Goal: Information Seeking & Learning: Learn about a topic

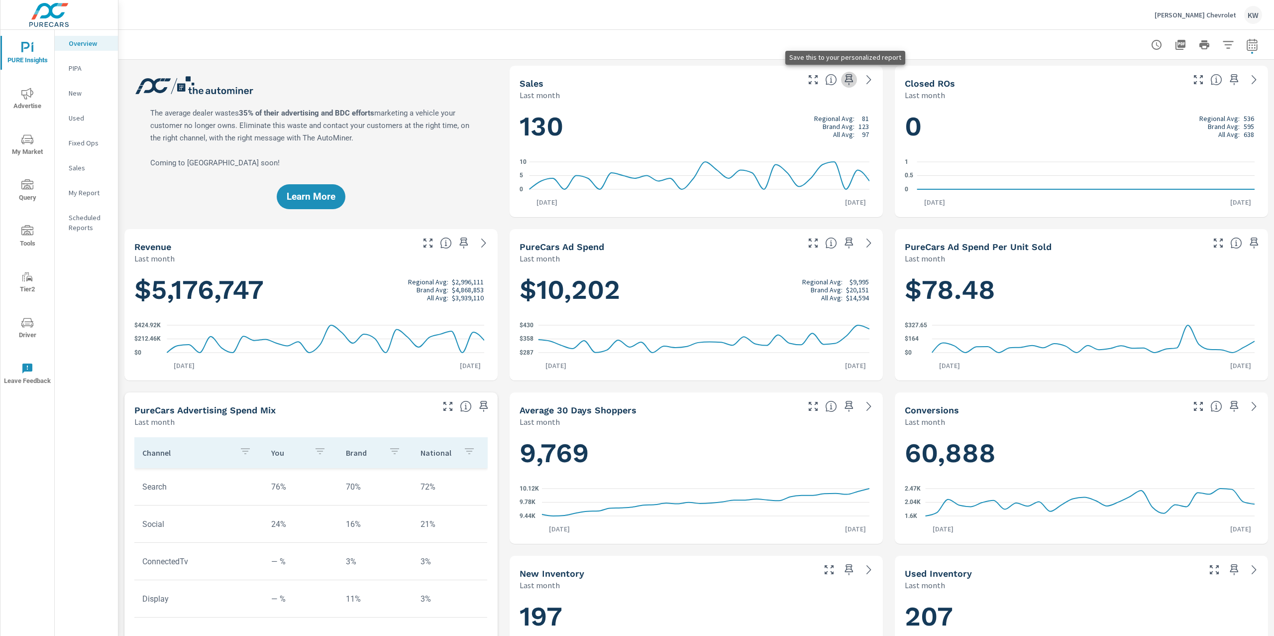
click at [843, 81] on icon "button" at bounding box center [849, 80] width 12 height 12
click at [89, 95] on p "New" at bounding box center [89, 93] width 41 height 10
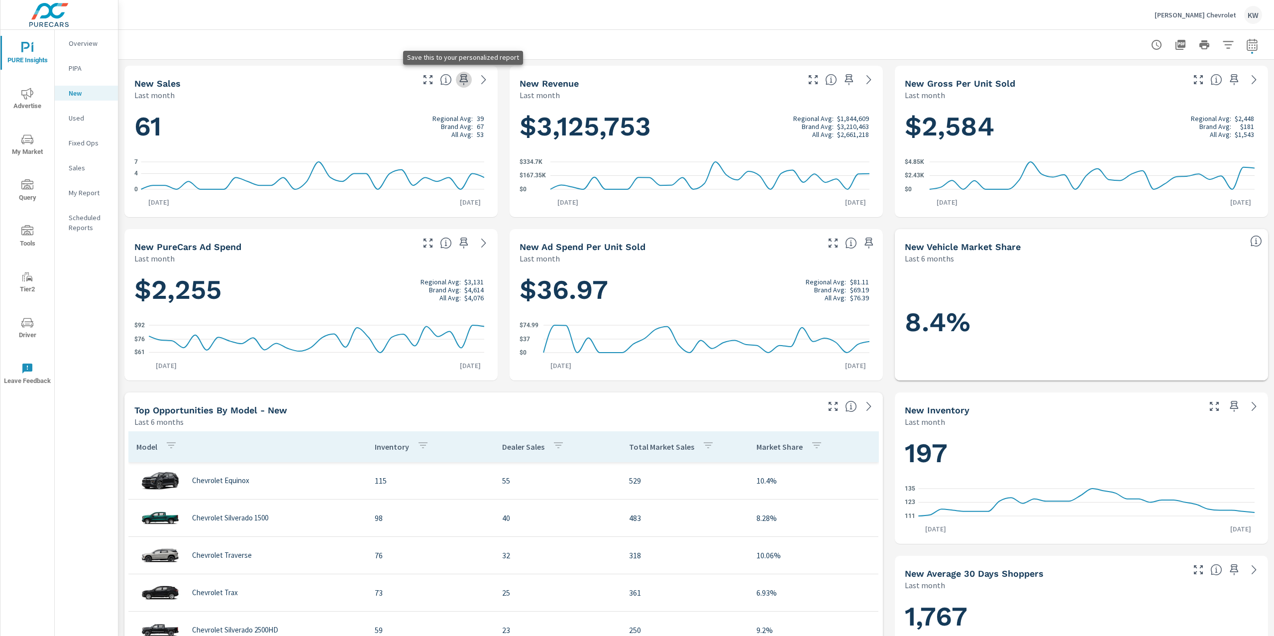
click at [458, 80] on icon "button" at bounding box center [464, 80] width 12 height 12
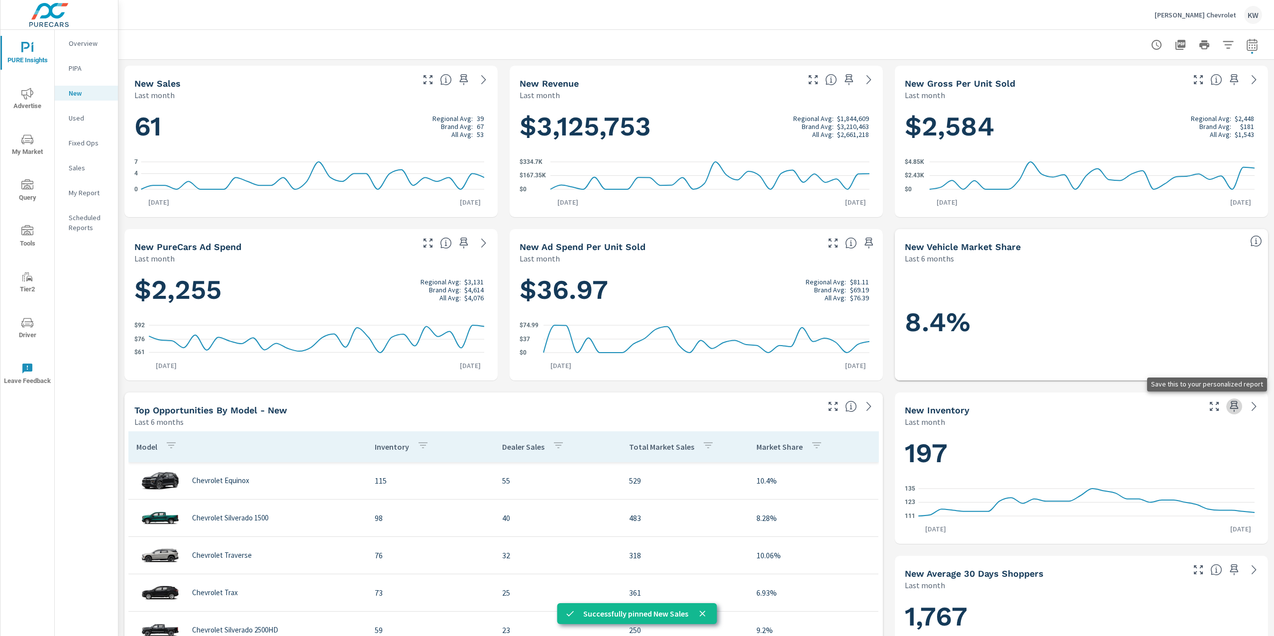
click at [1231, 406] on icon "button" at bounding box center [1235, 406] width 8 height 11
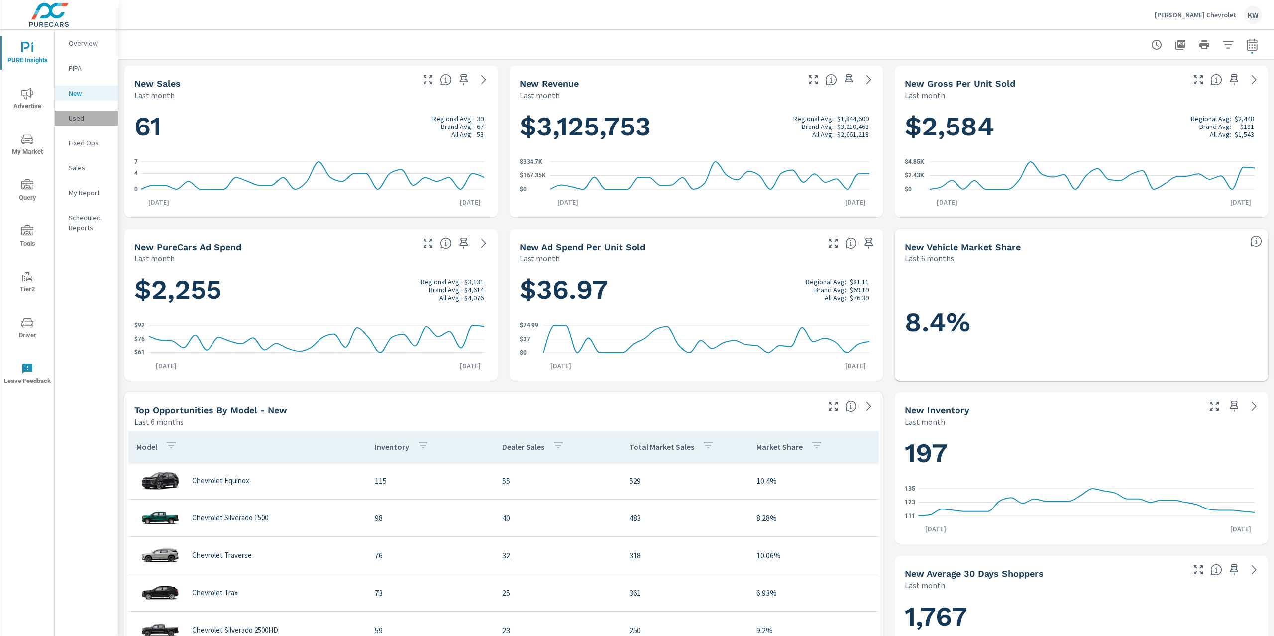
click at [84, 114] on p "Used" at bounding box center [89, 118] width 41 height 10
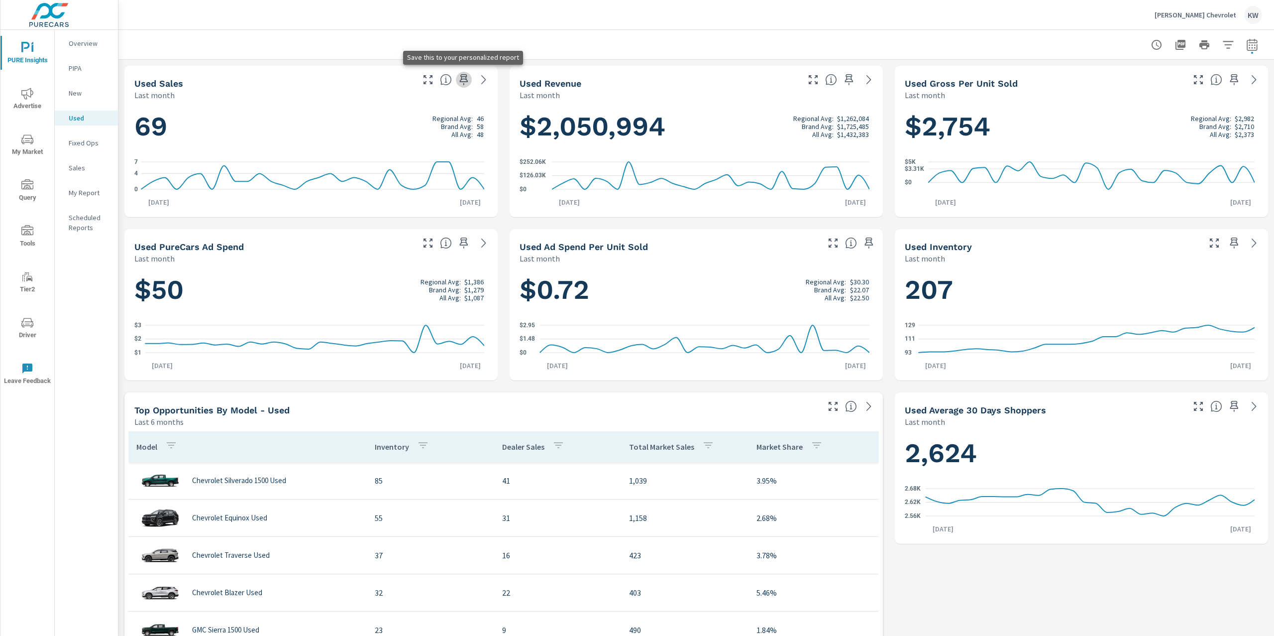
click at [462, 82] on icon "button" at bounding box center [464, 80] width 12 height 12
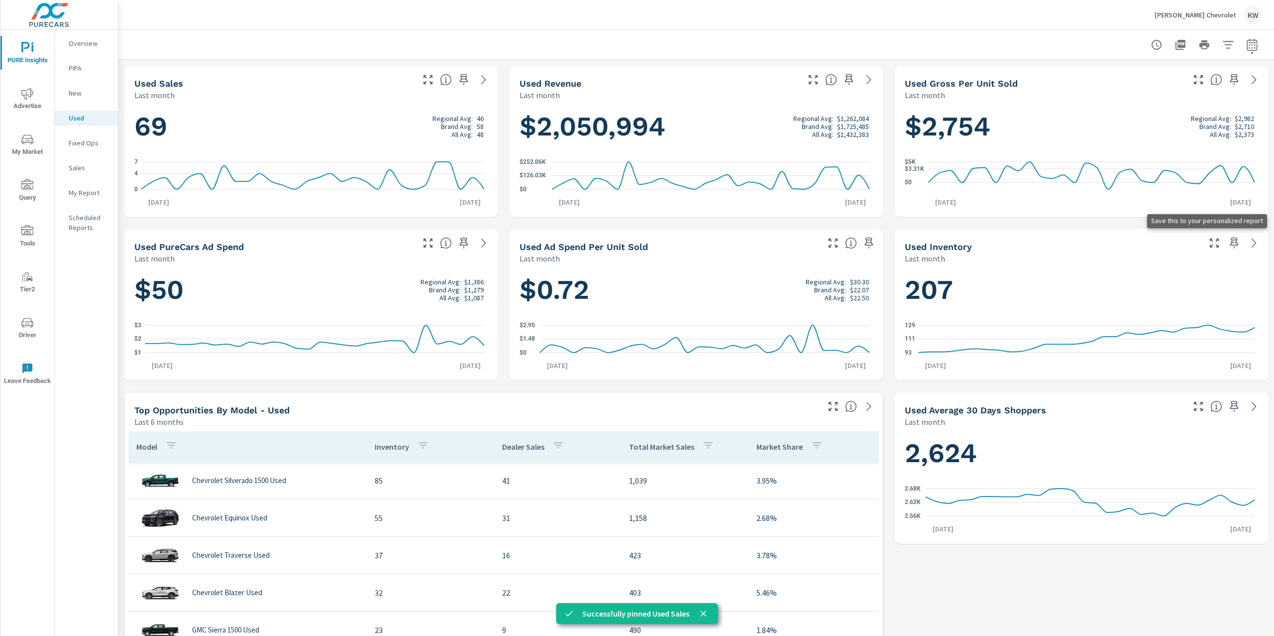
click at [1229, 245] on icon "button" at bounding box center [1235, 243] width 12 height 12
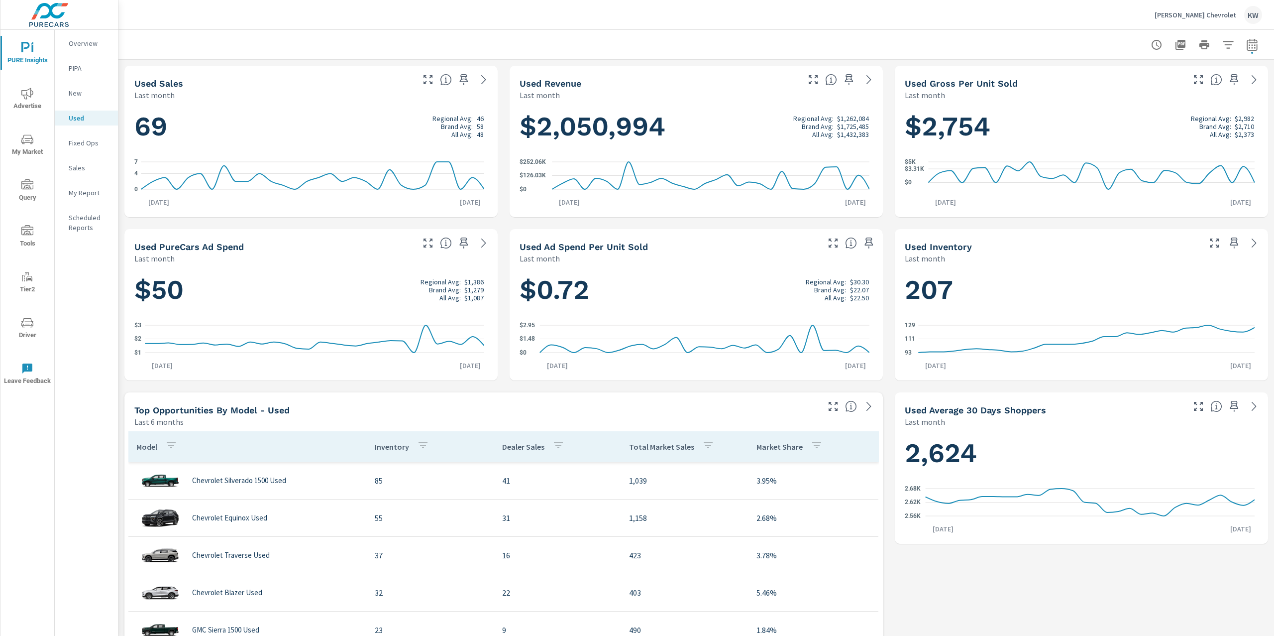
click at [86, 45] on p "Overview" at bounding box center [89, 43] width 41 height 10
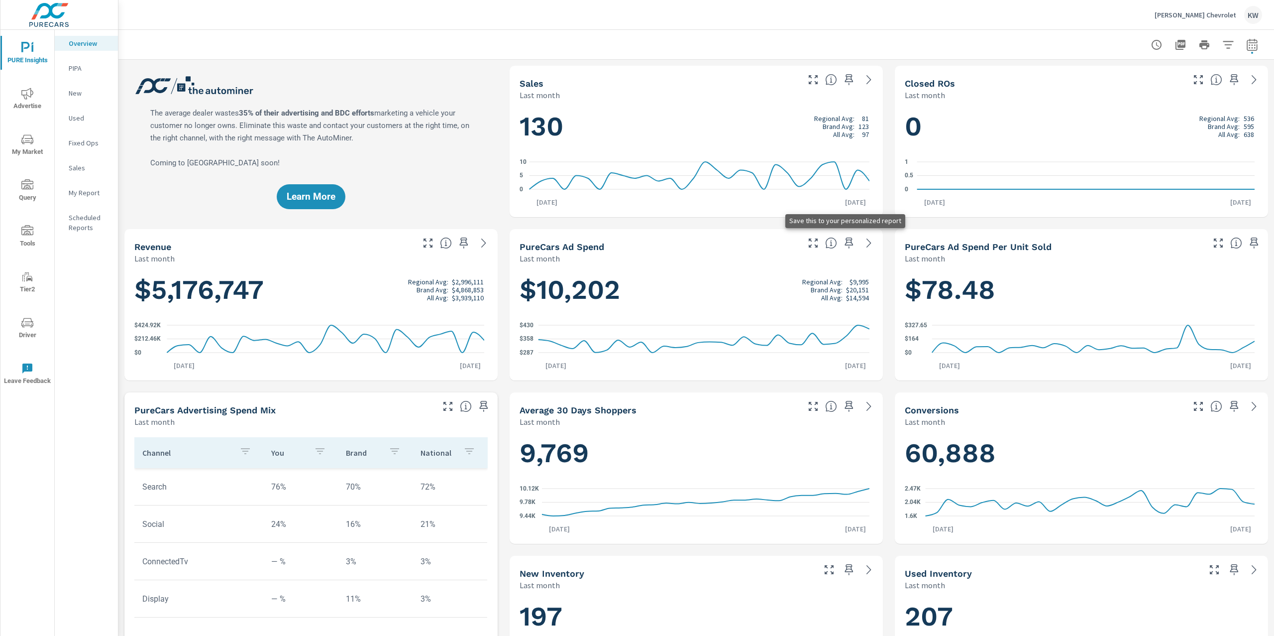
click at [846, 243] on icon "button" at bounding box center [849, 242] width 8 height 11
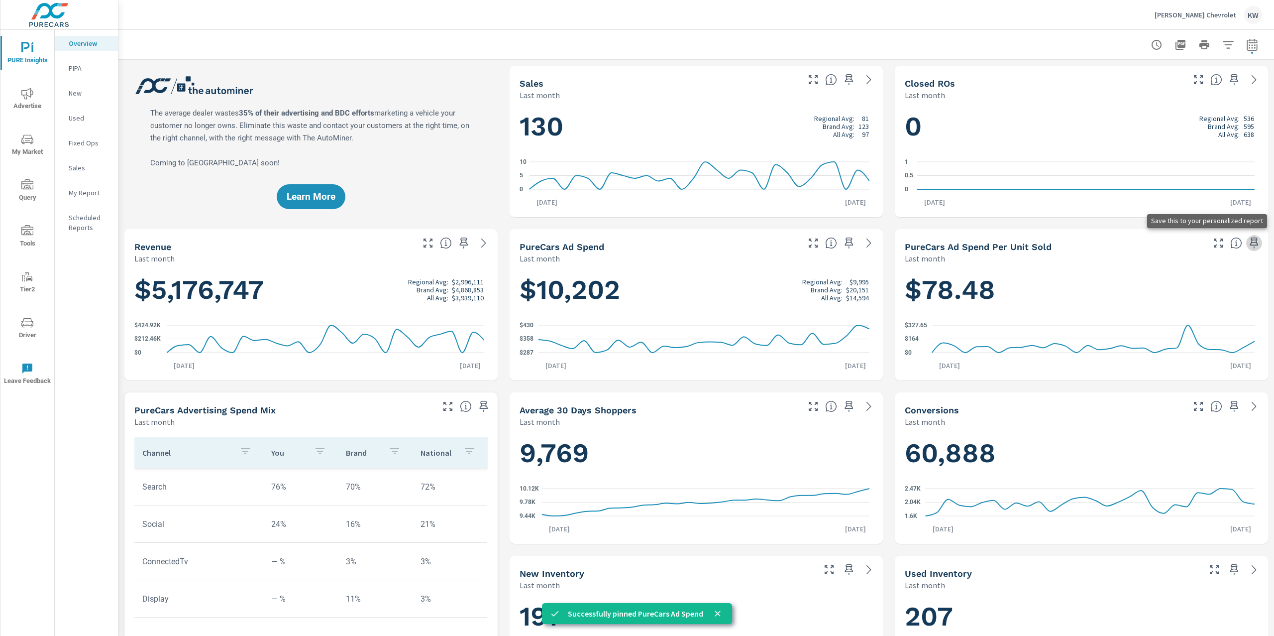
click at [1248, 246] on icon "button" at bounding box center [1254, 243] width 12 height 12
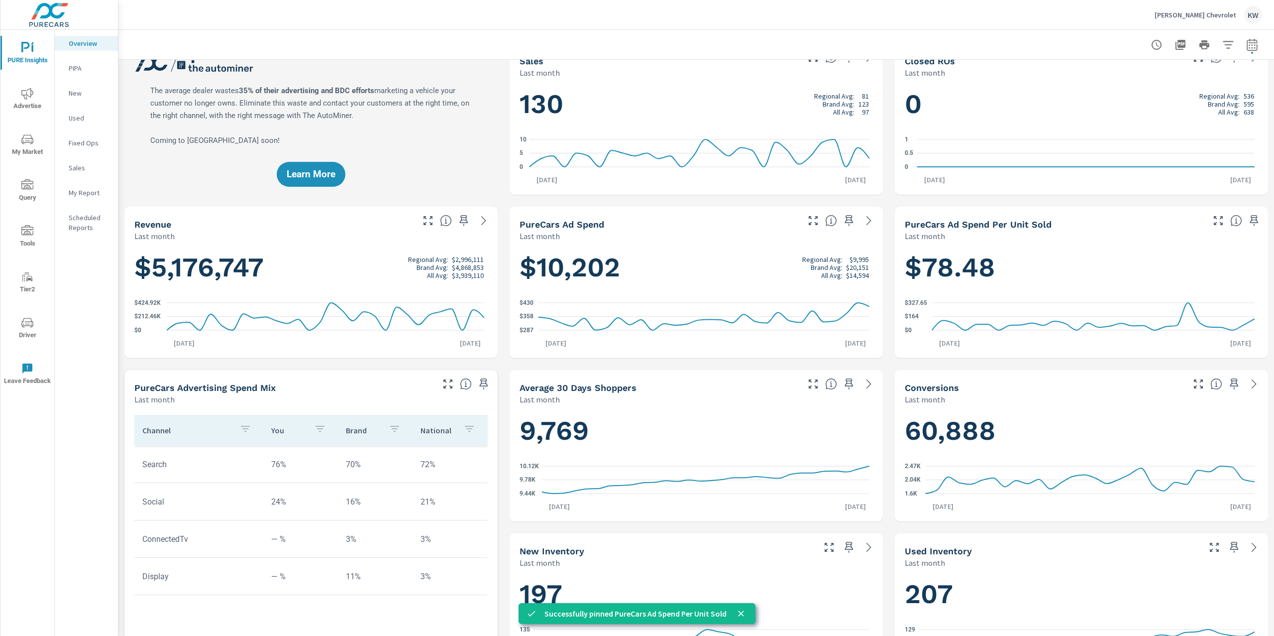
scroll to position [25, 0]
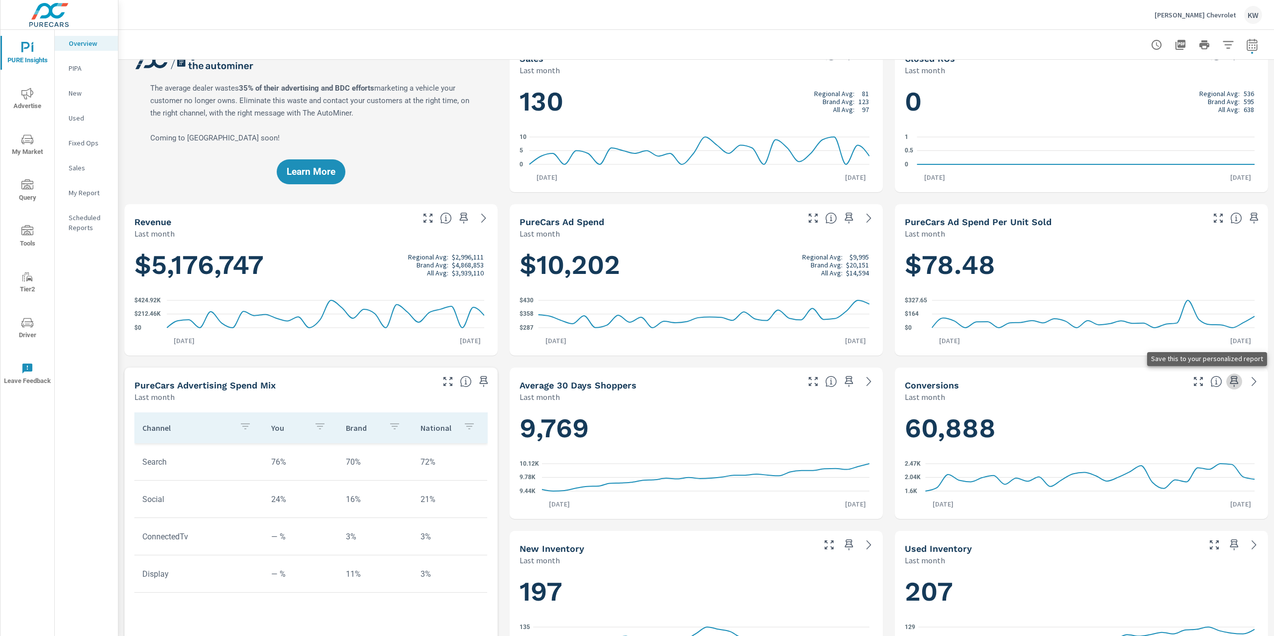
click at [1229, 382] on icon "button" at bounding box center [1235, 381] width 12 height 12
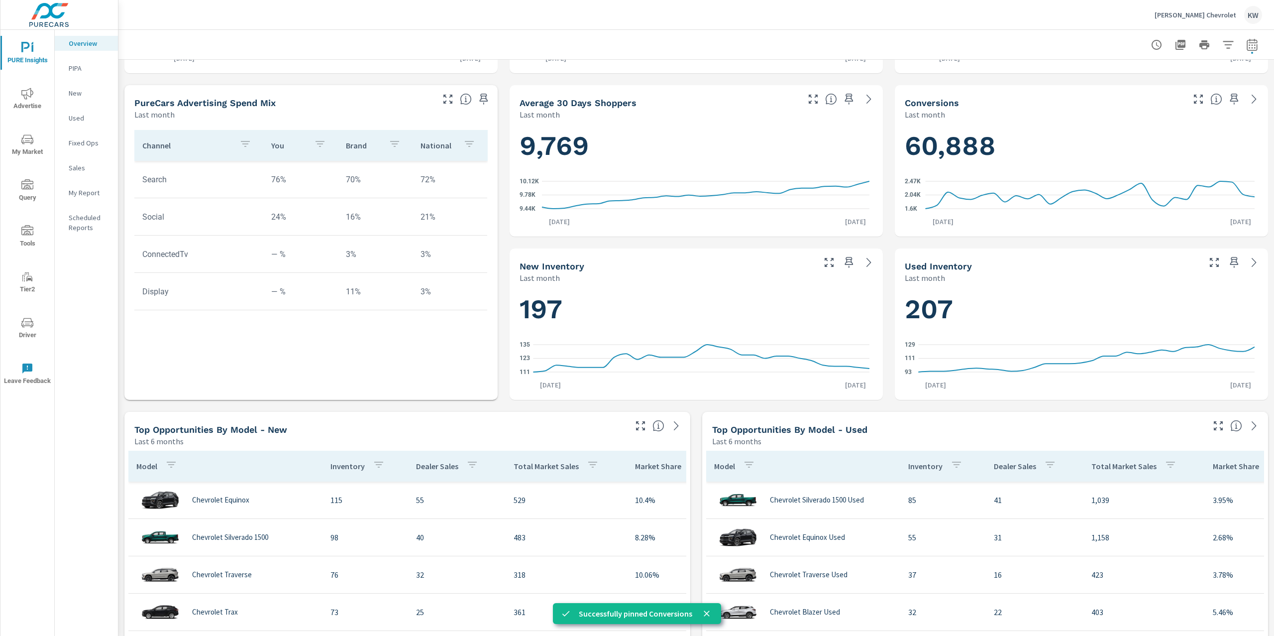
scroll to position [308, 0]
click at [844, 265] on icon "button" at bounding box center [849, 262] width 12 height 12
click at [1229, 262] on icon "button" at bounding box center [1235, 262] width 12 height 12
click at [99, 191] on p "My Report" at bounding box center [89, 193] width 41 height 10
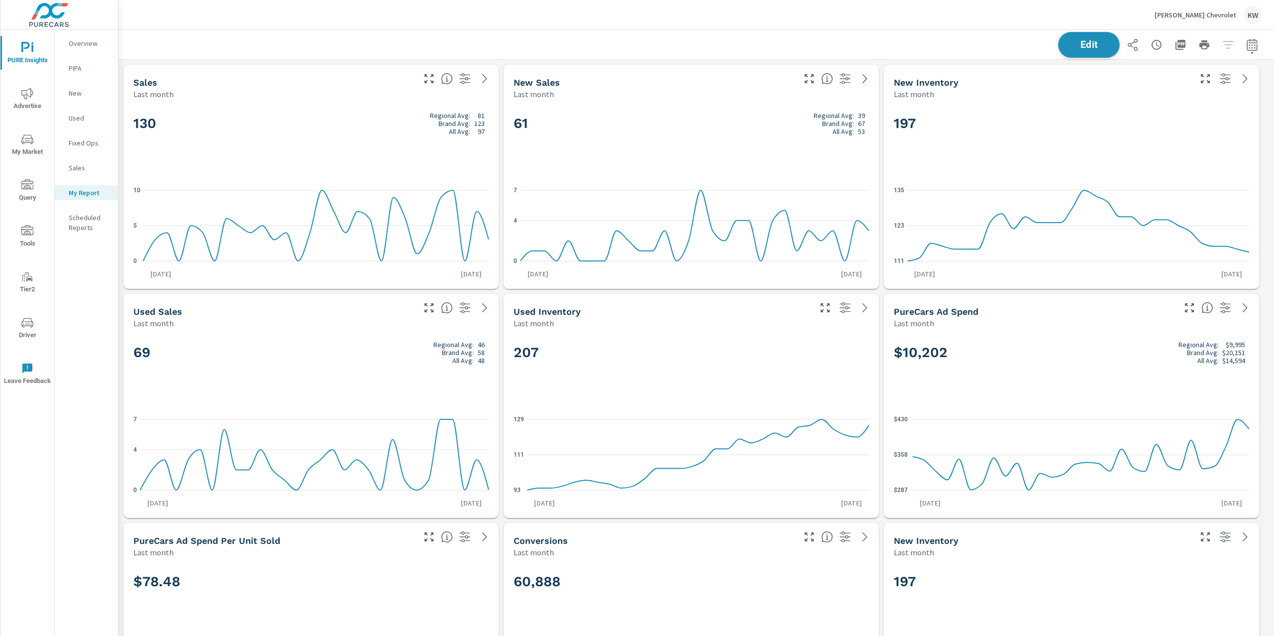
click at [1065, 51] on button "Edit" at bounding box center [1089, 45] width 62 height 26
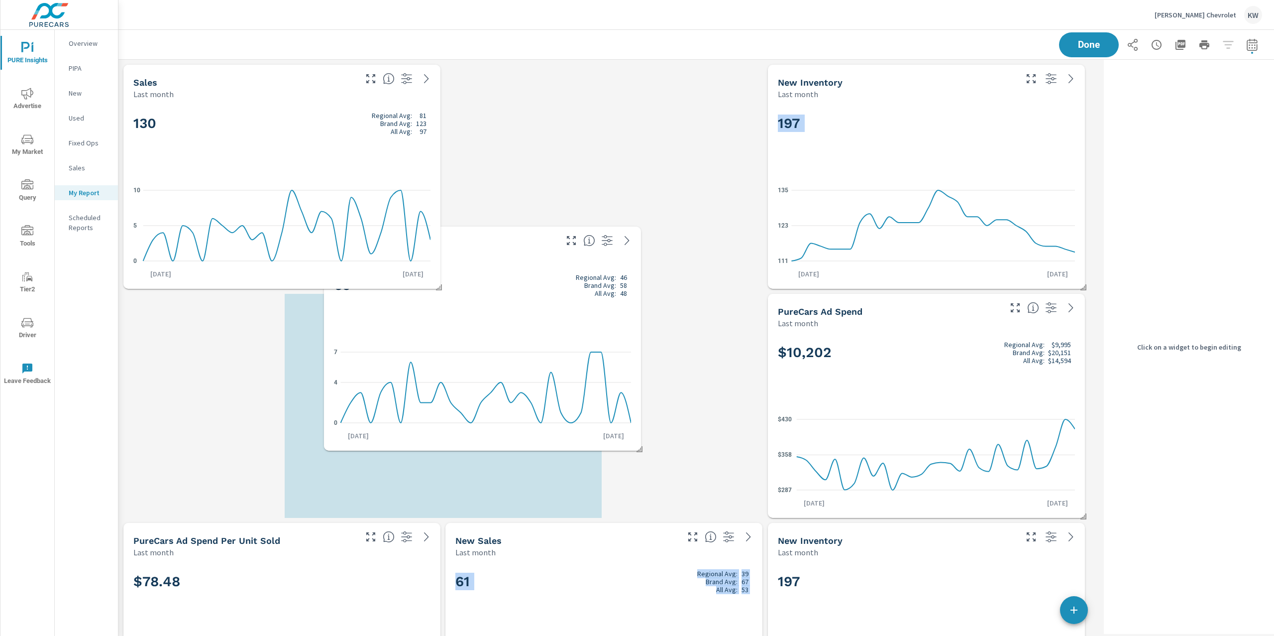
scroll to position [942, 992]
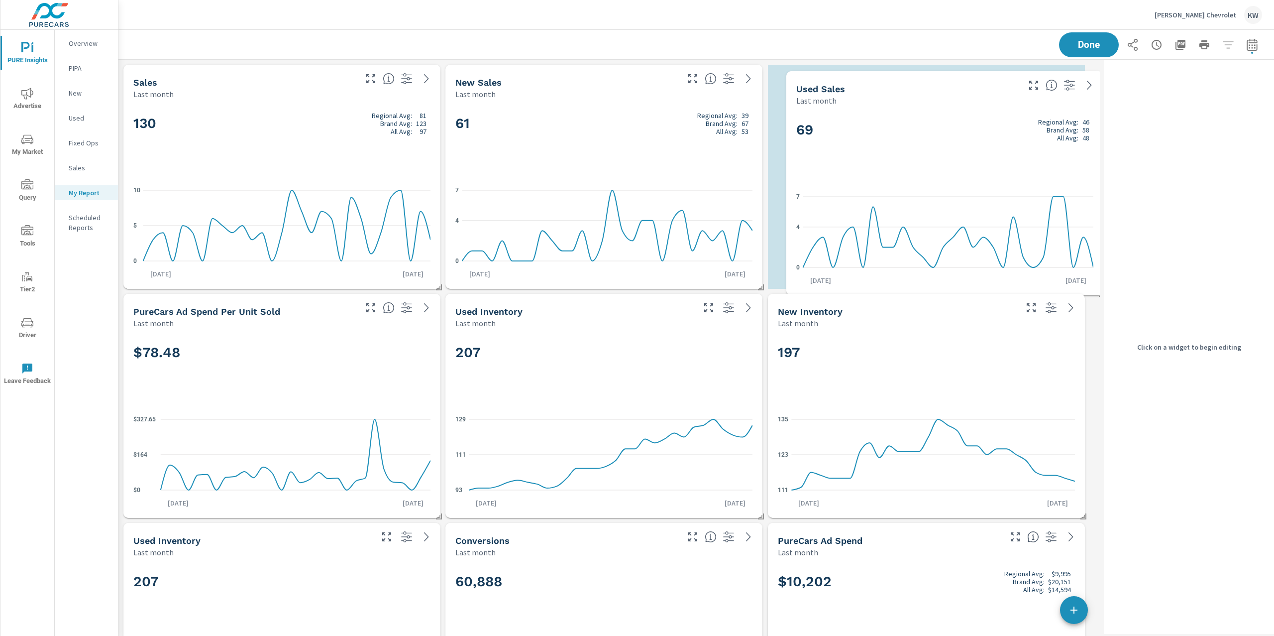
drag, startPoint x: 323, startPoint y: 341, endPoint x: 983, endPoint y: 116, distance: 697.8
click at [983, 118] on h2 "69 Regional Avg: 46 Brand Avg: 58 All Avg: 48" at bounding box center [944, 130] width 297 height 24
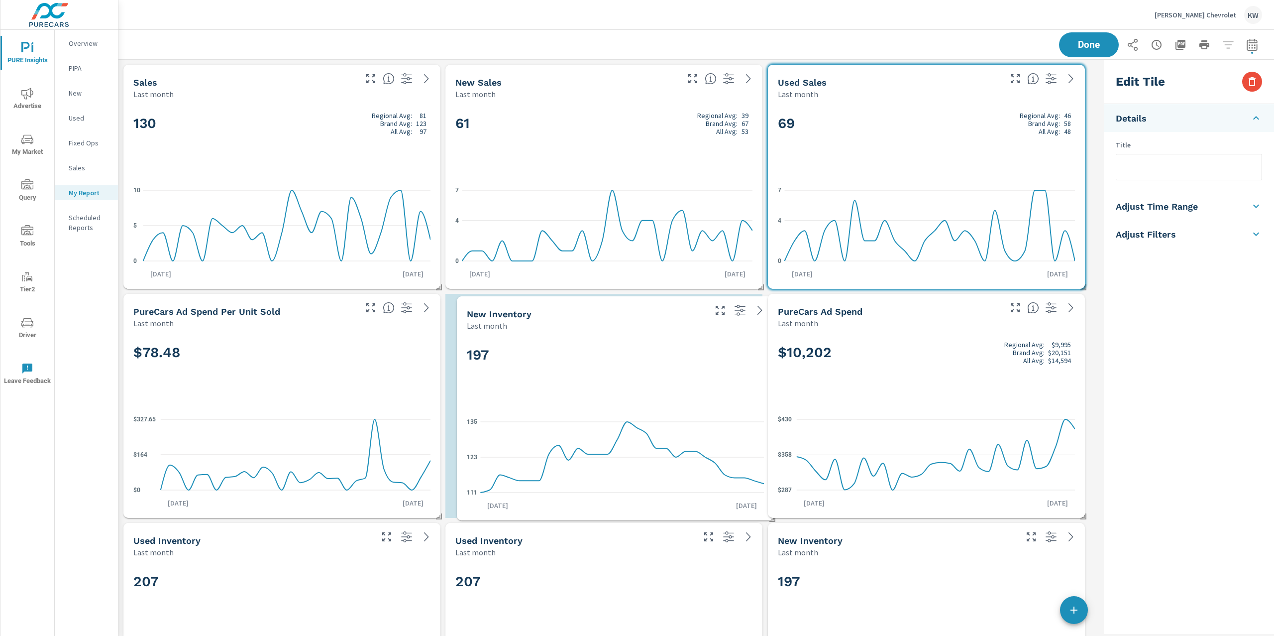
drag, startPoint x: 945, startPoint y: 350, endPoint x: 634, endPoint y: 352, distance: 311.1
click at [634, 352] on h2 "197" at bounding box center [615, 354] width 297 height 17
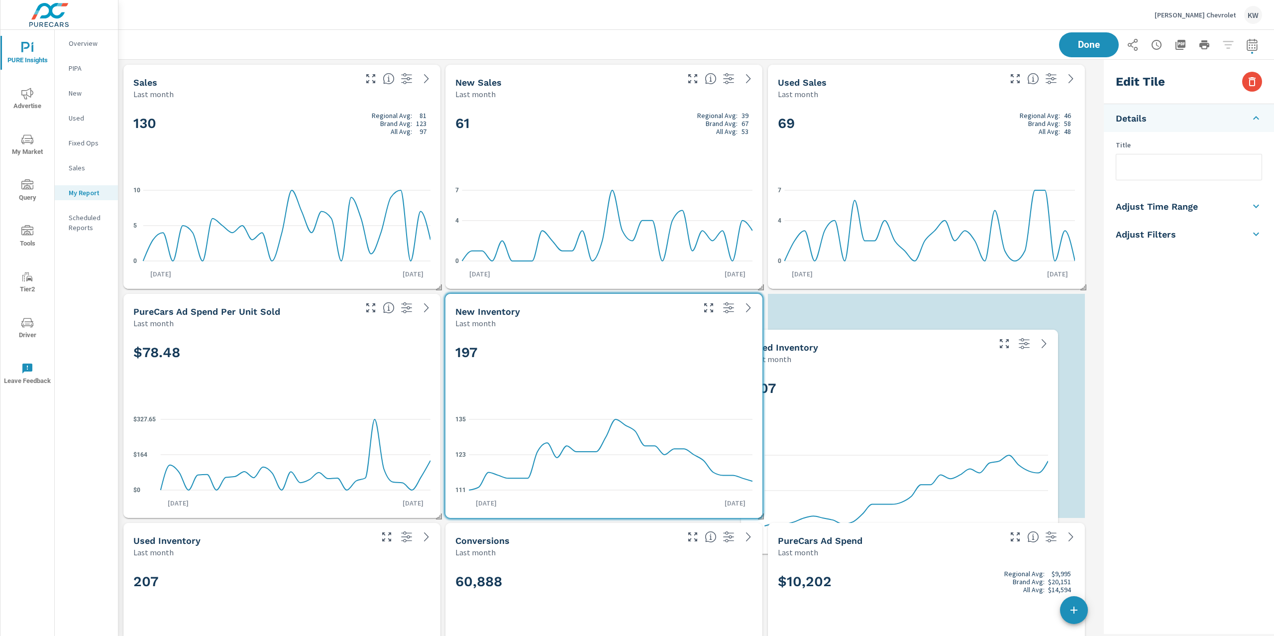
scroll to position [5, 4]
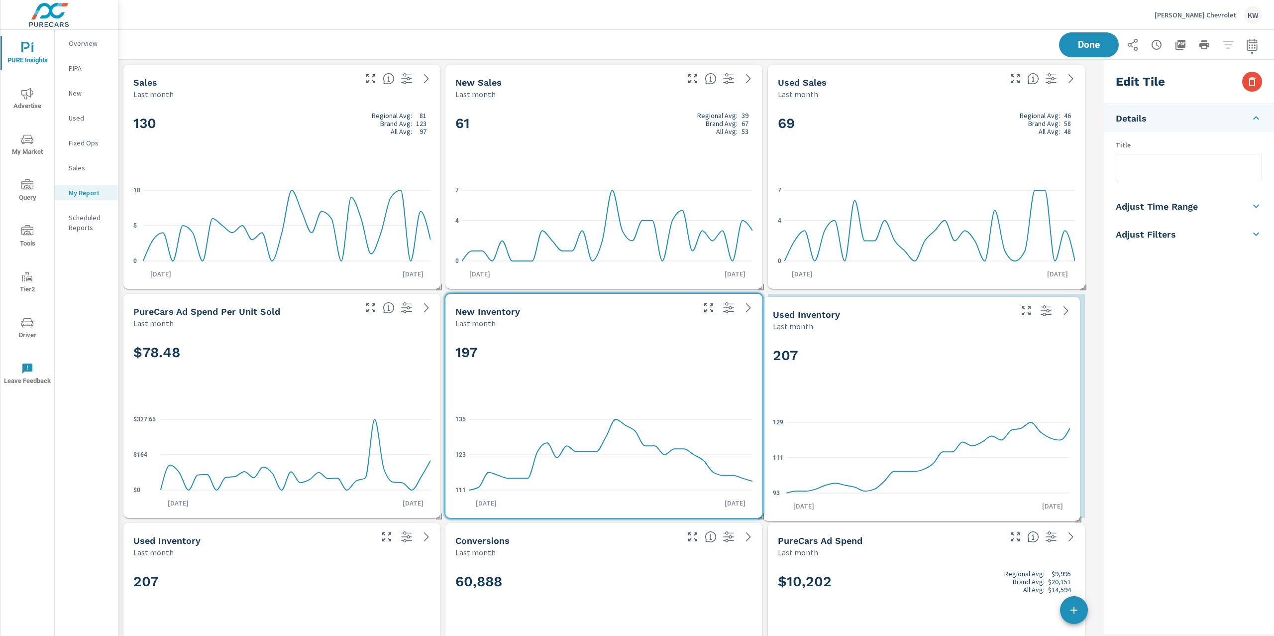
drag, startPoint x: 670, startPoint y: 549, endPoint x: 988, endPoint y: 319, distance: 392.8
click at [988, 320] on div "Last month" at bounding box center [891, 326] width 237 height 12
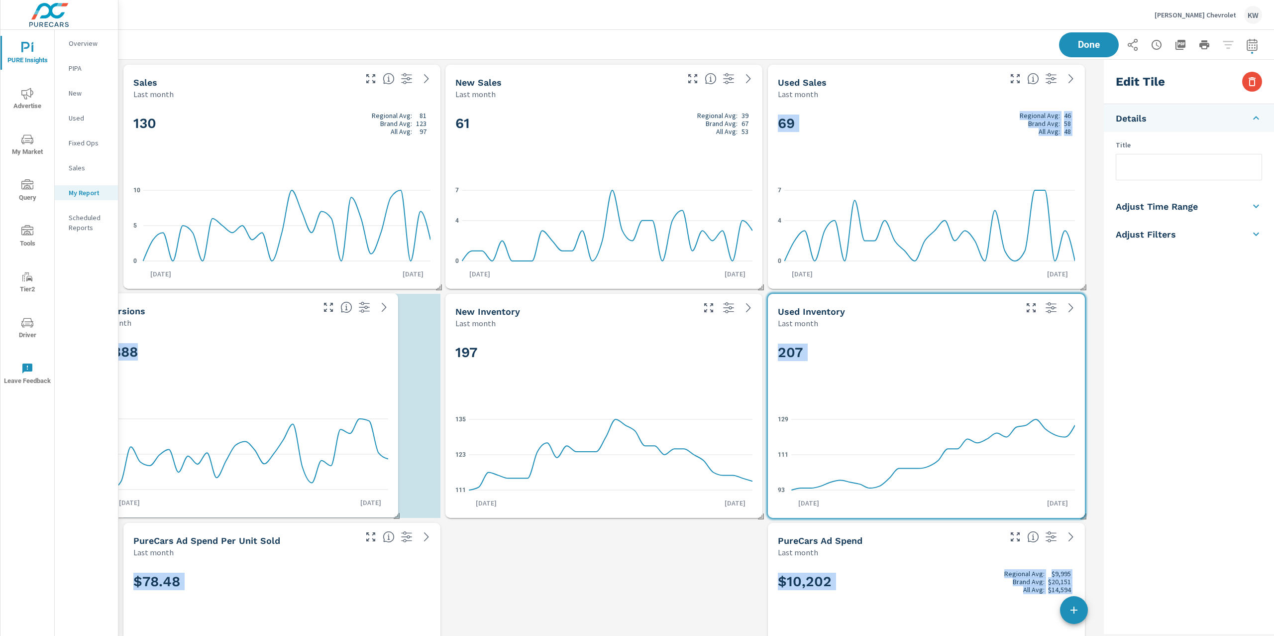
drag, startPoint x: 597, startPoint y: 577, endPoint x: 231, endPoint y: 345, distance: 433.4
click at [231, 345] on h2 "60,888" at bounding box center [239, 351] width 297 height 17
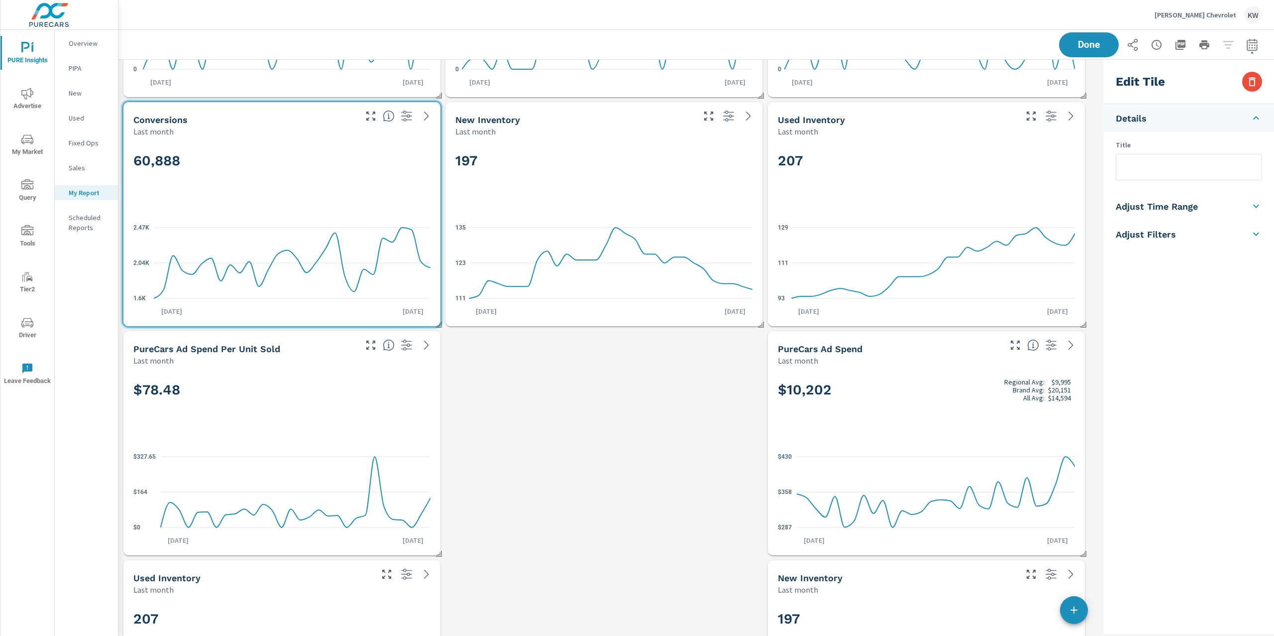
scroll to position [192, 0]
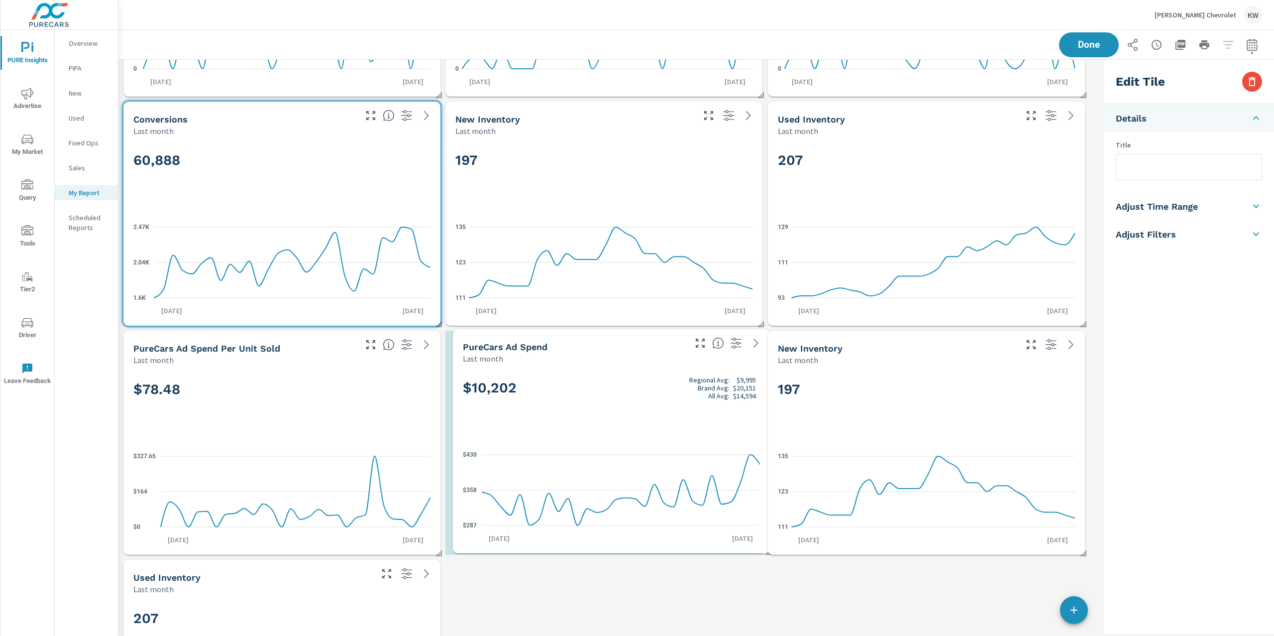
drag, startPoint x: 874, startPoint y: 447, endPoint x: 557, endPoint y: 446, distance: 316.6
click at [558, 447] on icon "$287 $358 $430" at bounding box center [611, 490] width 297 height 87
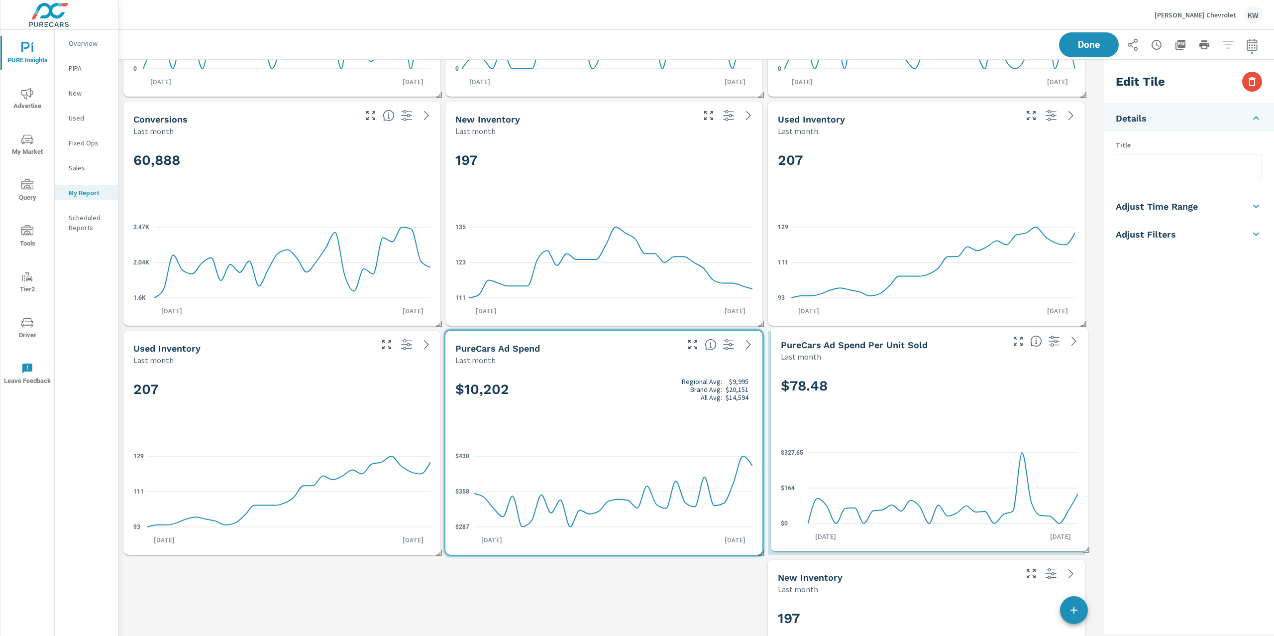
drag, startPoint x: 321, startPoint y: 440, endPoint x: 968, endPoint y: 436, distance: 647.6
click at [968, 436] on div "$78.48 $0 $164 $327.65 Sep 1st Sep 30th" at bounding box center [929, 456] width 309 height 181
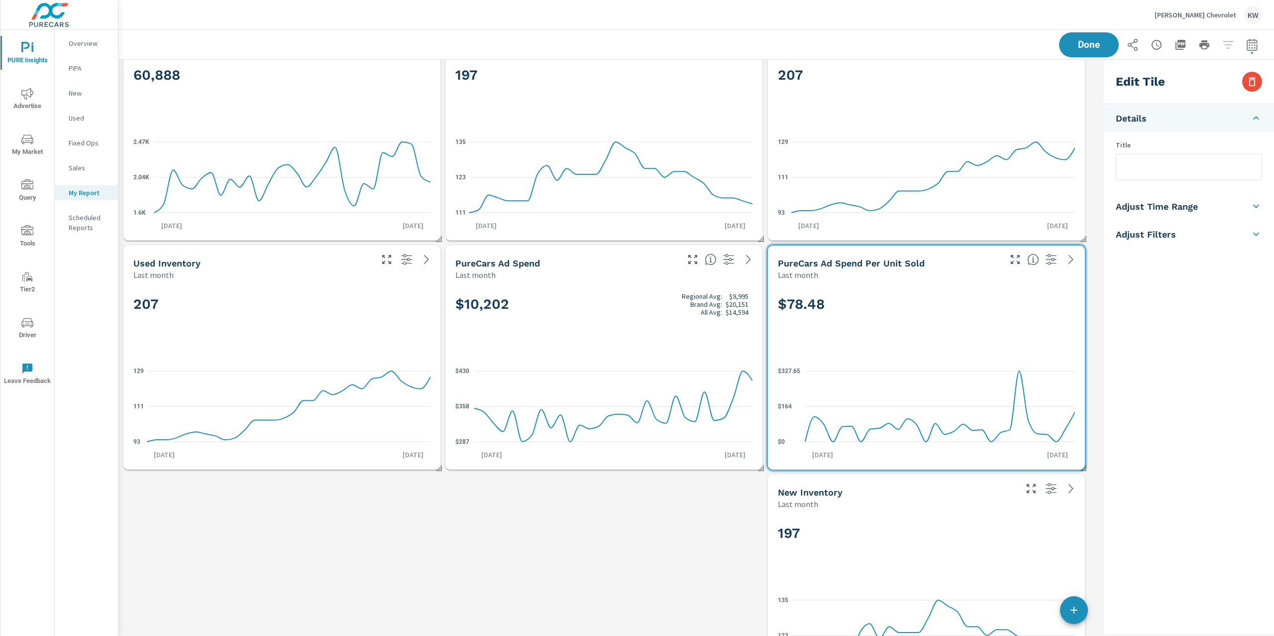
scroll to position [345, 0]
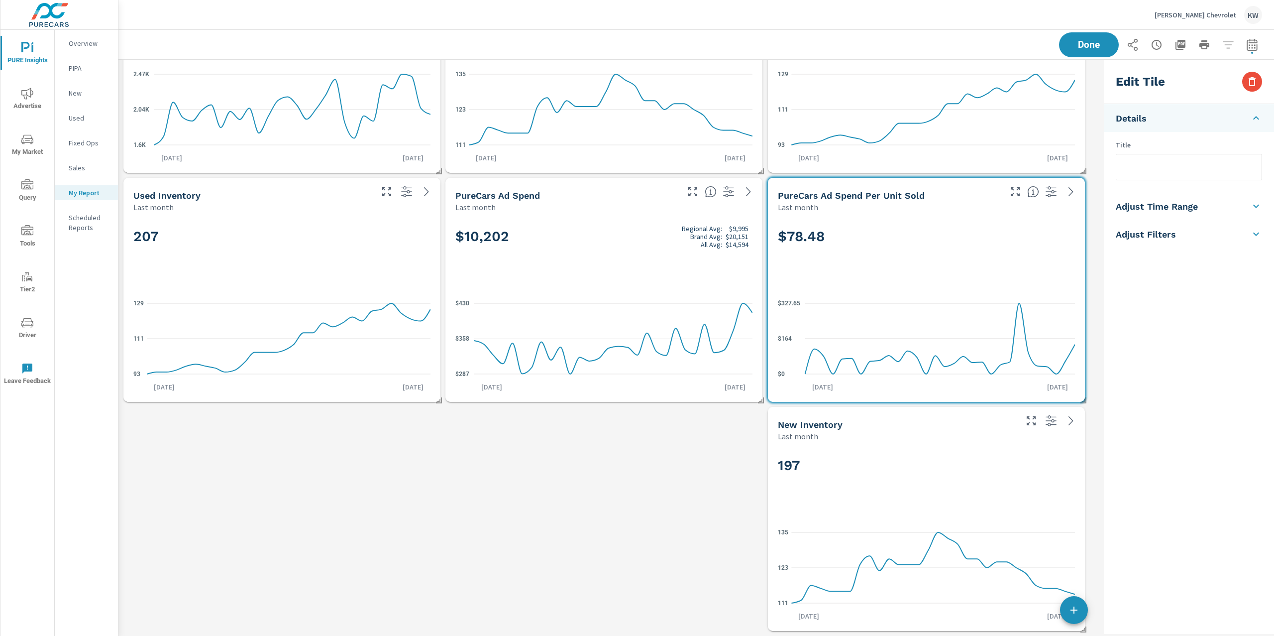
click at [876, 513] on div "197 111 123 135 Sep 1st Sep 30th" at bounding box center [926, 536] width 309 height 181
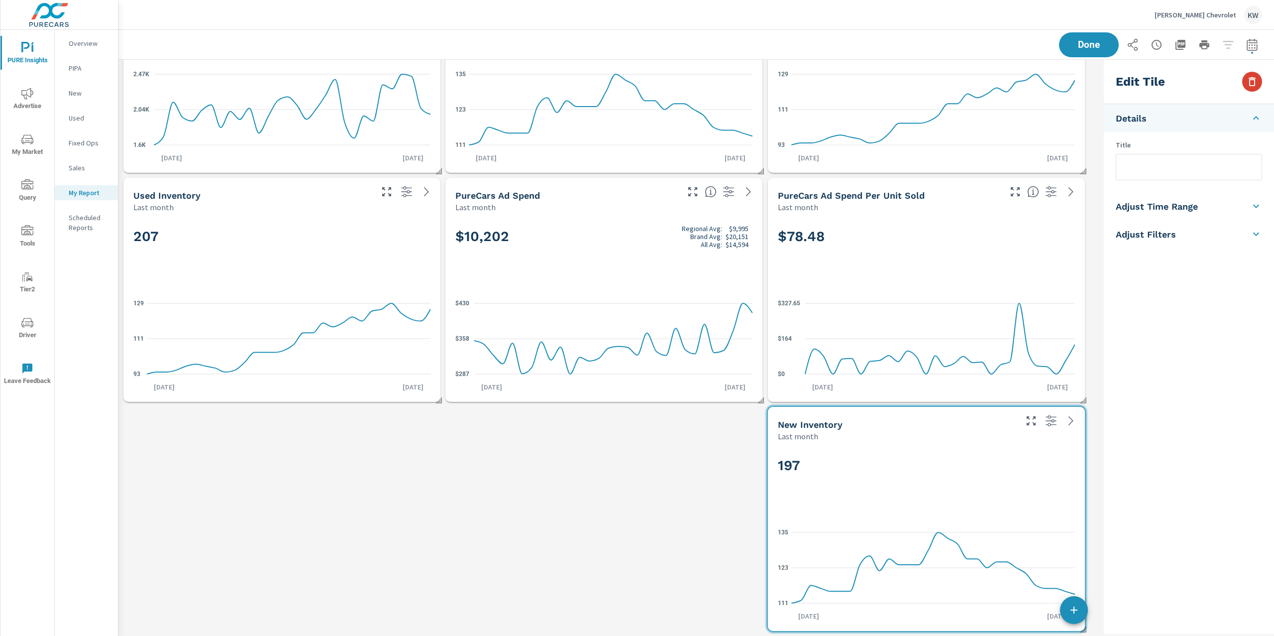
click at [1251, 82] on icon "button" at bounding box center [1252, 82] width 12 height 12
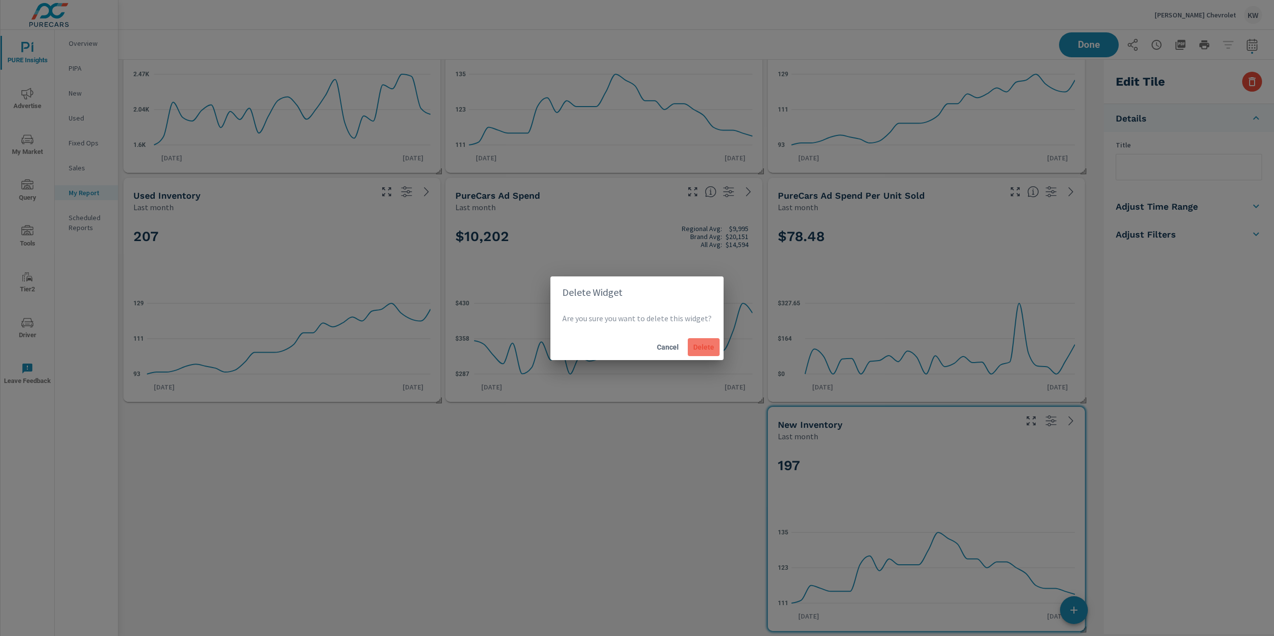
click at [714, 350] on button "Delete" at bounding box center [704, 347] width 32 height 18
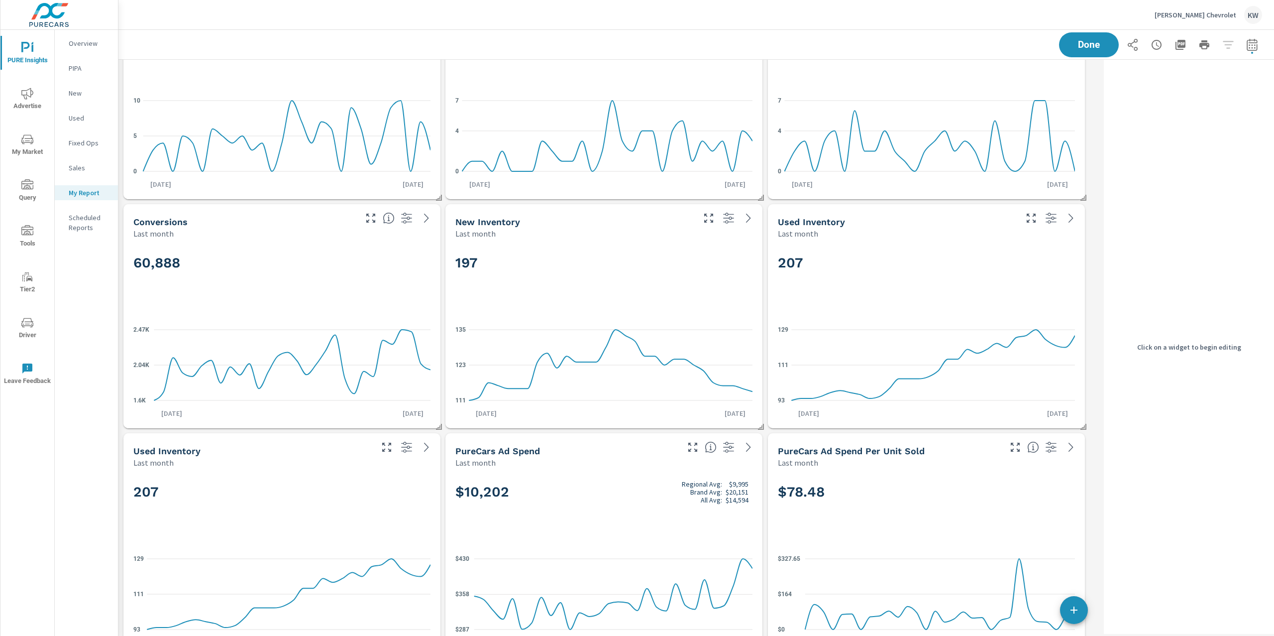
scroll to position [0, 0]
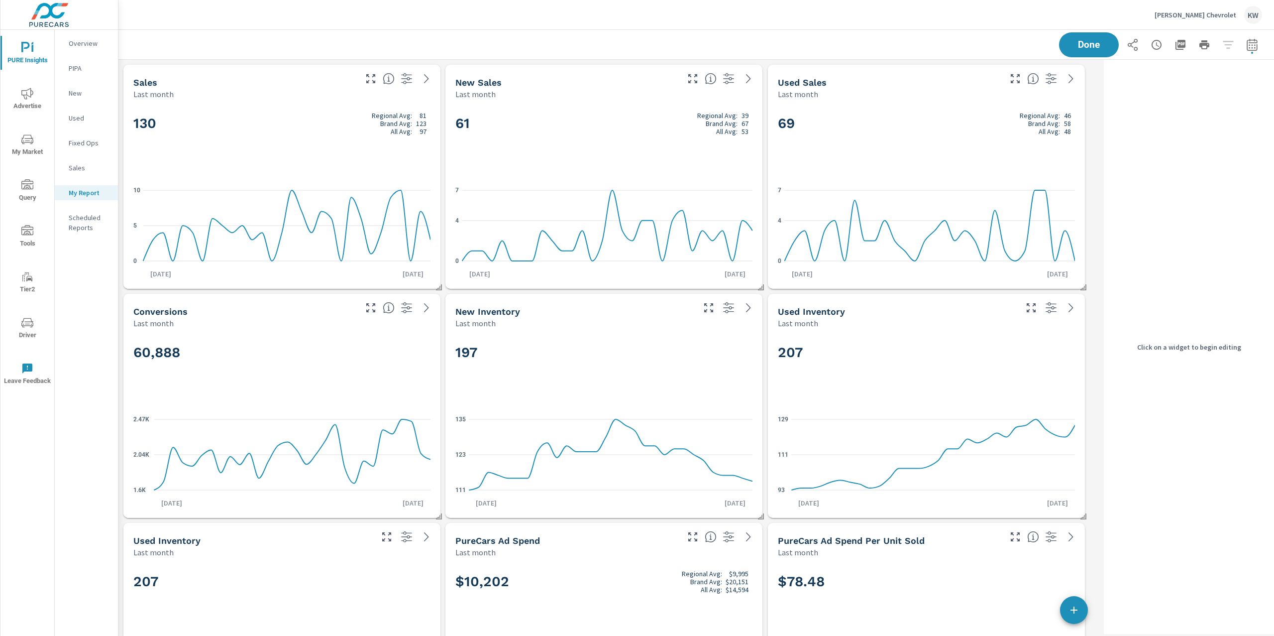
click at [639, 124] on h2 "61 Regional Avg: 39 Brand Avg: 67 All Avg: 53" at bounding box center [603, 124] width 297 height 24
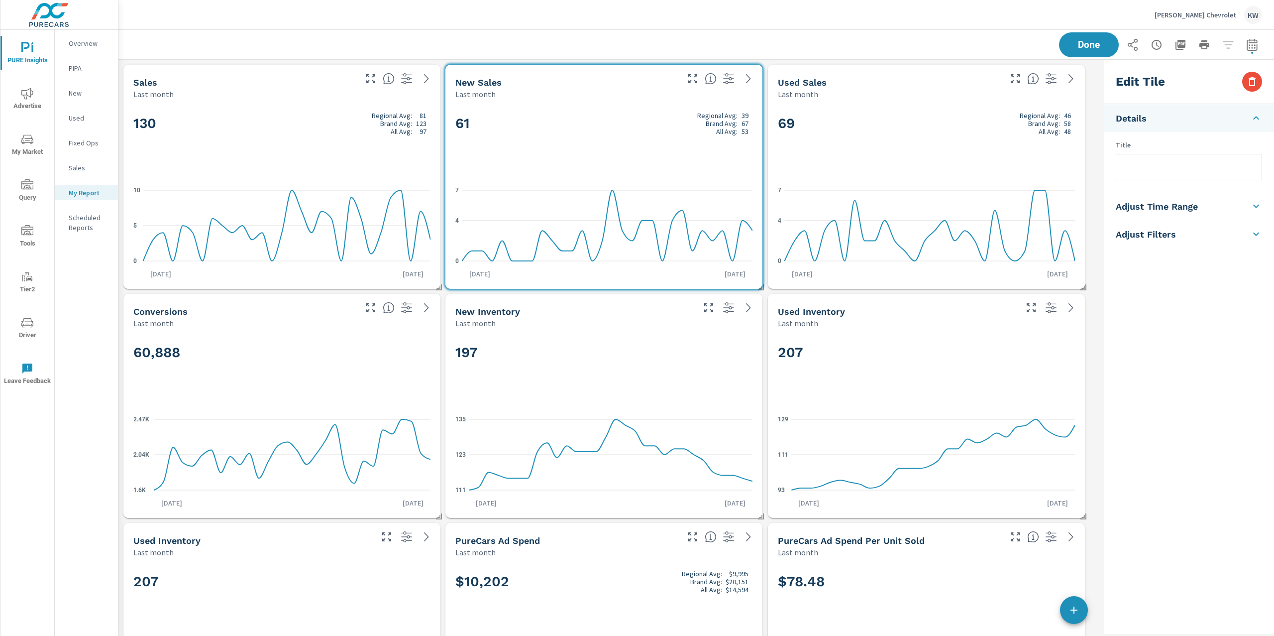
click at [1205, 209] on li "Adjust Time Range" at bounding box center [1189, 206] width 170 height 28
click at [1174, 180] on input "checkbox" at bounding box center [1165, 177] width 57 height 19
checkbox input "true"
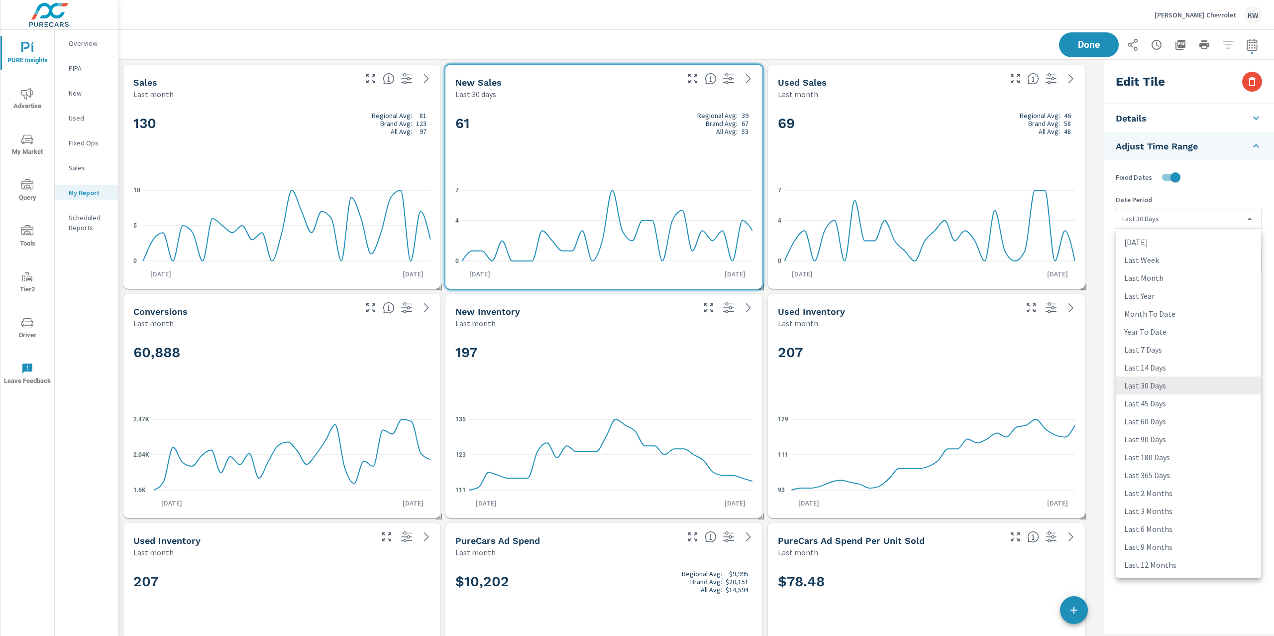
click at [1173, 218] on body "PURE Insights Advertise My Market Query Tools Tier2 Driver Leave Feedback Overv…" at bounding box center [637, 318] width 1274 height 636
click at [1172, 276] on li "Last Month" at bounding box center [1189, 278] width 145 height 18
type input "lastMonth"
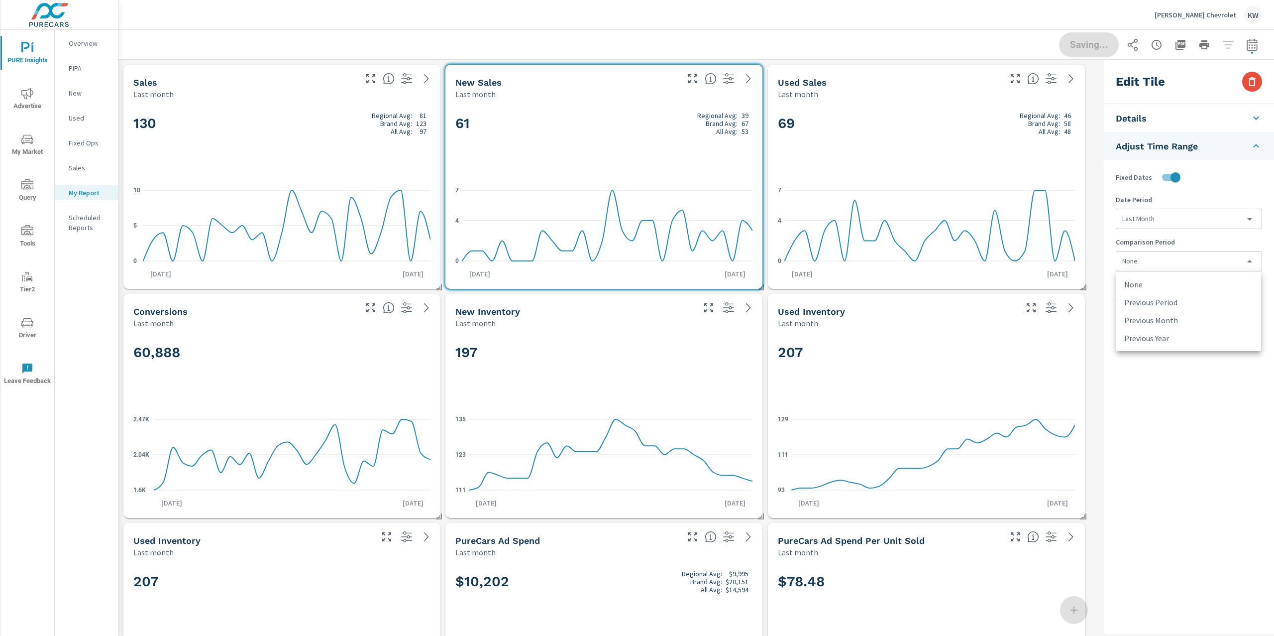
click at [1172, 267] on body "PURE Insights Advertise My Market Query Tools Tier2 Driver Leave Feedback Overv…" at bounding box center [637, 318] width 1274 height 636
click at [1165, 336] on li "Previous Year" at bounding box center [1189, 338] width 145 height 18
type input "lastYear"
click at [987, 180] on div "69 Regional Avg: 46 Brand Avg: 58 All Avg: 48 0 4 7 Sep 1st Sep 30th" at bounding box center [926, 194] width 309 height 181
checkbox input "false"
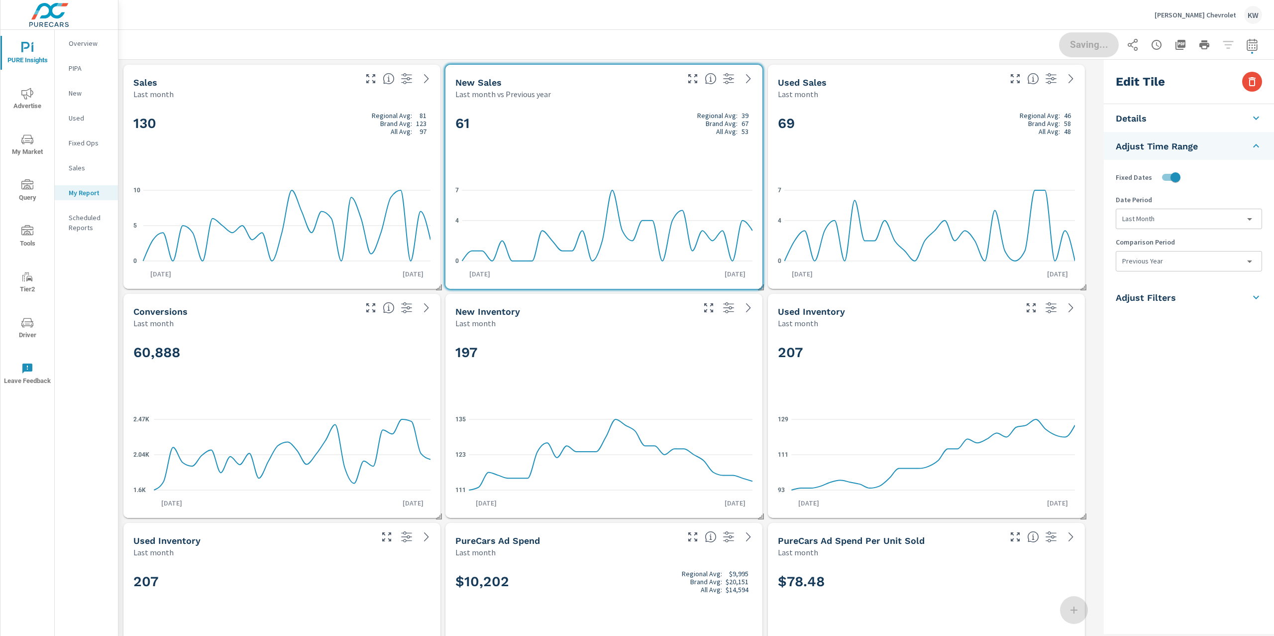
type input "last30Days"
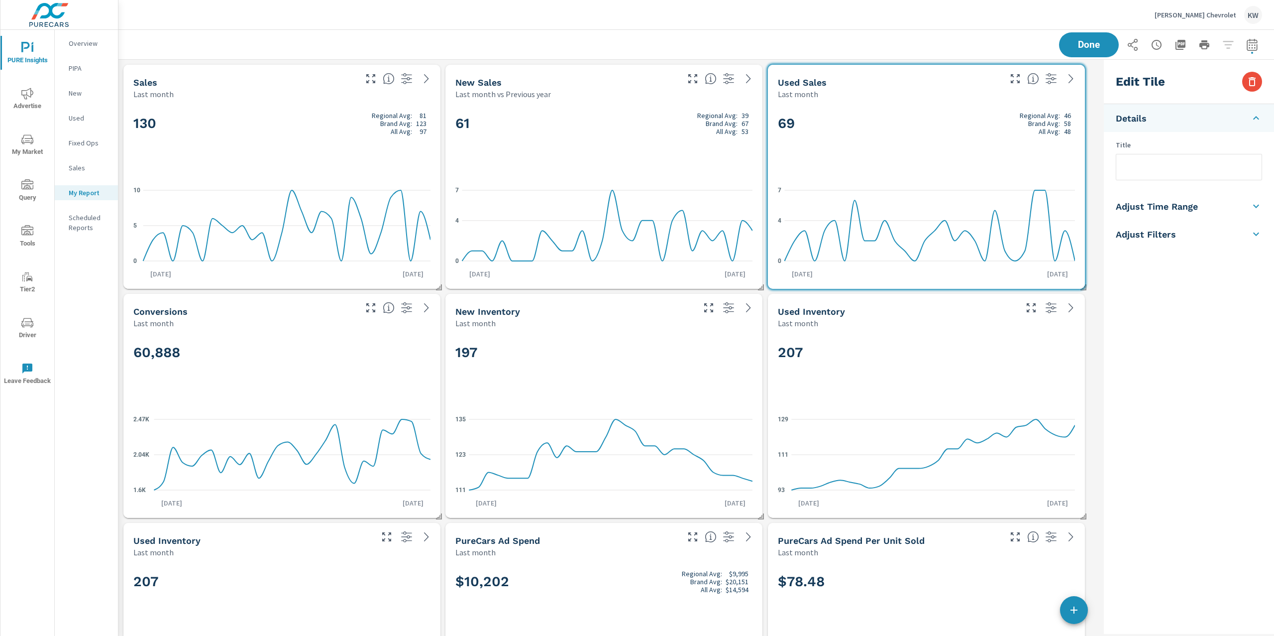
click at [1181, 209] on h5 "Adjust Time Range" at bounding box center [1157, 206] width 82 height 11
click at [1173, 179] on input "checkbox" at bounding box center [1165, 177] width 57 height 19
checkbox input "true"
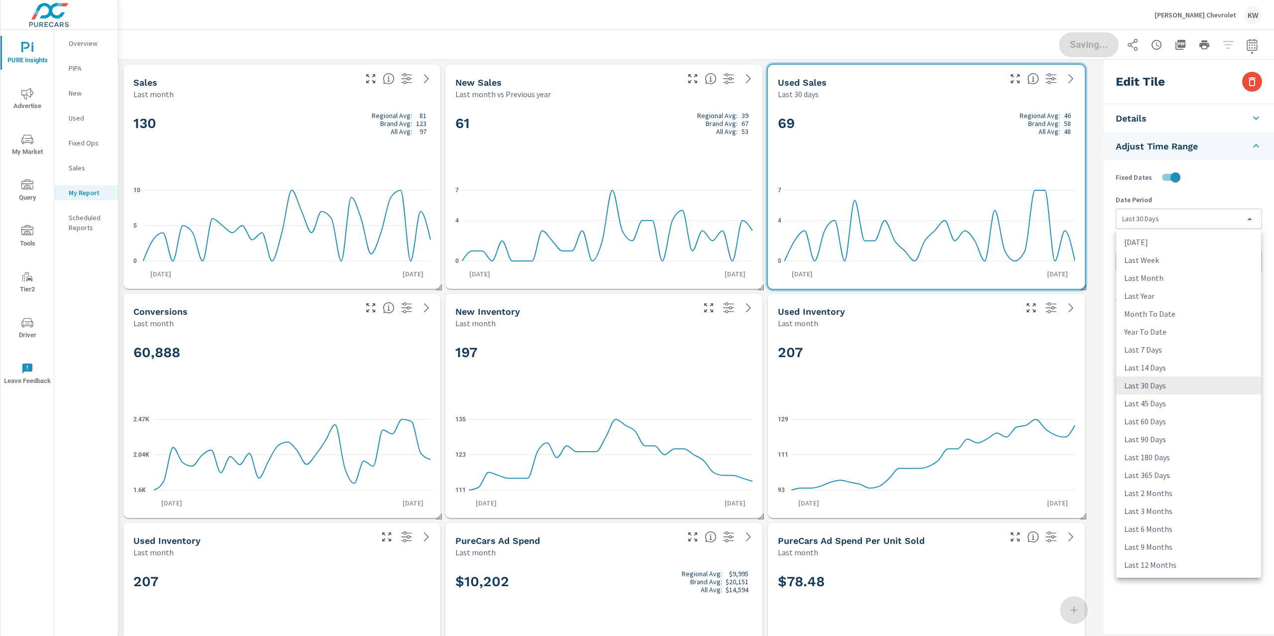
click at [1172, 212] on body "PURE Insights Advertise My Market Query Tools Tier2 Driver Leave Feedback Overv…" at bounding box center [637, 318] width 1274 height 636
click at [1170, 277] on li "Last Month" at bounding box center [1189, 278] width 145 height 18
type input "lastMonth"
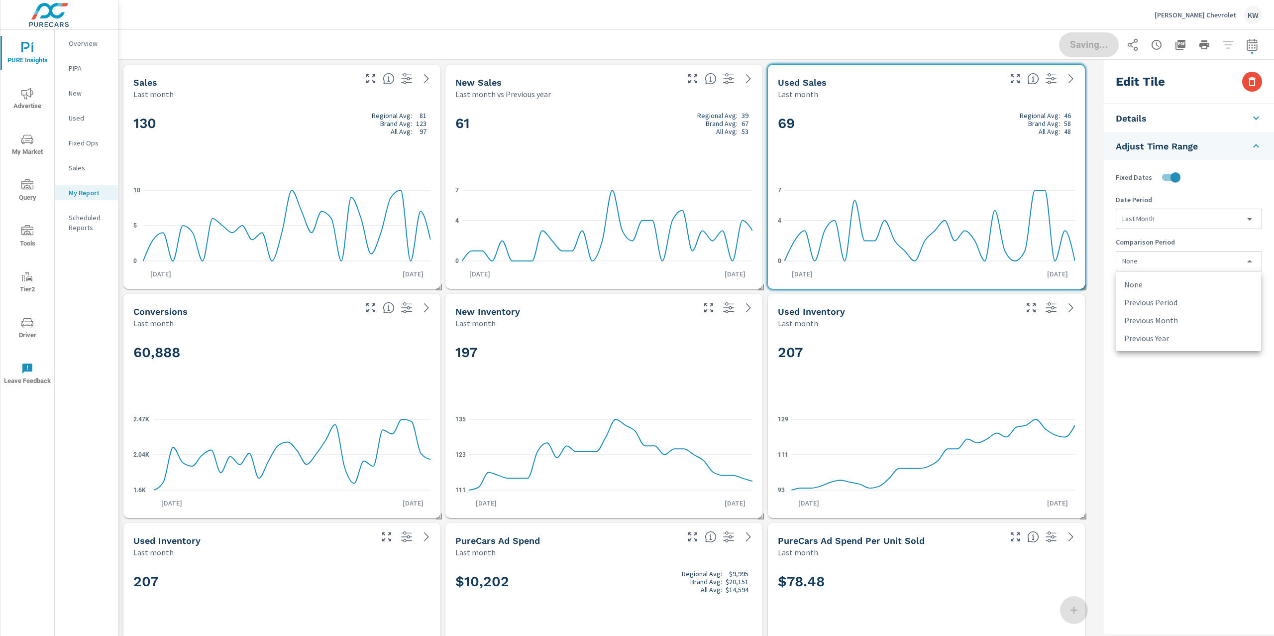
click at [1171, 265] on body "PURE Insights Advertise My Market Query Tools Tier2 Driver Leave Feedback Overv…" at bounding box center [637, 318] width 1274 height 636
click at [1187, 336] on li "Previous Year" at bounding box center [1189, 338] width 145 height 18
type input "lastYear"
click at [1169, 399] on div "Edit Tile Details Title Adjust Time Range Fixed Dates Date Period Last Month la…" at bounding box center [1189, 347] width 170 height 574
click at [374, 371] on div "60,888" at bounding box center [281, 369] width 297 height 61
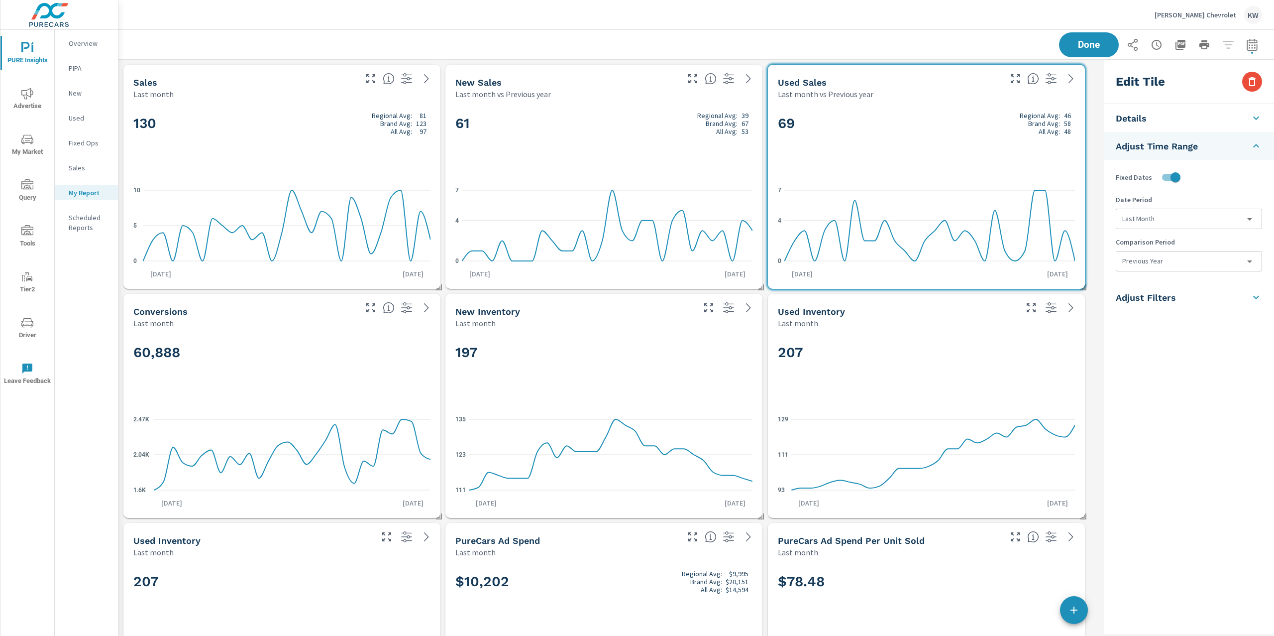
checkbox input "false"
type input "last30Days"
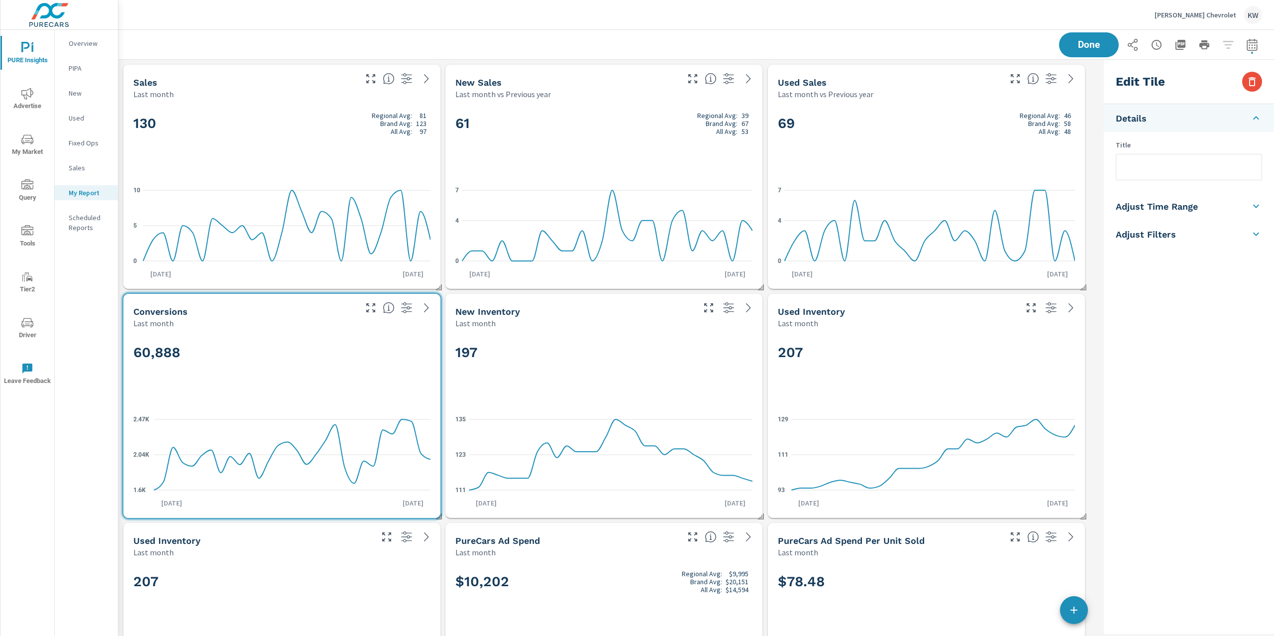
click at [1166, 215] on li "Adjust Time Range" at bounding box center [1189, 206] width 170 height 28
drag, startPoint x: 1176, startPoint y: 180, endPoint x: 1179, endPoint y: 188, distance: 9.2
click at [1176, 180] on input "checkbox" at bounding box center [1165, 177] width 57 height 19
checkbox input "true"
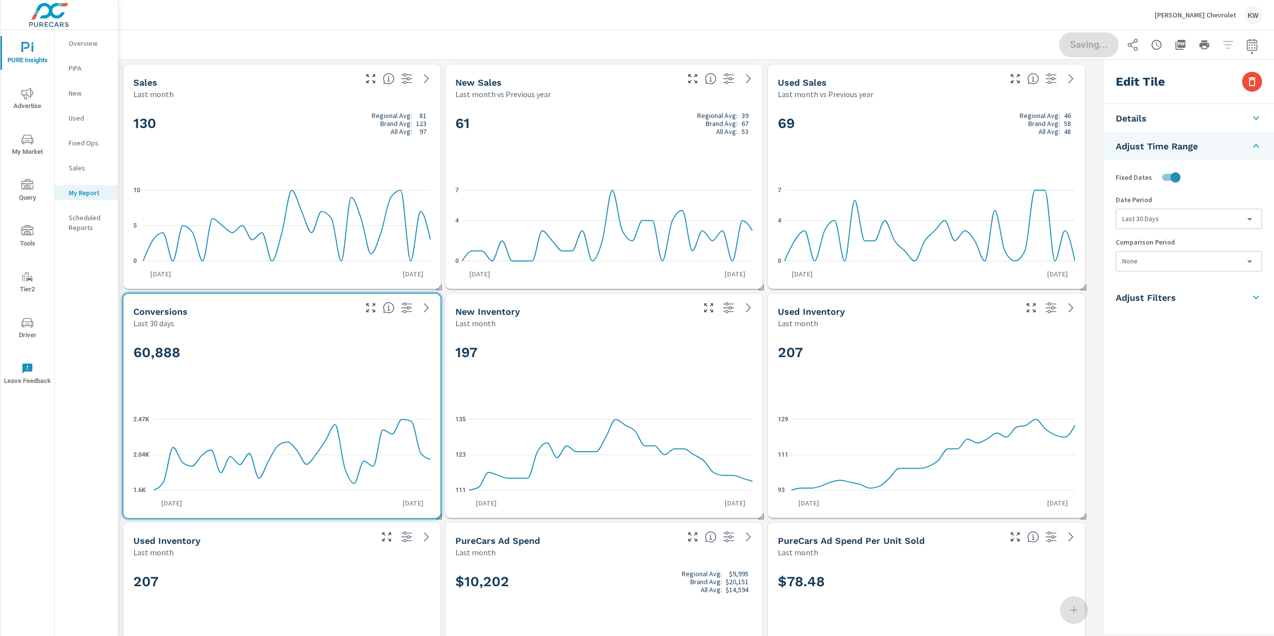
click at [1177, 229] on div "Last 30 Days last30Days" at bounding box center [1189, 219] width 146 height 20
click at [1177, 227] on body "PURE Insights Advertise My Market Query Tools Tier2 Driver Leave Feedback Overv…" at bounding box center [637, 318] width 1274 height 636
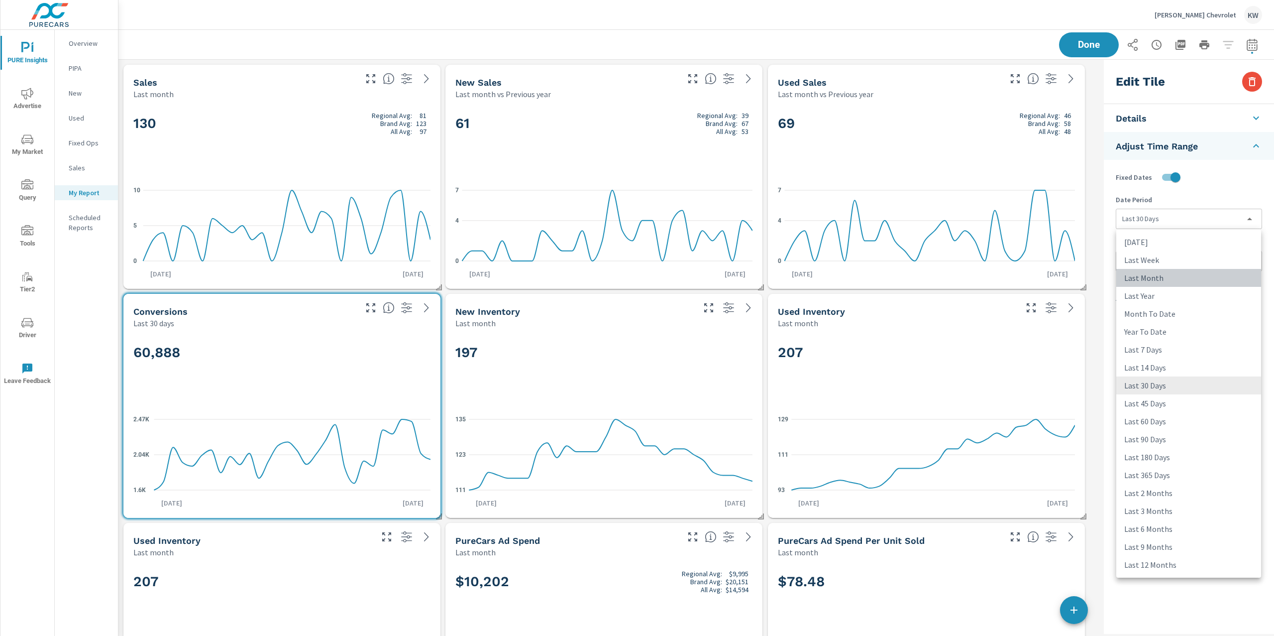
click at [1166, 278] on li "Last Month" at bounding box center [1189, 278] width 145 height 18
type input "lastMonth"
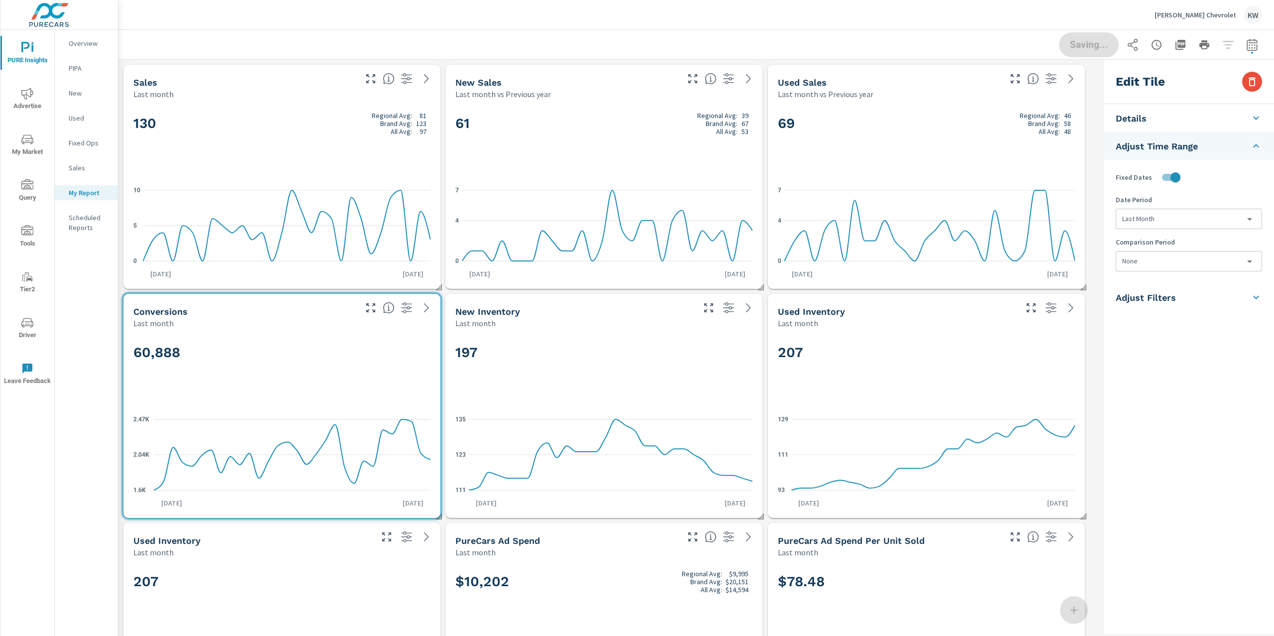
click at [1174, 262] on body "PURE Insights Advertise My Market Query Tools Tier2 Driver Leave Feedback Overv…" at bounding box center [637, 318] width 1274 height 636
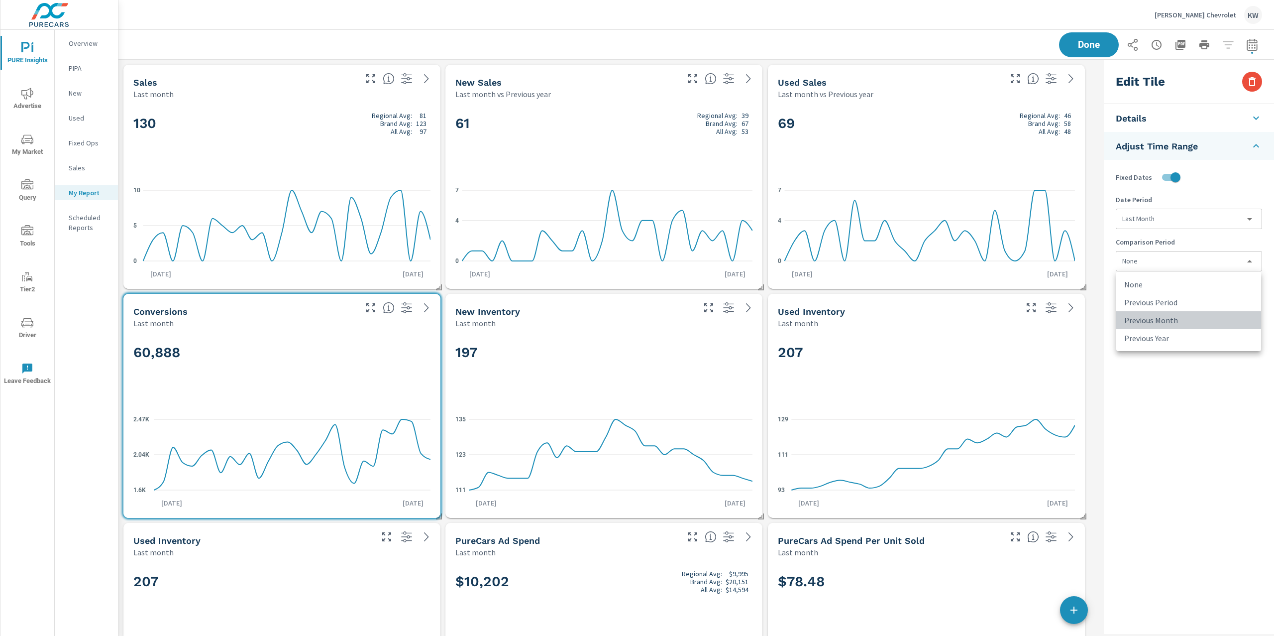
click at [1172, 317] on li "Previous Month" at bounding box center [1189, 320] width 145 height 18
type input "lastMonth"
click at [710, 365] on div "197" at bounding box center [603, 369] width 297 height 61
checkbox input "false"
type input "last30Days"
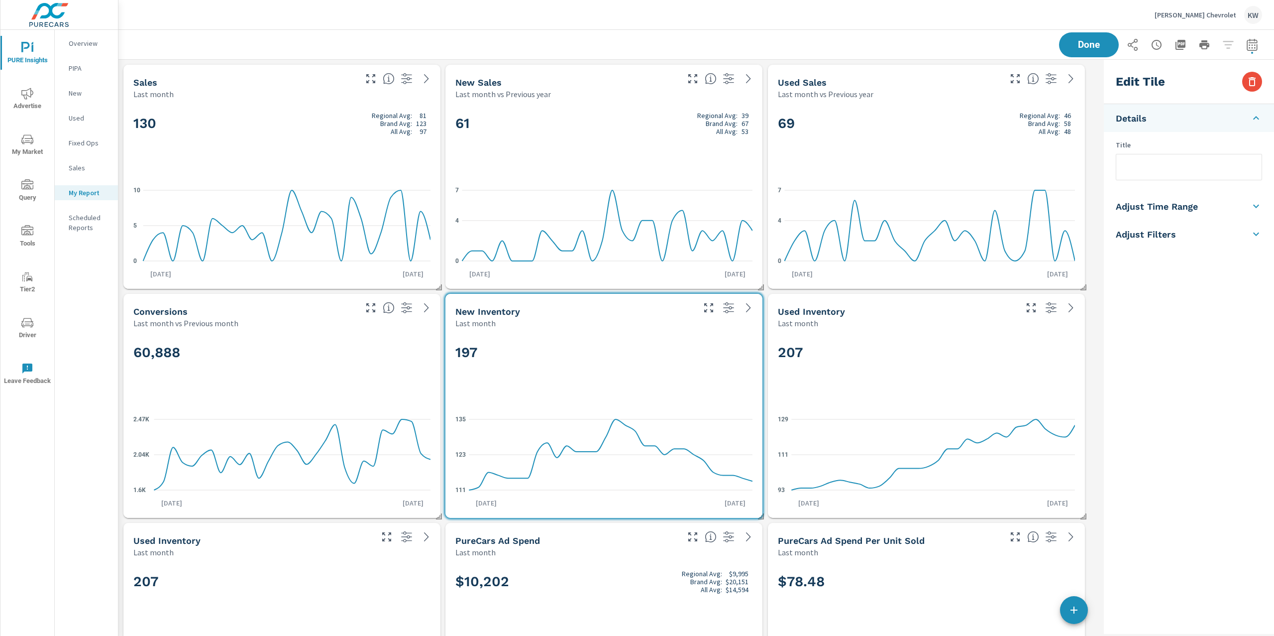
click at [1191, 207] on h5 "Adjust Time Range" at bounding box center [1157, 206] width 82 height 11
drag, startPoint x: 1178, startPoint y: 176, endPoint x: 1182, endPoint y: 185, distance: 9.2
click at [1179, 177] on input "checkbox" at bounding box center [1165, 177] width 57 height 19
checkbox input "true"
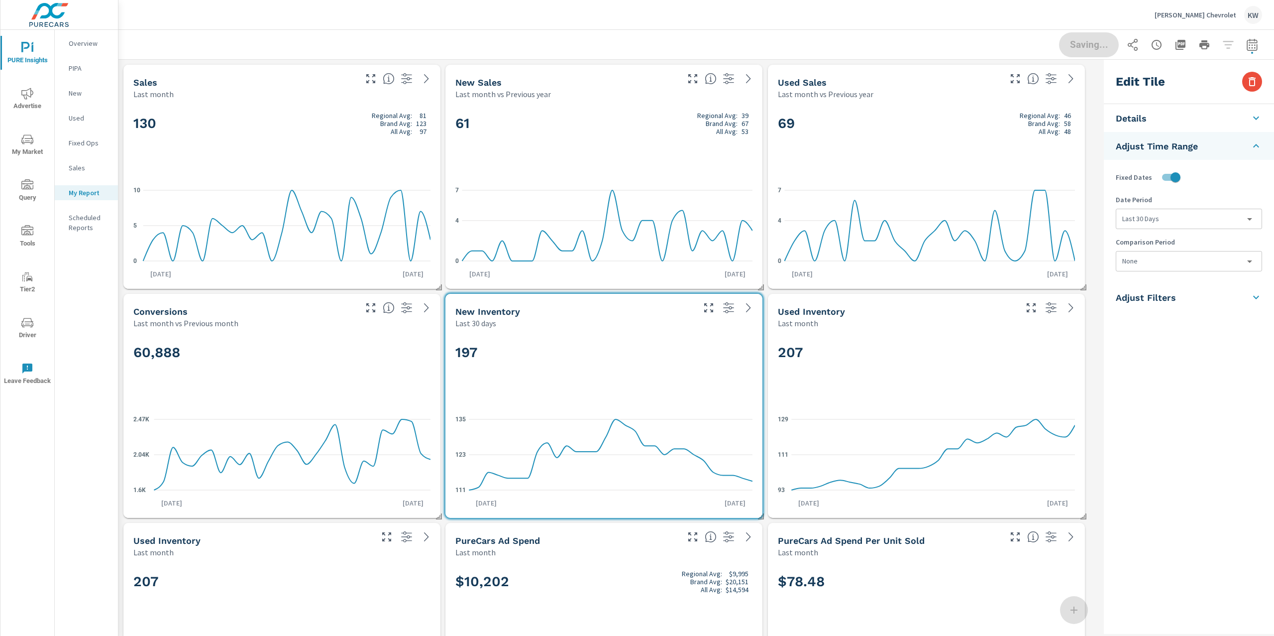
click at [1180, 218] on body "PURE Insights Advertise My Market Query Tools Tier2 Driver Leave Feedback Overv…" at bounding box center [637, 318] width 1274 height 636
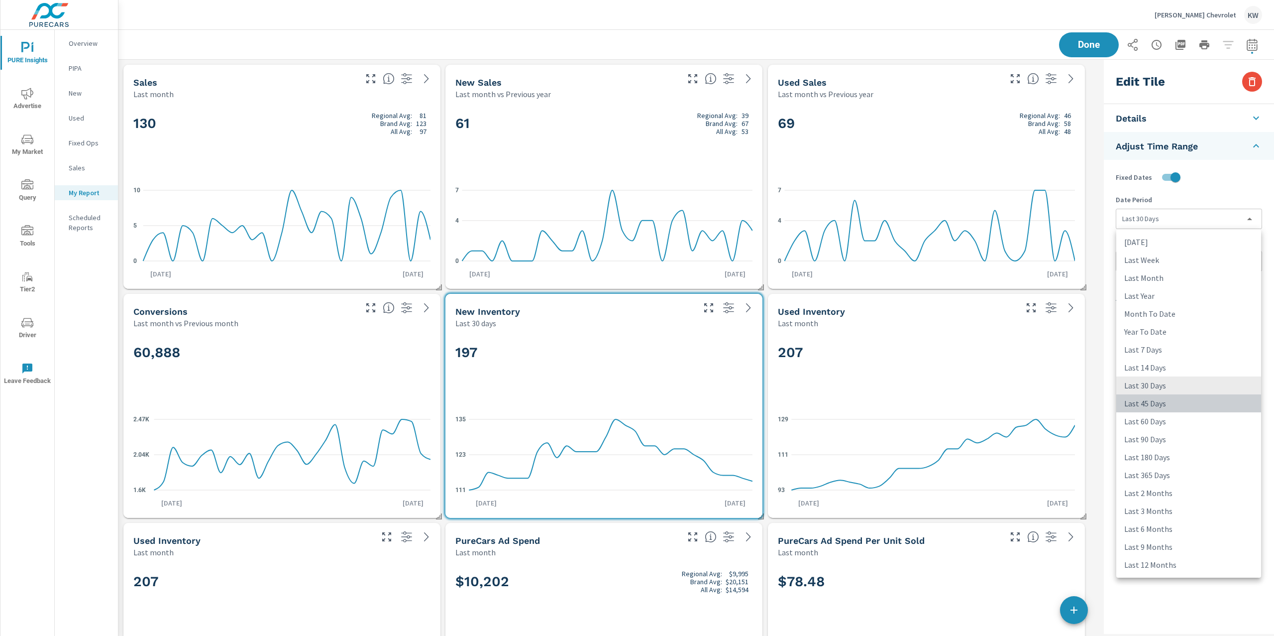
click at [1154, 407] on li "Last 45 Days" at bounding box center [1189, 403] width 145 height 18
type input "last45Days"
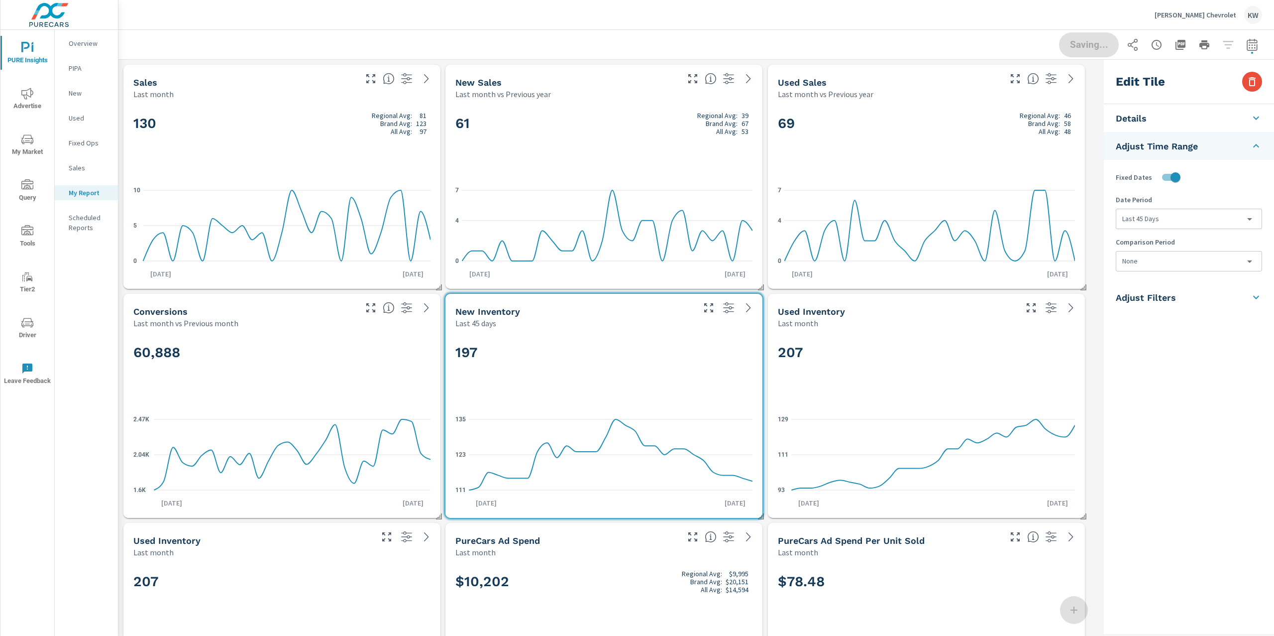
click at [1004, 375] on div "207" at bounding box center [926, 369] width 297 height 61
checkbox input "false"
type input "last30Days"
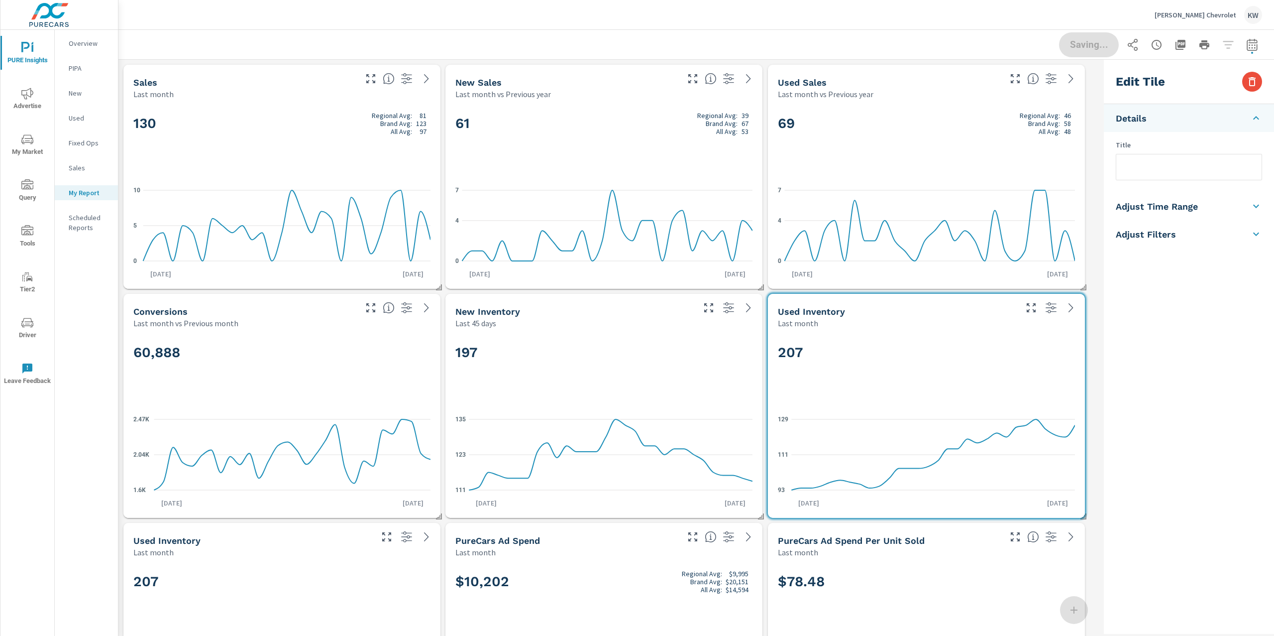
click at [1195, 198] on li "Adjust Time Range" at bounding box center [1189, 206] width 170 height 28
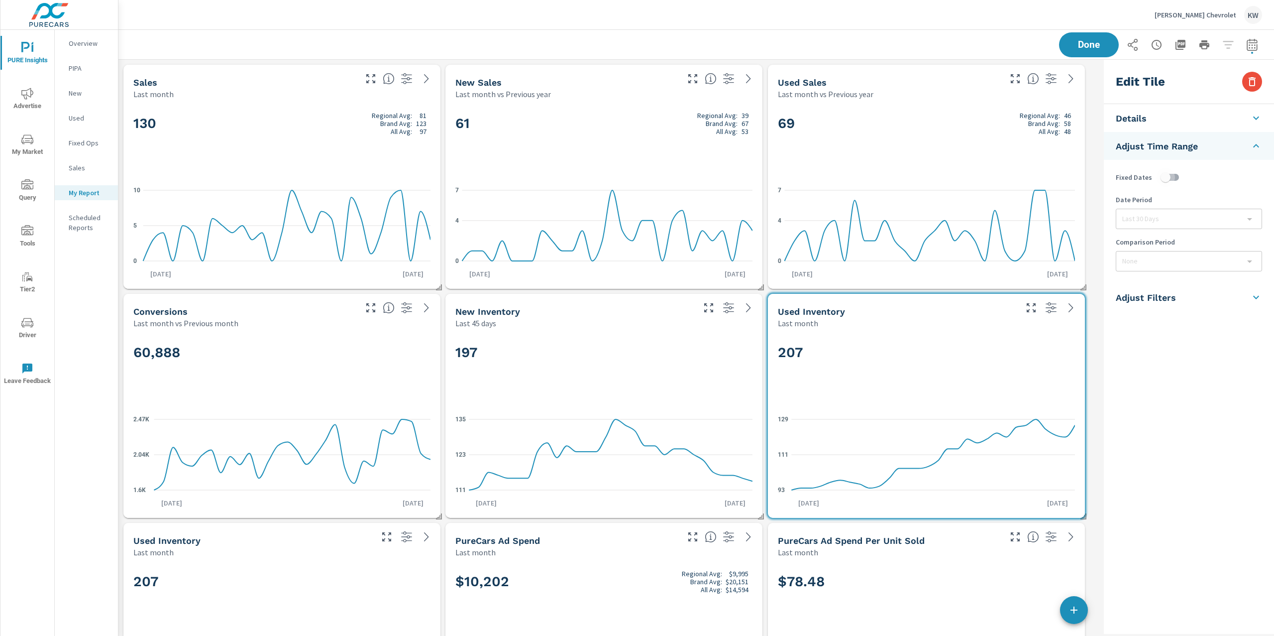
drag, startPoint x: 1175, startPoint y: 177, endPoint x: 1180, endPoint y: 184, distance: 8.3
click at [1176, 178] on input "checkbox" at bounding box center [1165, 177] width 57 height 19
checkbox input "true"
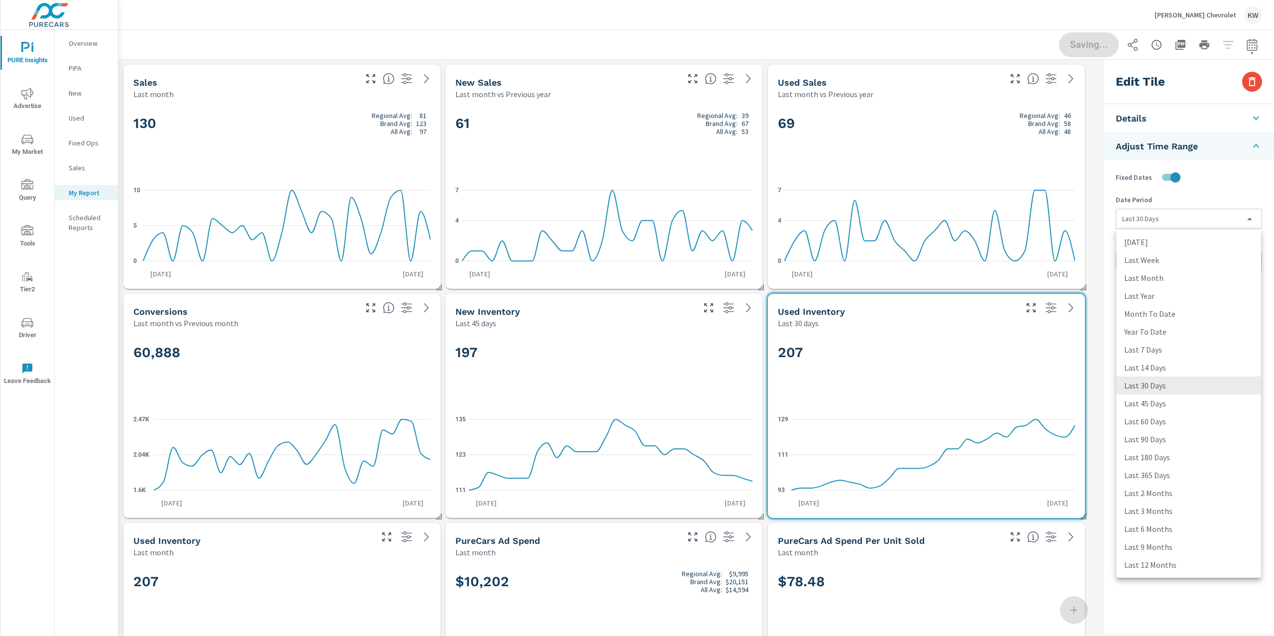
click at [1180, 226] on body "PURE Insights Advertise My Market Query Tools Tier2 Driver Leave Feedback Overv…" at bounding box center [637, 318] width 1274 height 636
click at [1161, 399] on li "Last 45 Days" at bounding box center [1189, 403] width 145 height 18
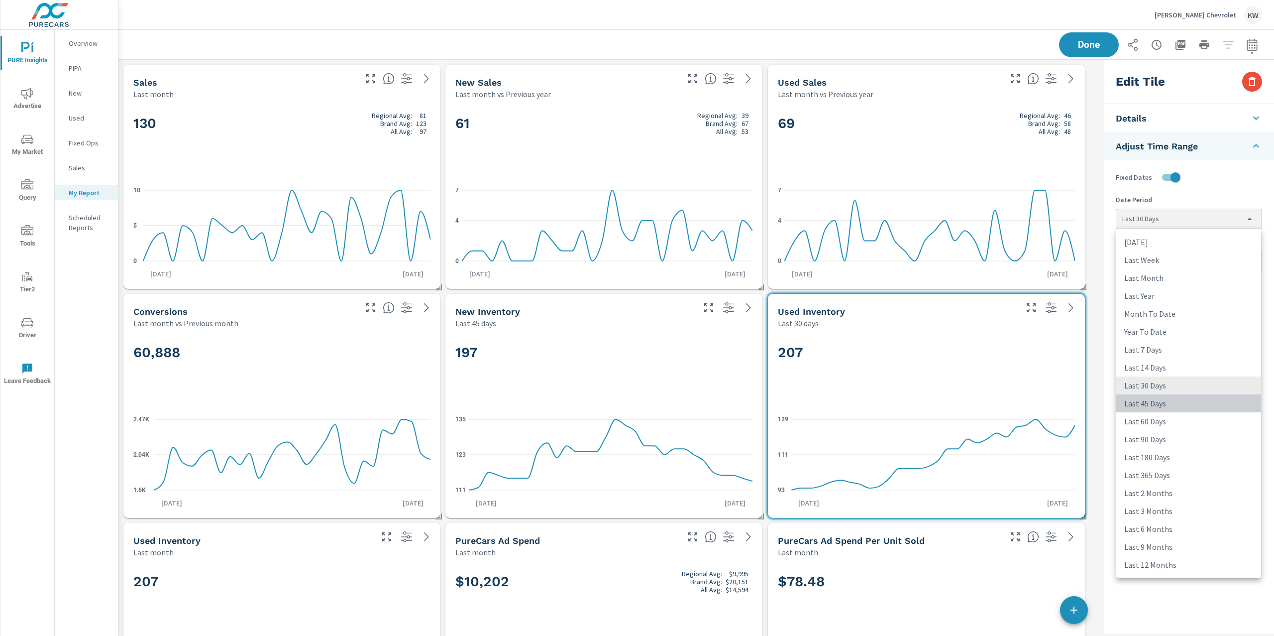
type input "last45Days"
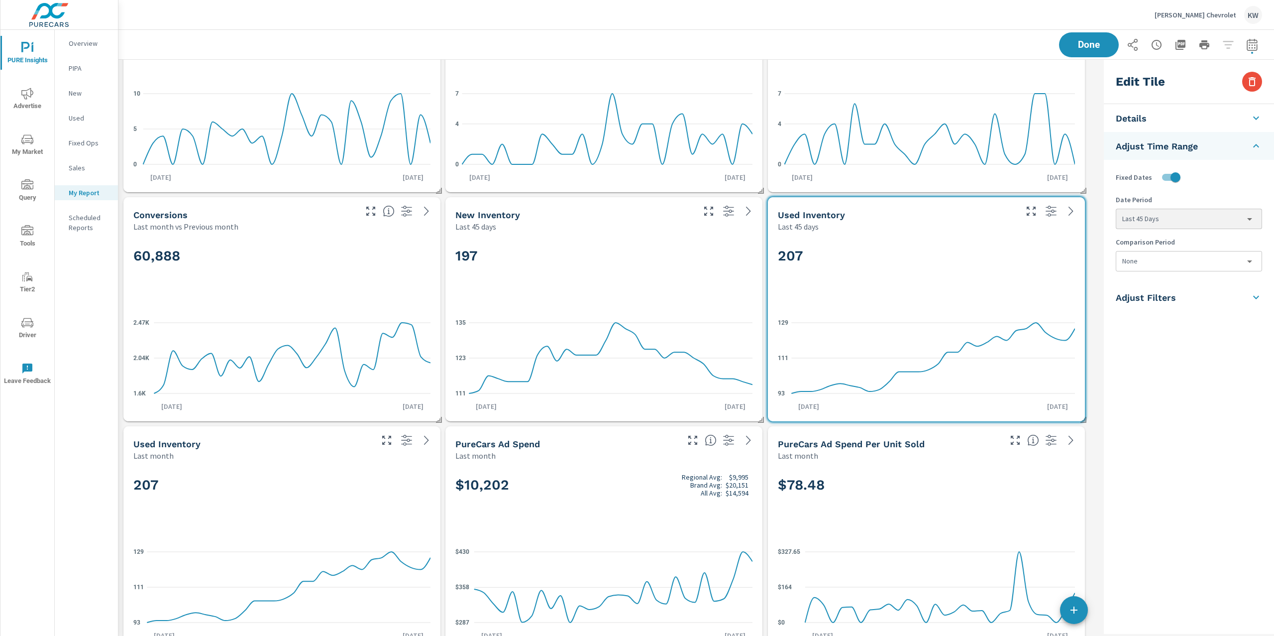
scroll to position [116, 0]
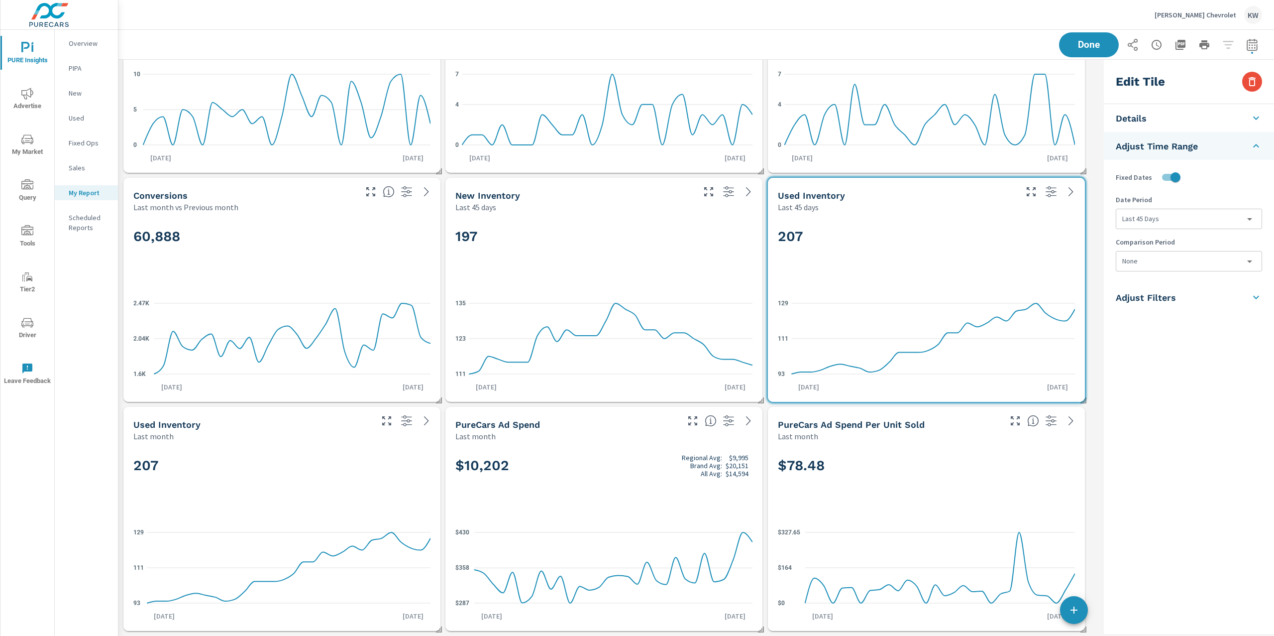
click at [311, 480] on div "207" at bounding box center [281, 482] width 297 height 61
checkbox input "false"
type input "last30Days"
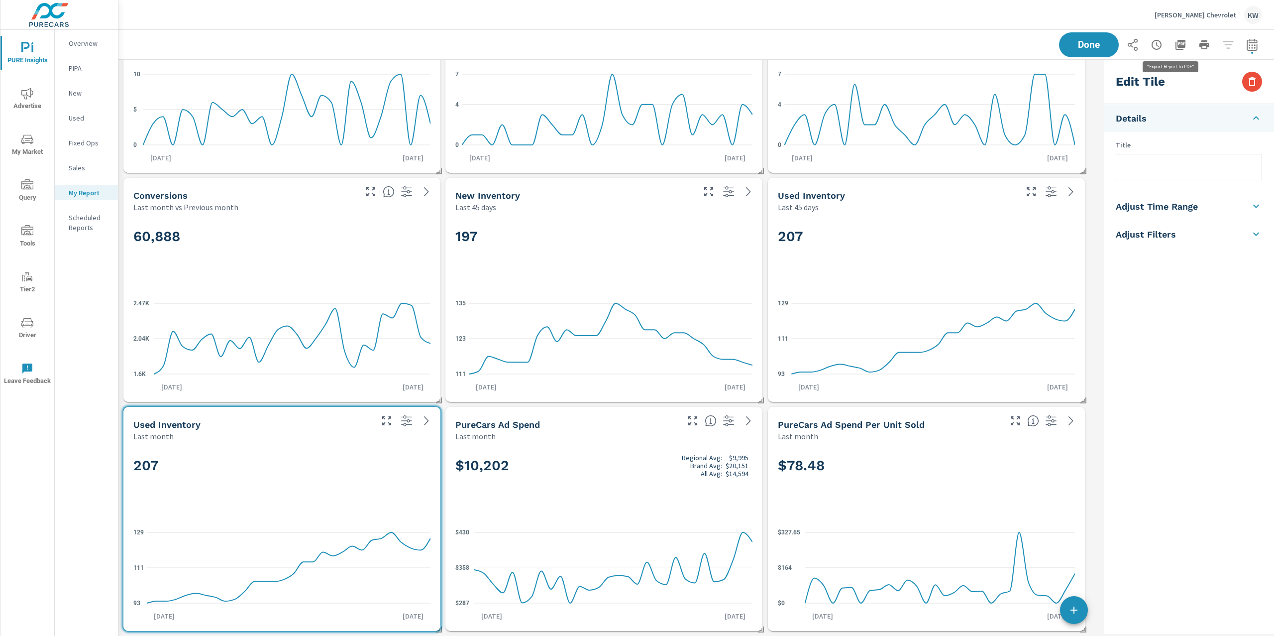
scroll to position [713, 992]
click at [1247, 87] on icon "button" at bounding box center [1252, 82] width 12 height 12
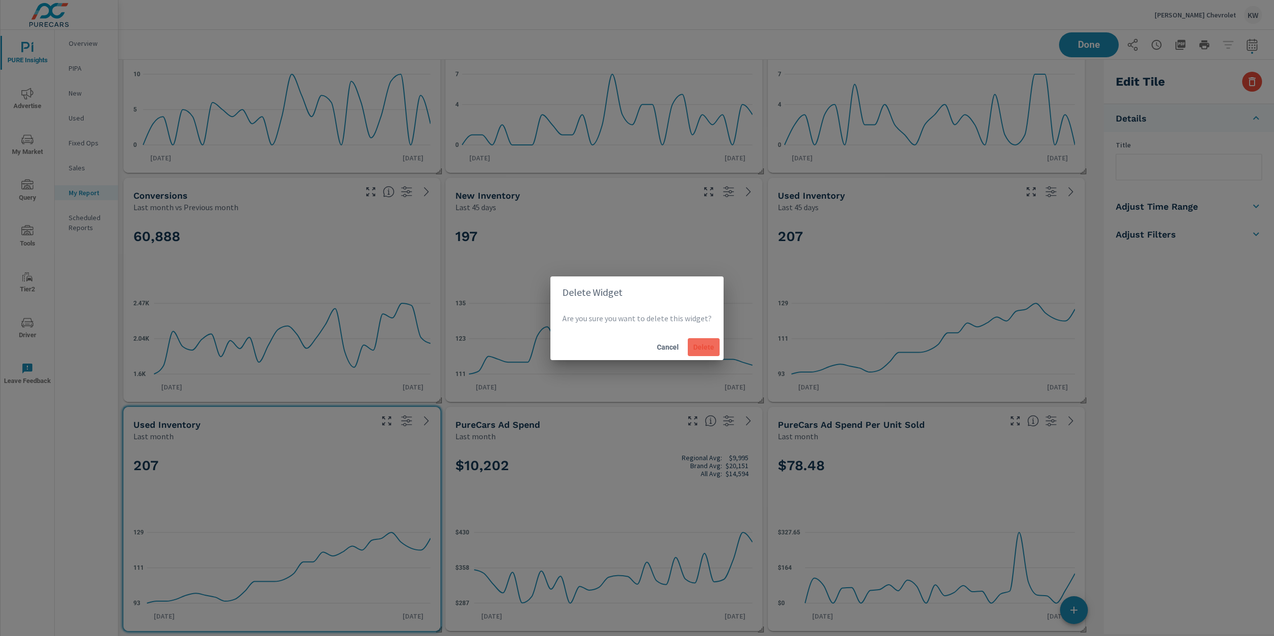
click at [695, 342] on span "Delete" at bounding box center [704, 346] width 24 height 9
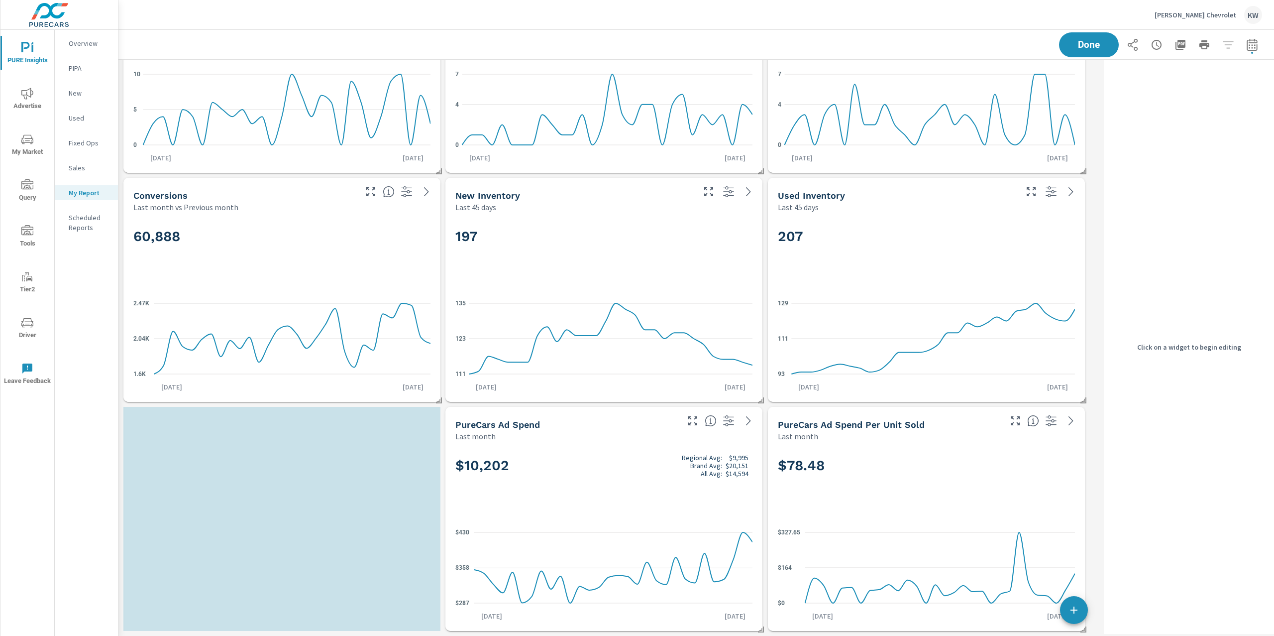
click at [1098, 396] on div "Sales Last month 130 Regional Avg: 81 Brand Avg: 123 All Avg: 97 0 5 10 Sep 1st…" at bounding box center [696, 290] width 1156 height 692
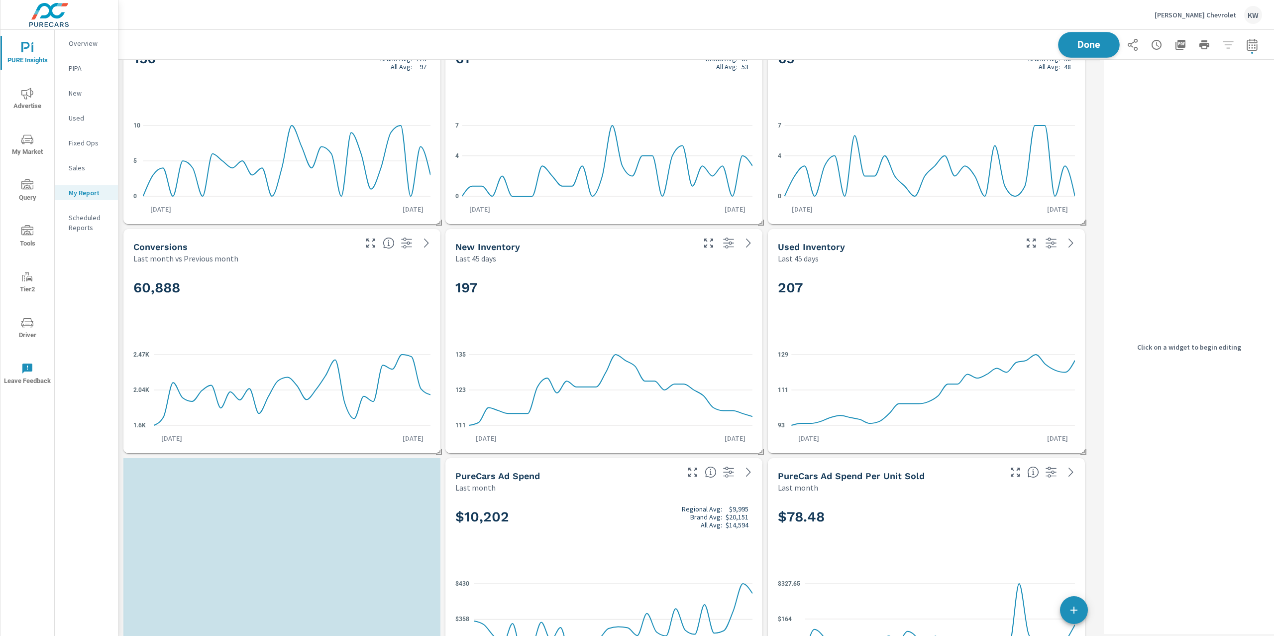
click at [1081, 41] on span "Done" at bounding box center [1089, 44] width 41 height 9
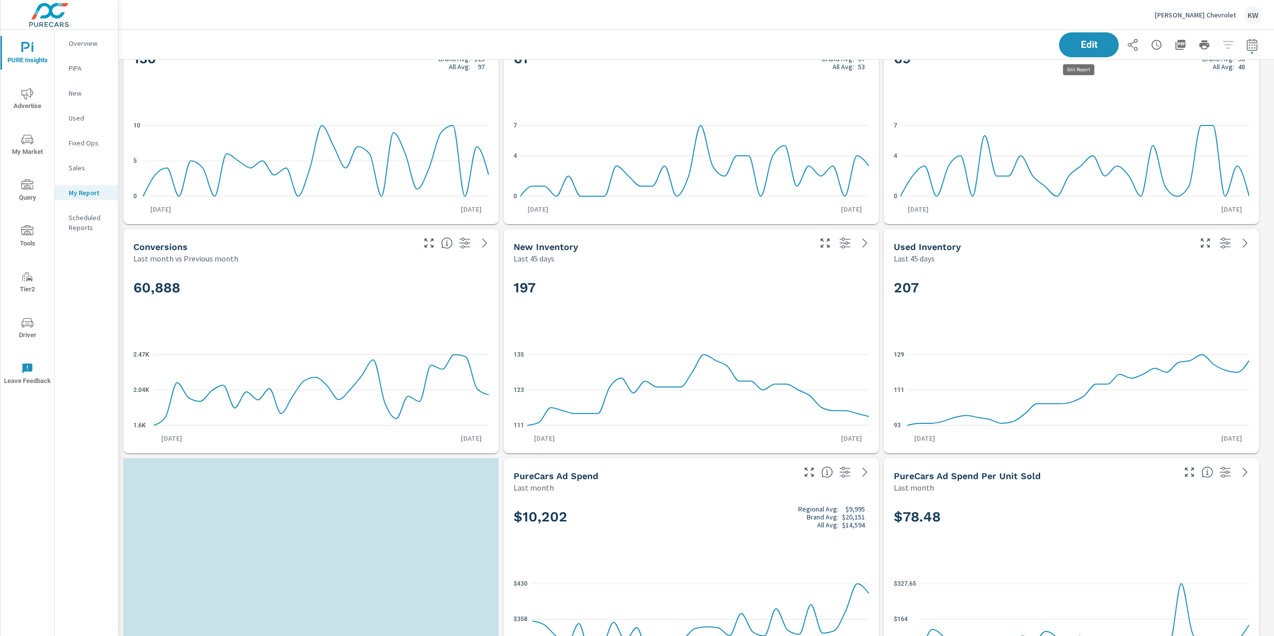
scroll to position [713, 1167]
click at [10, 51] on span "PURE Insights" at bounding box center [27, 54] width 48 height 24
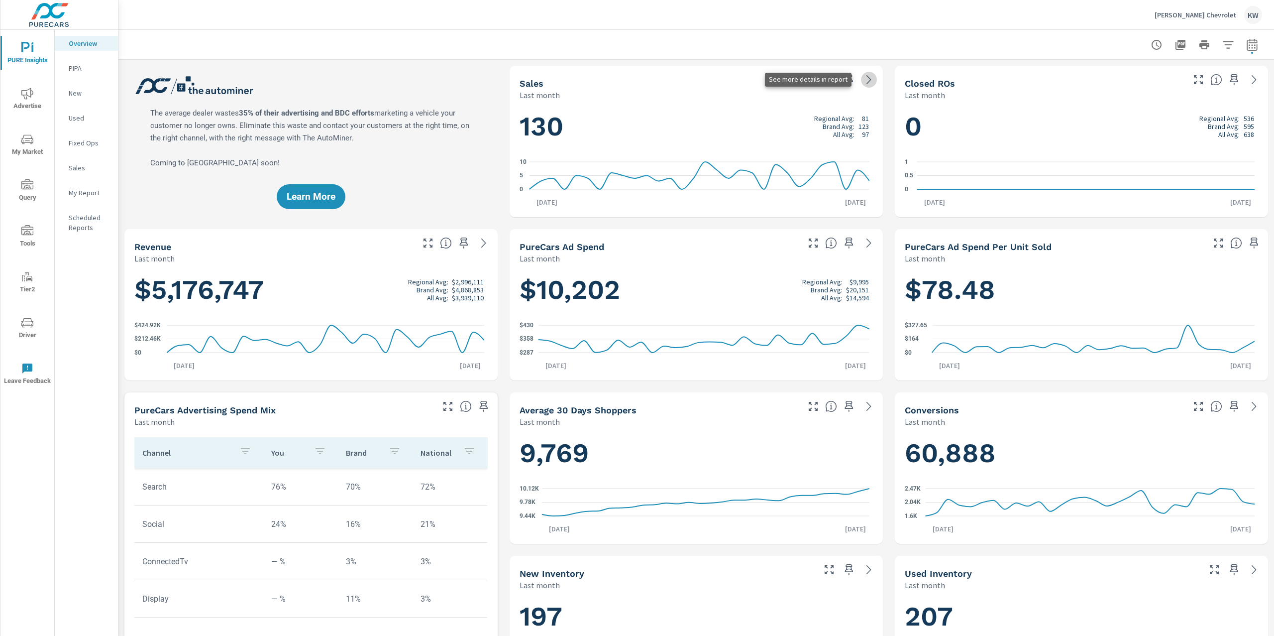
click at [863, 79] on icon at bounding box center [869, 80] width 12 height 12
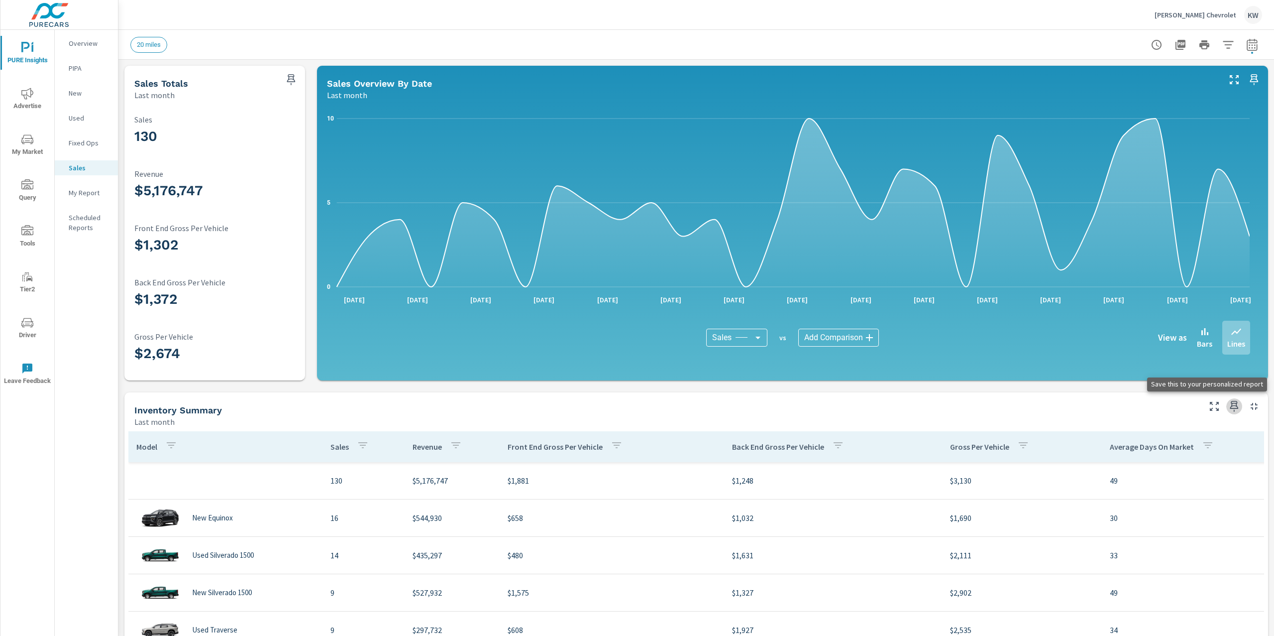
click at [1231, 408] on icon "button" at bounding box center [1235, 406] width 8 height 11
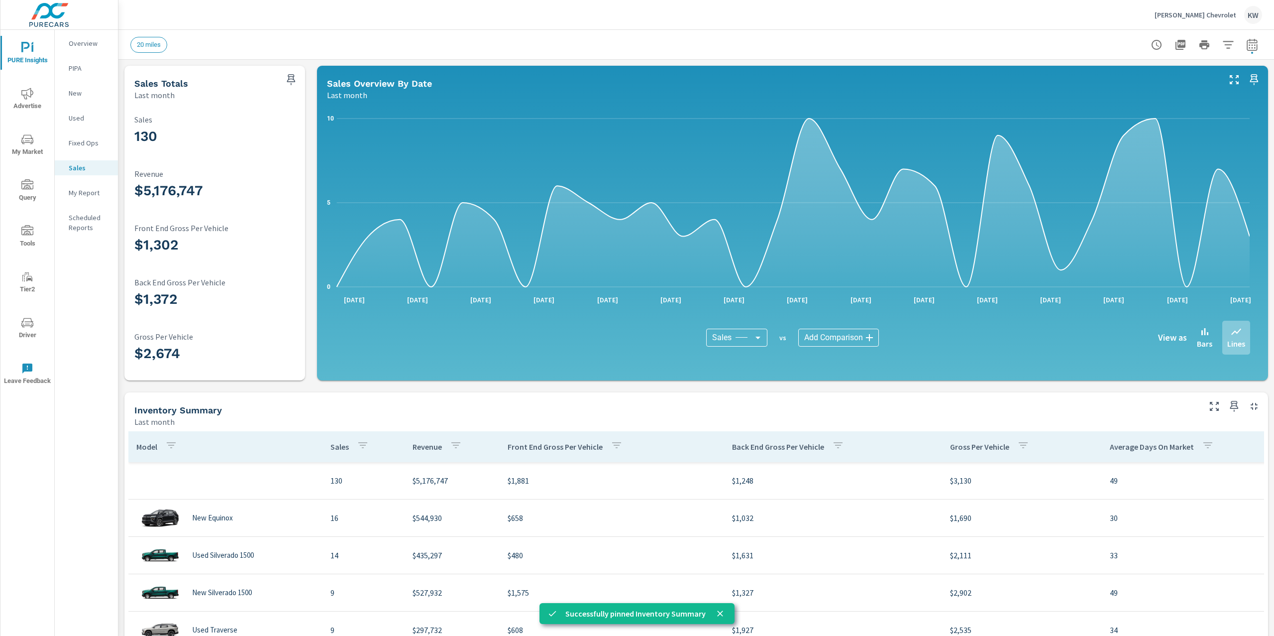
click at [68, 43] on div "Overview" at bounding box center [86, 43] width 63 height 15
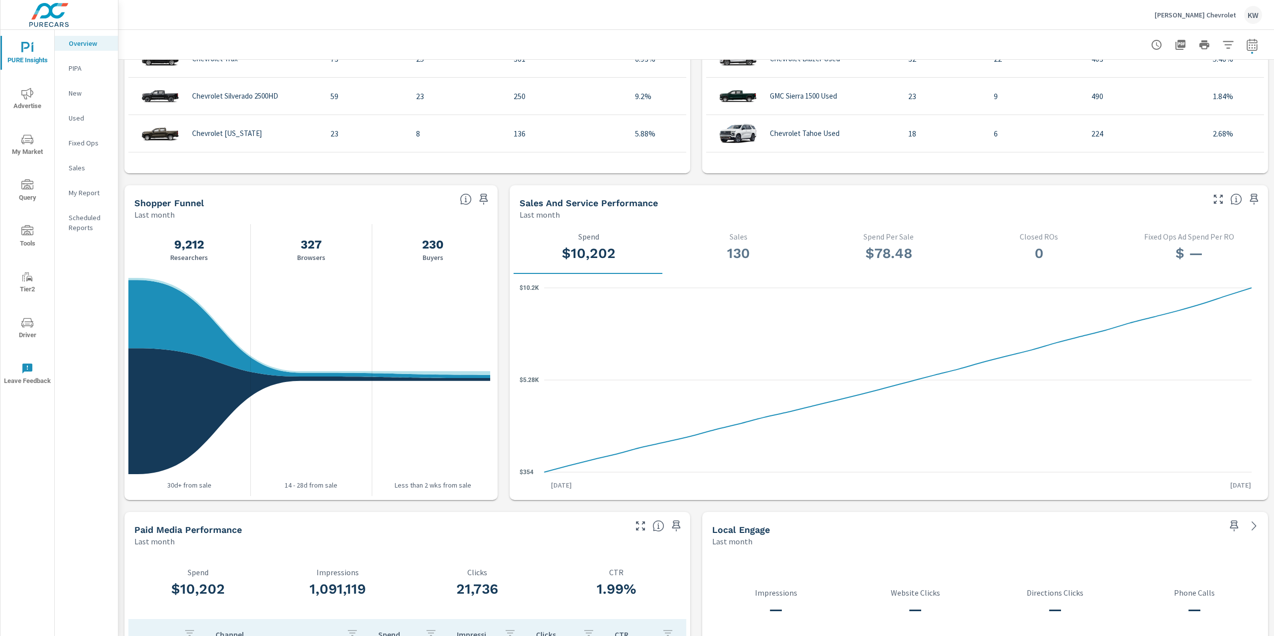
scroll to position [862, 0]
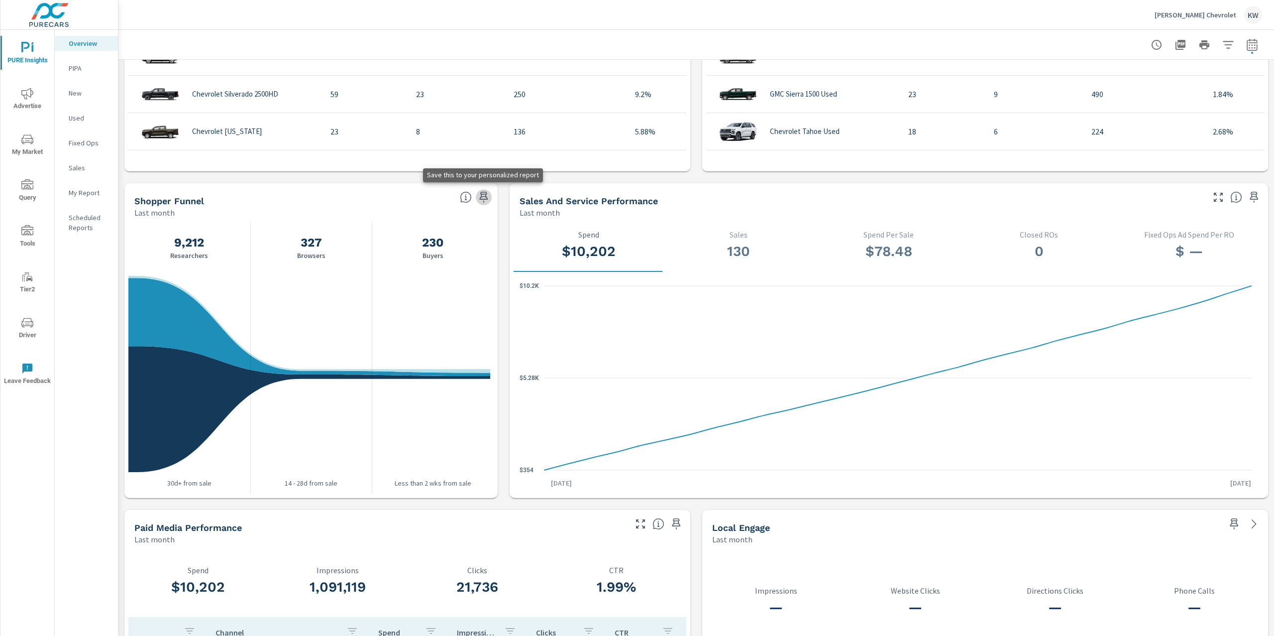
click at [480, 200] on icon "button" at bounding box center [484, 197] width 12 height 12
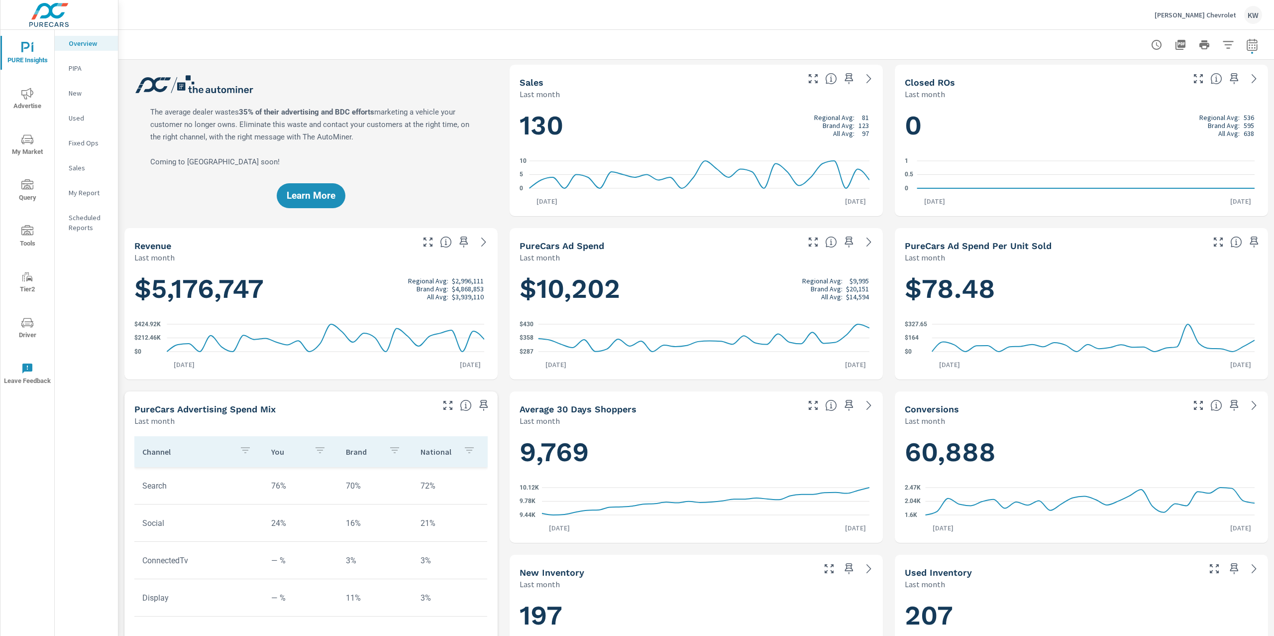
scroll to position [0, 0]
click at [1229, 80] on icon "button" at bounding box center [1235, 80] width 12 height 12
click at [21, 97] on icon "nav menu" at bounding box center [27, 94] width 12 height 12
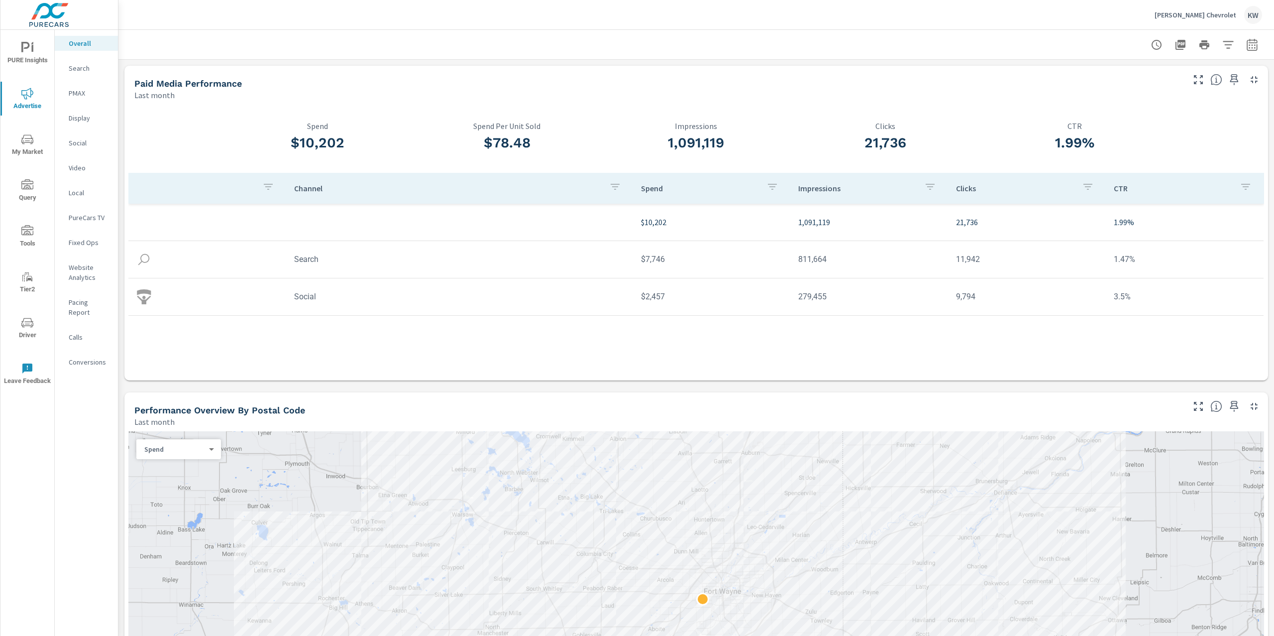
click at [88, 273] on p "Website Analytics" at bounding box center [89, 272] width 41 height 20
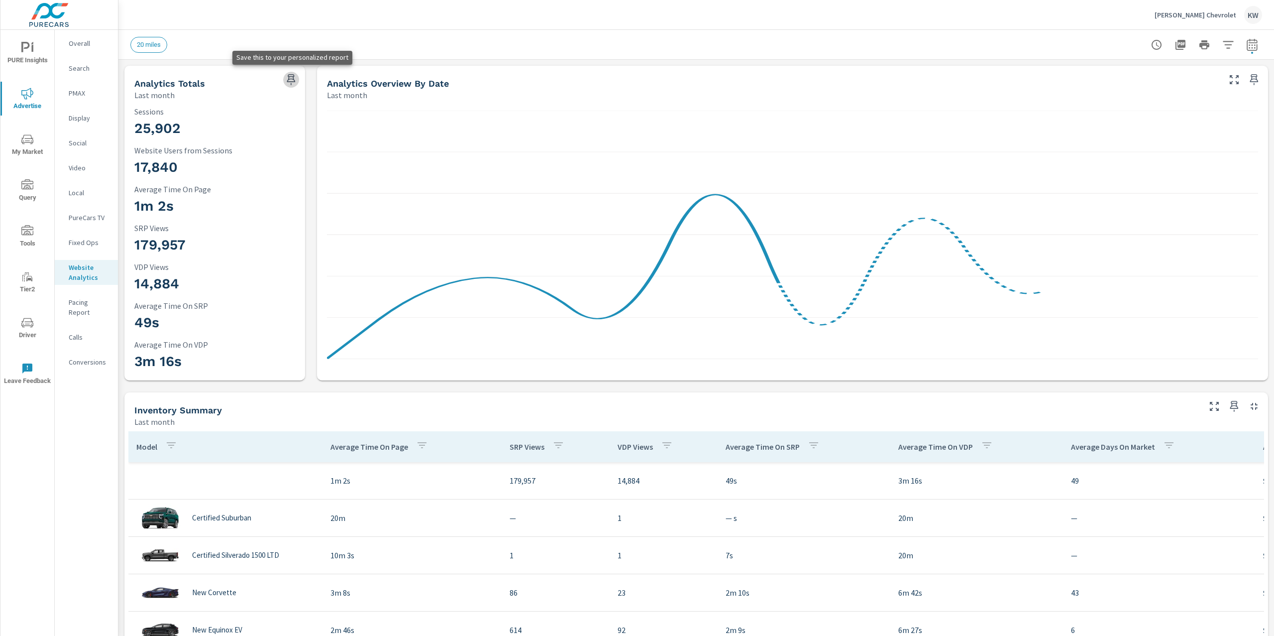
click at [290, 77] on icon "button" at bounding box center [291, 80] width 12 height 12
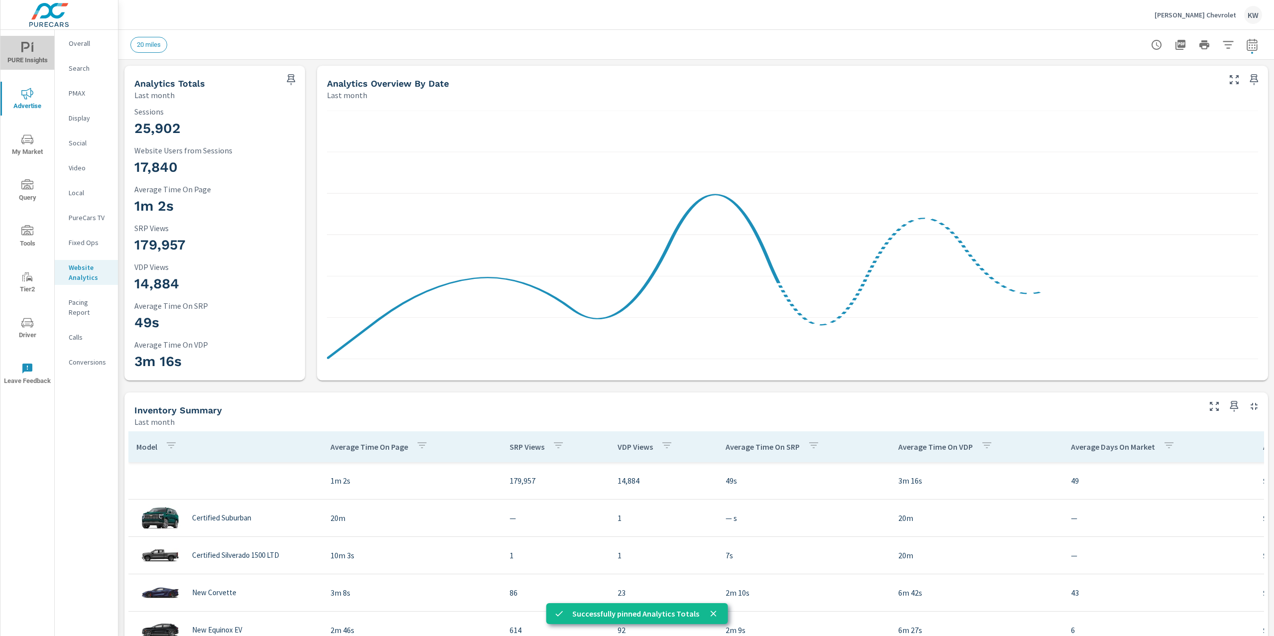
click at [26, 49] on icon "nav menu" at bounding box center [27, 48] width 12 height 12
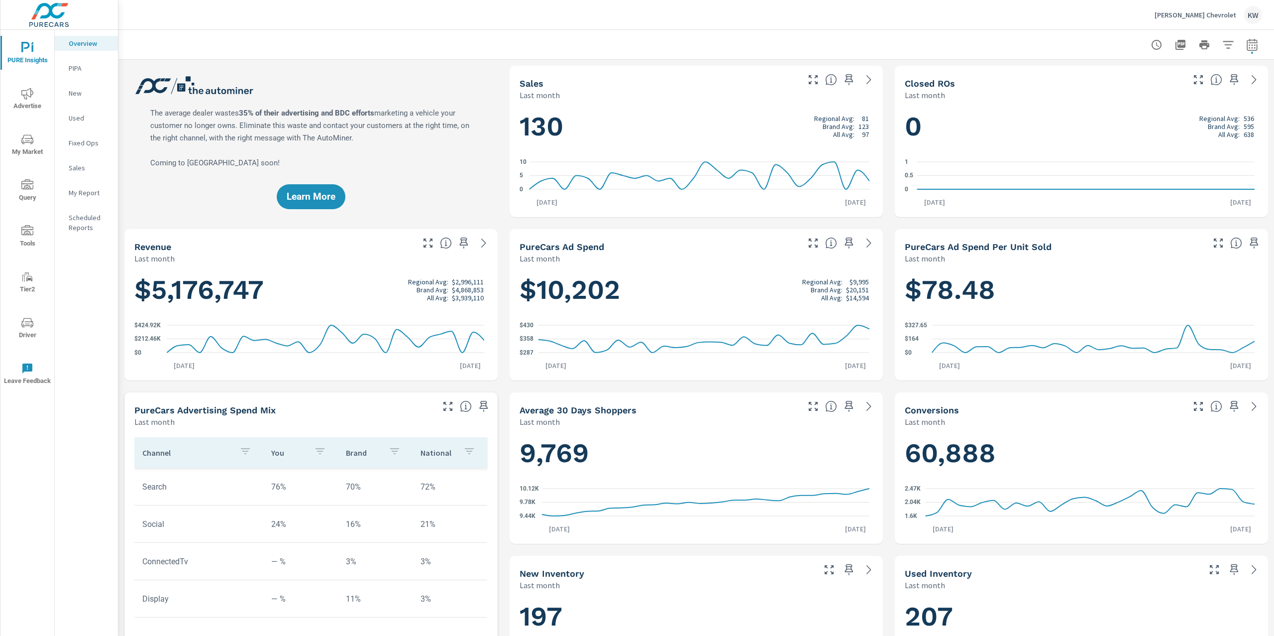
click at [93, 196] on p "My Report" at bounding box center [89, 193] width 41 height 10
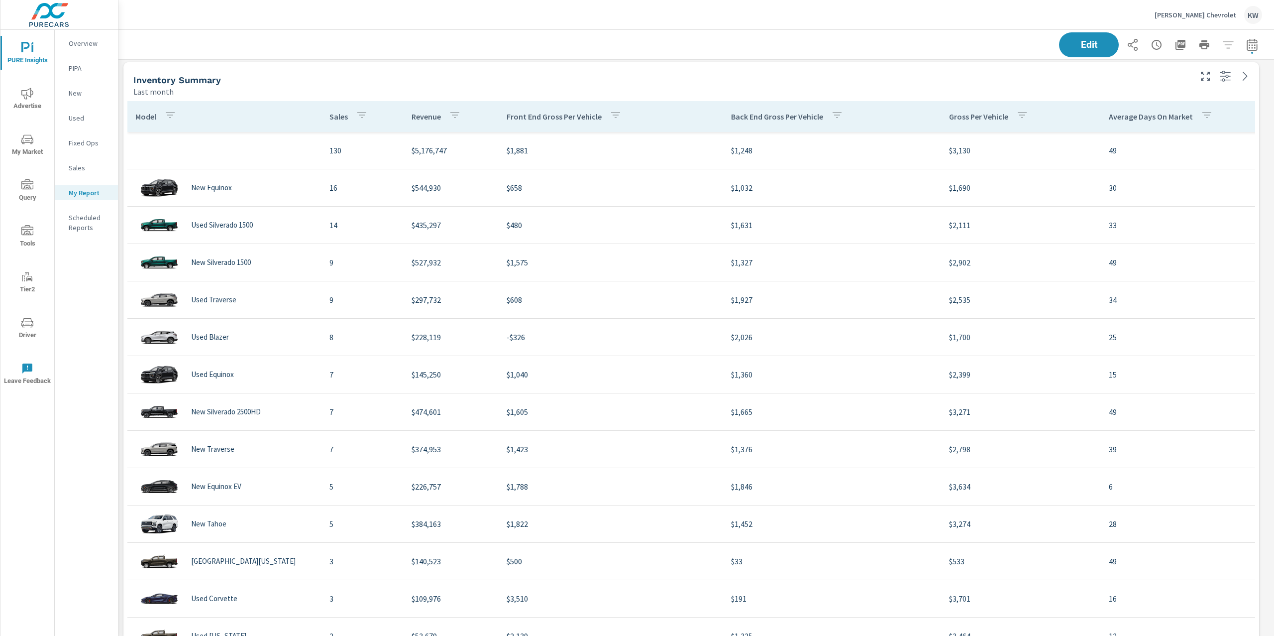
scroll to position [462, 0]
click at [1089, 43] on span "Edit" at bounding box center [1089, 44] width 41 height 9
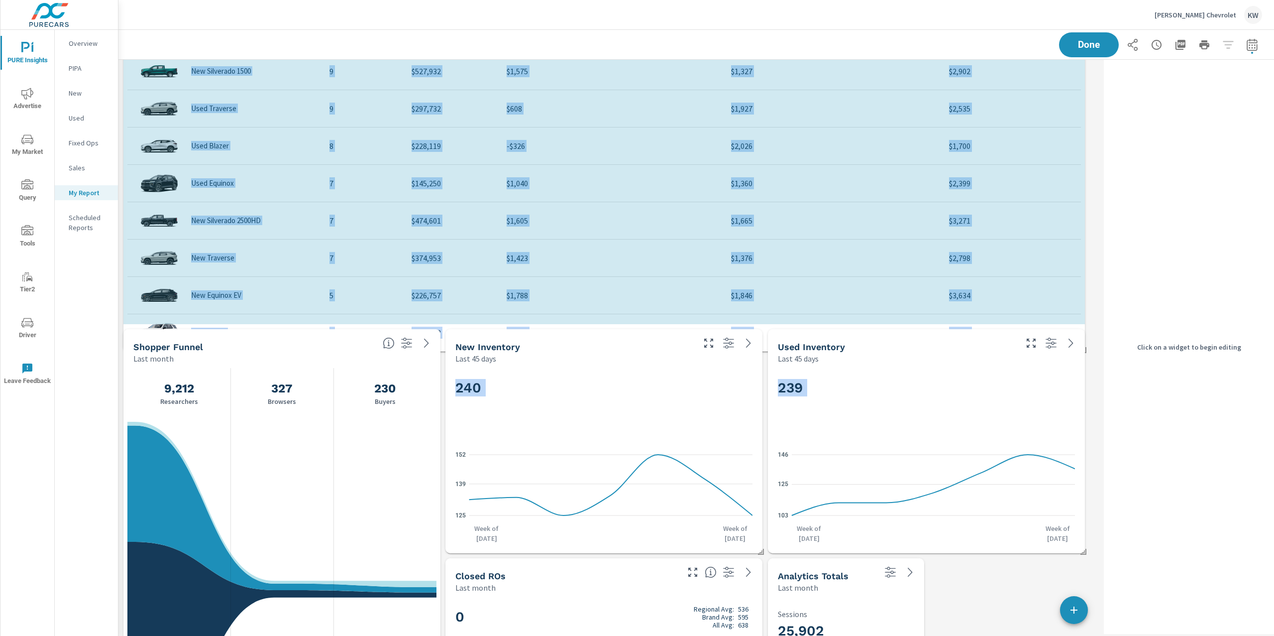
scroll to position [5, 4]
drag, startPoint x: 1083, startPoint y: 552, endPoint x: 1092, endPoint y: 349, distance: 202.3
click at [1092, 349] on div "Sales Last month 130 Regional Avg: 81 Brand Avg: 123 All Avg: 97 0 5 10 Sep 1st…" at bounding box center [696, 326] width 1156 height 1837
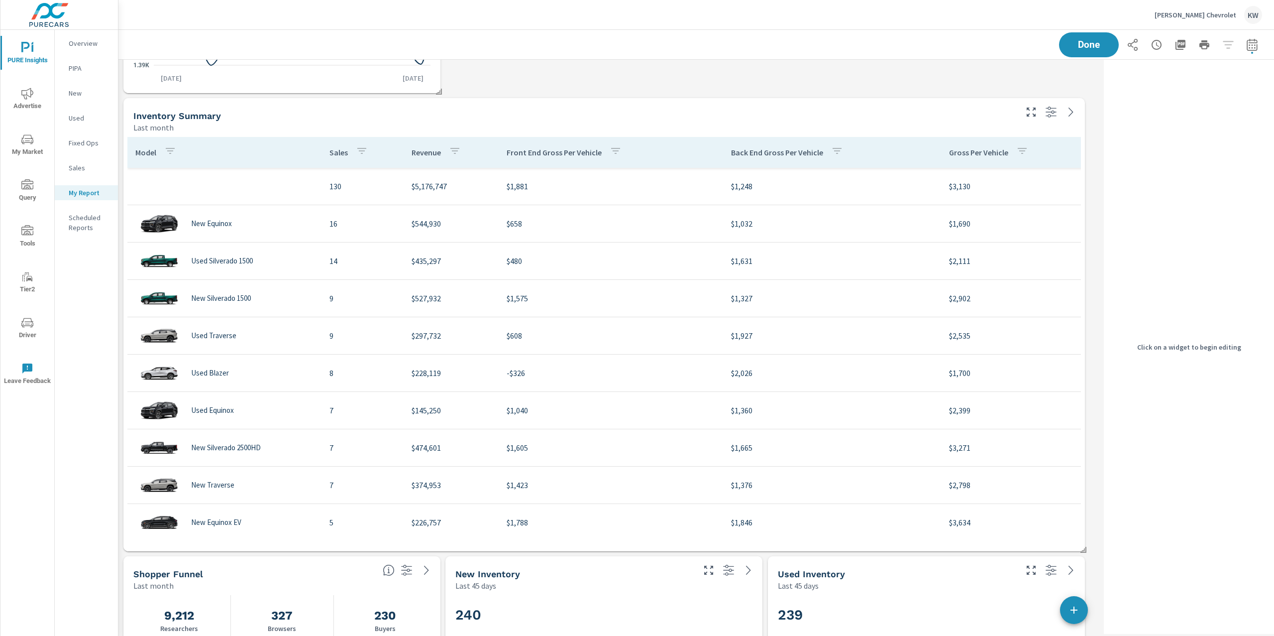
scroll to position [424, 0]
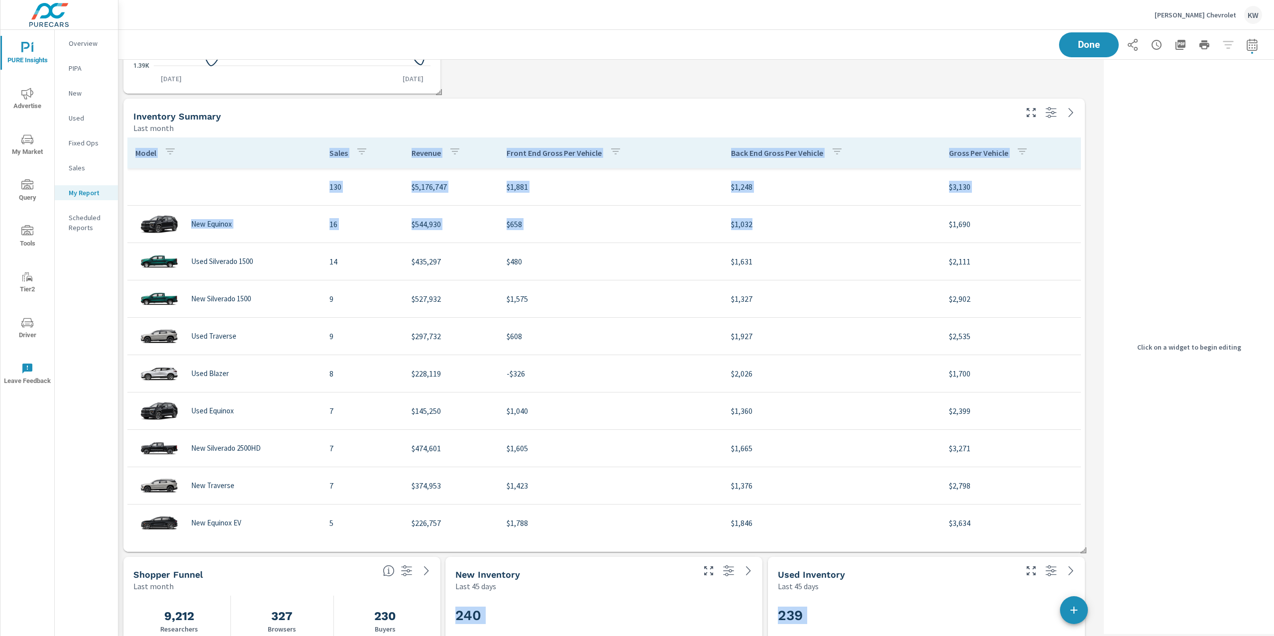
drag, startPoint x: 952, startPoint y: 89, endPoint x: 953, endPoint y: 182, distance: 92.6
click at [940, 214] on div "Sales Last month 130 Regional Avg: 81 Brand Avg: 123 All Avg: 97 0 5 10 Sep 1st…" at bounding box center [609, 554] width 982 height 1837
drag, startPoint x: 967, startPoint y: 74, endPoint x: 976, endPoint y: 204, distance: 129.7
click at [976, 204] on div "Sales Last month 130 Regional Avg: 81 Brand Avg: 123 All Avg: 97 0 5 10 Sep 1st…" at bounding box center [609, 554] width 982 height 1837
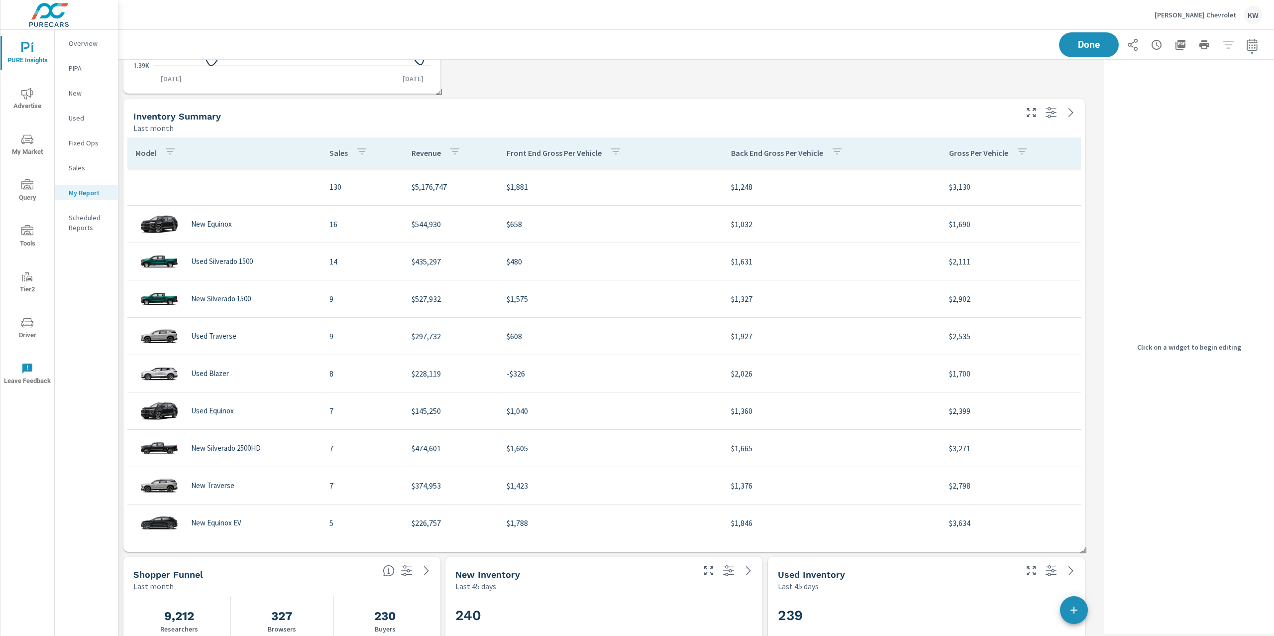
click at [1086, 296] on div "Sales Last month 130 Regional Avg: 81 Brand Avg: 123 All Avg: 97 0 5 10 Sep 1st…" at bounding box center [609, 554] width 982 height 1837
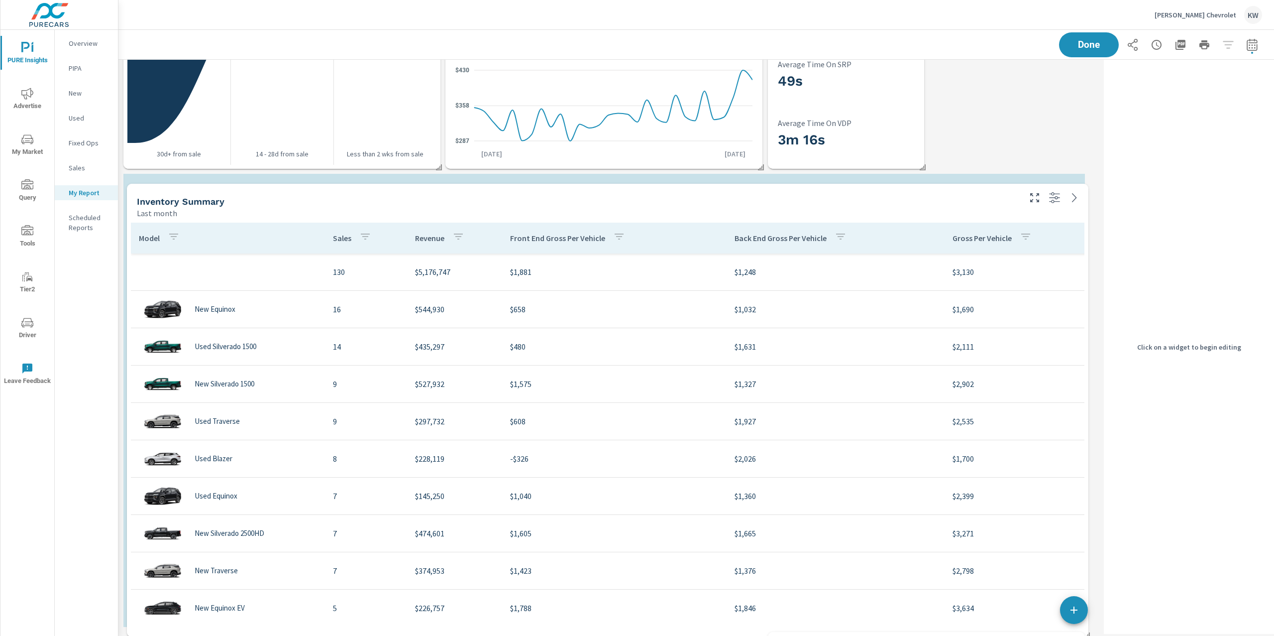
scroll to position [0, 0]
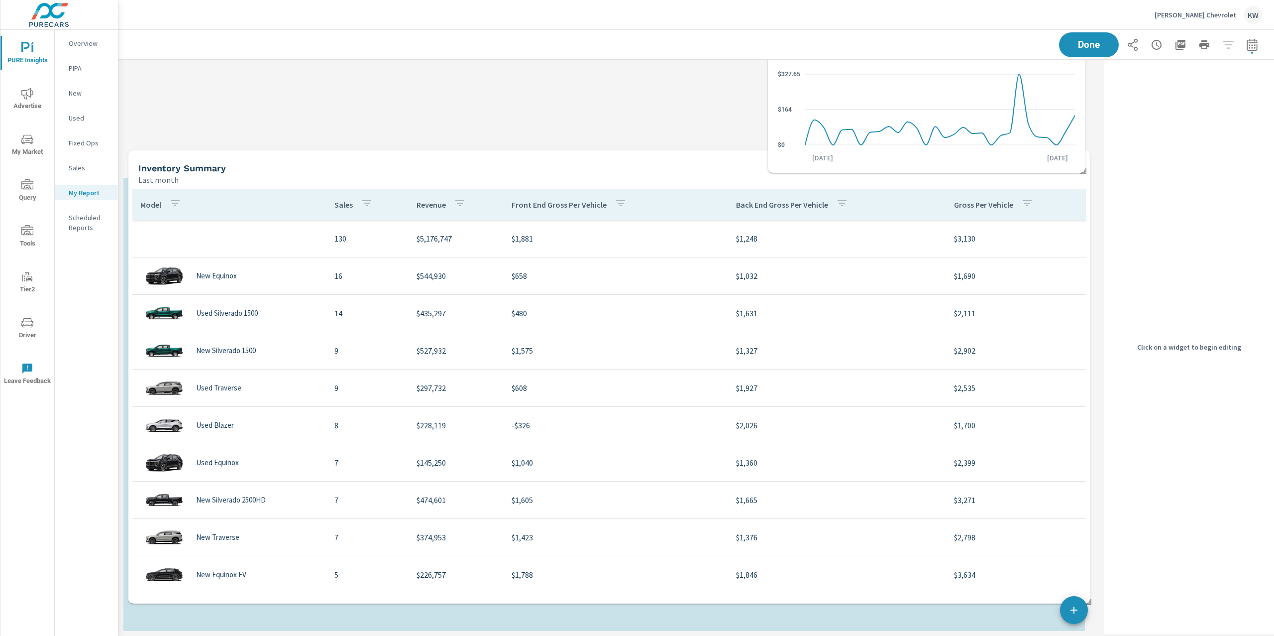
drag, startPoint x: 696, startPoint y: 266, endPoint x: 701, endPoint y: 598, distance: 332.6
click at [701, 598] on div "Model Sales Revenue Front End Gross Per Vehicle Back End Gross Per Vehicle Gros…" at bounding box center [609, 394] width 954 height 410
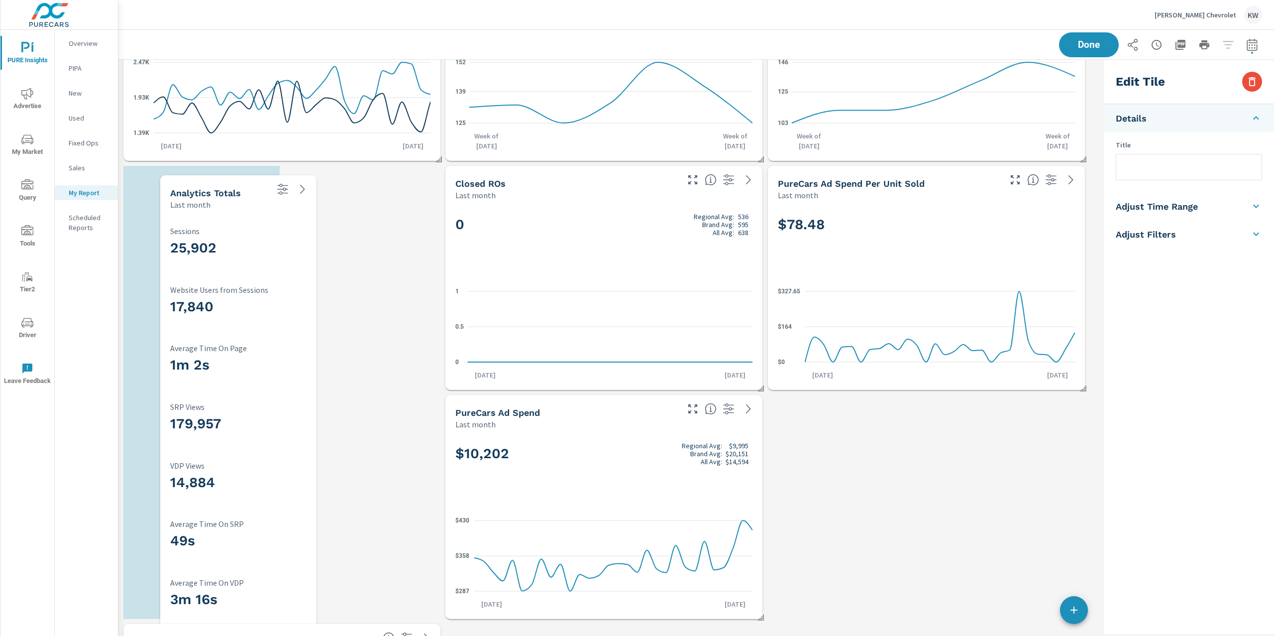
drag, startPoint x: 818, startPoint y: 386, endPoint x: 182, endPoint y: 394, distance: 636.2
click at [182, 396] on div "179,957 SRP Views" at bounding box center [238, 419] width 136 height 47
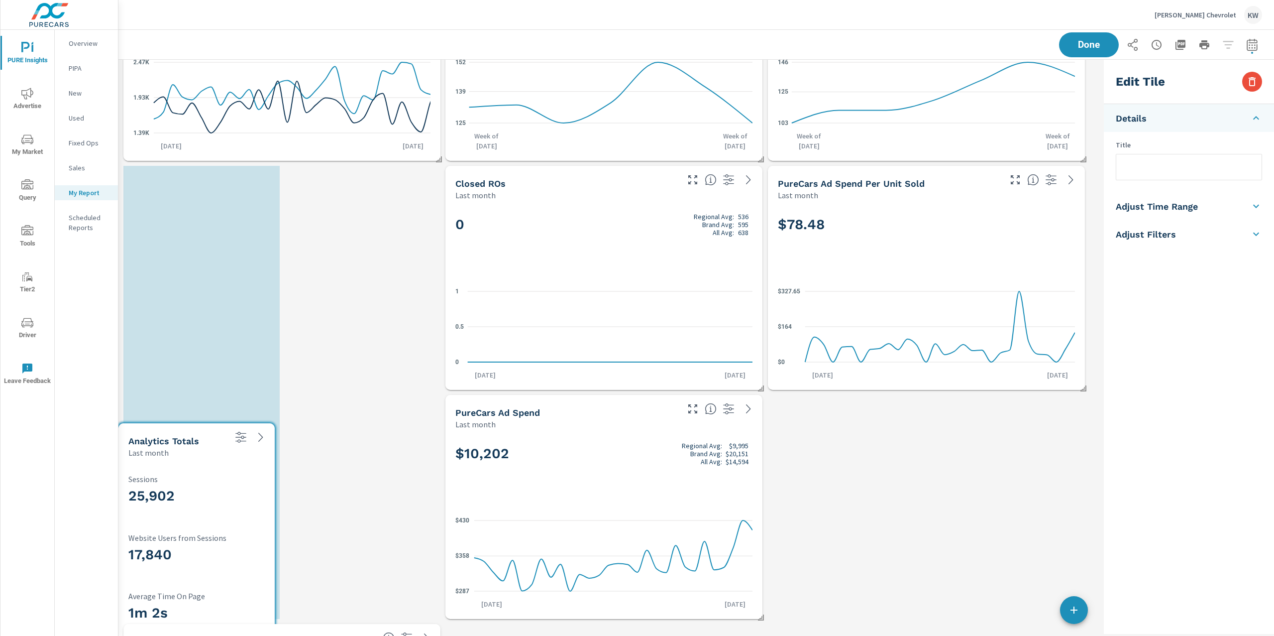
drag, startPoint x: 249, startPoint y: 300, endPoint x: 243, endPoint y: 562, distance: 261.9
click at [243, 562] on h3 "17,840" at bounding box center [196, 554] width 136 height 17
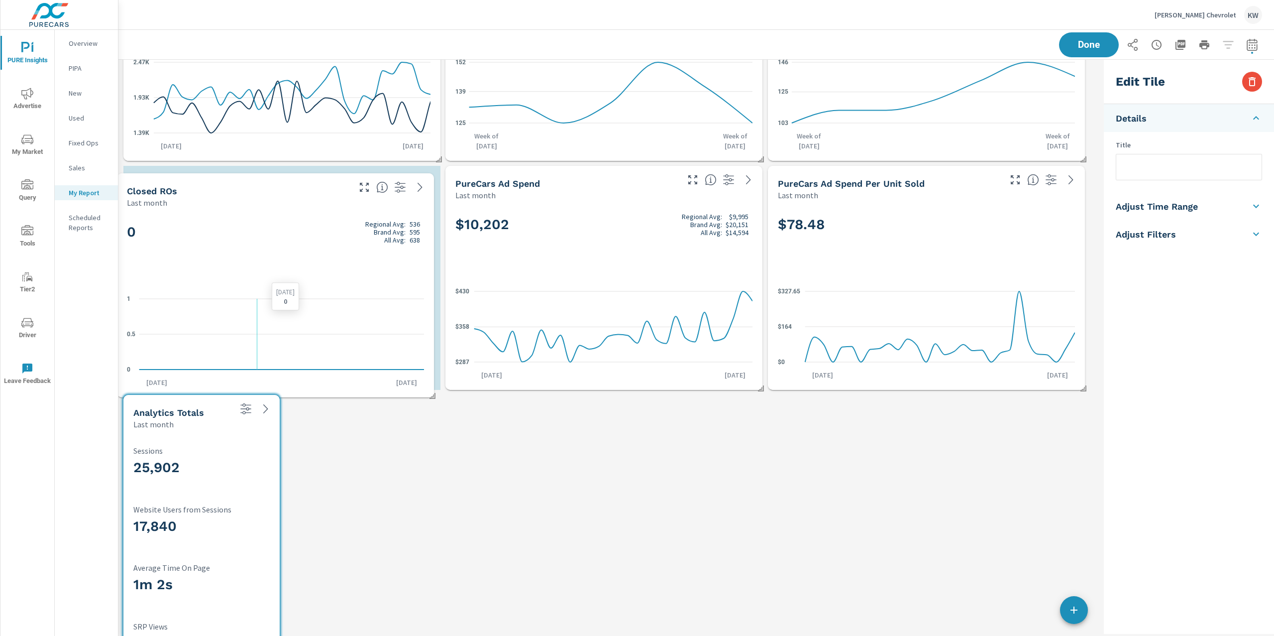
drag, startPoint x: 572, startPoint y: 310, endPoint x: 243, endPoint y: 318, distance: 328.6
click at [243, 318] on icon "0 0.5 1" at bounding box center [275, 334] width 297 height 87
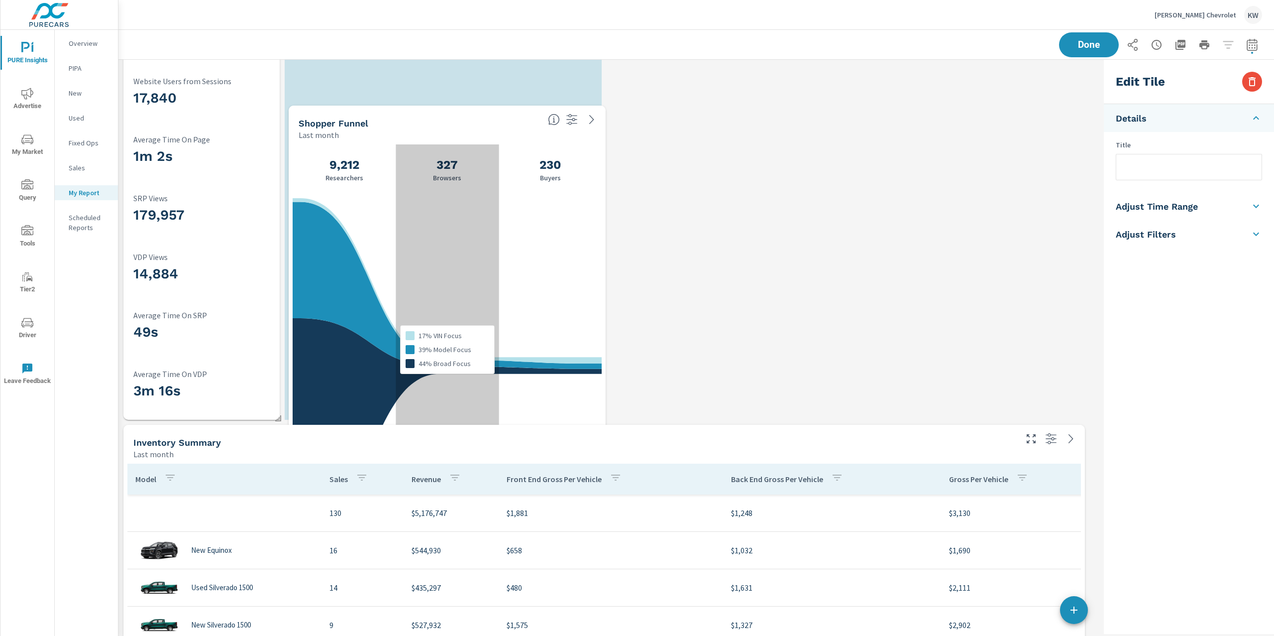
drag, startPoint x: 287, startPoint y: 494, endPoint x: 458, endPoint y: 140, distance: 393.2
click at [458, 144] on div "17% VIN Focus 39% Model Focus 44% Broad Focus" at bounding box center [447, 349] width 103 height 410
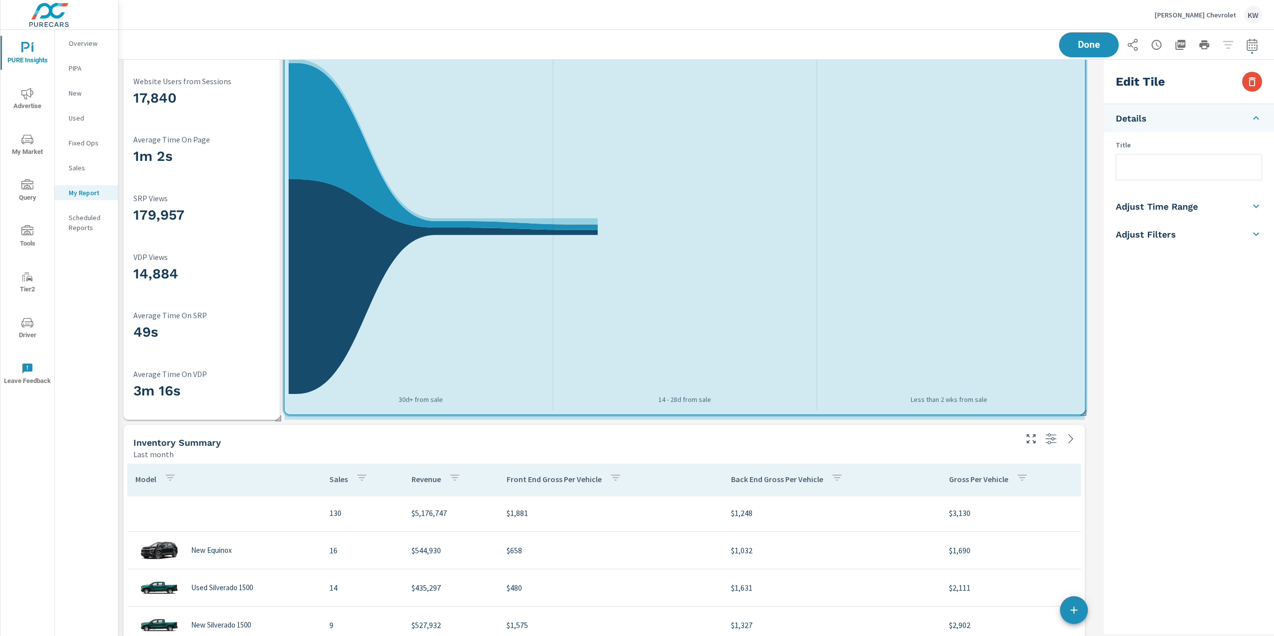
drag, startPoint x: 600, startPoint y: 418, endPoint x: 1096, endPoint y: 412, distance: 496.3
click at [1096, 412] on div "Sales Last month 130 Regional Avg: 81 Brand Avg: 123 All Avg: 97 0 5 10 Sep 1st…" at bounding box center [696, 79] width 1156 height 1608
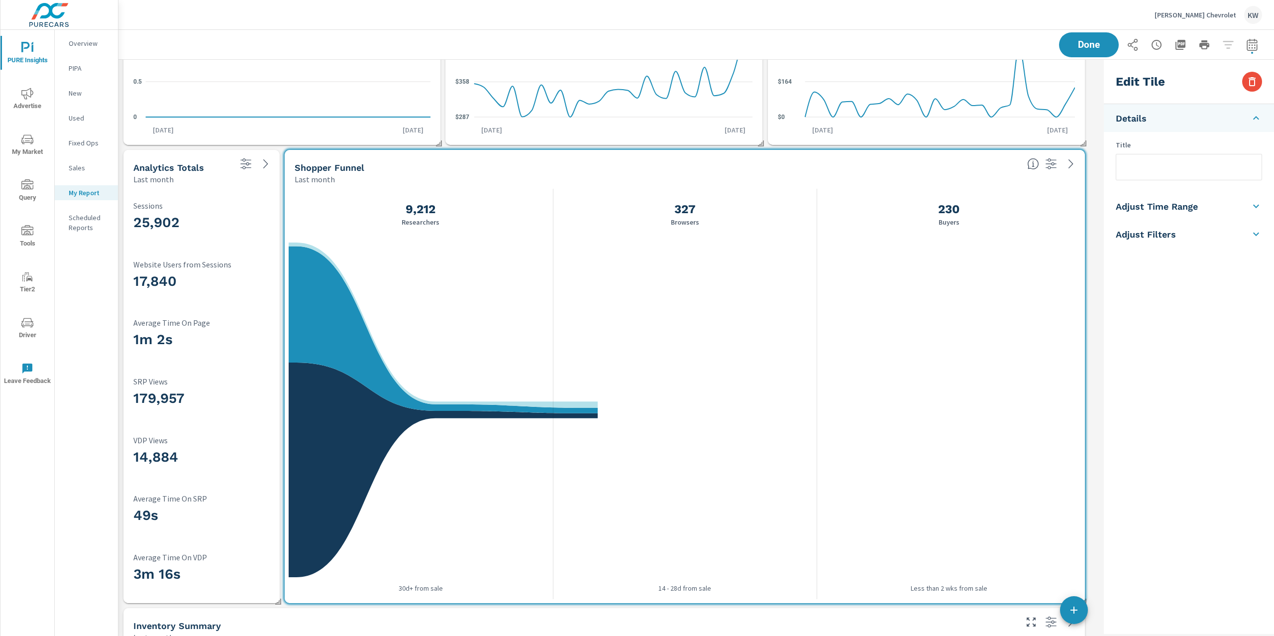
click at [233, 228] on h3 "25,902" at bounding box center [201, 222] width 136 height 17
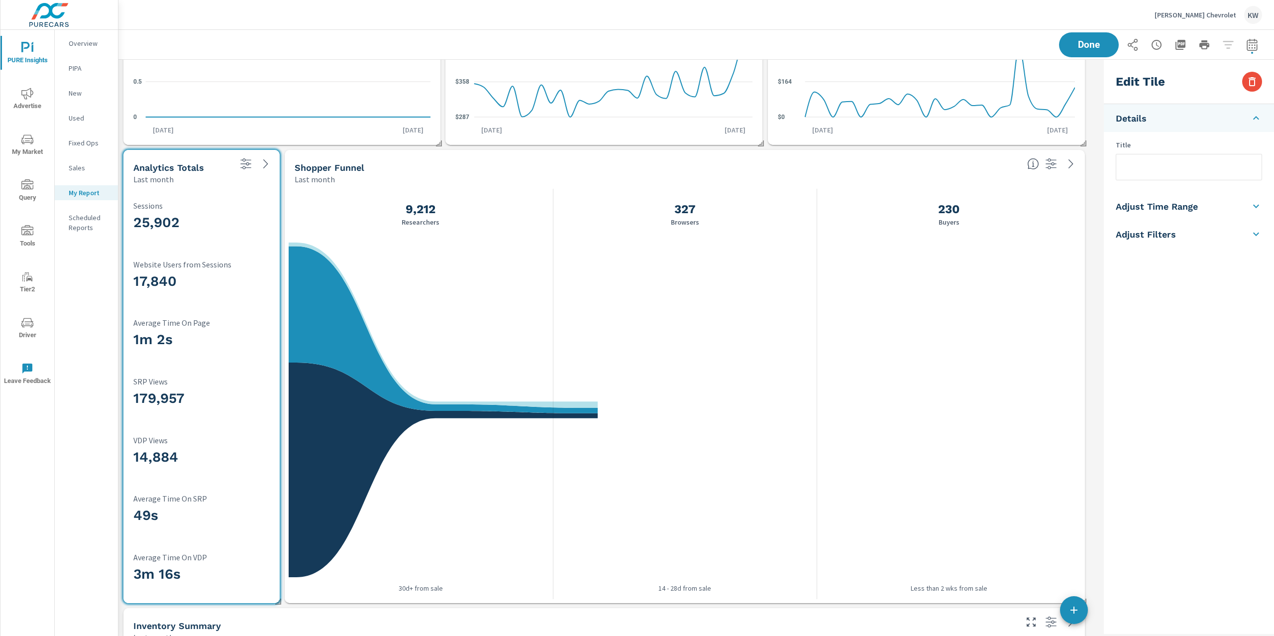
click at [1195, 208] on h5 "Adjust Time Range" at bounding box center [1157, 206] width 82 height 11
click at [1178, 183] on input "checkbox" at bounding box center [1165, 177] width 57 height 19
checkbox input "true"
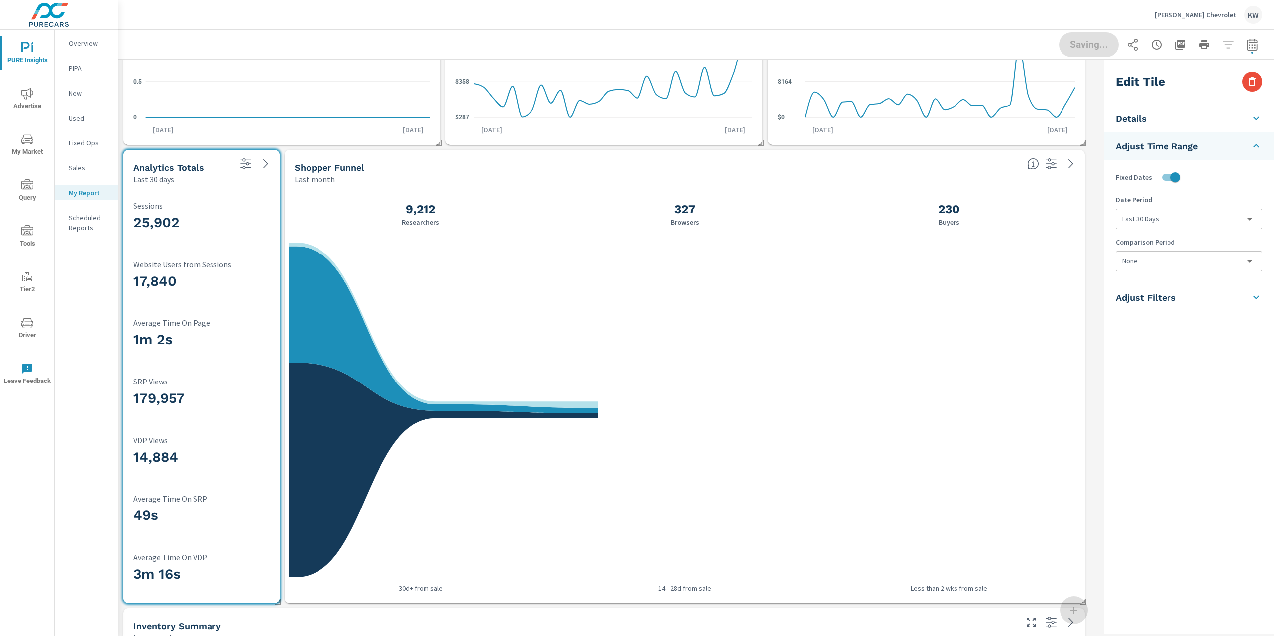
click at [1185, 214] on body "PURE Insights Advertise My Market Query Tools Tier2 Driver Leave Feedback Overv…" at bounding box center [637, 318] width 1274 height 636
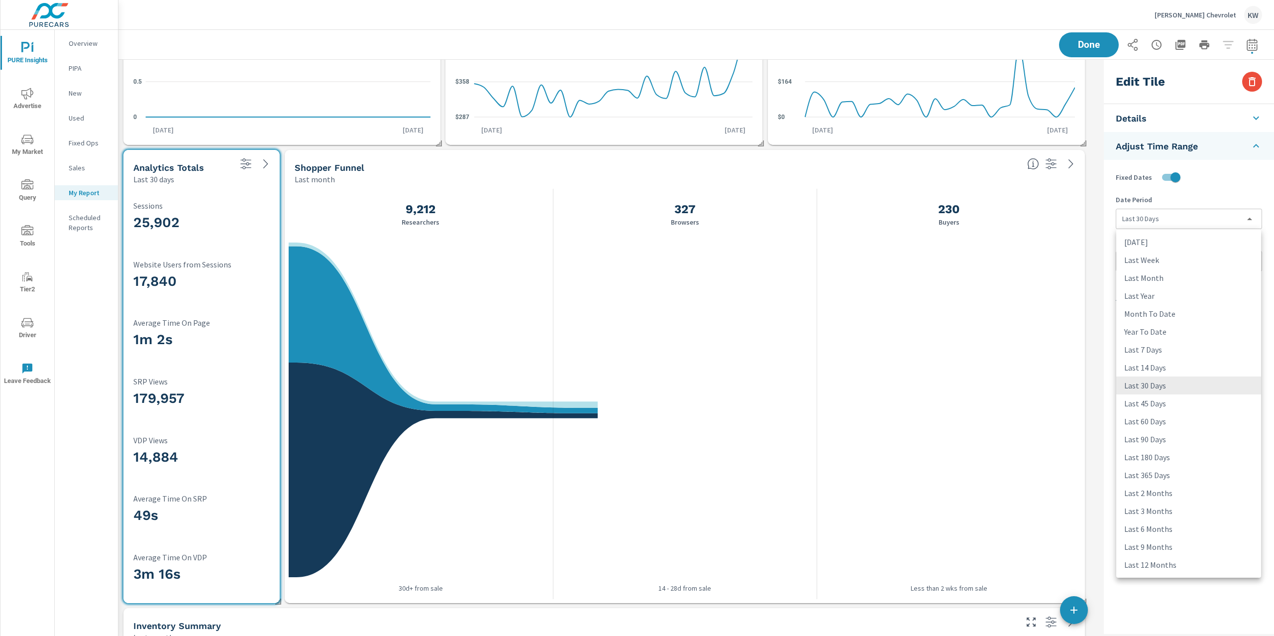
click at [1107, 221] on div at bounding box center [637, 318] width 1274 height 636
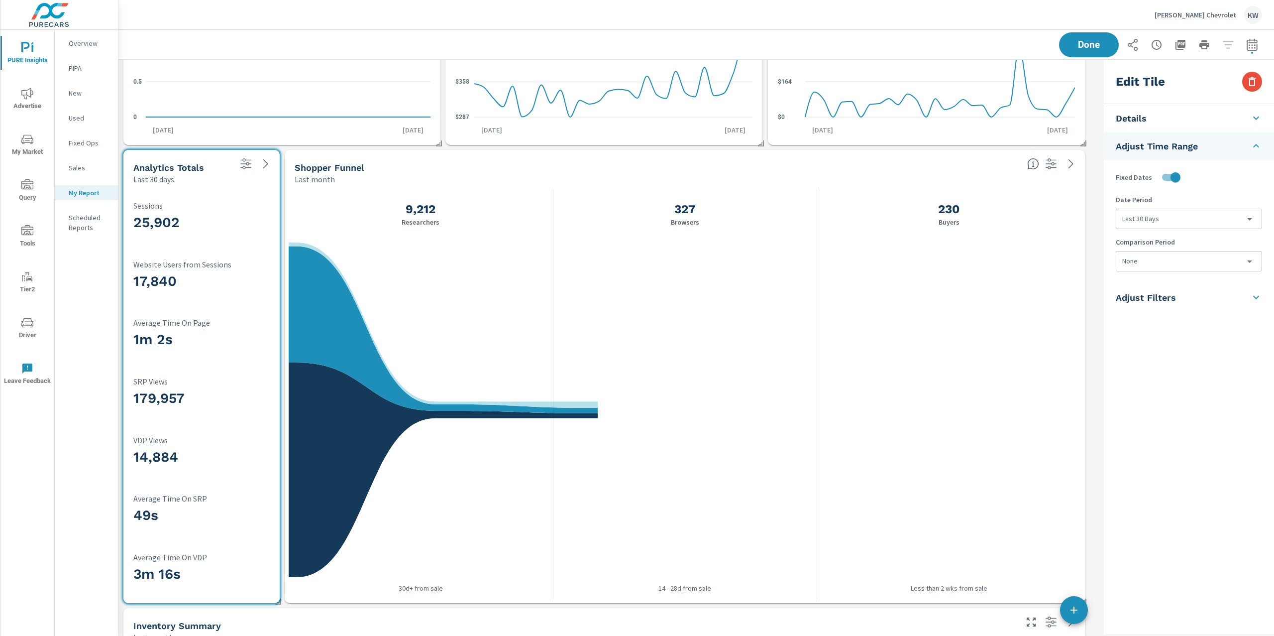
click at [1150, 259] on body "PURE Insights Advertise My Market Query Tools Tier2 Driver Leave Feedback Overv…" at bounding box center [637, 318] width 1274 height 636
click at [1165, 299] on li "Previous Period" at bounding box center [1189, 302] width 145 height 18
type input "currentPeriodStart"
click at [1009, 283] on div at bounding box center [949, 394] width 264 height 410
checkbox input "false"
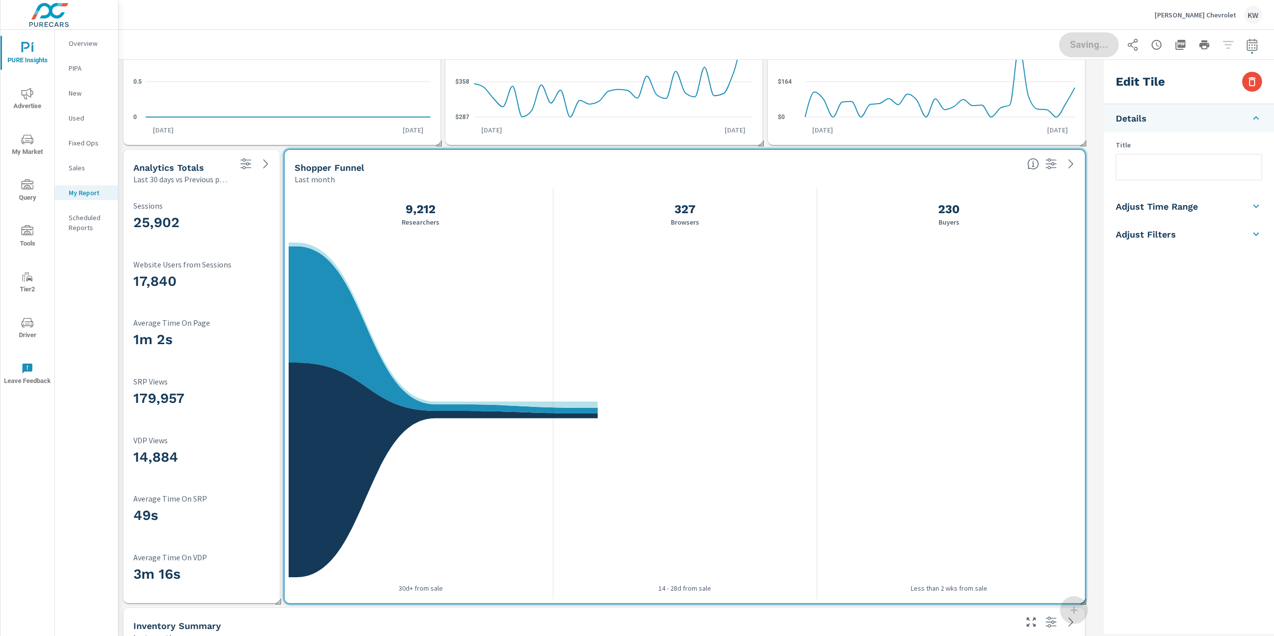
click at [1201, 209] on li "Adjust Time Range" at bounding box center [1189, 206] width 170 height 28
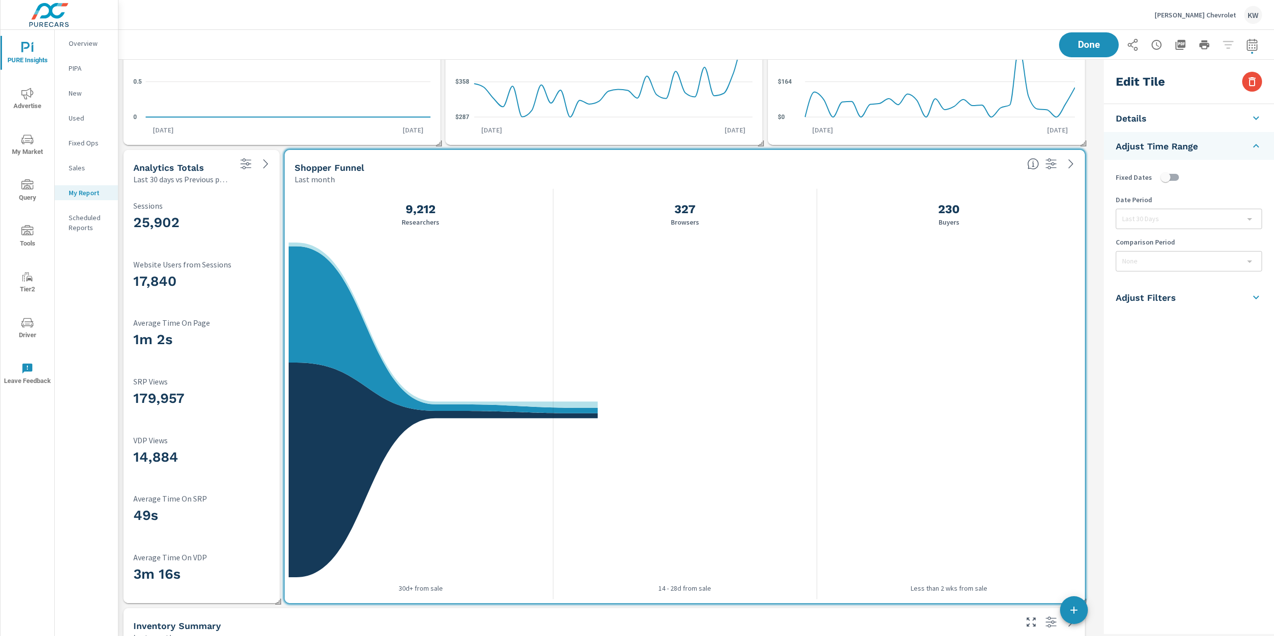
click at [1174, 177] on input "checkbox" at bounding box center [1165, 177] width 57 height 19
checkbox input "true"
click at [1183, 259] on body "PURE Insights Advertise My Market Query Tools Tier2 Driver Leave Feedback Overv…" at bounding box center [637, 318] width 1274 height 636
click at [1176, 299] on li "Previous Period" at bounding box center [1189, 302] width 145 height 18
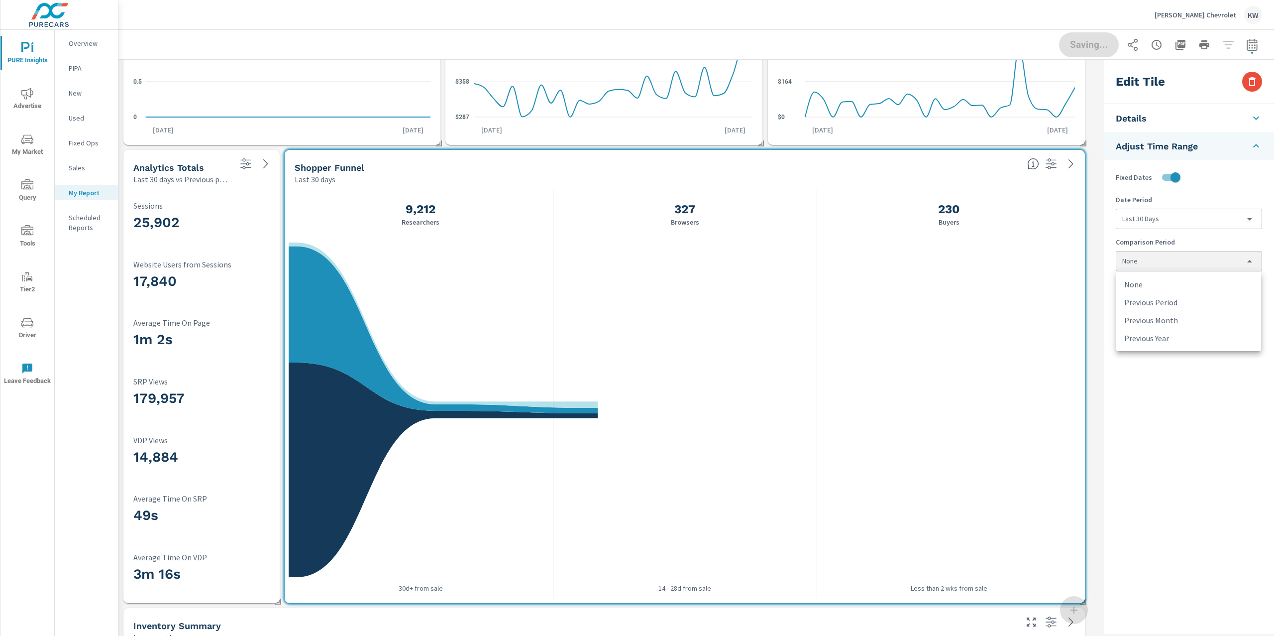
type input "currentPeriodStart"
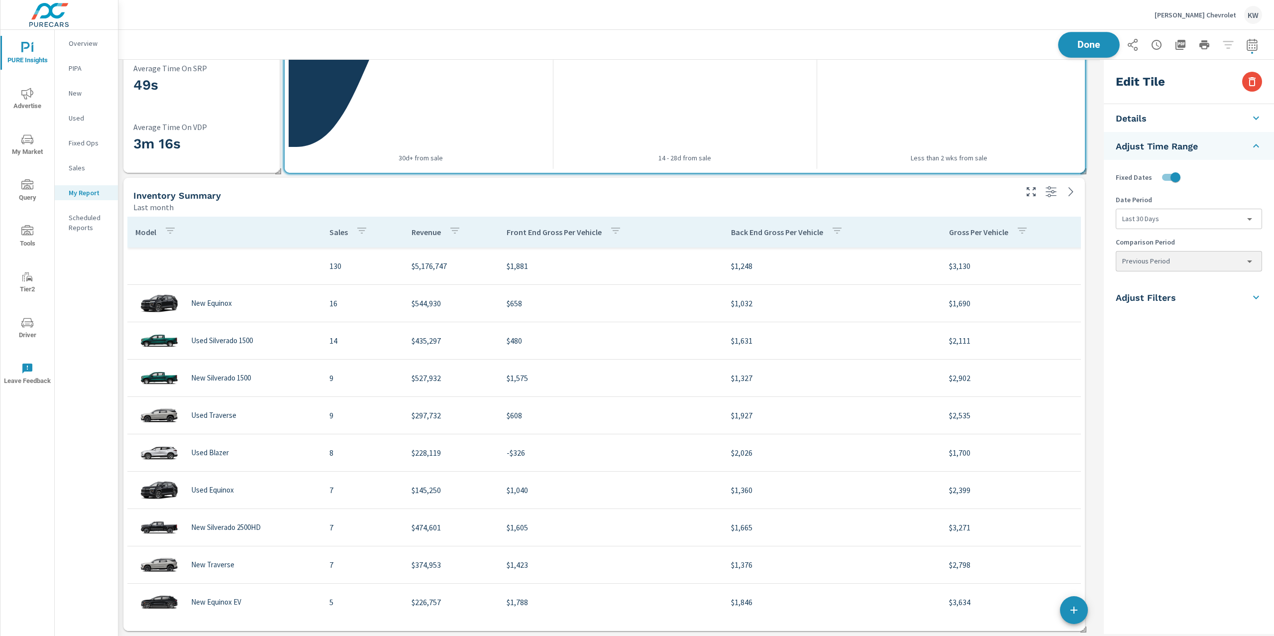
scroll to position [1629, 992]
click at [1082, 48] on span "Done" at bounding box center [1089, 44] width 41 height 9
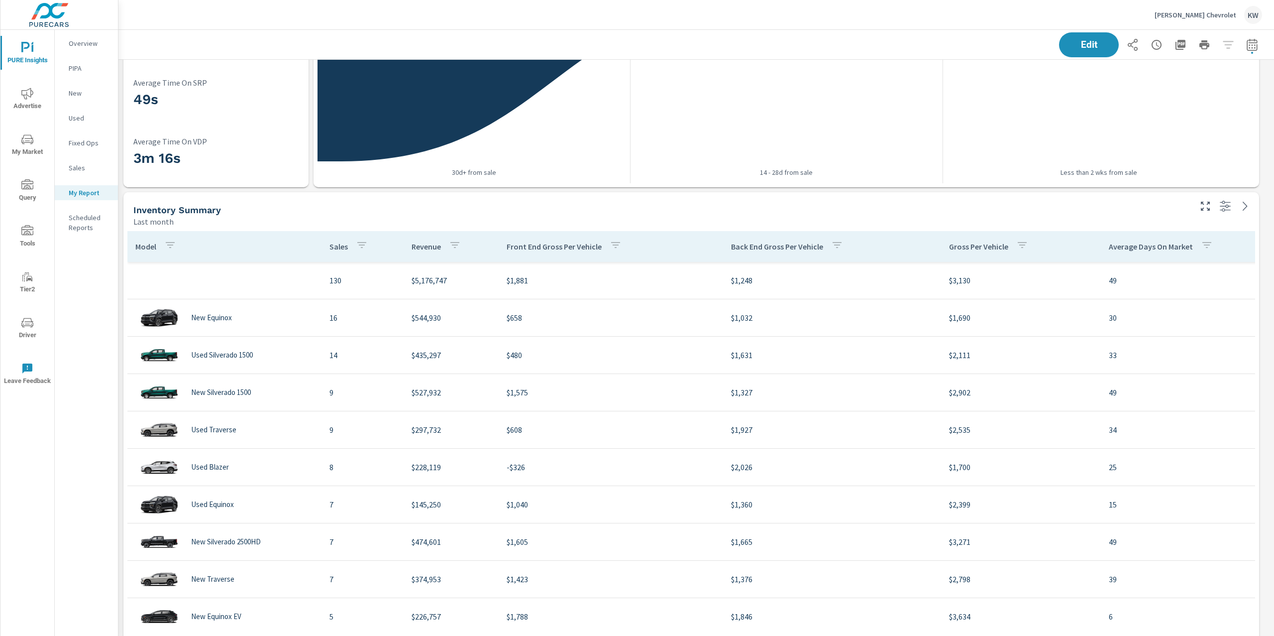
scroll to position [1032, 0]
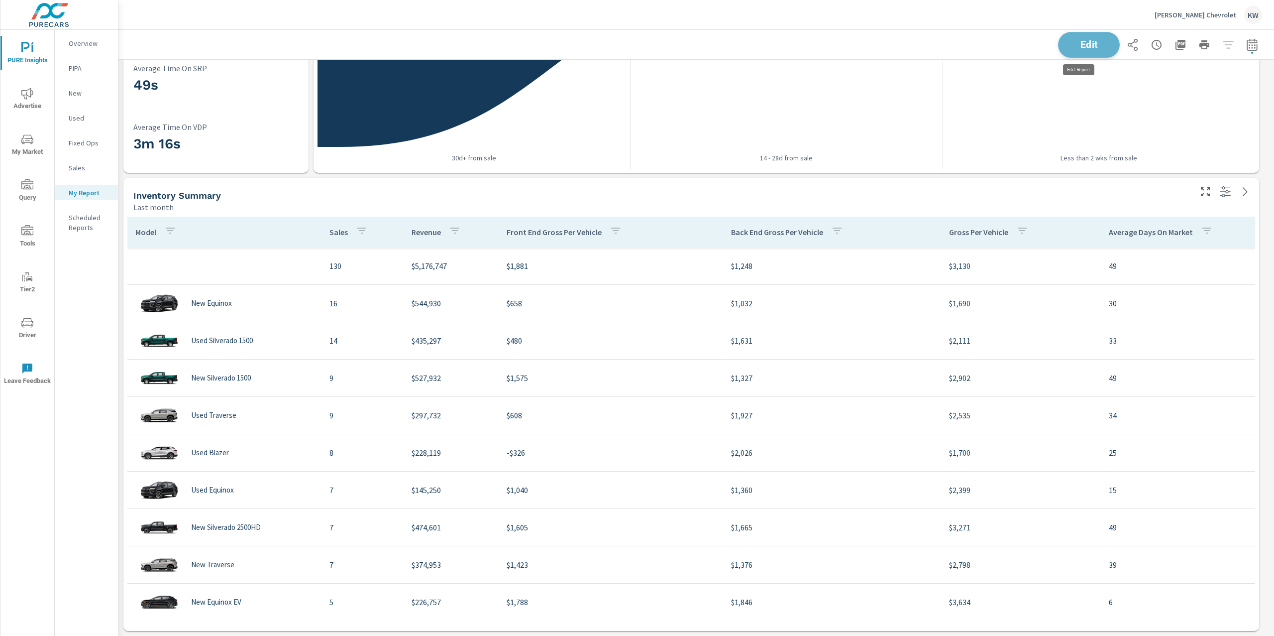
click at [1067, 50] on button "Edit" at bounding box center [1089, 45] width 62 height 26
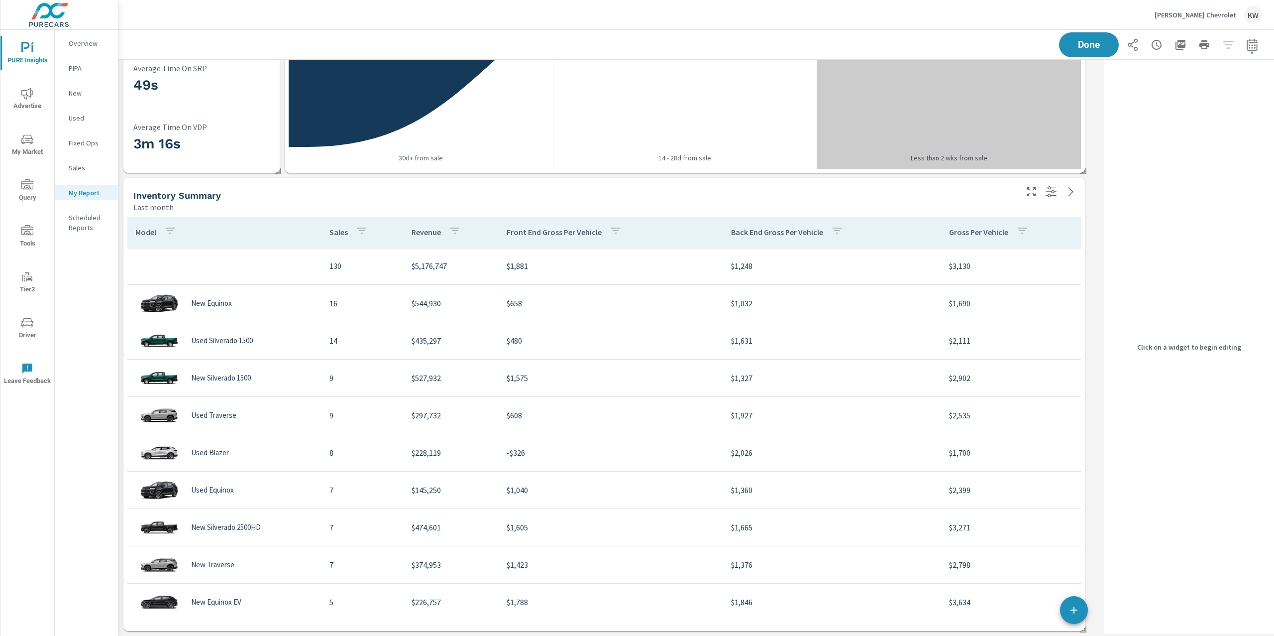
scroll to position [1629, 992]
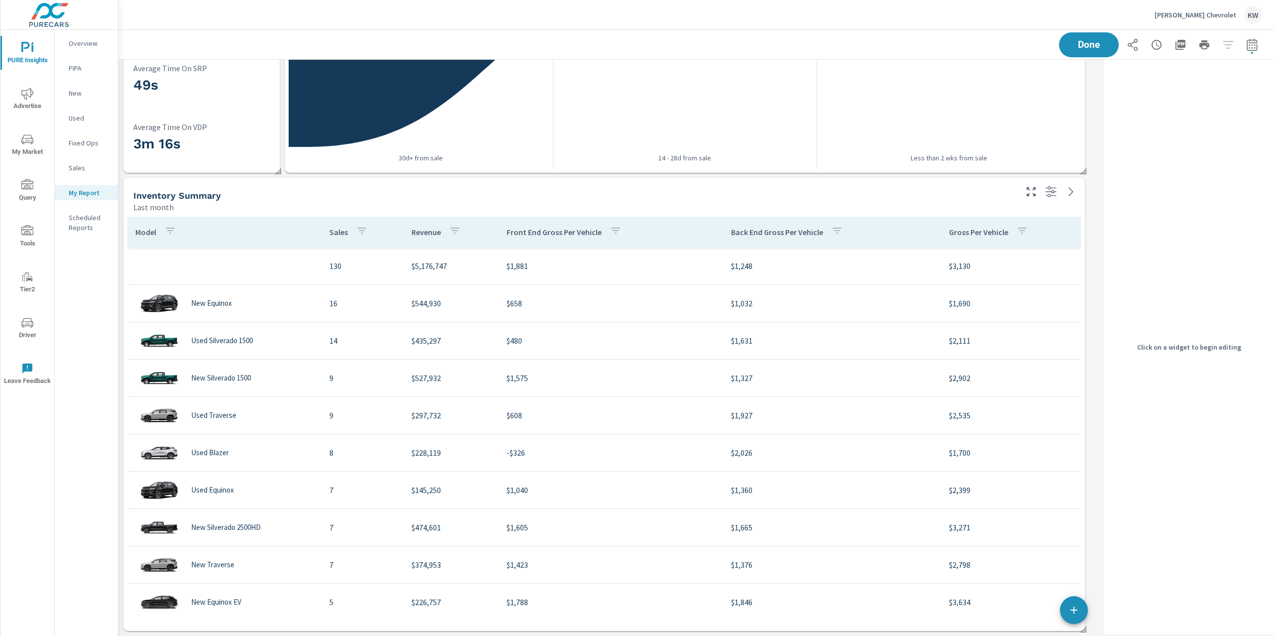
click at [906, 198] on div "Inventory Summary" at bounding box center [574, 195] width 882 height 11
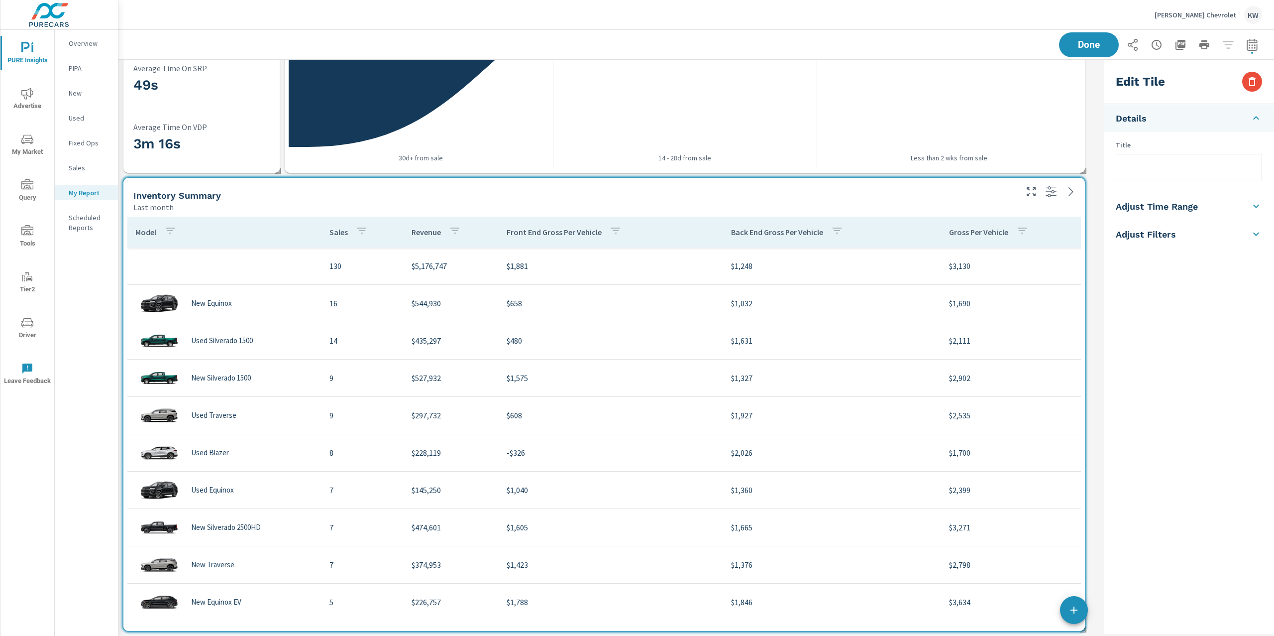
click at [1231, 209] on li "Adjust Time Range" at bounding box center [1189, 206] width 170 height 28
click at [1173, 181] on input "checkbox" at bounding box center [1165, 177] width 57 height 19
checkbox input "true"
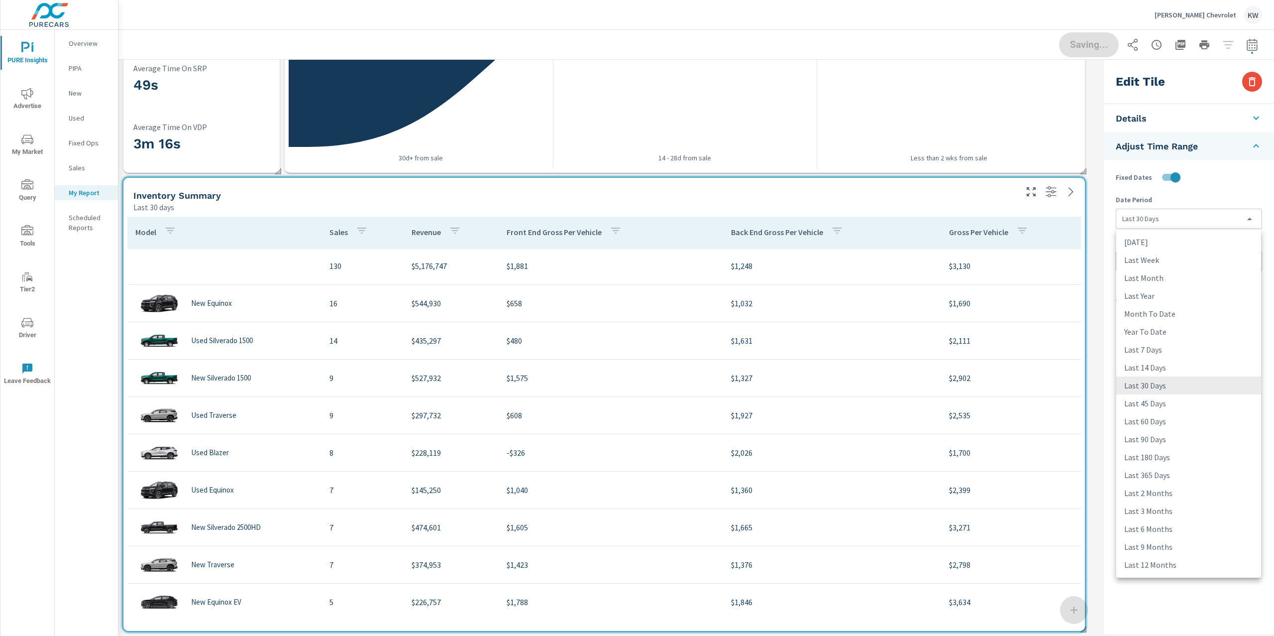
click at [1189, 215] on body "PURE Insights Advertise My Market Query Tools Tier2 Driver Leave Feedback Overv…" at bounding box center [637, 318] width 1274 height 636
click at [1198, 274] on li "Last Month" at bounding box center [1189, 278] width 145 height 18
type input "lastMonth"
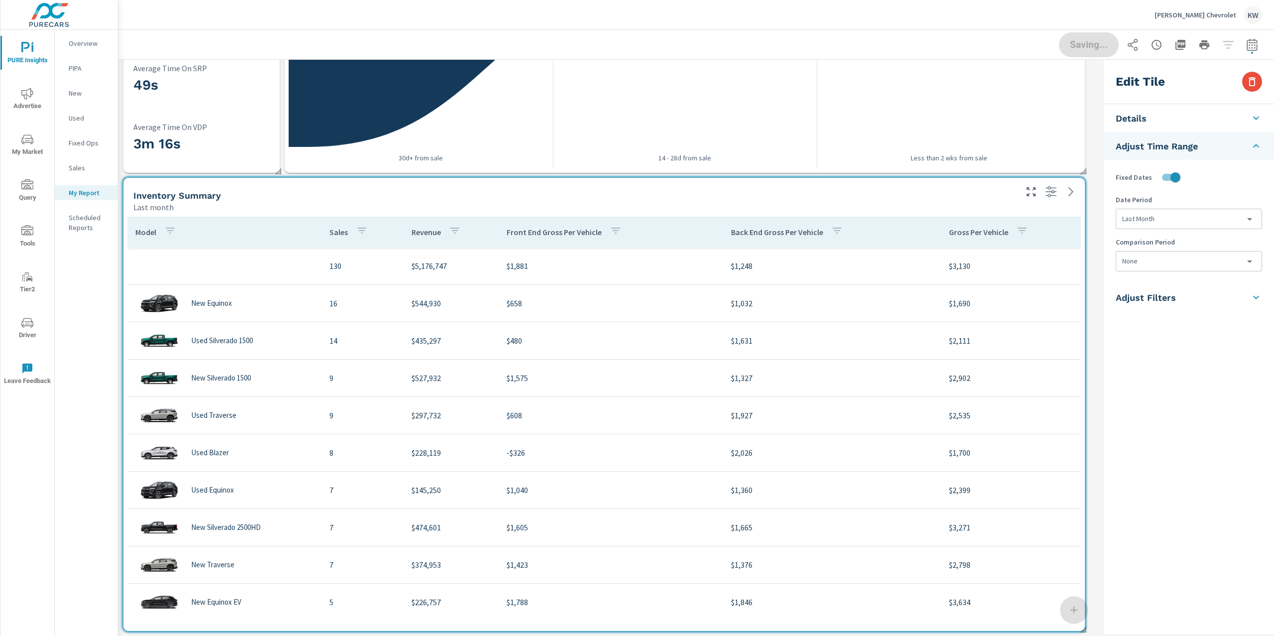
click at [1195, 268] on body "PURE Insights Advertise My Market Query Tools Tier2 Driver Leave Feedback Overv…" at bounding box center [637, 318] width 1274 height 636
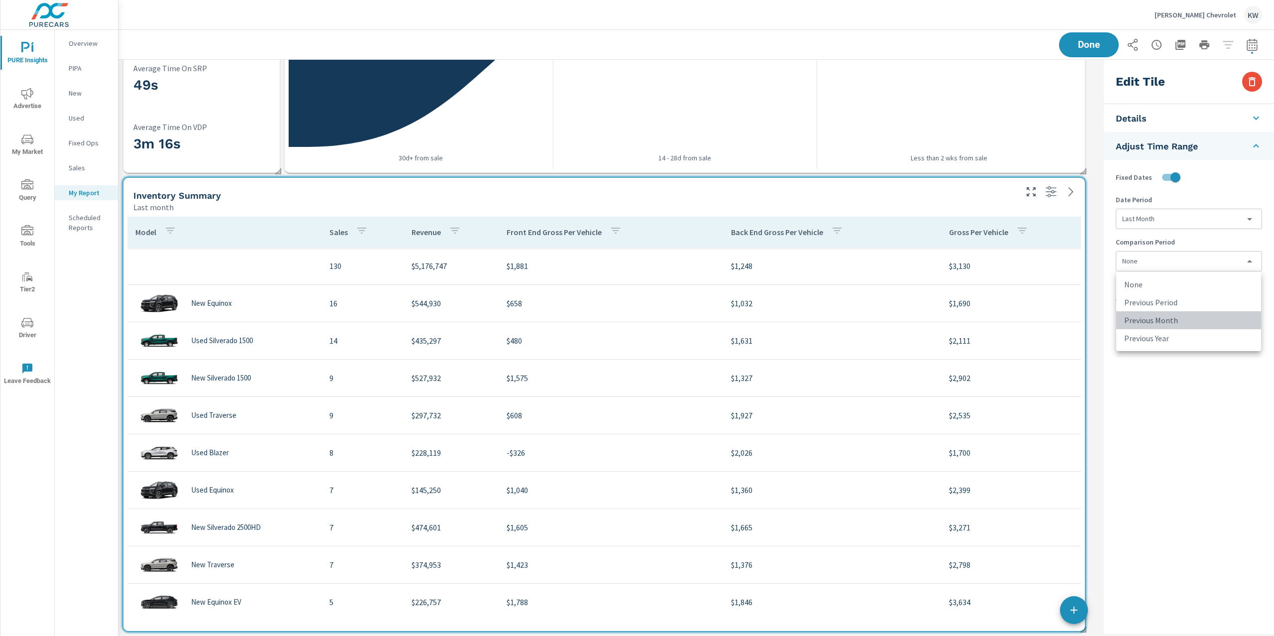
click at [1202, 319] on li "Previous Month" at bounding box center [1189, 320] width 145 height 18
type input "lastMonth"
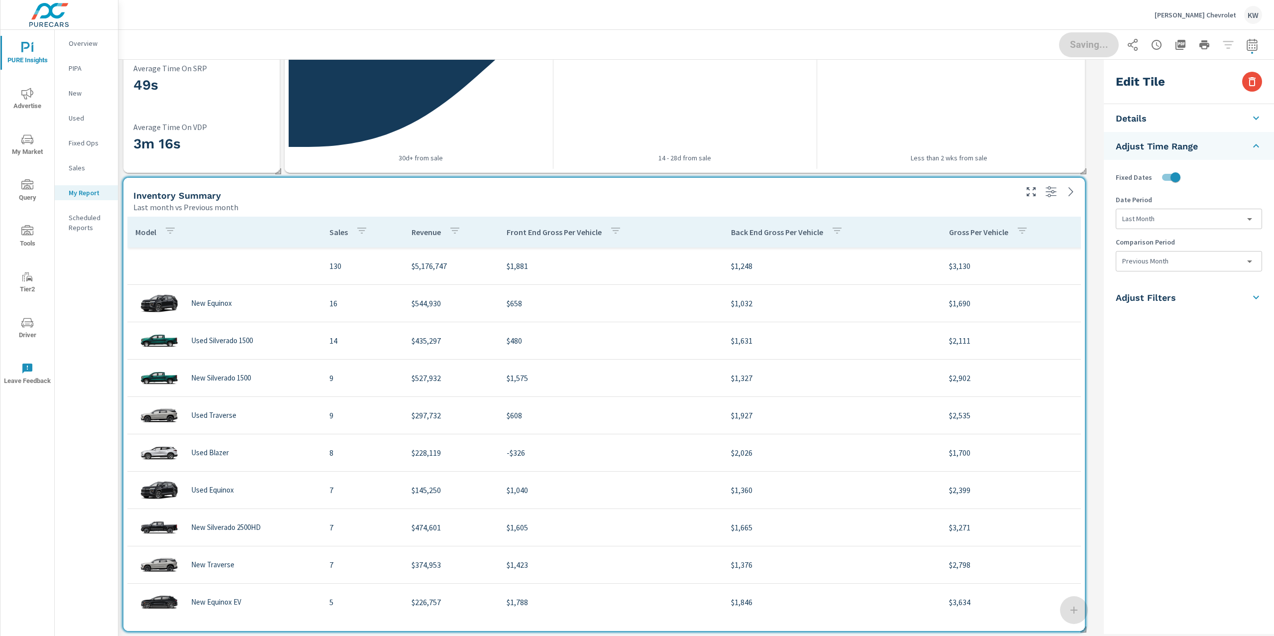
click at [1260, 293] on icon at bounding box center [1256, 297] width 12 height 12
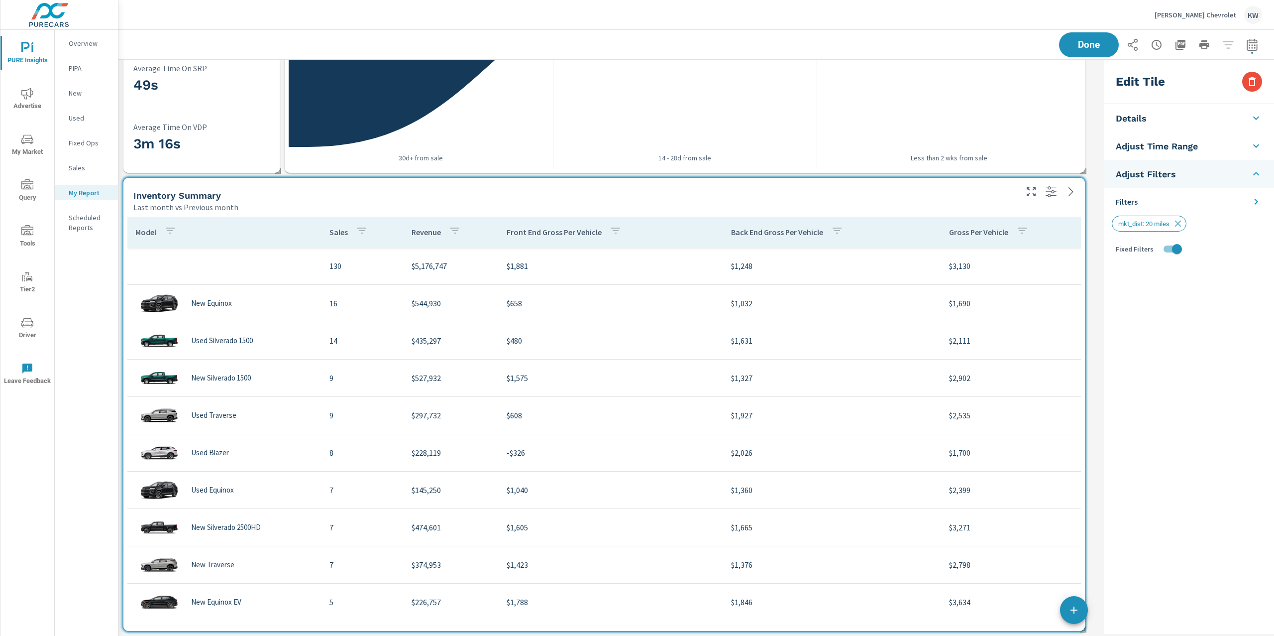
click at [1253, 202] on icon at bounding box center [1256, 202] width 12 height 12
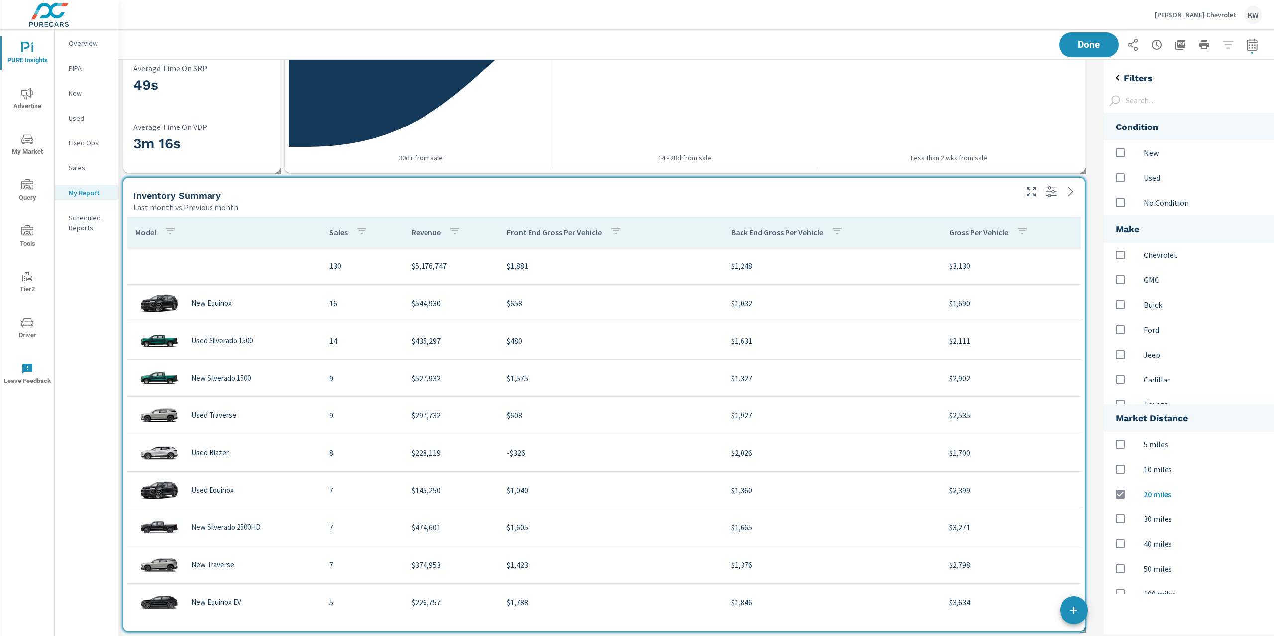
scroll to position [500, 191]
click at [1123, 156] on input "options" at bounding box center [1120, 152] width 21 height 21
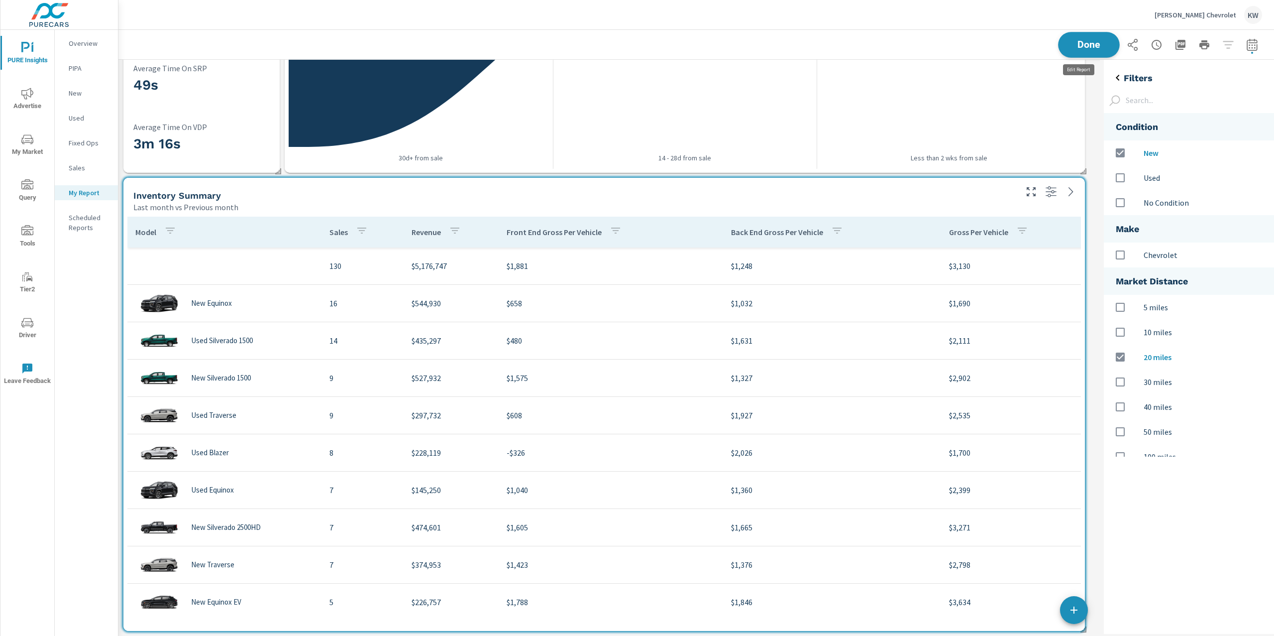
scroll to position [1629, 992]
click at [1094, 51] on button "Done" at bounding box center [1089, 45] width 62 height 26
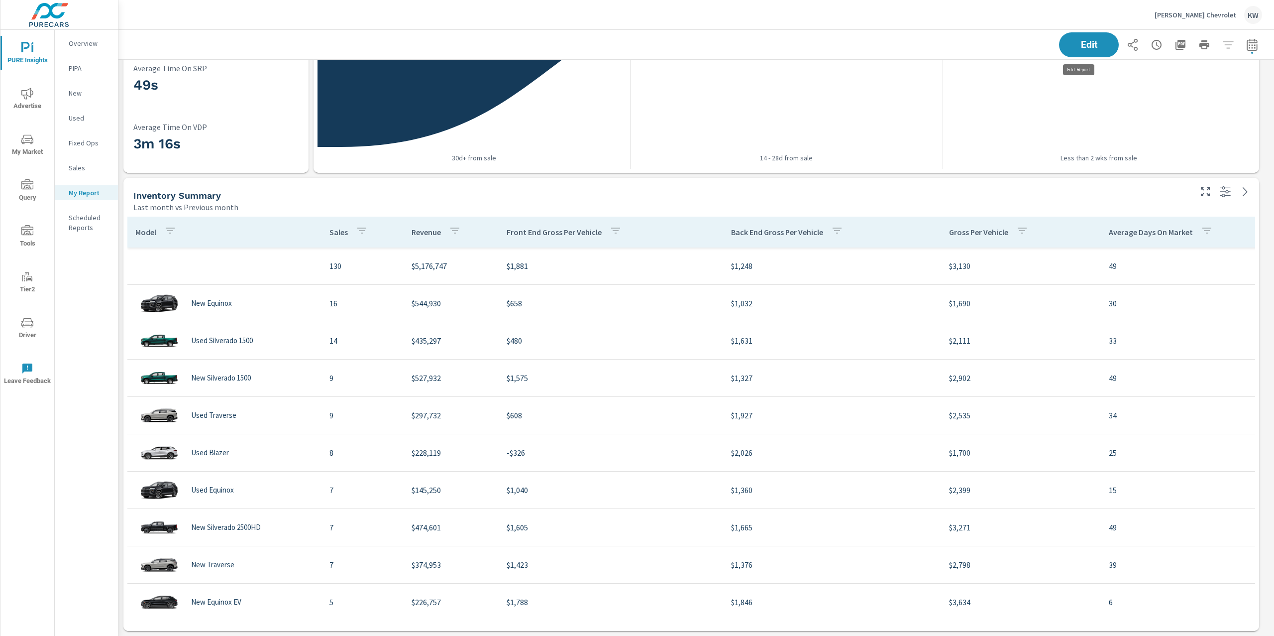
scroll to position [1629, 1167]
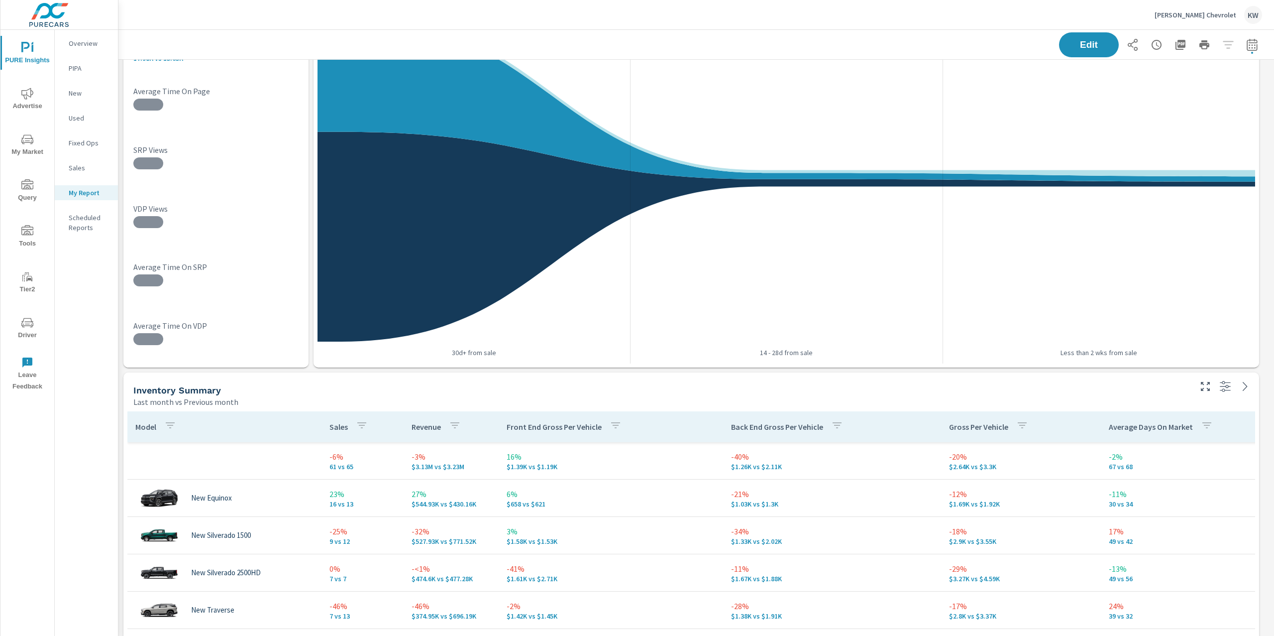
scroll to position [840, 0]
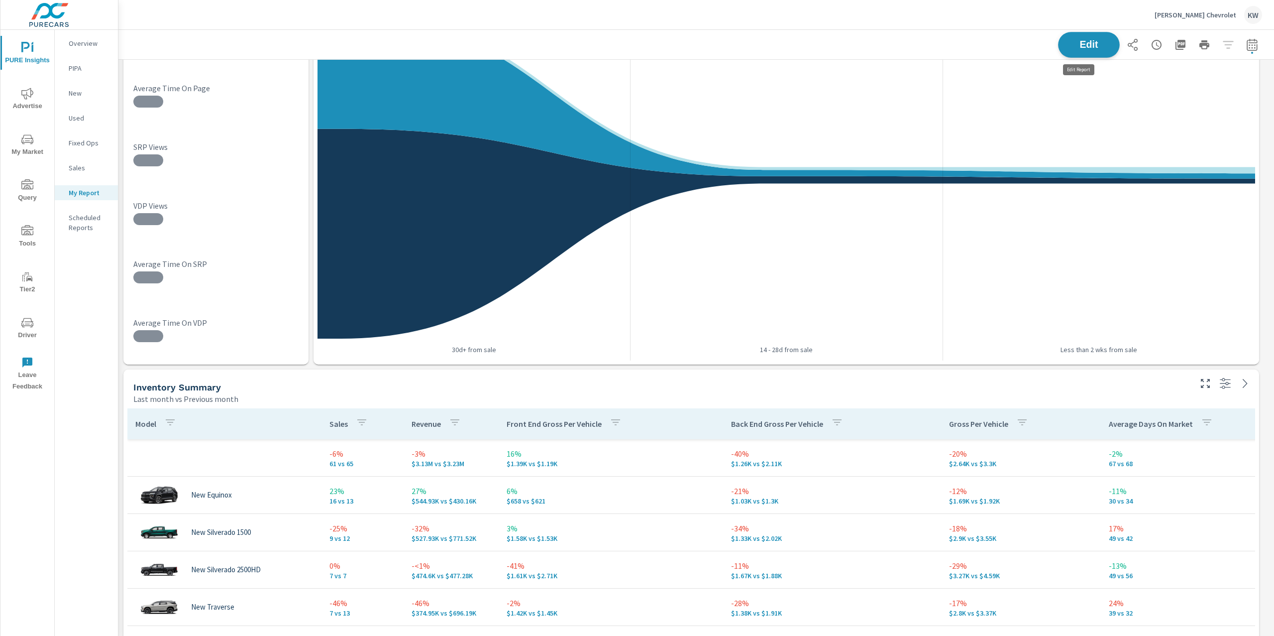
click at [1069, 47] on span "Edit" at bounding box center [1089, 44] width 41 height 9
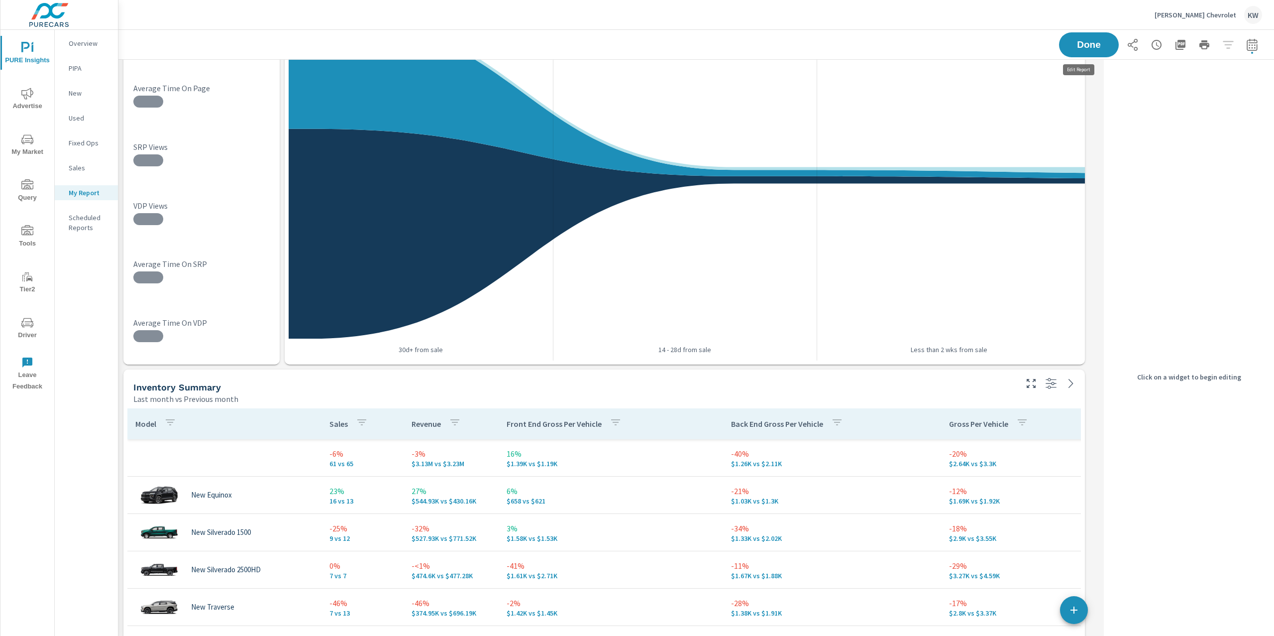
scroll to position [1629, 992]
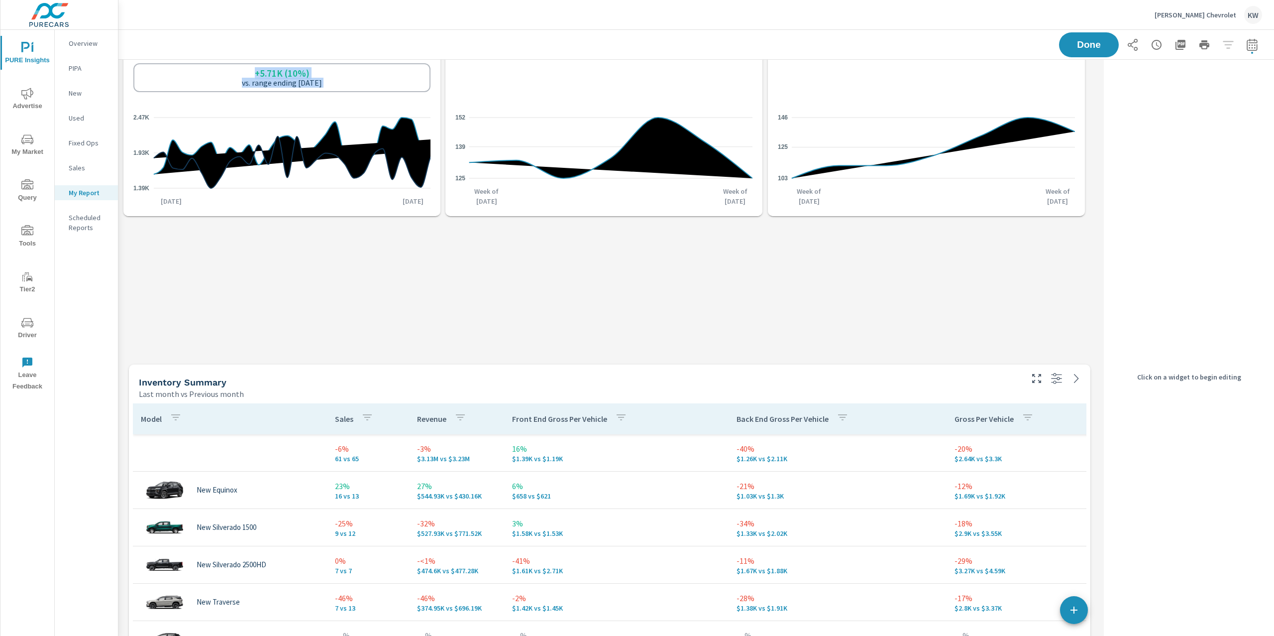
drag, startPoint x: 655, startPoint y: 385, endPoint x: 661, endPoint y: 27, distance: 358.0
click at [661, 24] on div "DeHaven Chevrolet KW PURE Insights Report DeHaven Chevrolet Report date range: …" at bounding box center [696, 318] width 1156 height 636
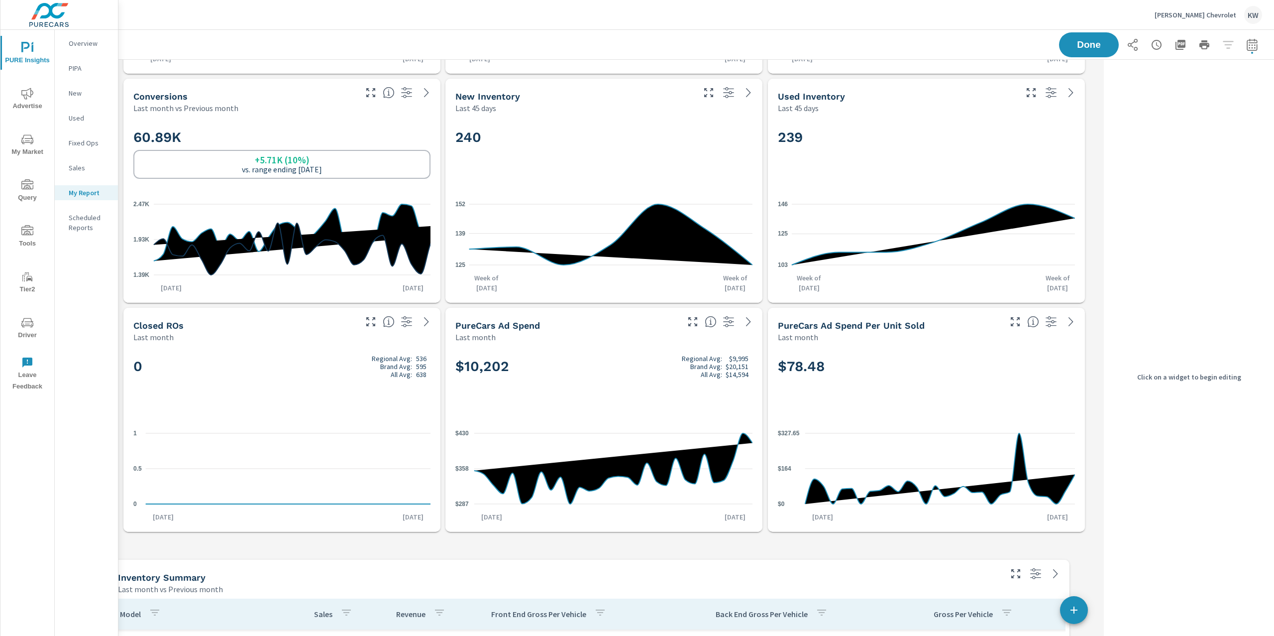
drag, startPoint x: 632, startPoint y: 97, endPoint x: 618, endPoint y: 577, distance: 480.1
click at [617, 577] on div "Inventory Summary" at bounding box center [559, 576] width 882 height 11
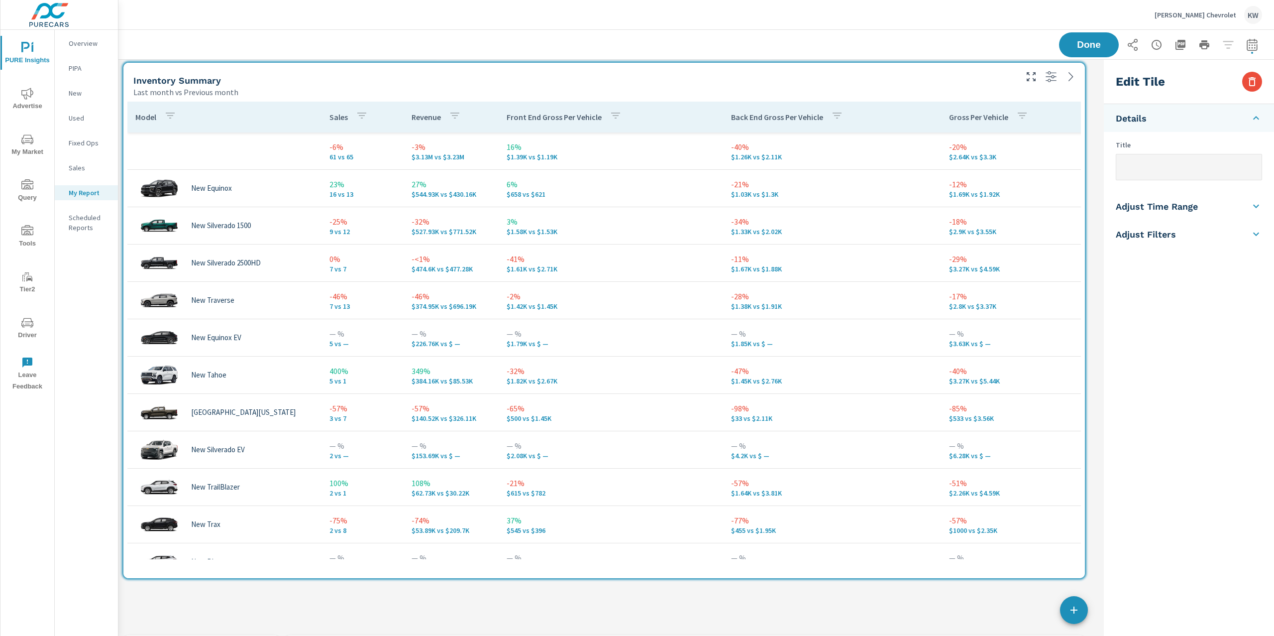
scroll to position [4, 4]
drag, startPoint x: 1085, startPoint y: 511, endPoint x: 1089, endPoint y: 570, distance: 59.3
click at [1089, 570] on div "Sales Last month 130 Regional Avg: 81 Brand Avg: 123 All Avg: 97 0 5 10 Sep 1st…" at bounding box center [609, 232] width 982 height 1722
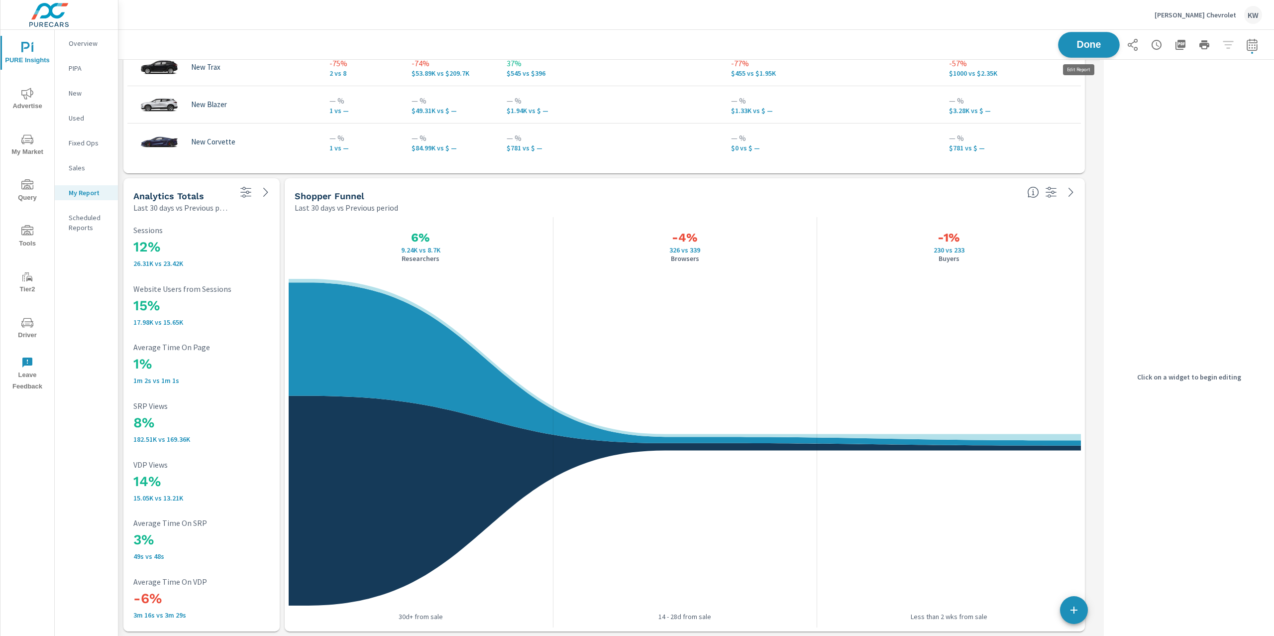
scroll to position [1743, 992]
click at [1097, 50] on button "Done" at bounding box center [1089, 45] width 62 height 26
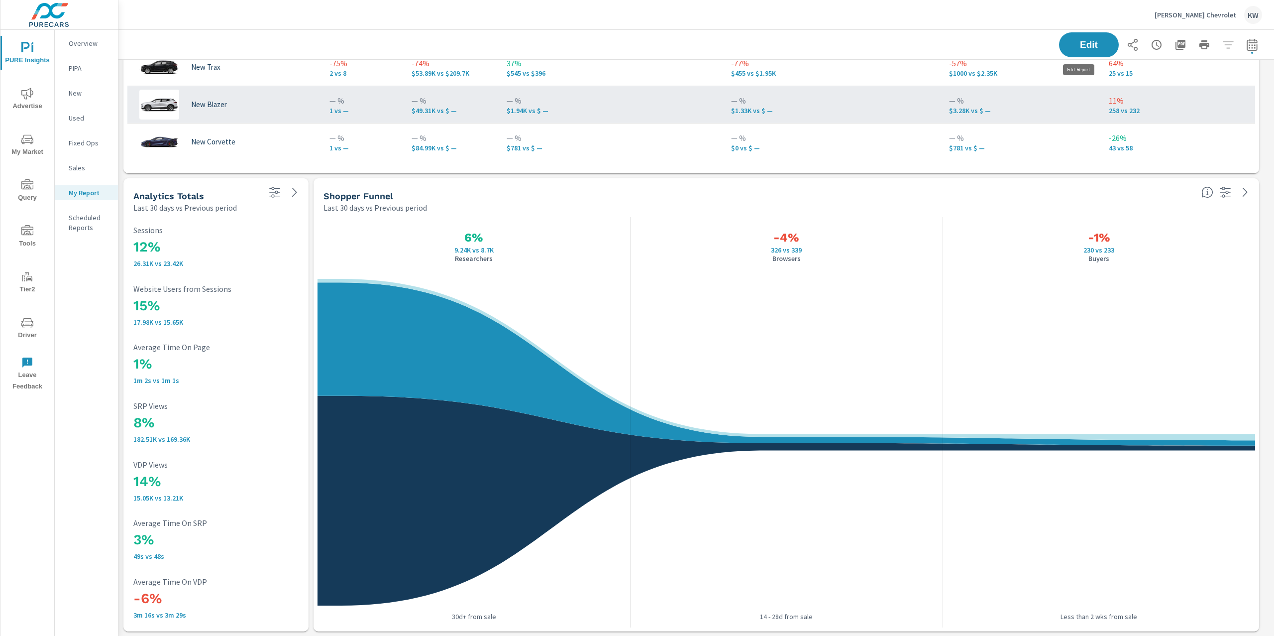
scroll to position [1743, 1167]
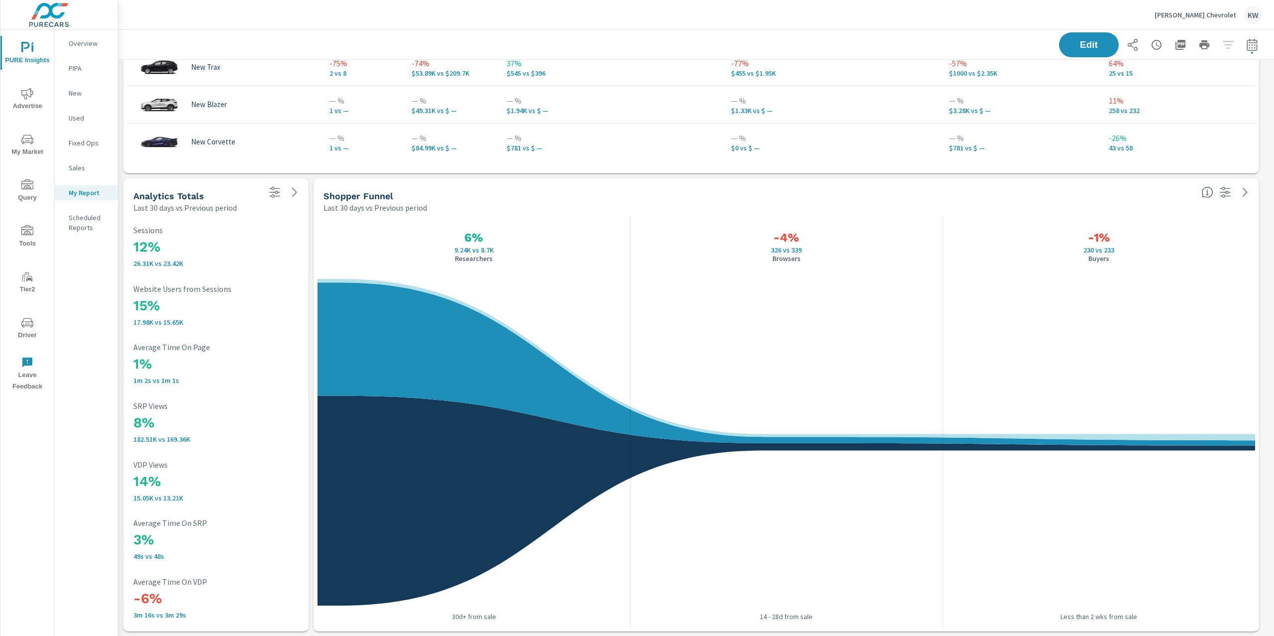
click at [15, 92] on span "Advertise" at bounding box center [27, 100] width 48 height 24
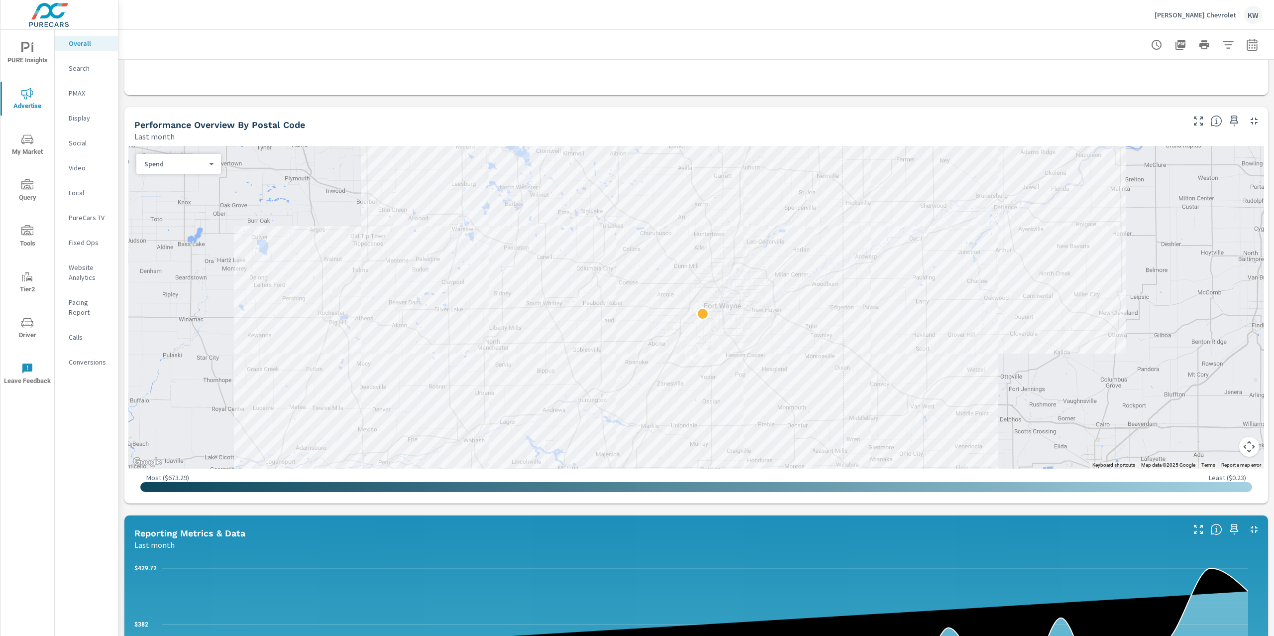
scroll to position [318, 0]
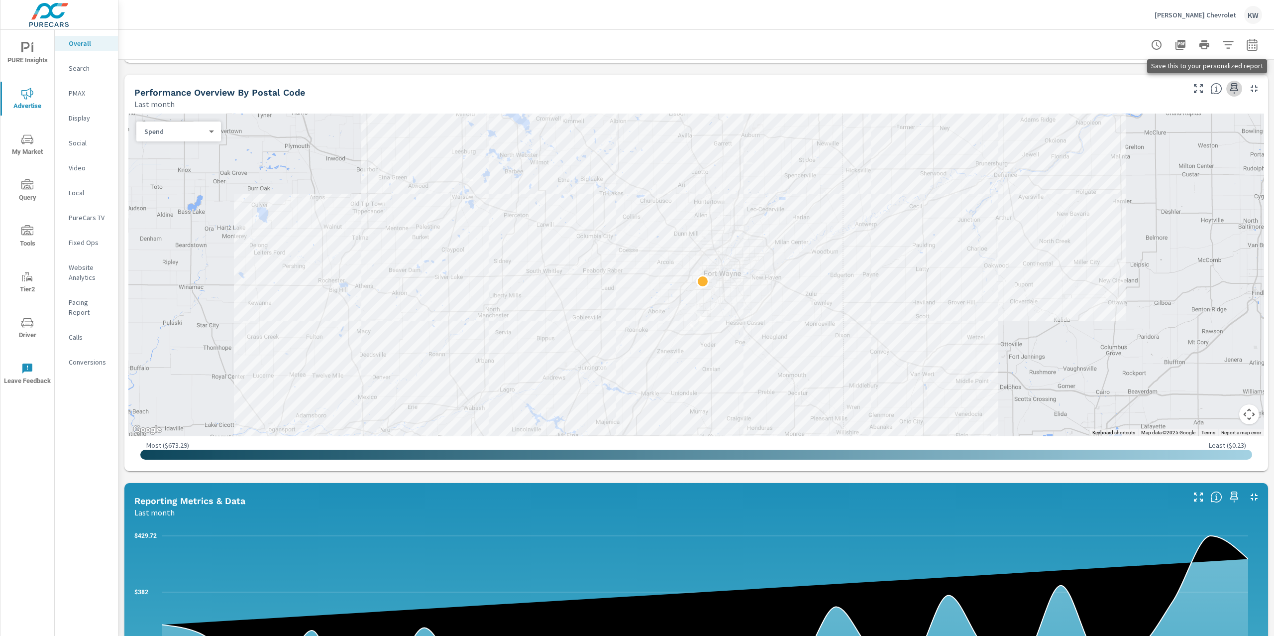
click at [1231, 90] on icon "button" at bounding box center [1235, 88] width 8 height 11
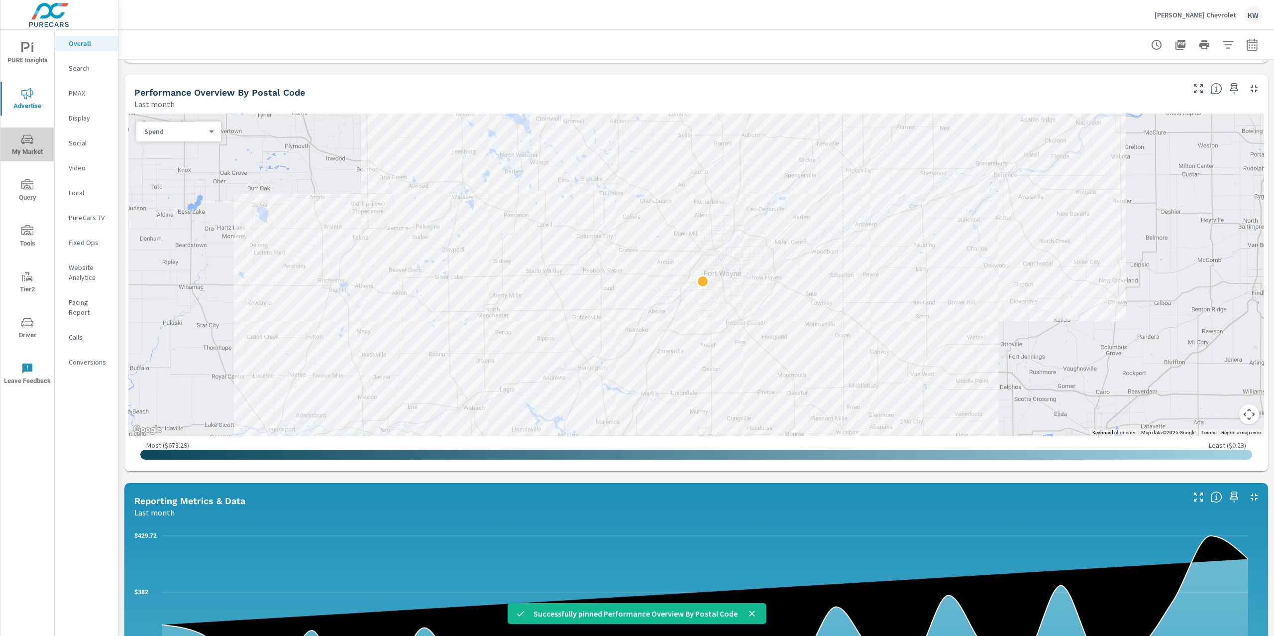
click at [22, 146] on span "My Market" at bounding box center [27, 145] width 48 height 24
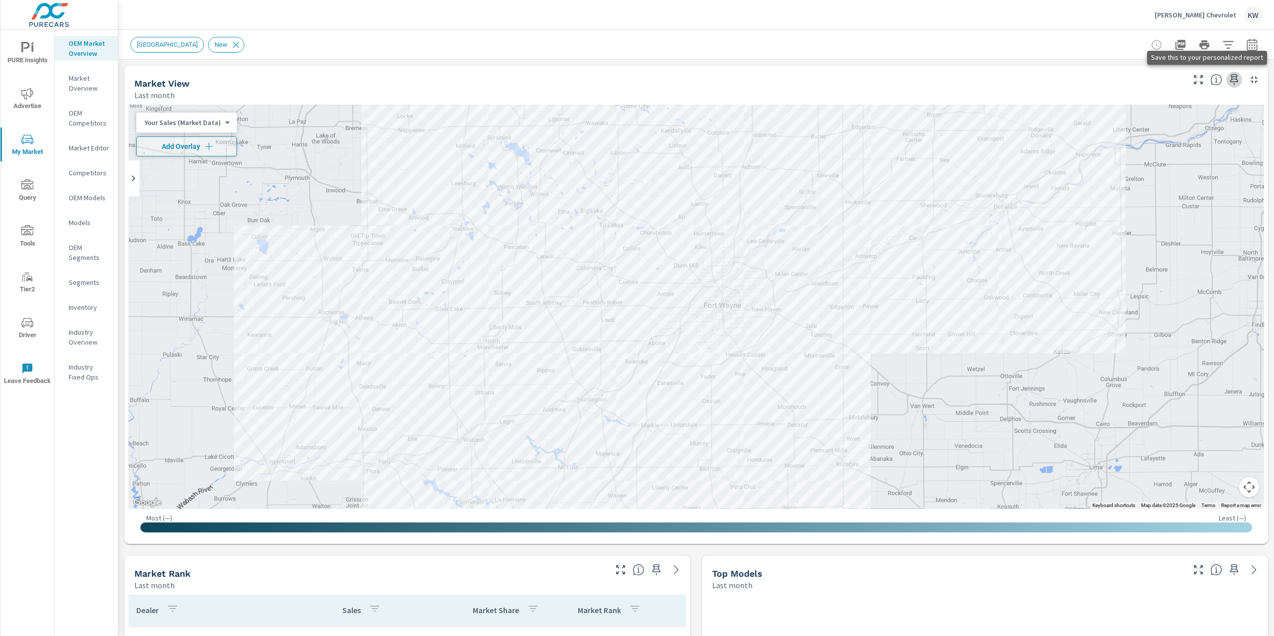
click at [1229, 80] on icon "button" at bounding box center [1235, 80] width 12 height 12
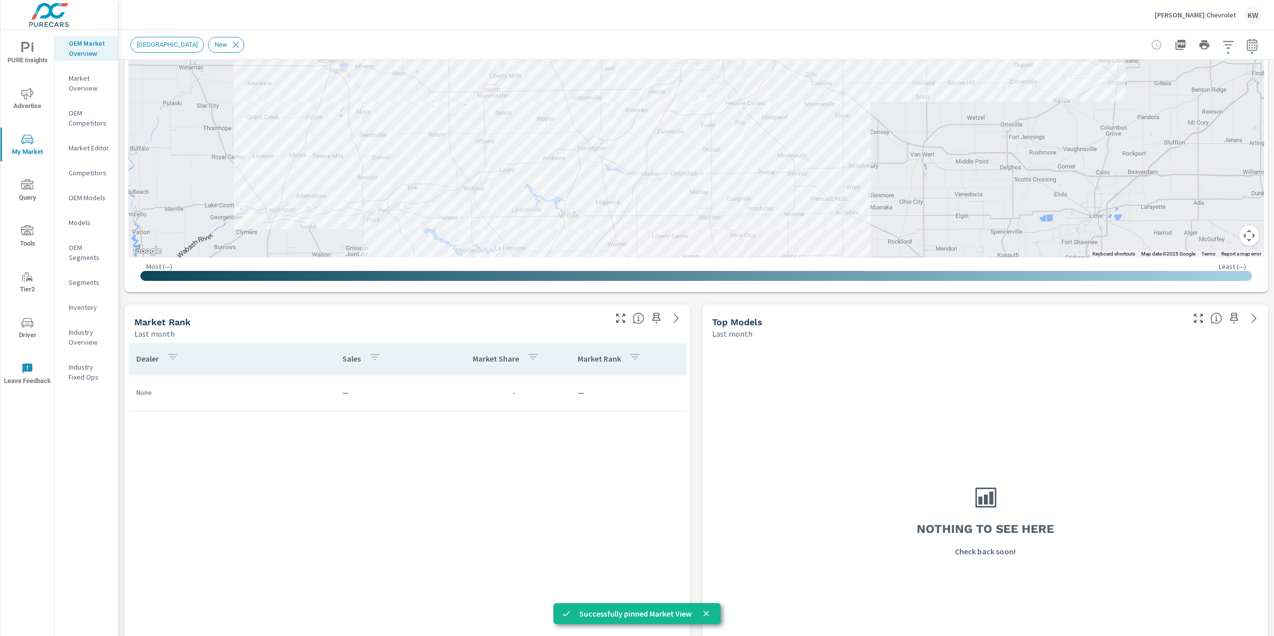
scroll to position [253, 0]
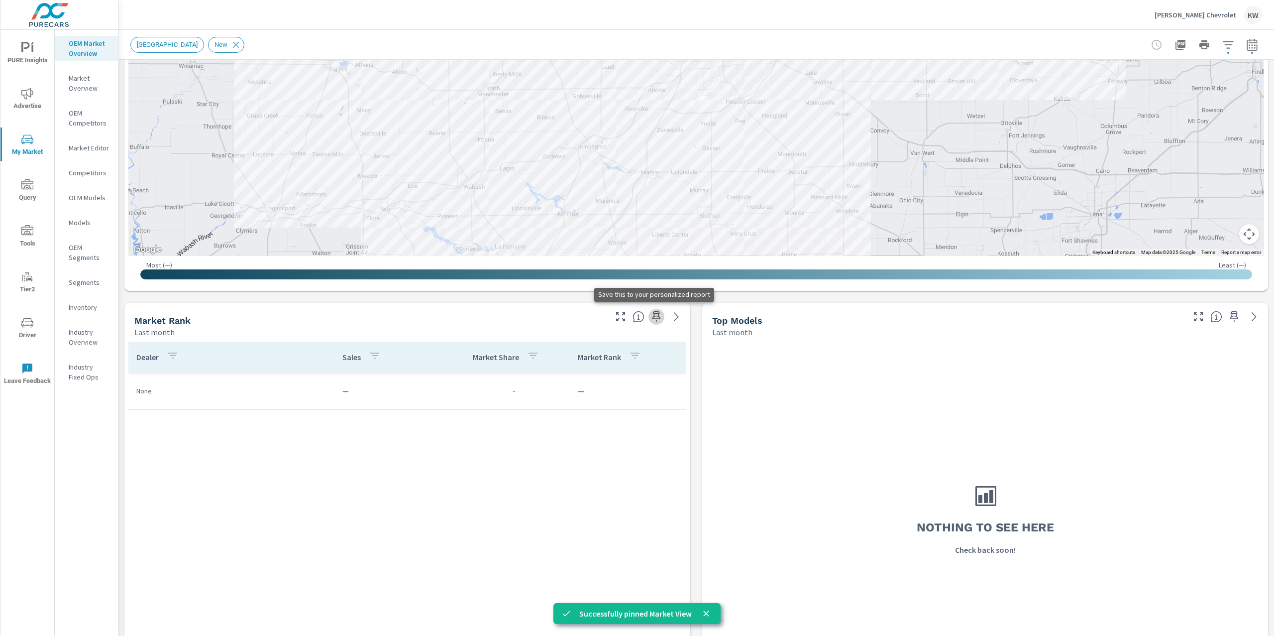
click at [651, 317] on icon "button" at bounding box center [657, 317] width 12 height 12
click at [30, 52] on icon "nav menu" at bounding box center [27, 48] width 12 height 12
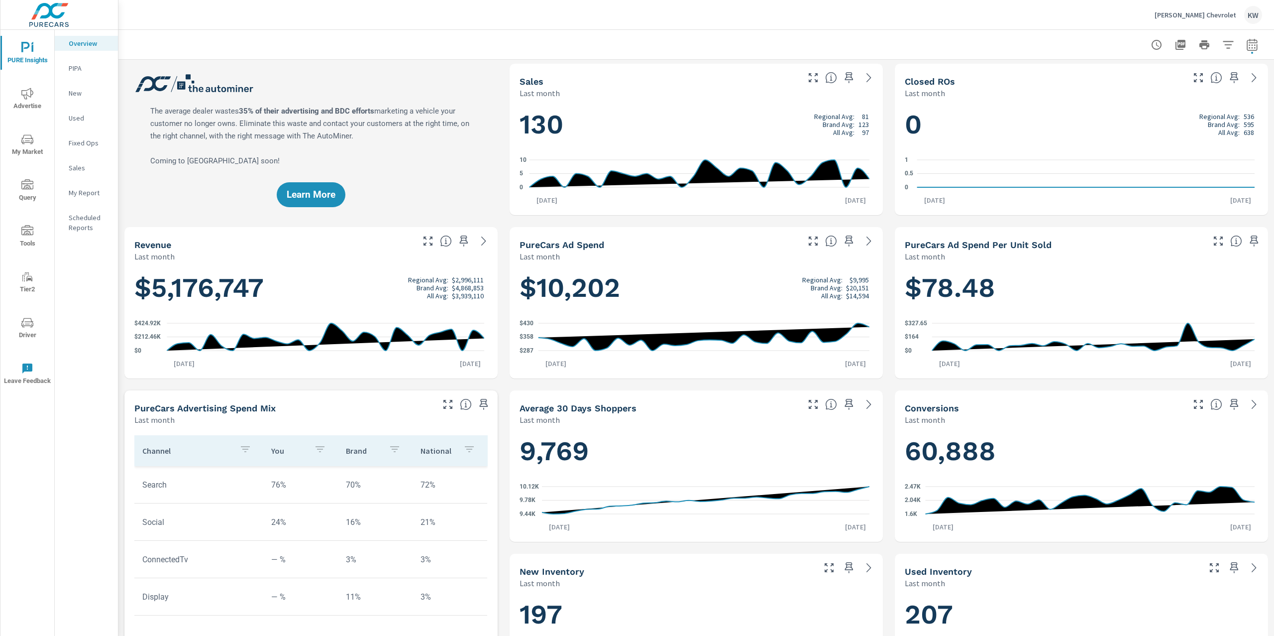
scroll to position [2, 0]
click at [69, 189] on p "My Report" at bounding box center [89, 193] width 41 height 10
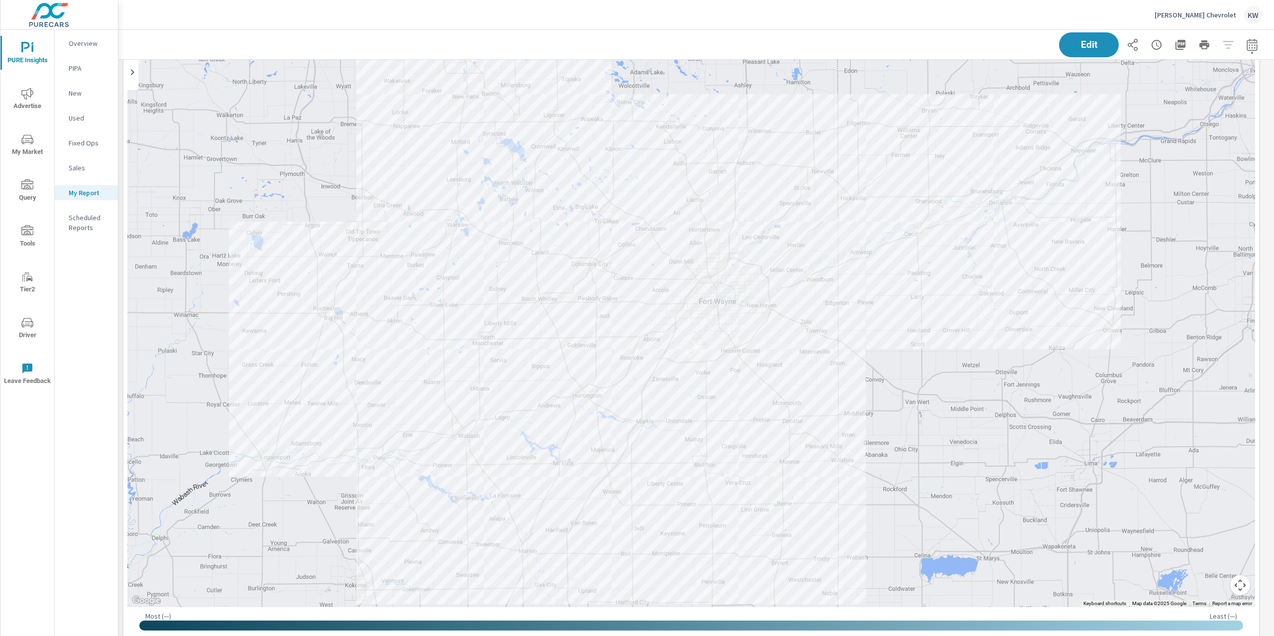
scroll to position [1291, 0]
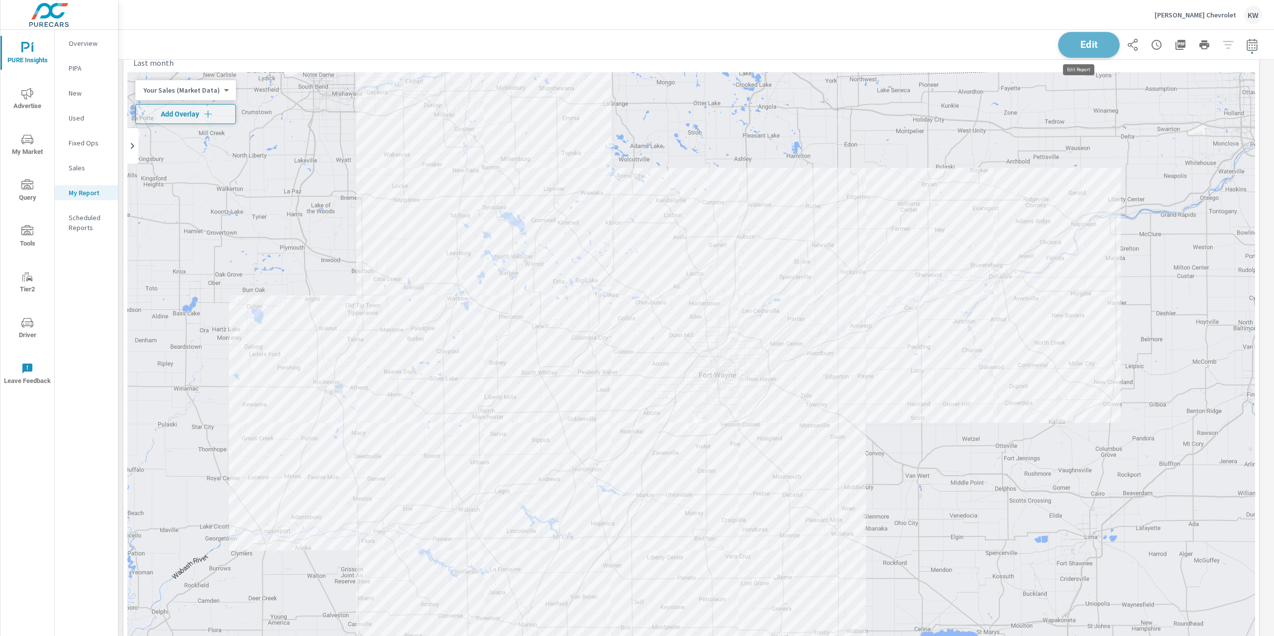
click at [1080, 49] on span "Edit" at bounding box center [1089, 44] width 41 height 9
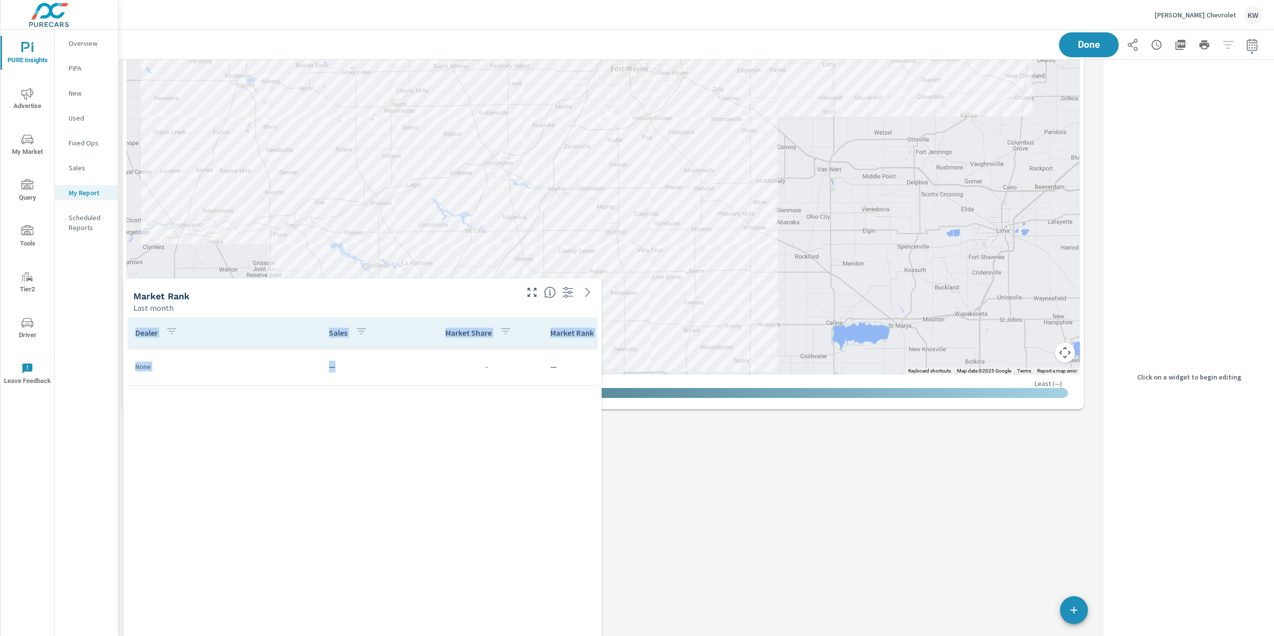
scroll to position [4, 4]
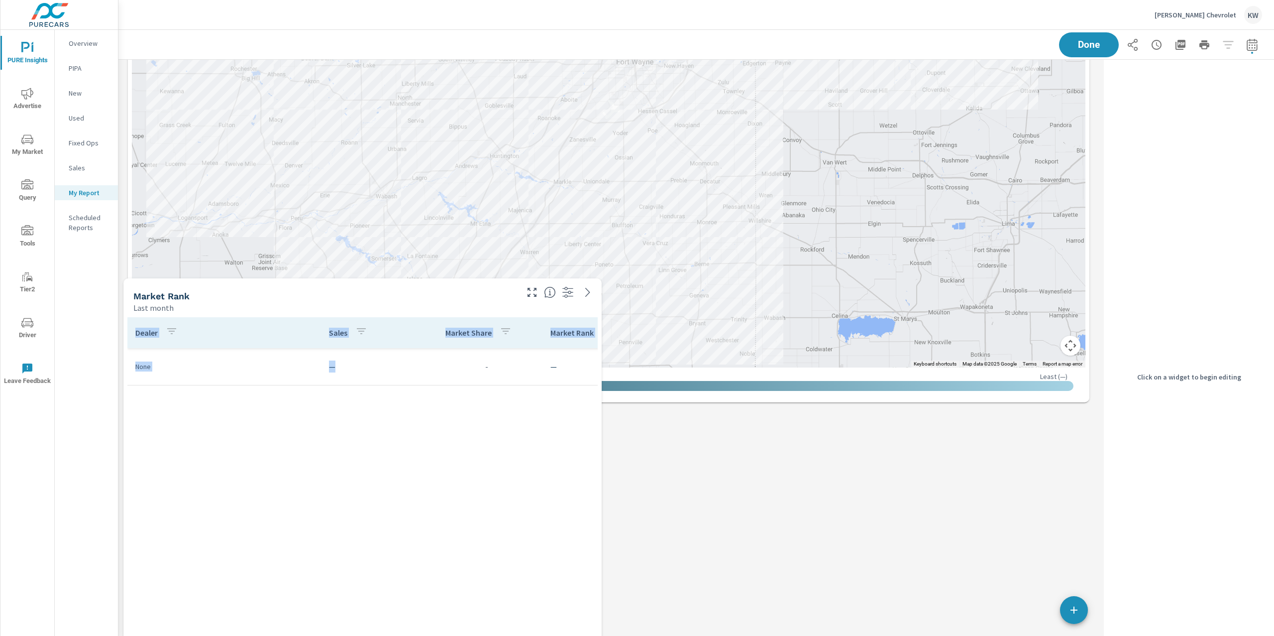
drag, startPoint x: 401, startPoint y: 269, endPoint x: 406, endPoint y: 398, distance: 129.0
click at [406, 398] on div "Sales Last month 130 Regional Avg: 81 Brand Avg: 123 All Avg: 97 0 5 10 Sep 1st…" at bounding box center [609, 104] width 982 height 3554
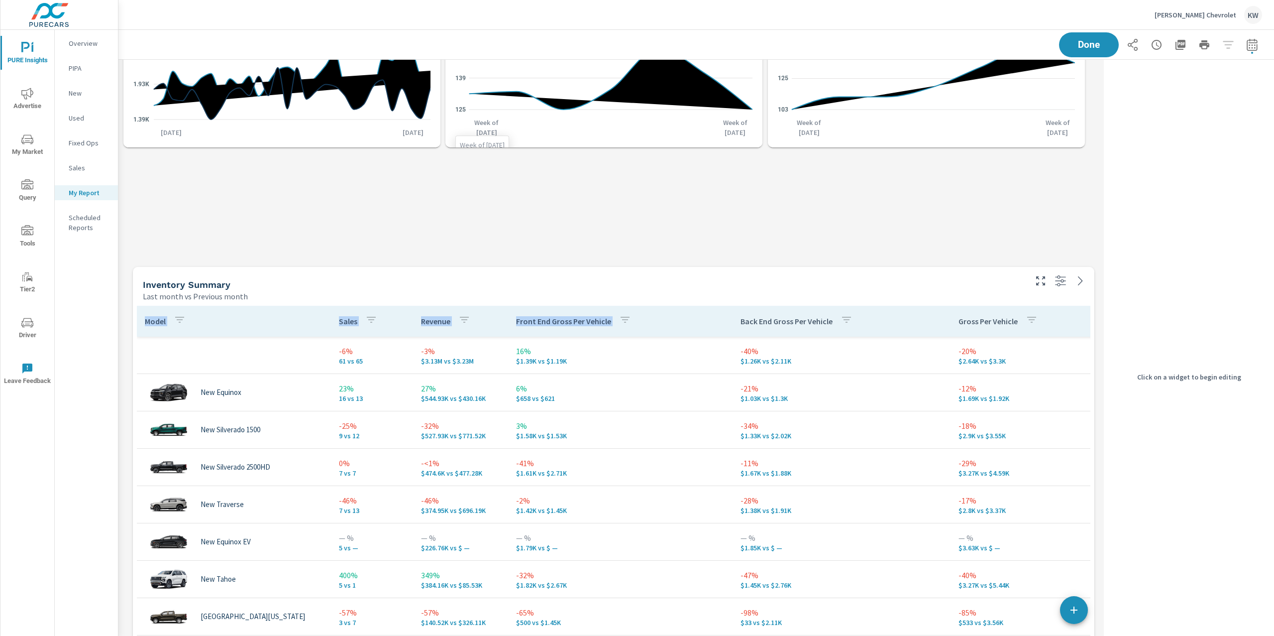
scroll to position [0, 0]
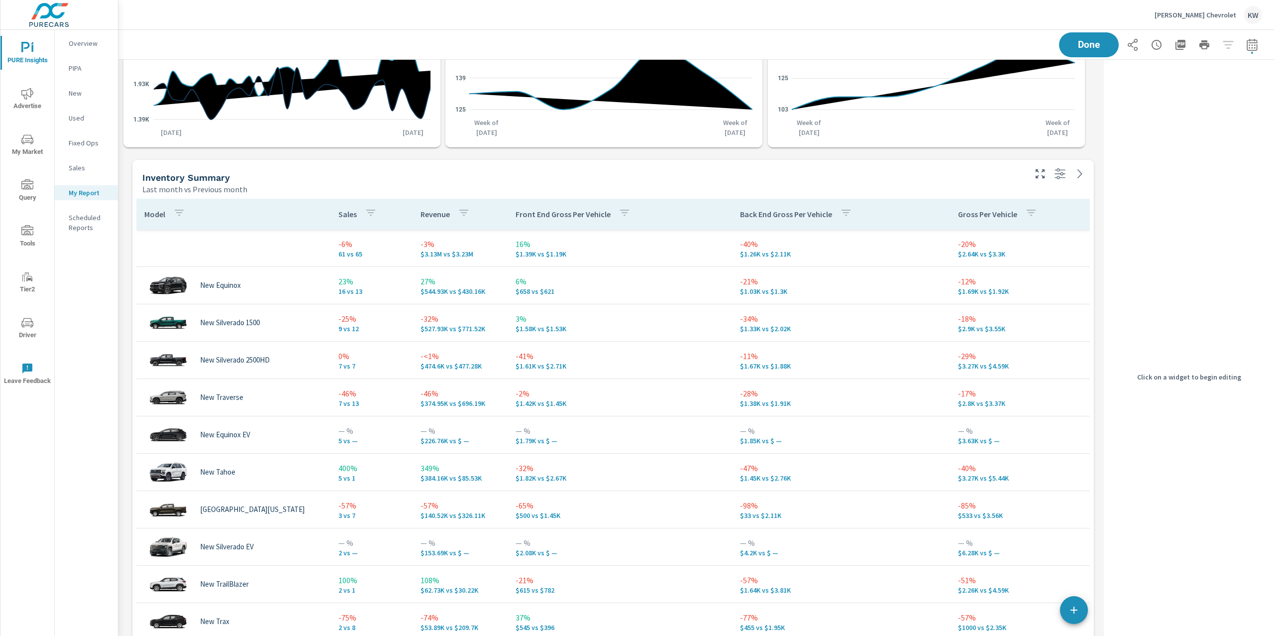
drag, startPoint x: 638, startPoint y: 560, endPoint x: 647, endPoint y: 180, distance: 379.9
click at [647, 180] on div "Inventory Summary" at bounding box center [583, 177] width 882 height 11
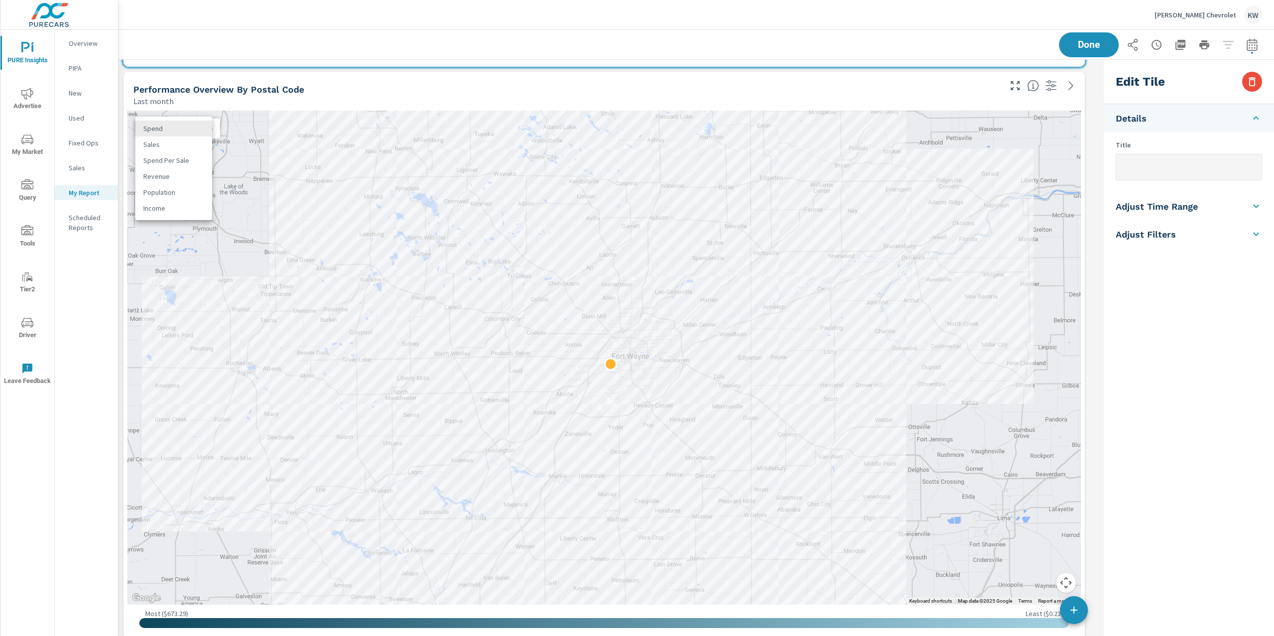
click at [209, 131] on body "PURE Insights Advertise My Market Query Tools Tier2 Driver Leave Feedback Overv…" at bounding box center [637, 318] width 1274 height 636
click at [197, 141] on li "Sales" at bounding box center [173, 144] width 77 height 16
checkbox input "false"
type input "last30Days"
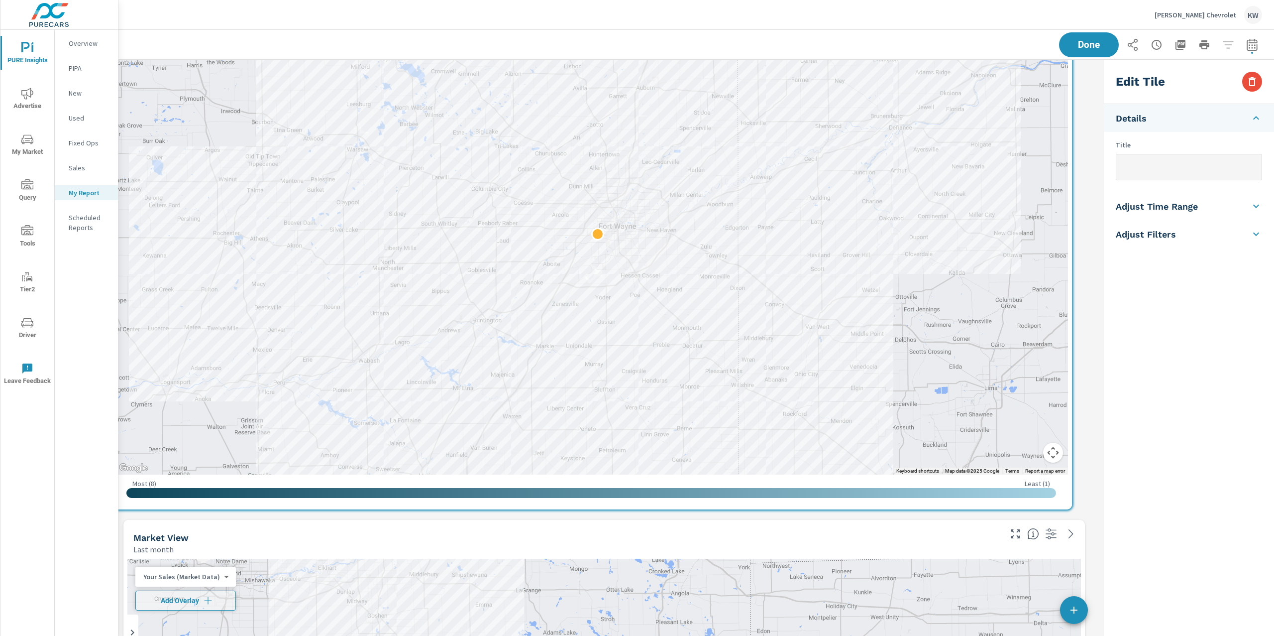
drag, startPoint x: 634, startPoint y: 280, endPoint x: 621, endPoint y: 503, distance: 223.9
click at [621, 503] on div "Most ( 8 ) Least ( 1 )" at bounding box center [591, 489] width 954 height 31
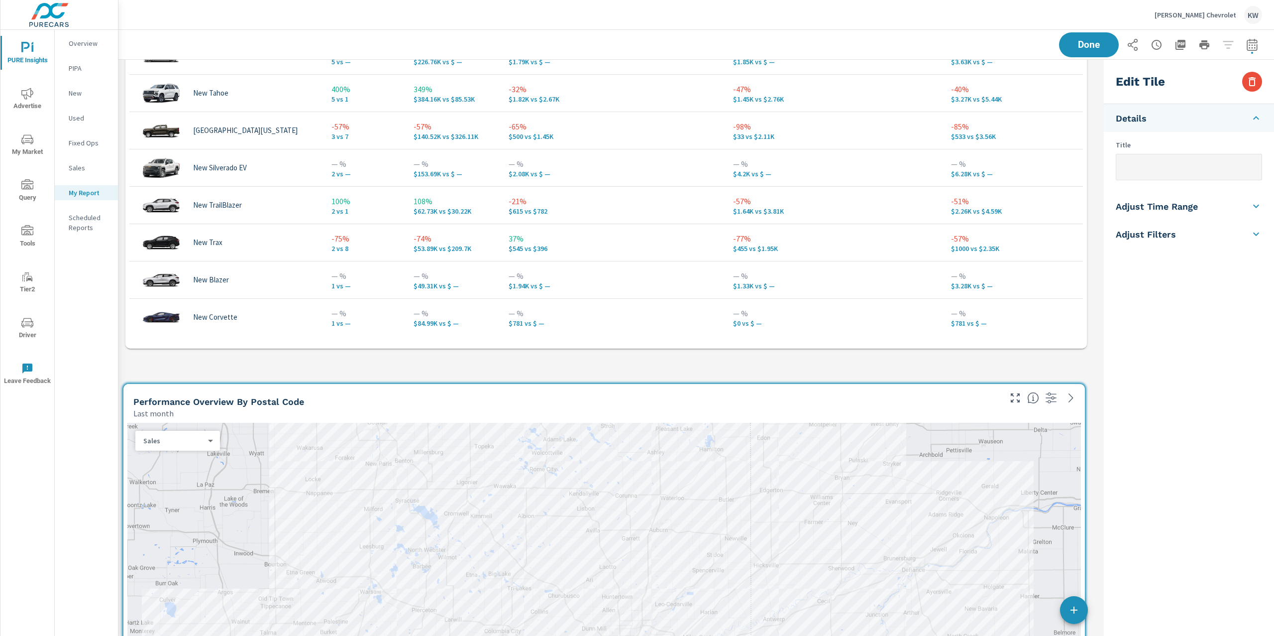
drag, startPoint x: 893, startPoint y: 136, endPoint x: 895, endPoint y: 342, distance: 205.6
click at [895, 342] on div "Model Sales Revenue Front End Gross Per Vehicle Back End Gross Per Vehicle Gros…" at bounding box center [606, 82] width 954 height 525
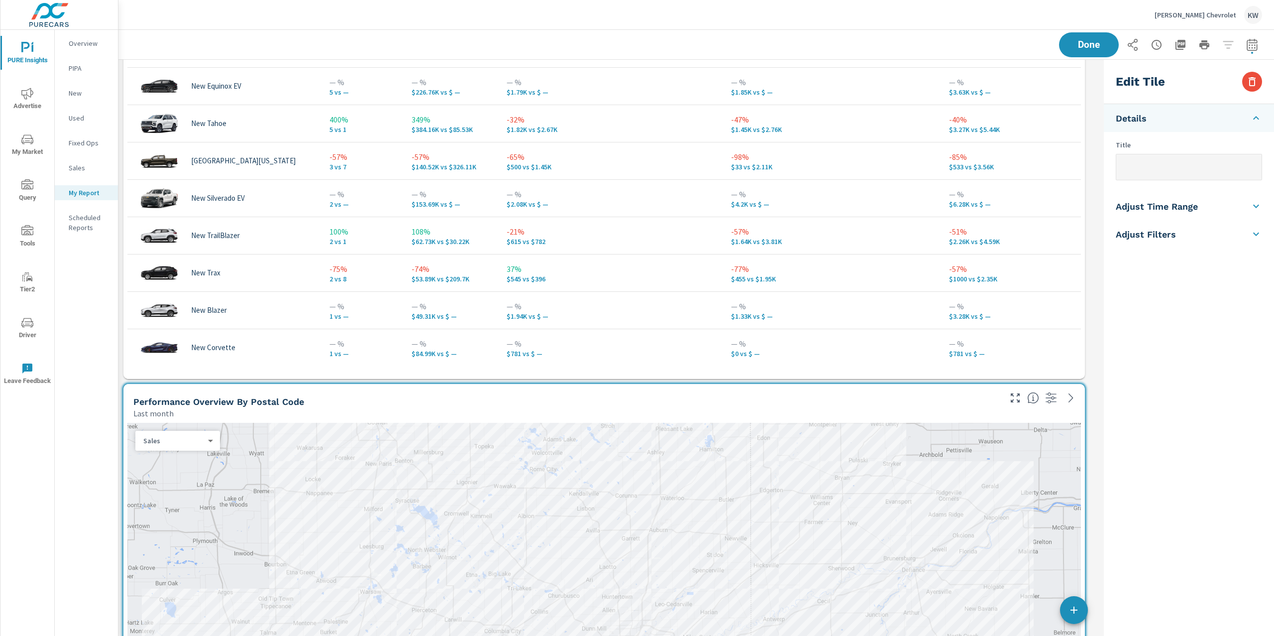
checkbox input "true"
type input "lastMonth"
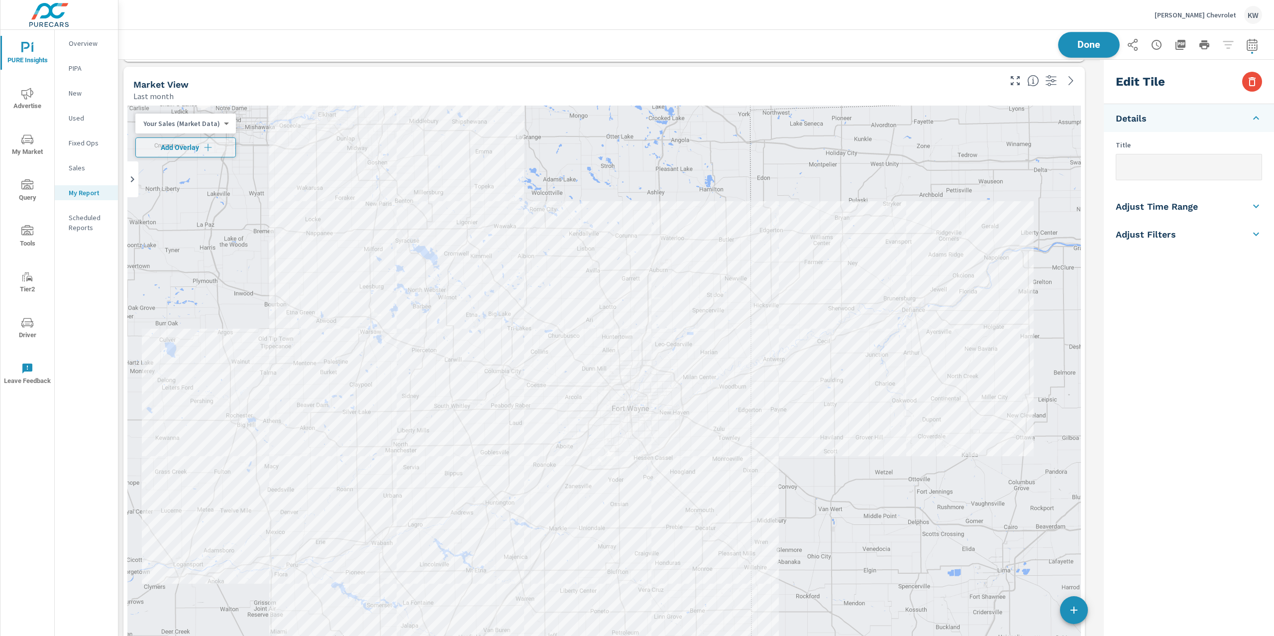
scroll to position [3575, 992]
click at [1069, 42] on span "Done" at bounding box center [1089, 44] width 41 height 9
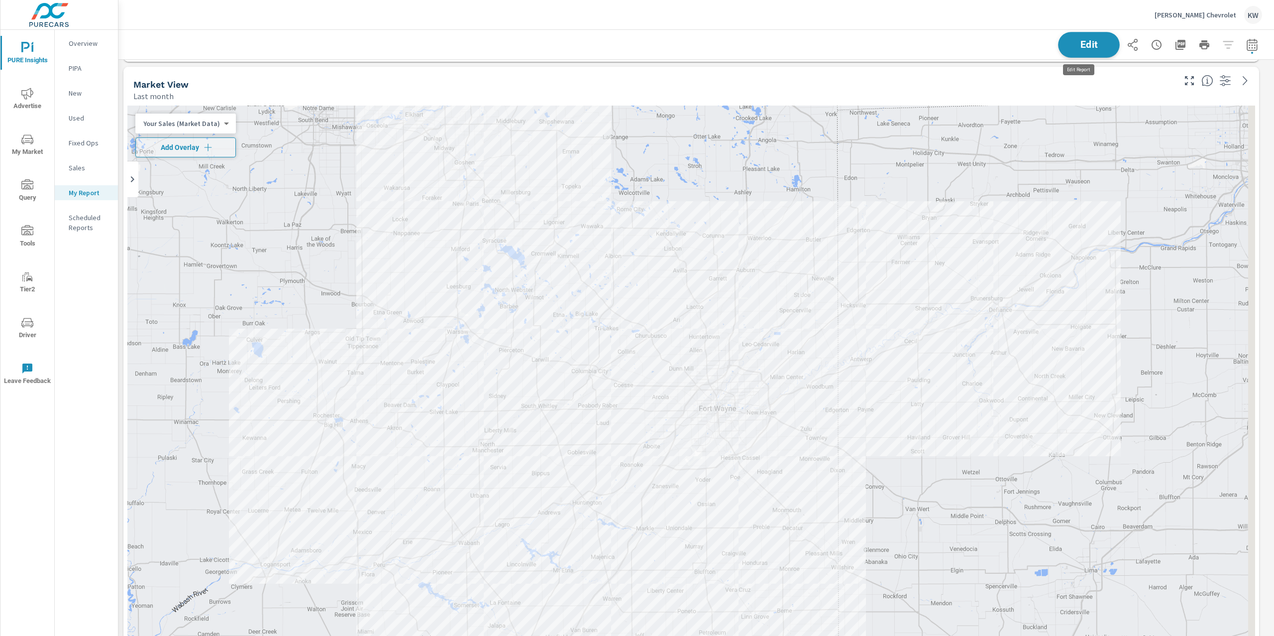
scroll to position [4, 5]
click at [1069, 42] on span "Edit" at bounding box center [1089, 44] width 41 height 9
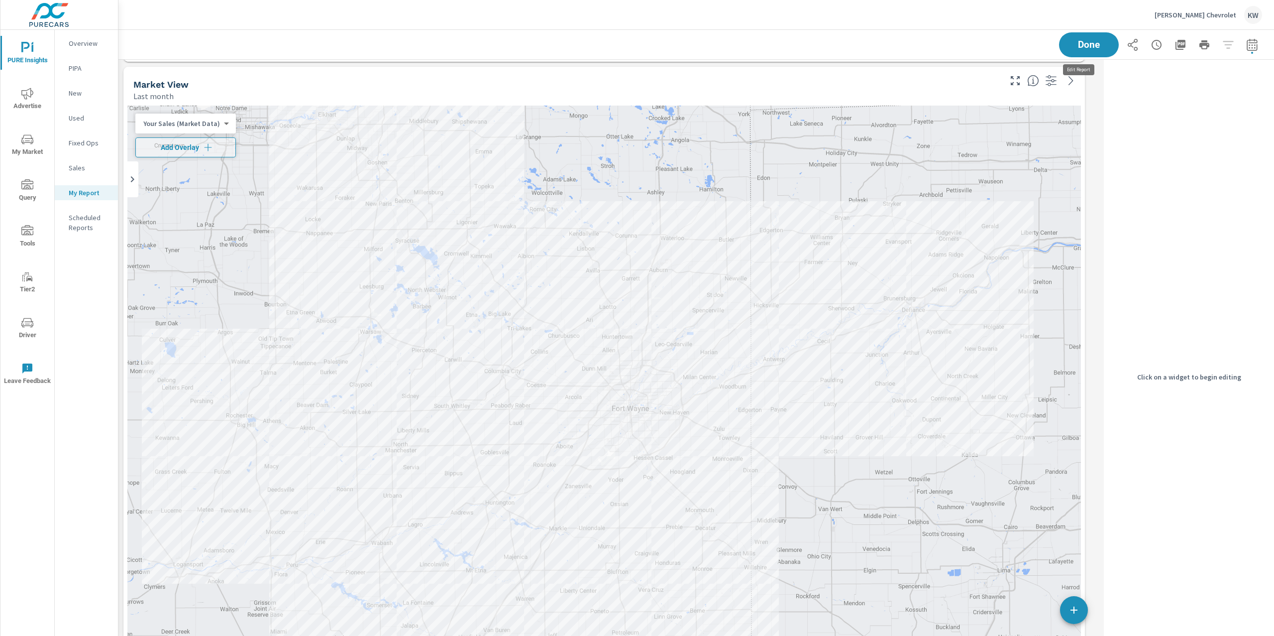
scroll to position [3575, 992]
click at [900, 90] on div "Last month" at bounding box center [566, 96] width 866 height 12
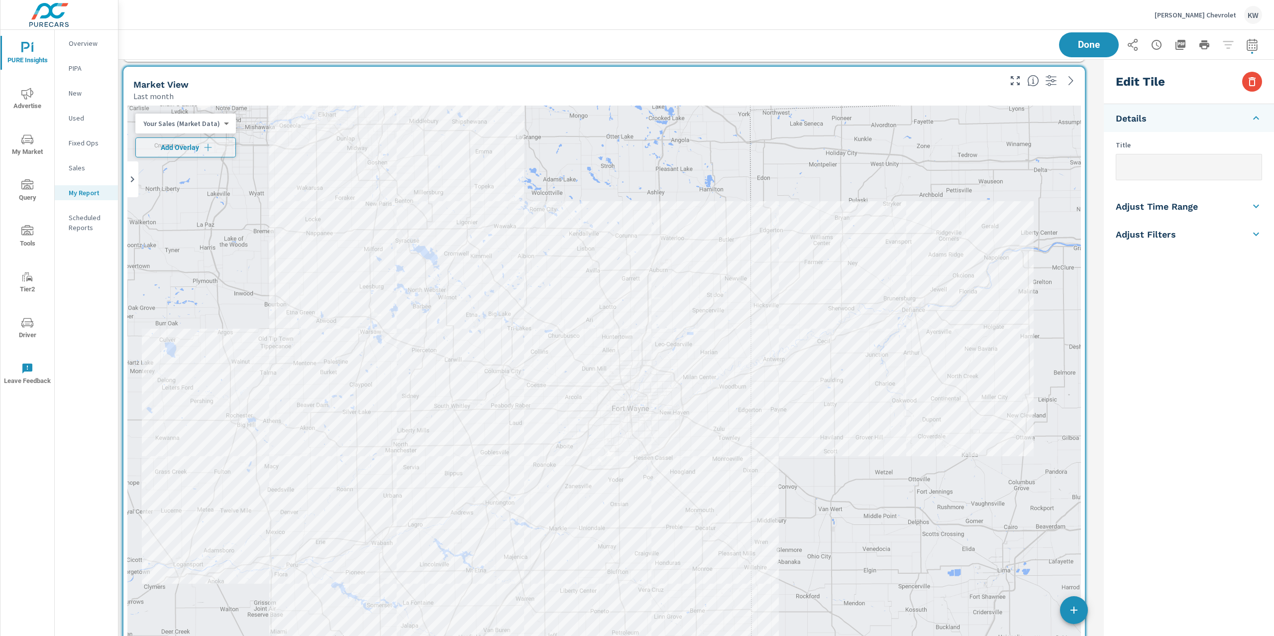
click at [1189, 215] on li "Adjust Time Range" at bounding box center [1189, 206] width 170 height 28
click at [1180, 178] on input "checkbox" at bounding box center [1165, 177] width 57 height 19
checkbox input "true"
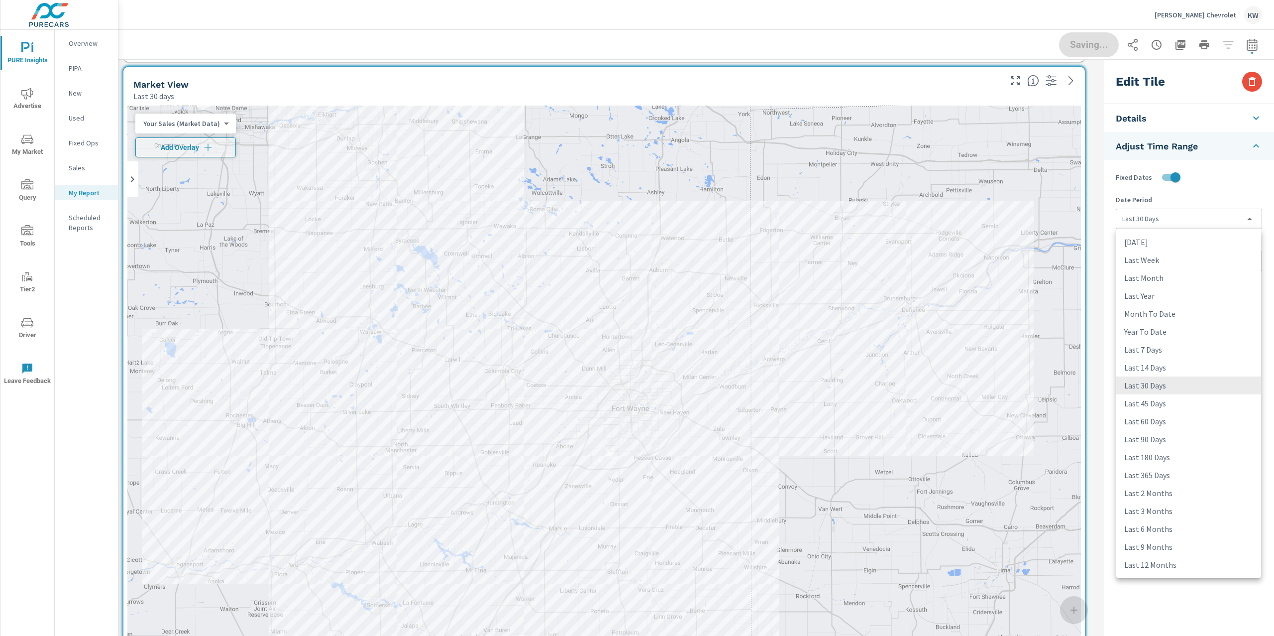
click at [1179, 215] on body "PURE Insights Advertise My Market Query Tools Tier2 Driver Leave Feedback Overv…" at bounding box center [637, 318] width 1274 height 636
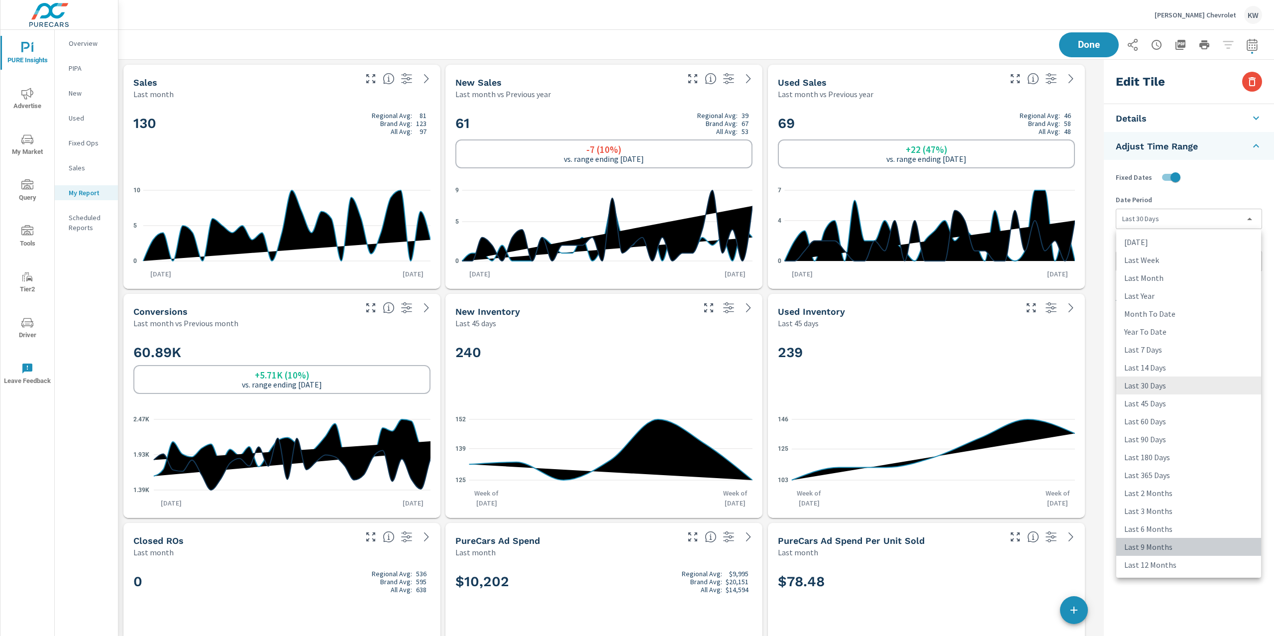
click at [1230, 542] on li "Last 9 Months" at bounding box center [1189, 547] width 145 height 18
type input "last9Months"
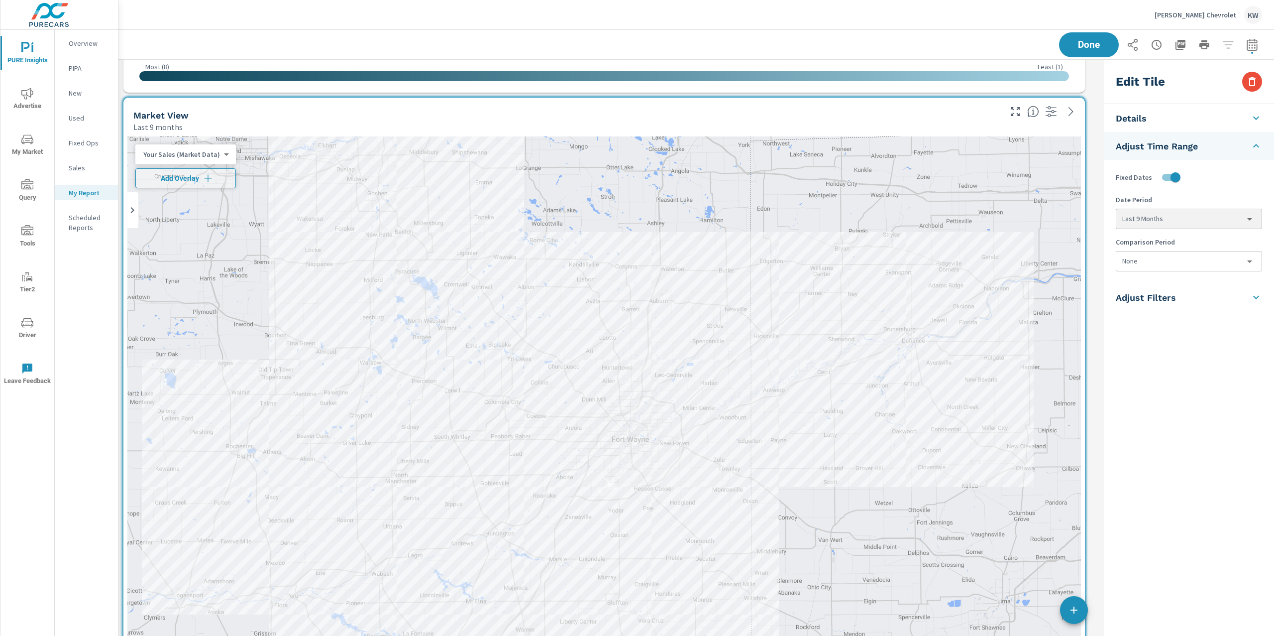
scroll to position [1805, 0]
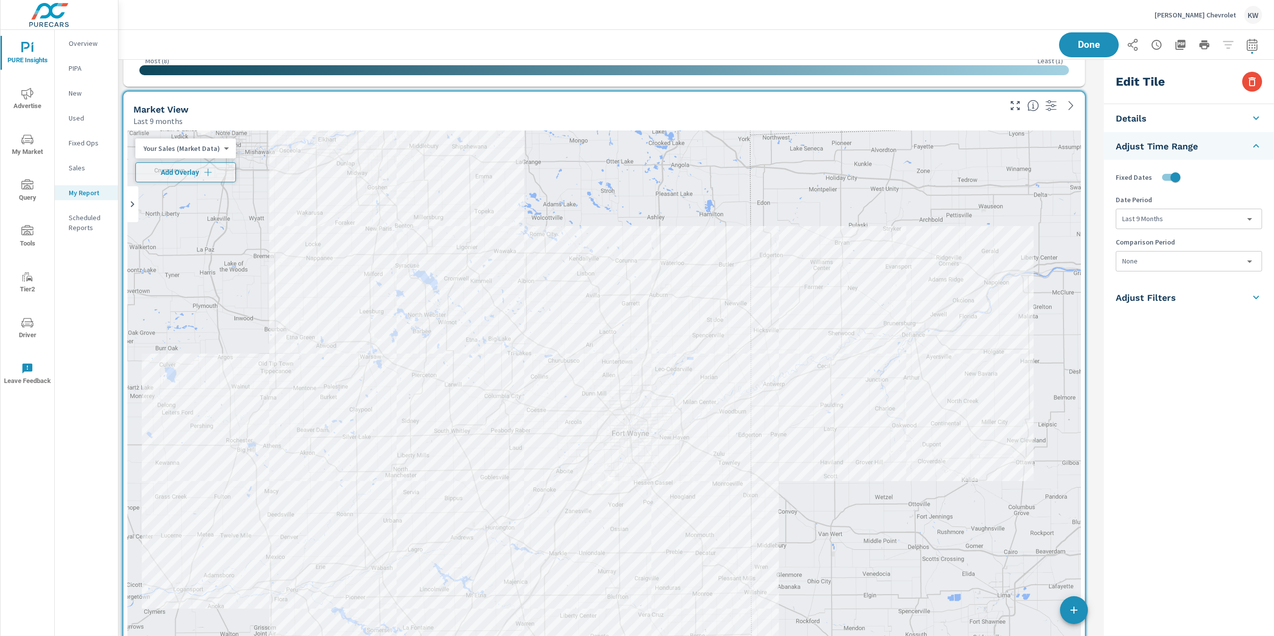
click at [217, 150] on body "PURE Insights Advertise My Market Query Tools Tier2 Driver Leave Feedback Overv…" at bounding box center [637, 318] width 1274 height 636
click at [200, 164] on li "Your Sales (DMS)" at bounding box center [183, 164] width 97 height 16
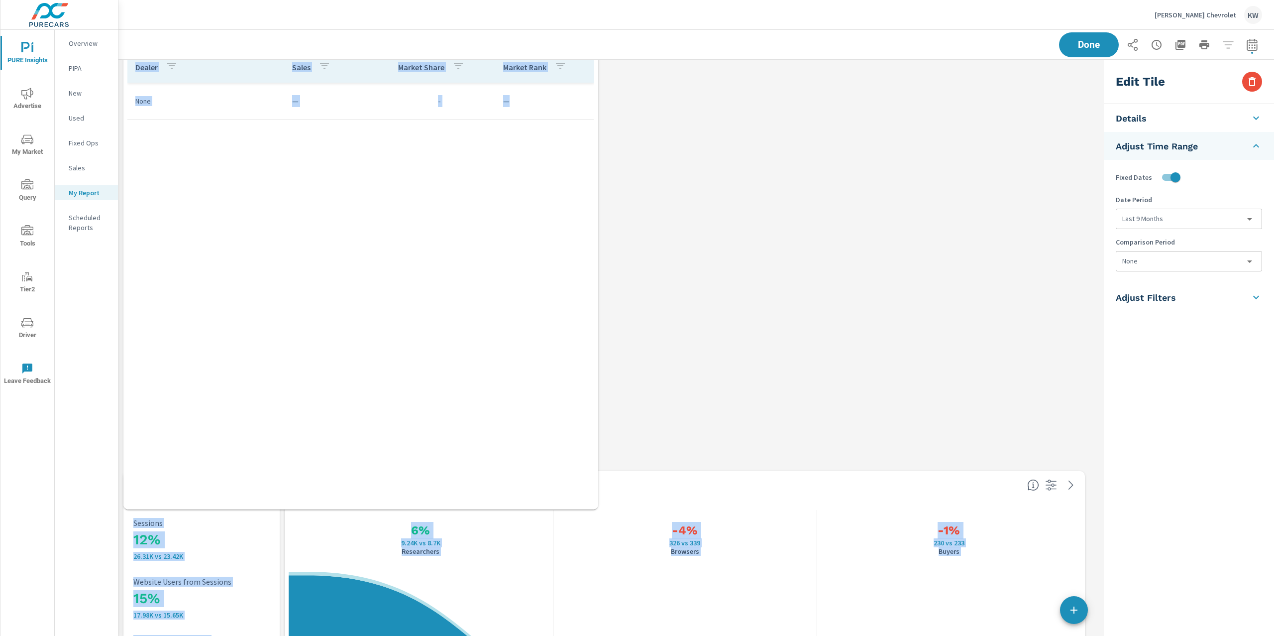
scroll to position [5, 4]
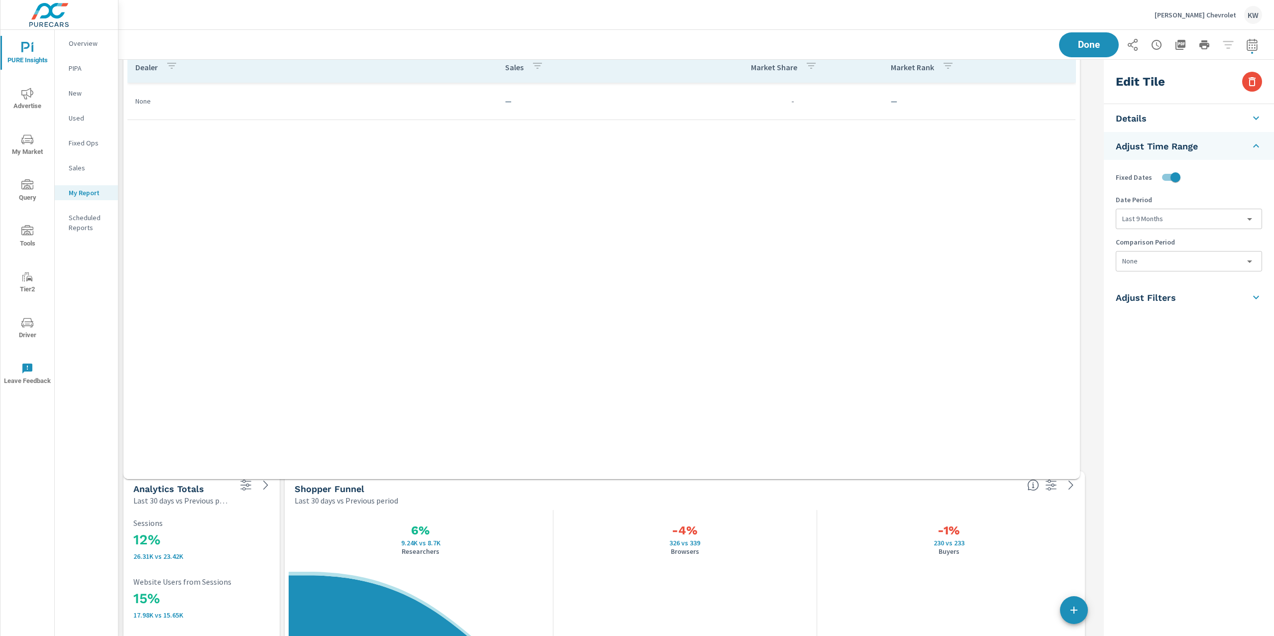
drag, startPoint x: 600, startPoint y: 574, endPoint x: 1078, endPoint y: 472, distance: 489.0
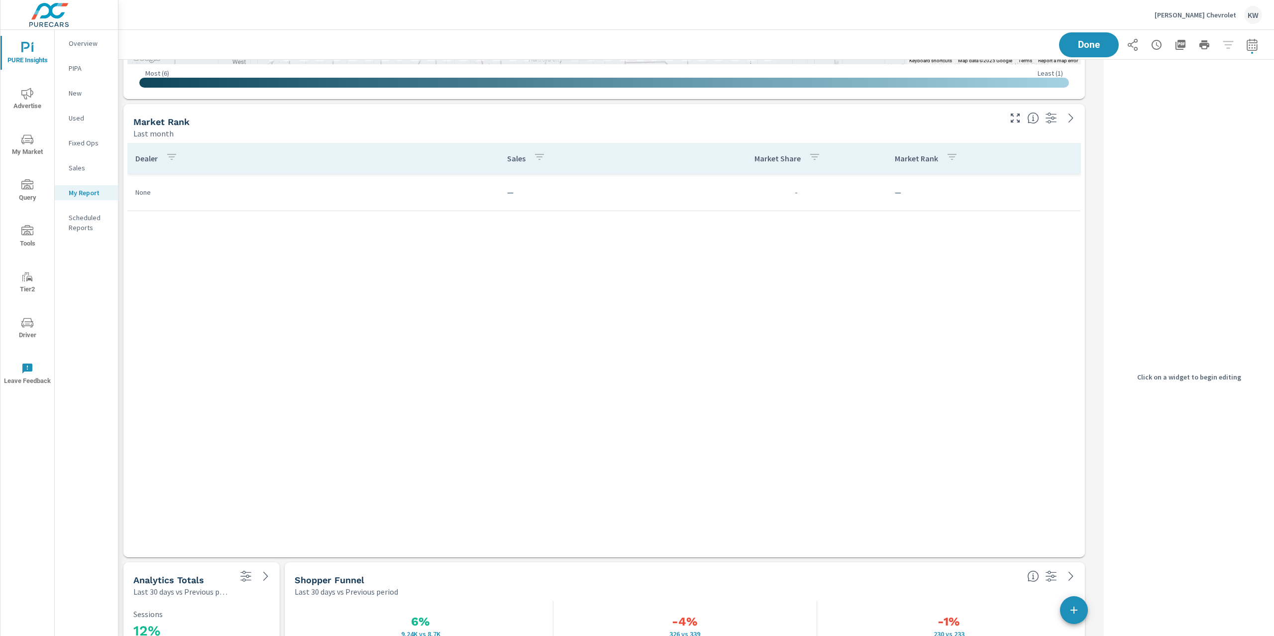
scroll to position [3461, 992]
click at [1010, 122] on icon "button" at bounding box center [1016, 118] width 12 height 12
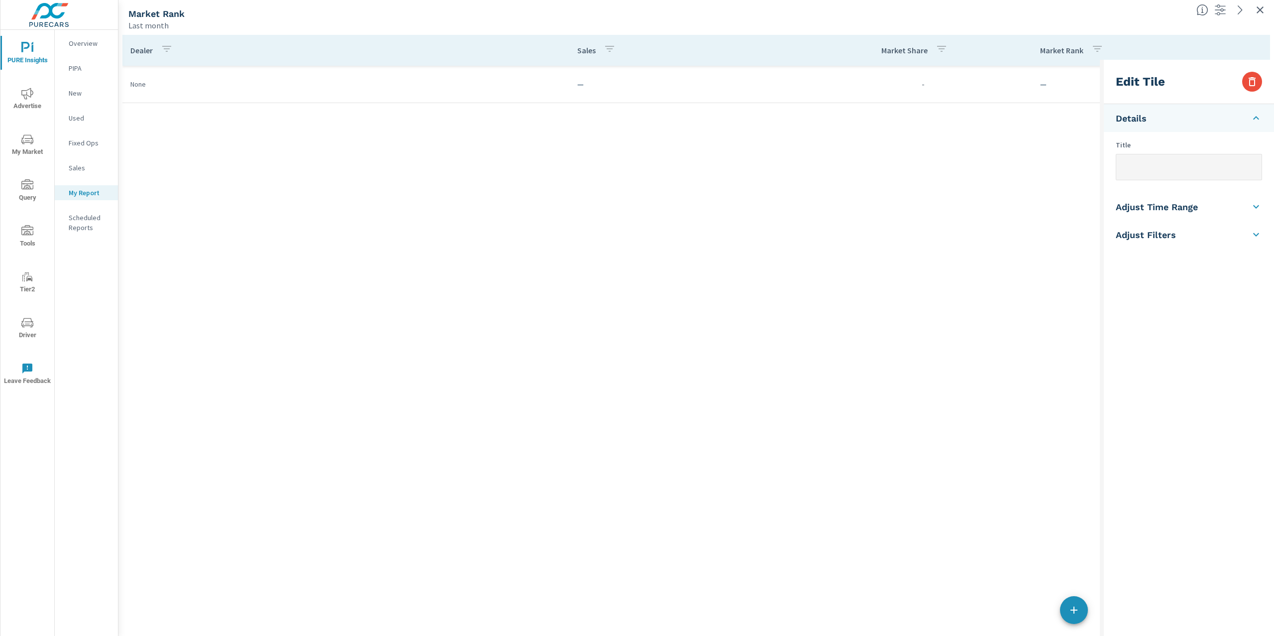
scroll to position [58, 0]
click at [1167, 208] on h5 "Adjust Time Range" at bounding box center [1157, 206] width 82 height 11
click at [1174, 180] on input "checkbox" at bounding box center [1165, 177] width 57 height 19
checkbox input "true"
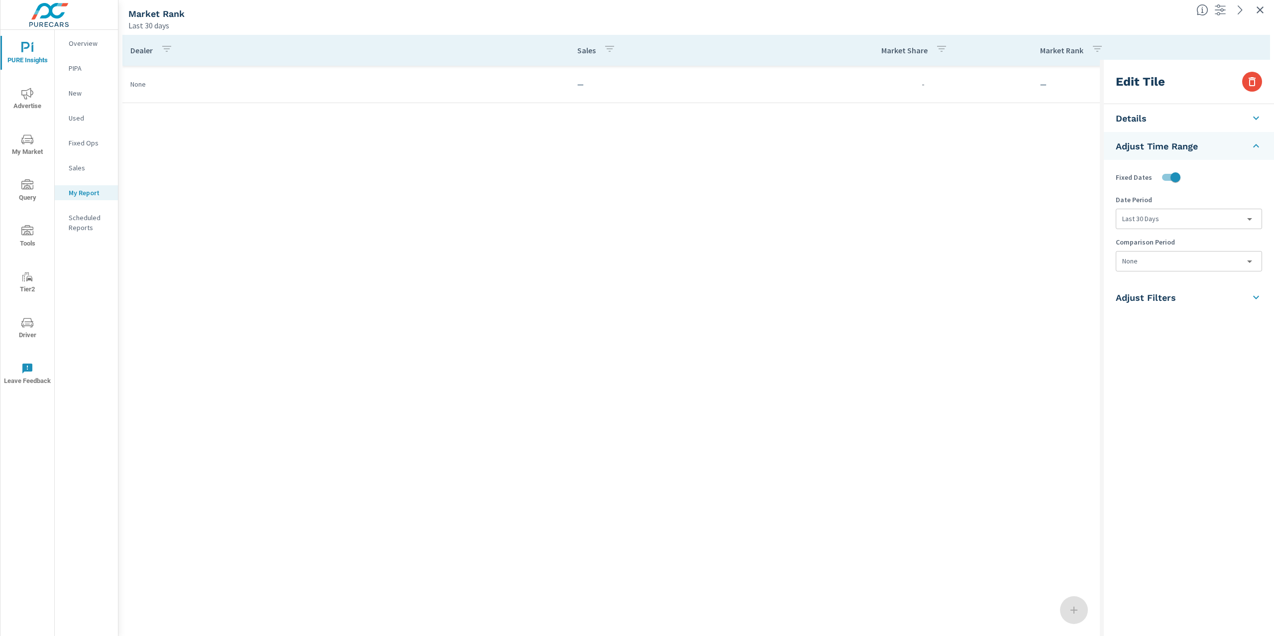
click at [1182, 221] on body "PURE Insights Advertise My Market Query Tools Tier2 Driver Leave Feedback Overv…" at bounding box center [637, 318] width 1274 height 636
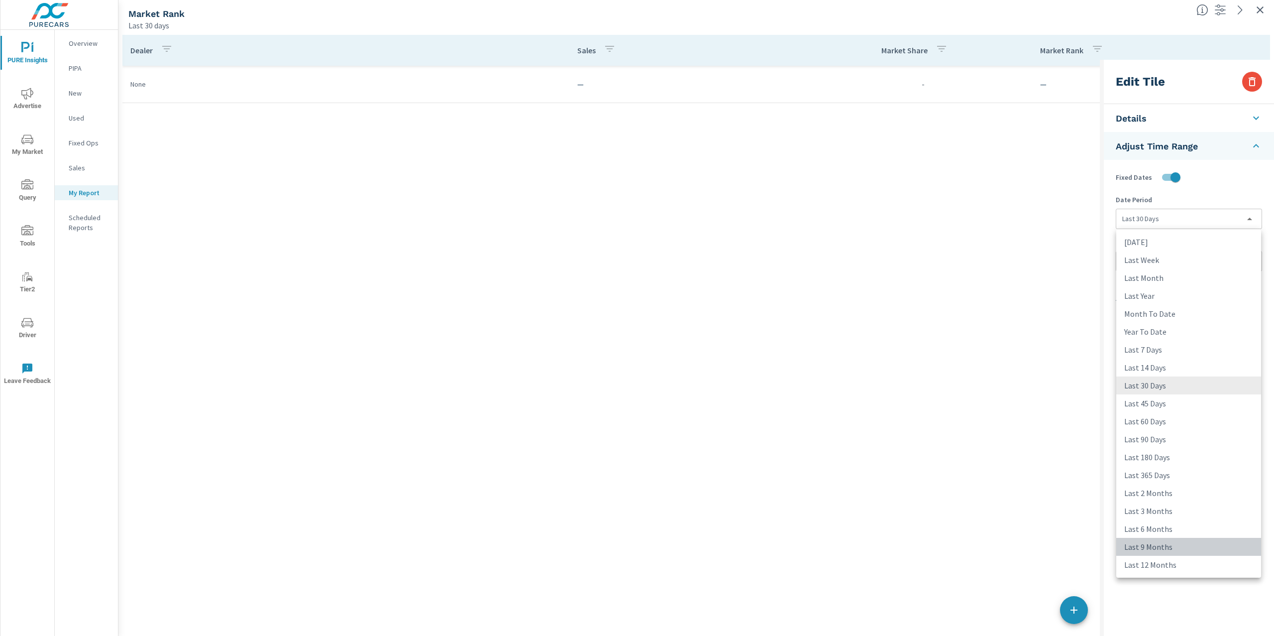
click at [1220, 538] on li "Last 9 Months" at bounding box center [1189, 547] width 145 height 18
type input "last9Months"
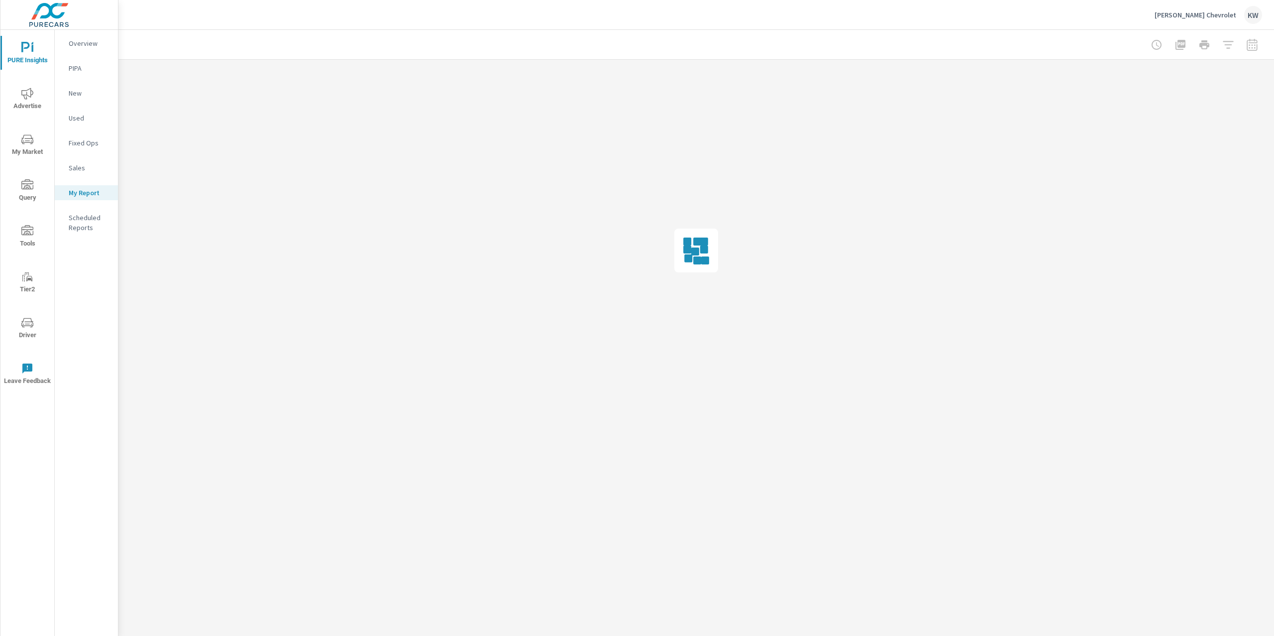
scroll to position [0, 0]
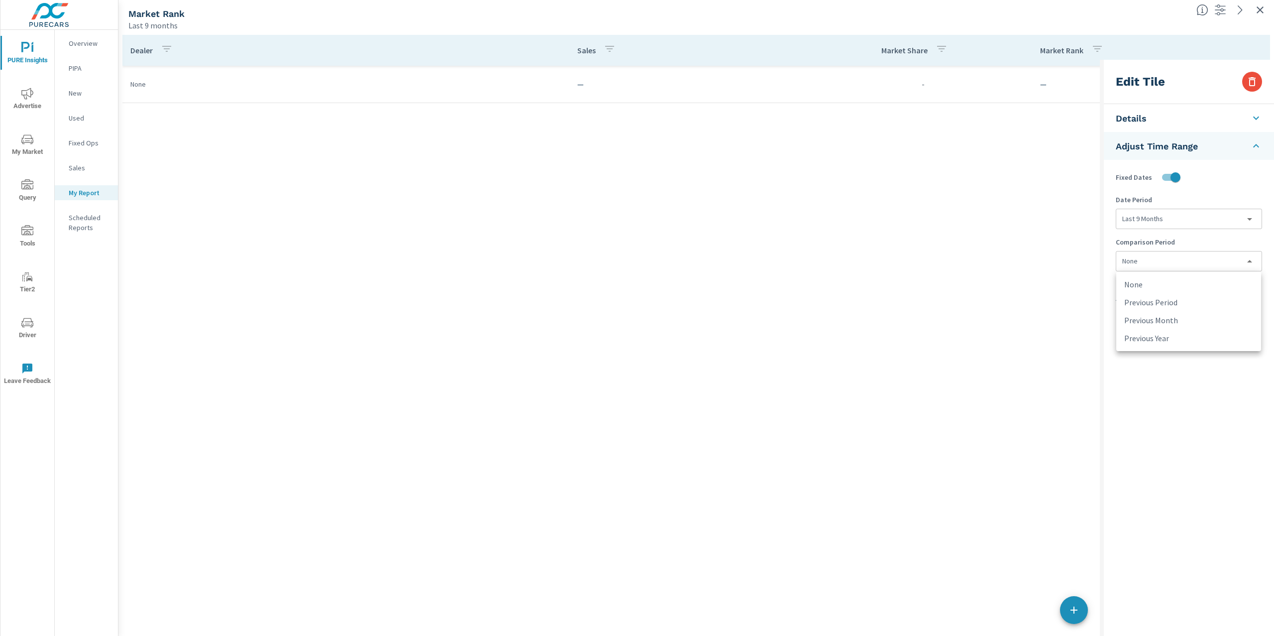
click at [1200, 254] on body "PURE Insights Advertise My Market Query Tools Tier2 Driver Leave Feedback Overv…" at bounding box center [637, 318] width 1274 height 636
click at [1203, 304] on li "Previous Period" at bounding box center [1189, 302] width 145 height 18
type input "currentPeriodStart"
click at [1174, 366] on div "Edit Tile Details Title Adjust Time Range Fixed Dates Date Period Last 9 Months…" at bounding box center [1189, 377] width 170 height 634
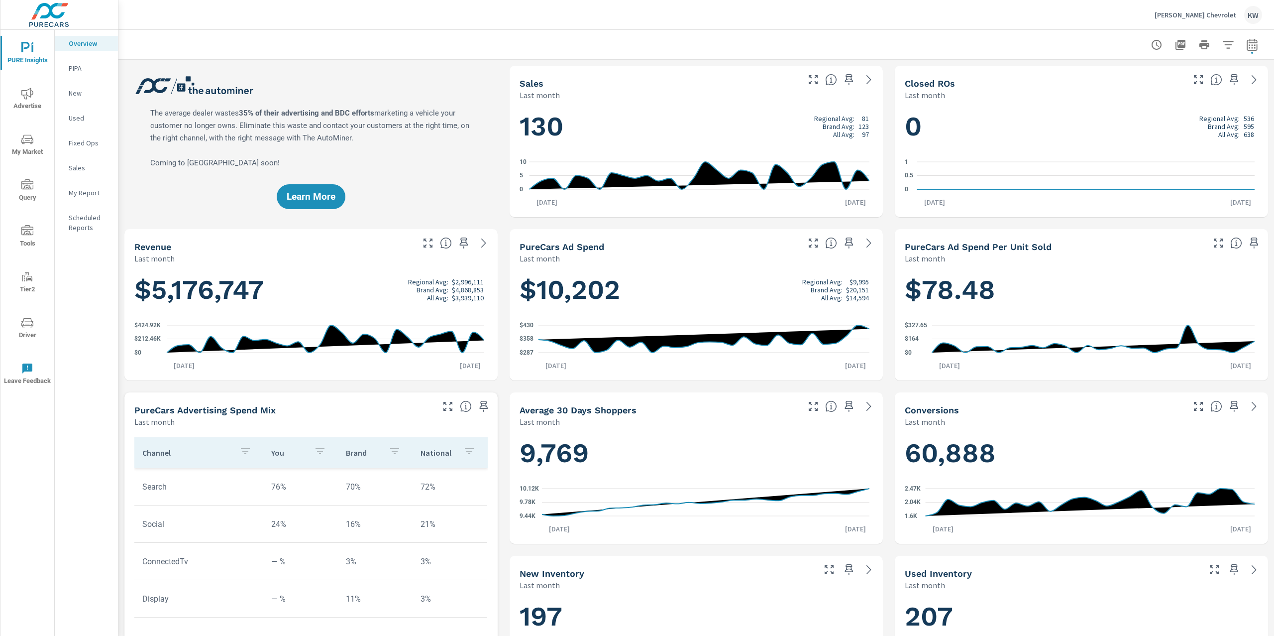
click at [88, 192] on p "My Report" at bounding box center [89, 193] width 41 height 10
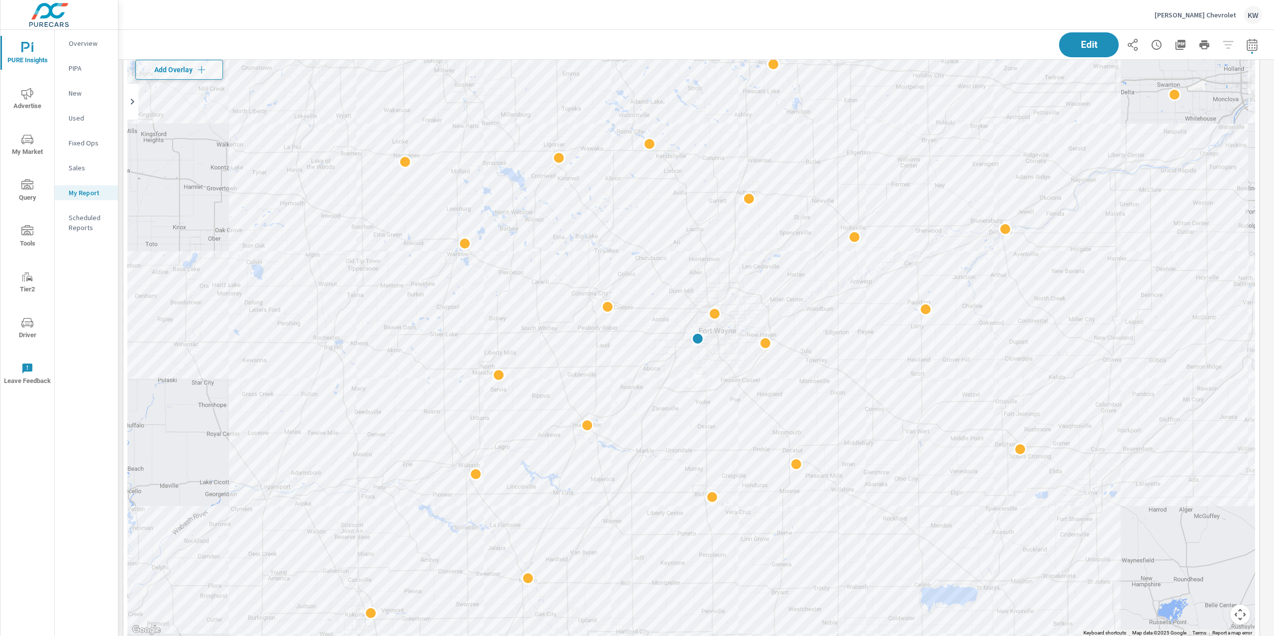
scroll to position [1941, 0]
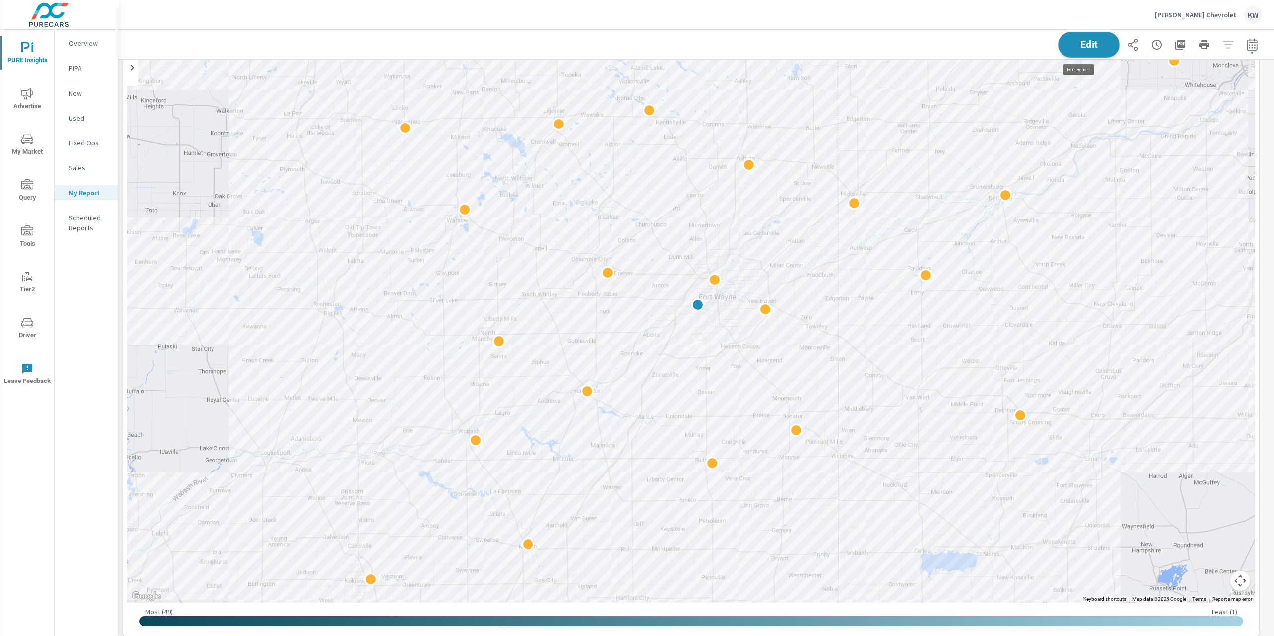
click at [1069, 42] on span "Edit" at bounding box center [1089, 44] width 41 height 9
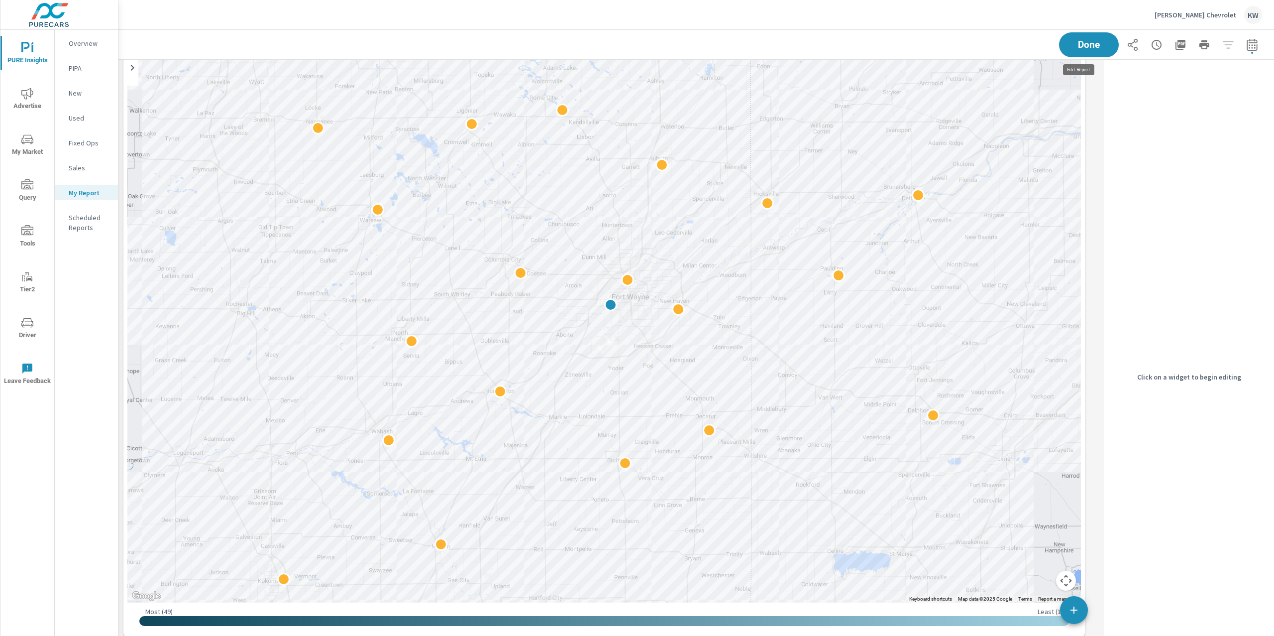
scroll to position [5, 4]
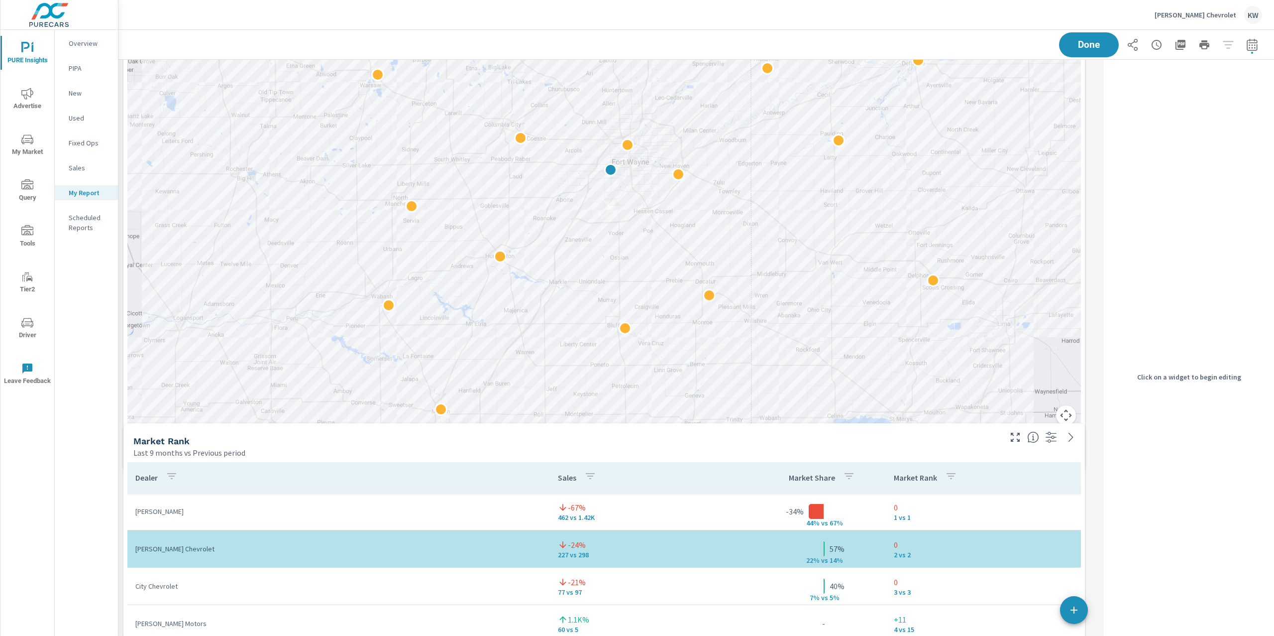
scroll to position [4, 4]
drag, startPoint x: 1085, startPoint y: 528, endPoint x: 1090, endPoint y: 472, distance: 56.0
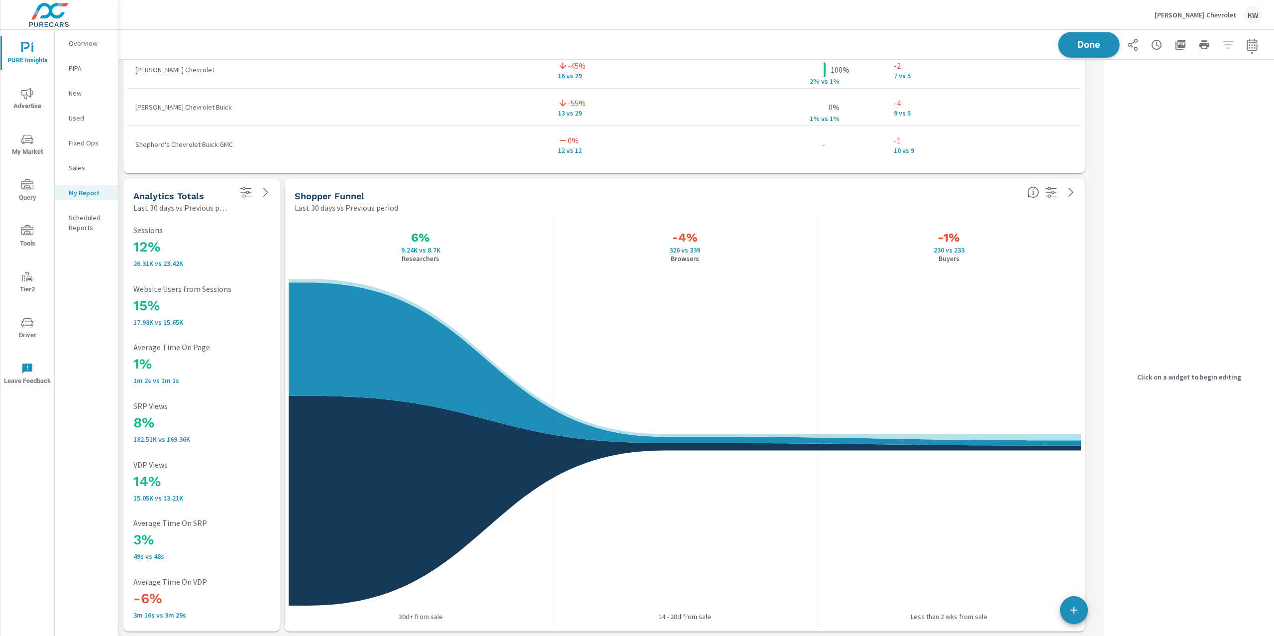
scroll to position [3346, 992]
click at [1099, 37] on button "Done" at bounding box center [1089, 45] width 62 height 26
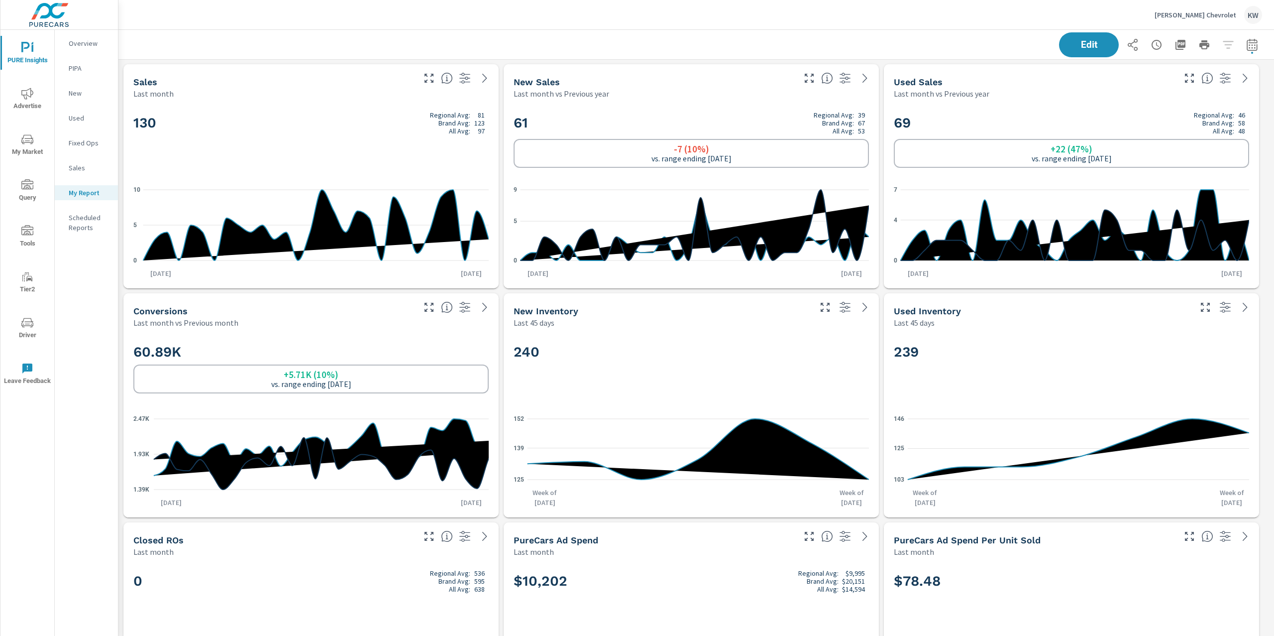
scroll to position [0, 0]
click at [35, 96] on span "Advertise" at bounding box center [27, 100] width 48 height 24
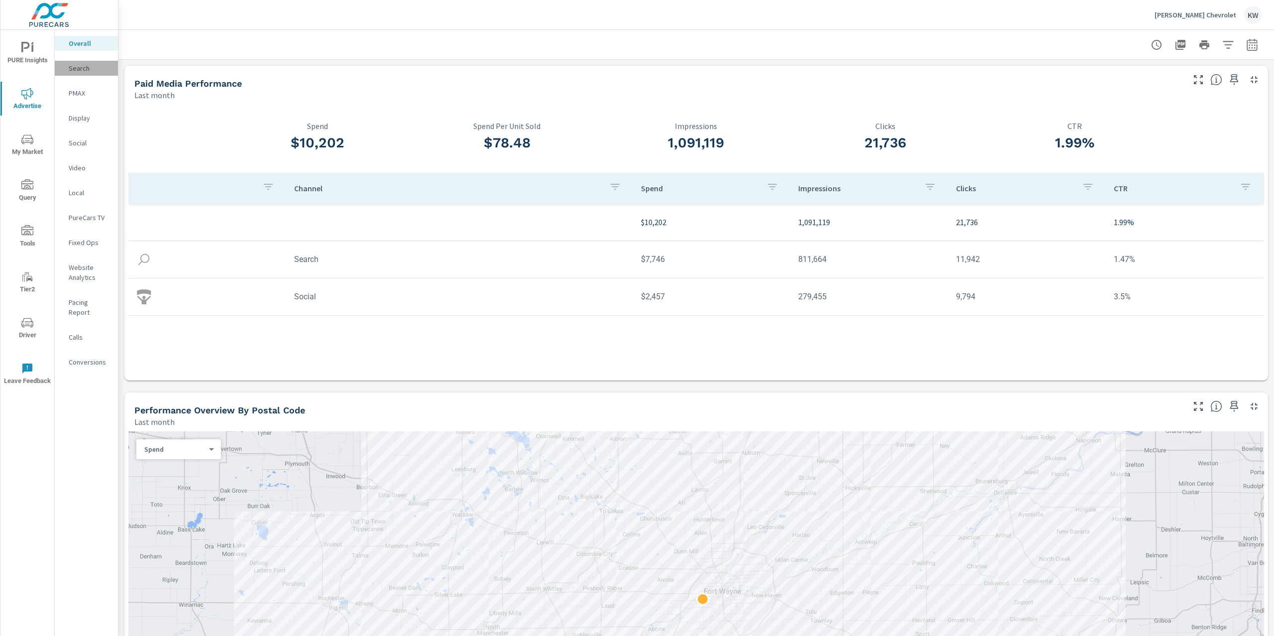
click at [88, 68] on p "Search" at bounding box center [89, 68] width 41 height 10
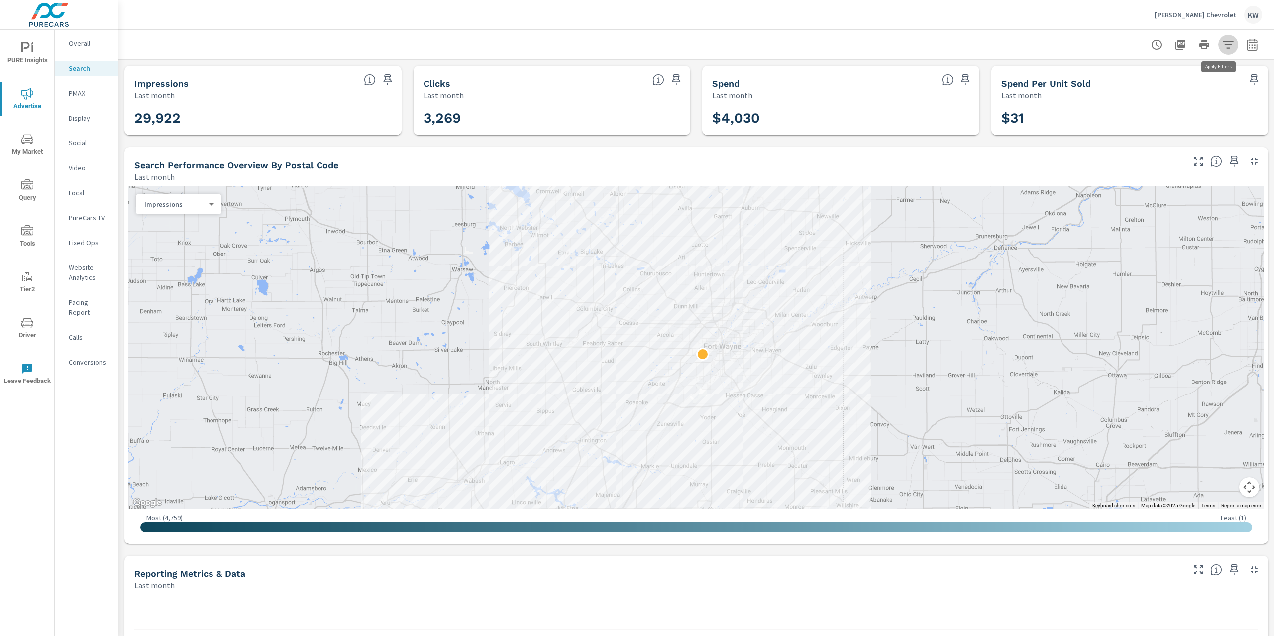
click at [1223, 43] on icon "button" at bounding box center [1229, 45] width 12 height 12
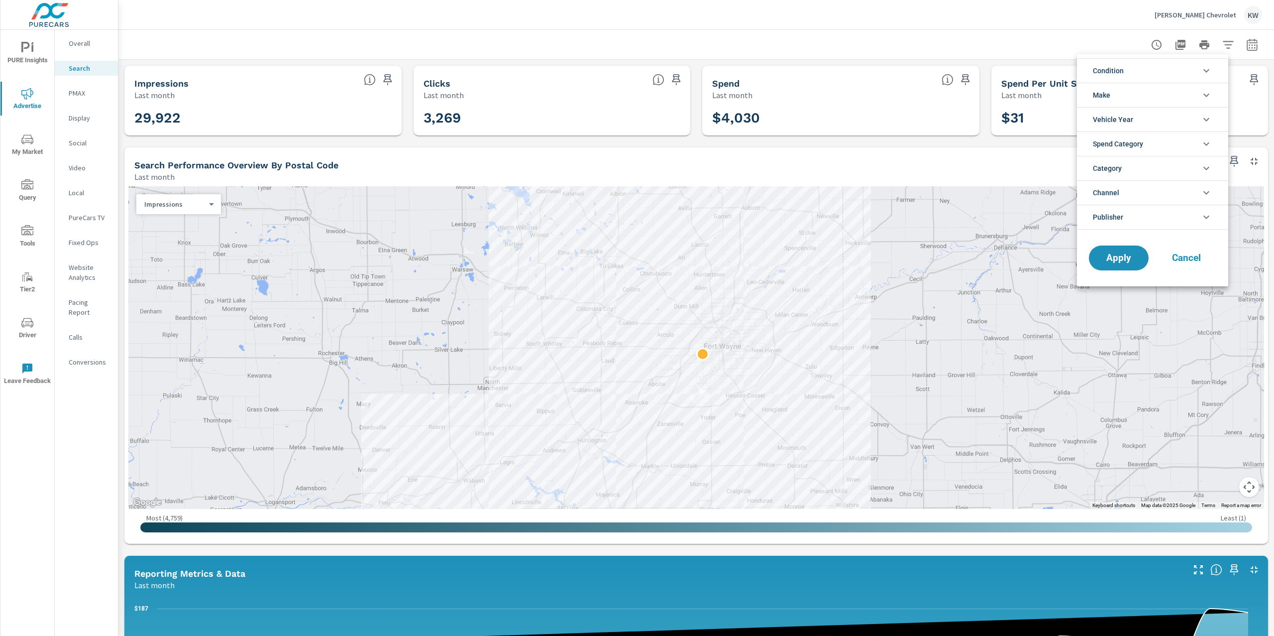
click at [1208, 218] on icon "filter options" at bounding box center [1207, 217] width 6 height 3
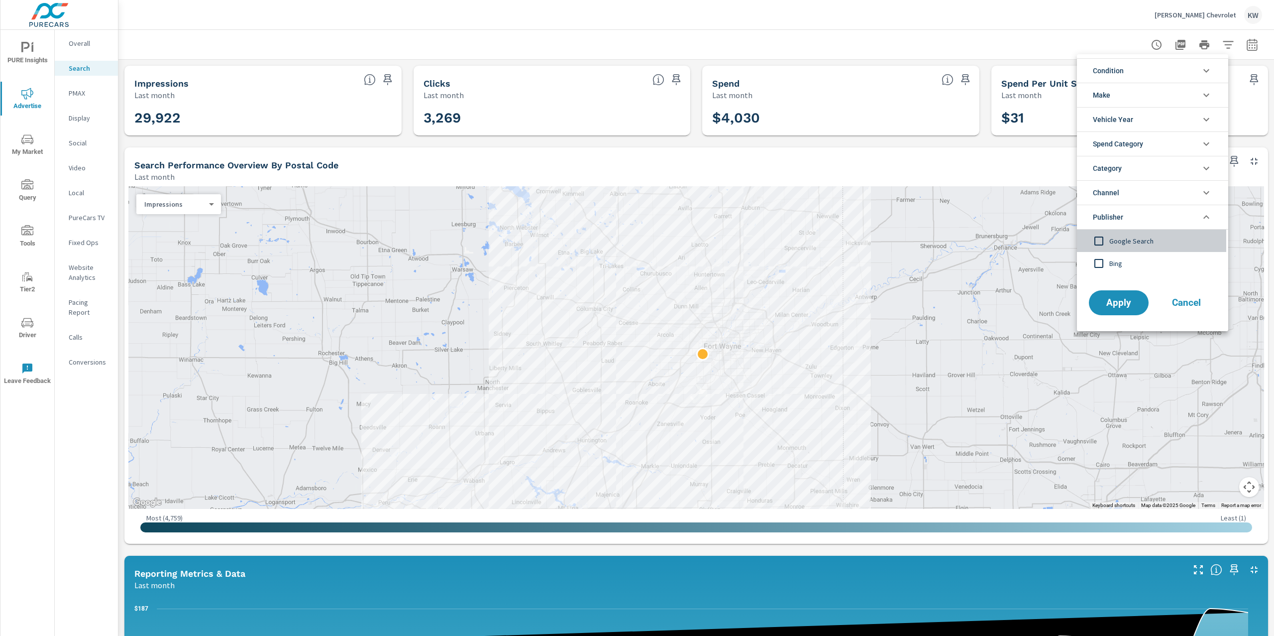
click at [1096, 241] on input "filter options" at bounding box center [1099, 240] width 21 height 21
click at [1118, 307] on span "Apply" at bounding box center [1119, 302] width 41 height 9
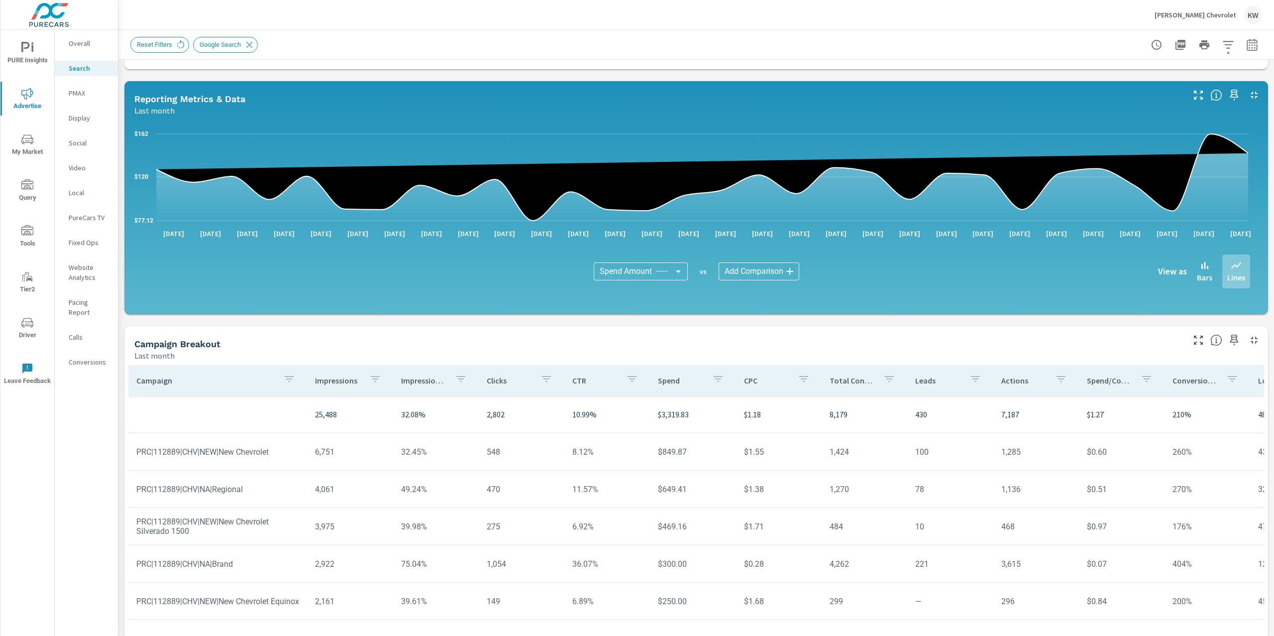
scroll to position [485, 0]
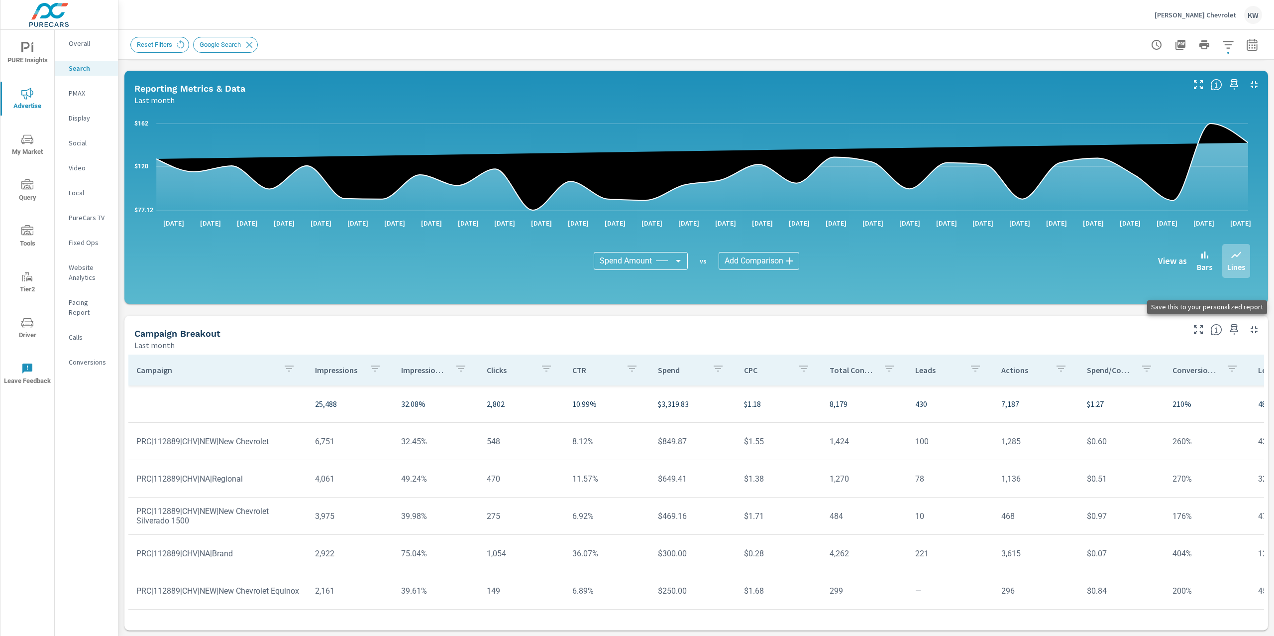
click at [1229, 331] on icon "button" at bounding box center [1235, 330] width 12 height 12
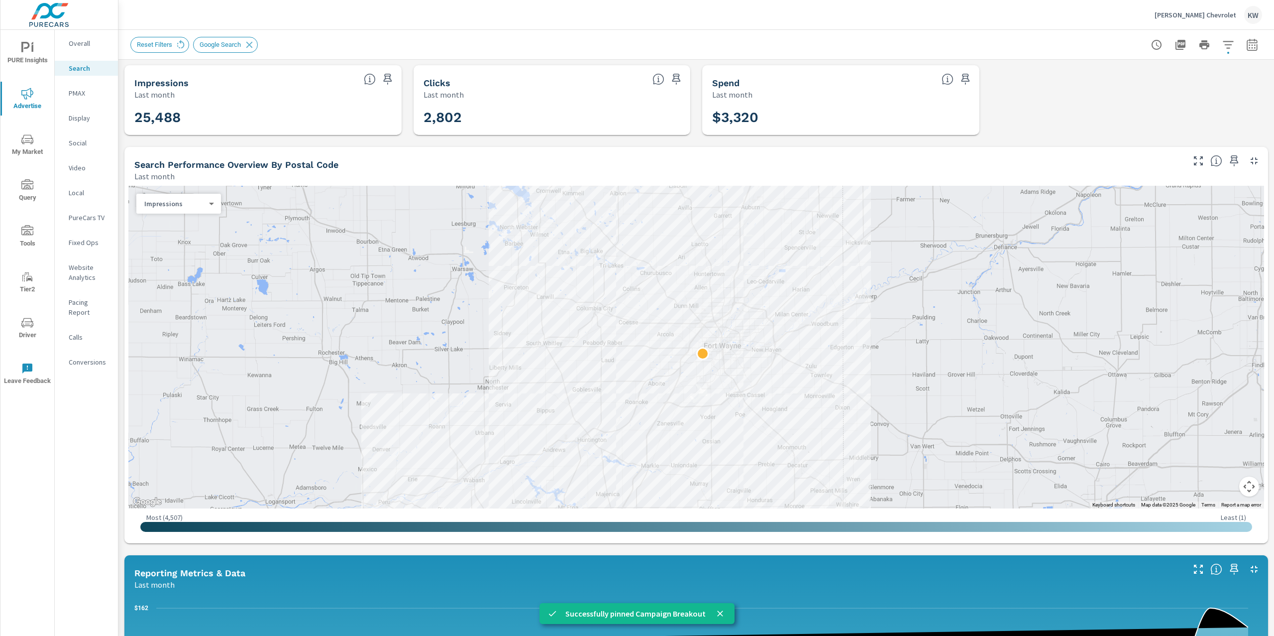
scroll to position [0, 0]
click at [1223, 48] on icon "button" at bounding box center [1229, 45] width 12 height 12
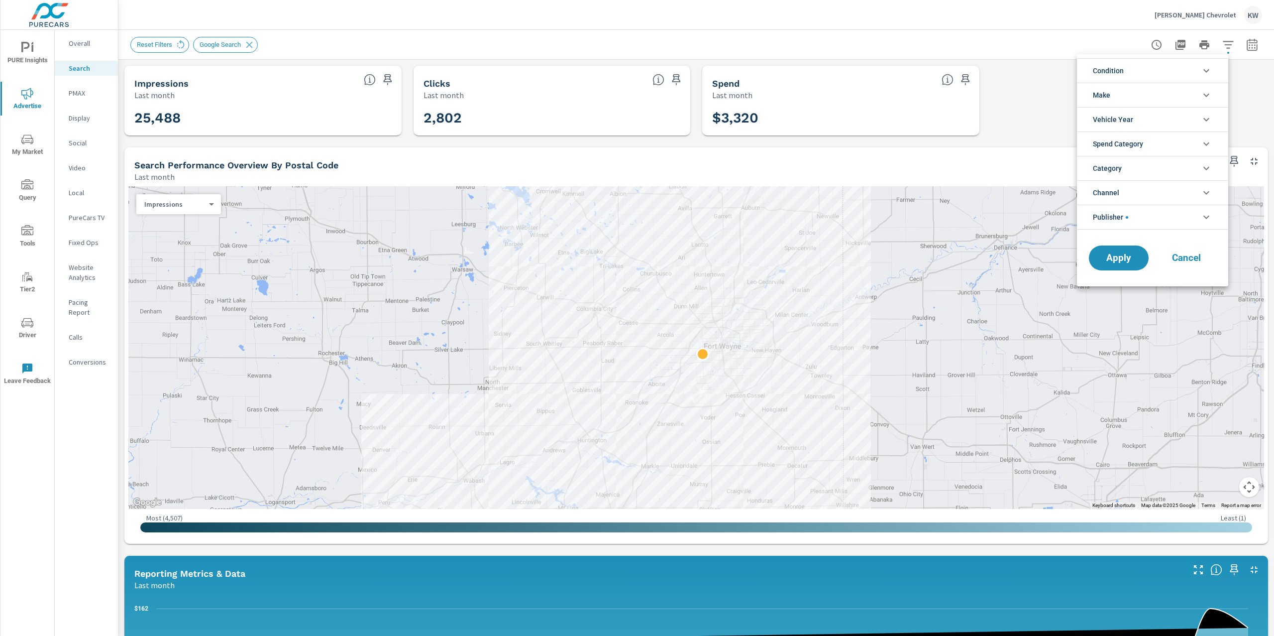
click at [1215, 219] on li "Publisher" at bounding box center [1152, 217] width 151 height 25
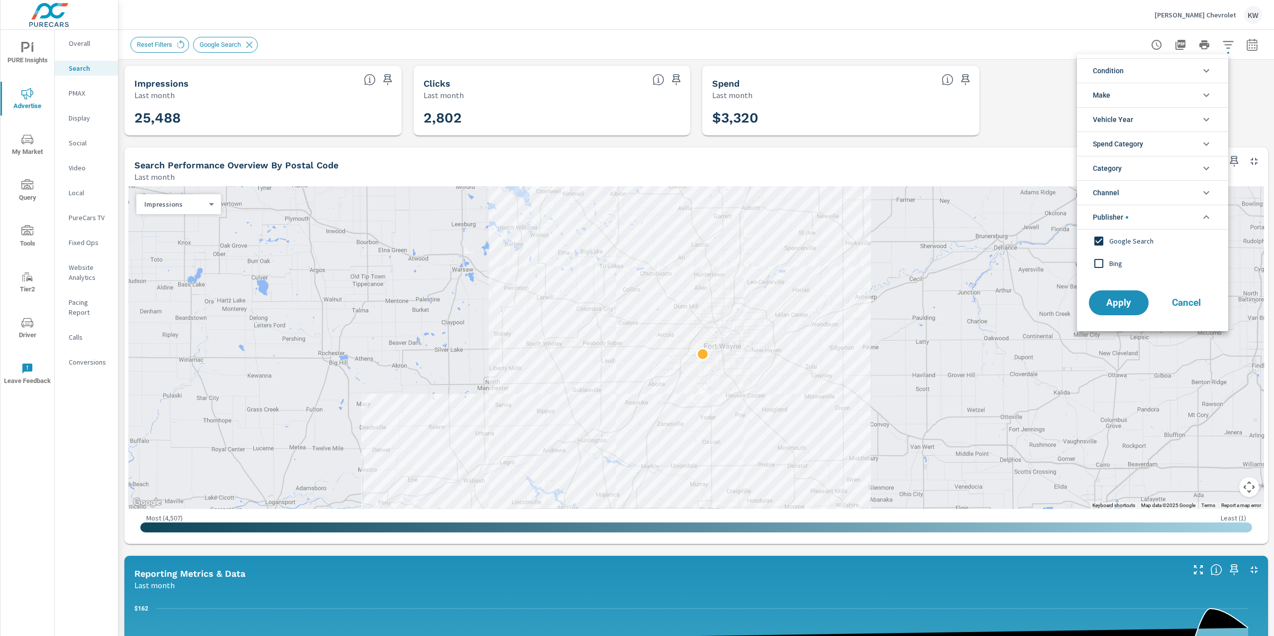
click at [1101, 243] on input "filter options" at bounding box center [1099, 240] width 21 height 21
click at [1099, 267] on input "filter options" at bounding box center [1099, 263] width 21 height 21
click at [1126, 303] on span "Apply" at bounding box center [1119, 302] width 41 height 9
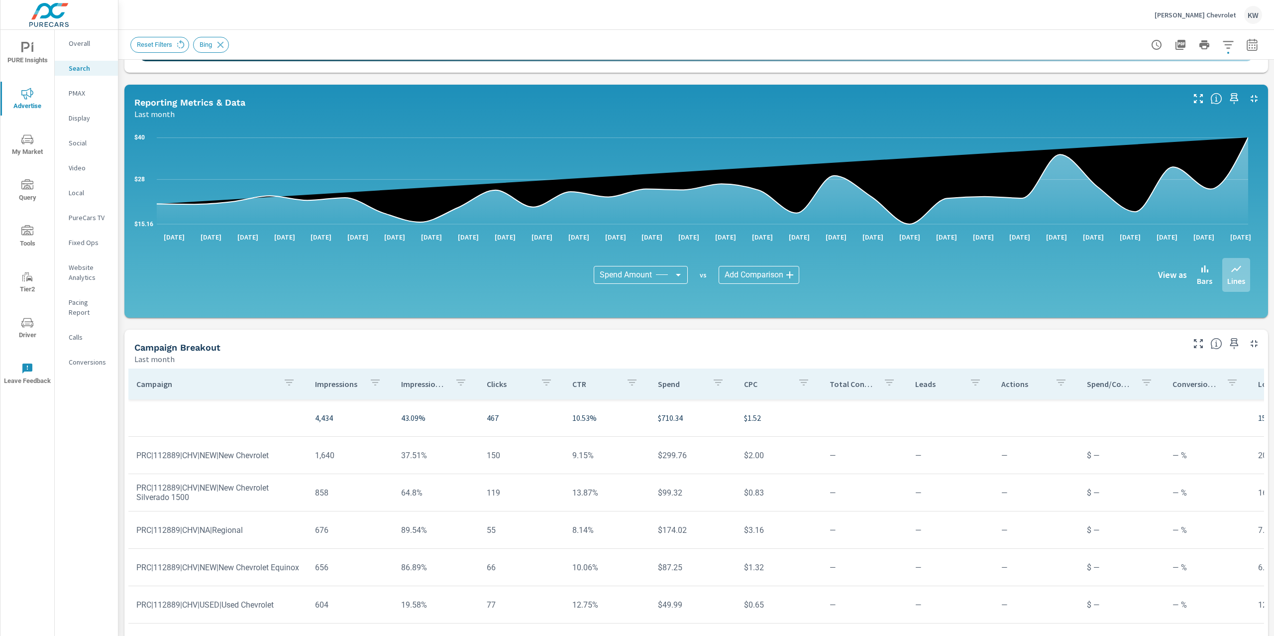
scroll to position [485, 0]
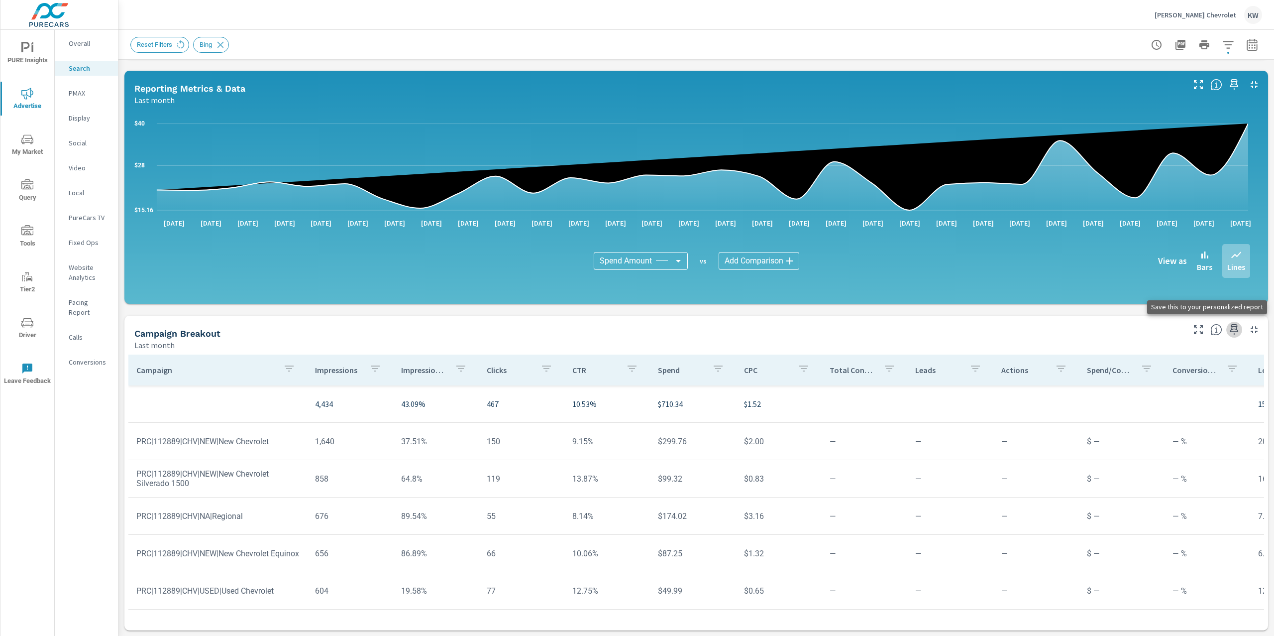
click at [1229, 332] on icon "button" at bounding box center [1235, 330] width 12 height 12
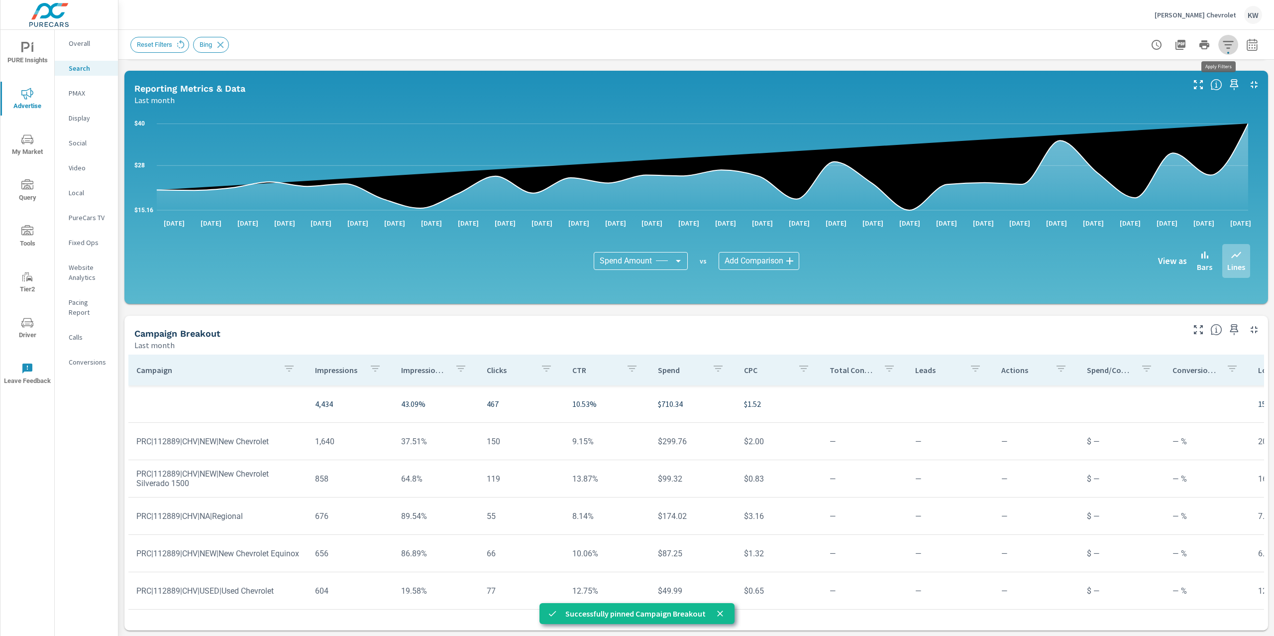
click at [1219, 49] on button "button" at bounding box center [1229, 45] width 20 height 20
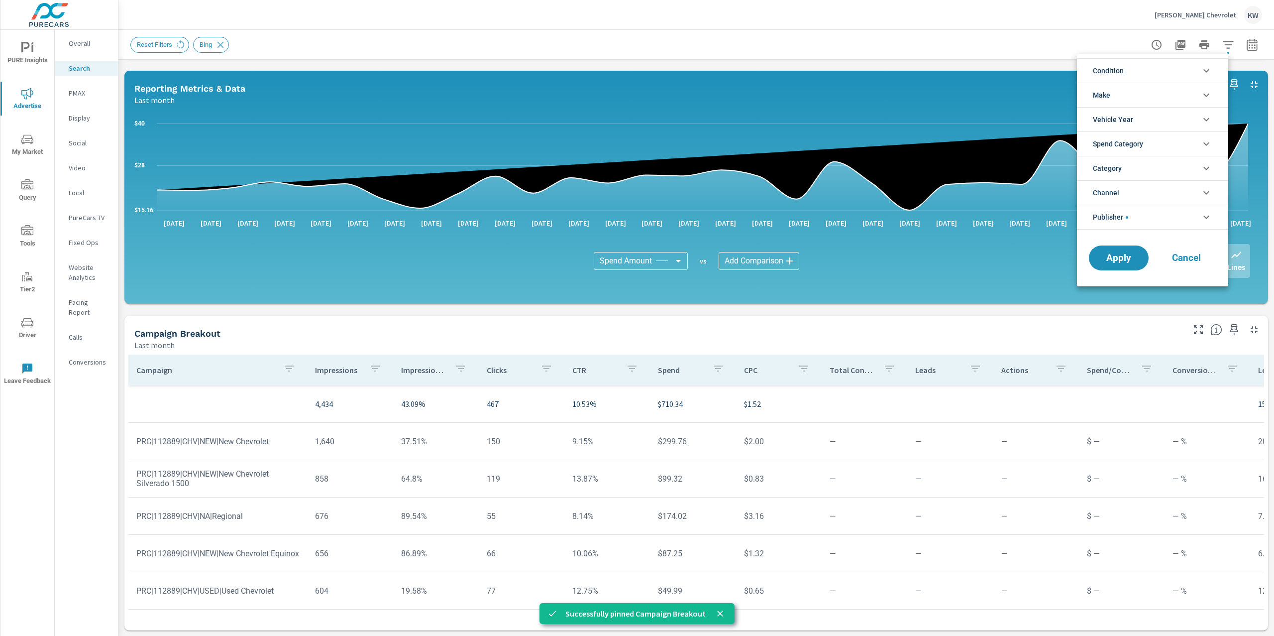
scroll to position [22, 0]
click at [1201, 217] on icon "filter options" at bounding box center [1207, 217] width 12 height 12
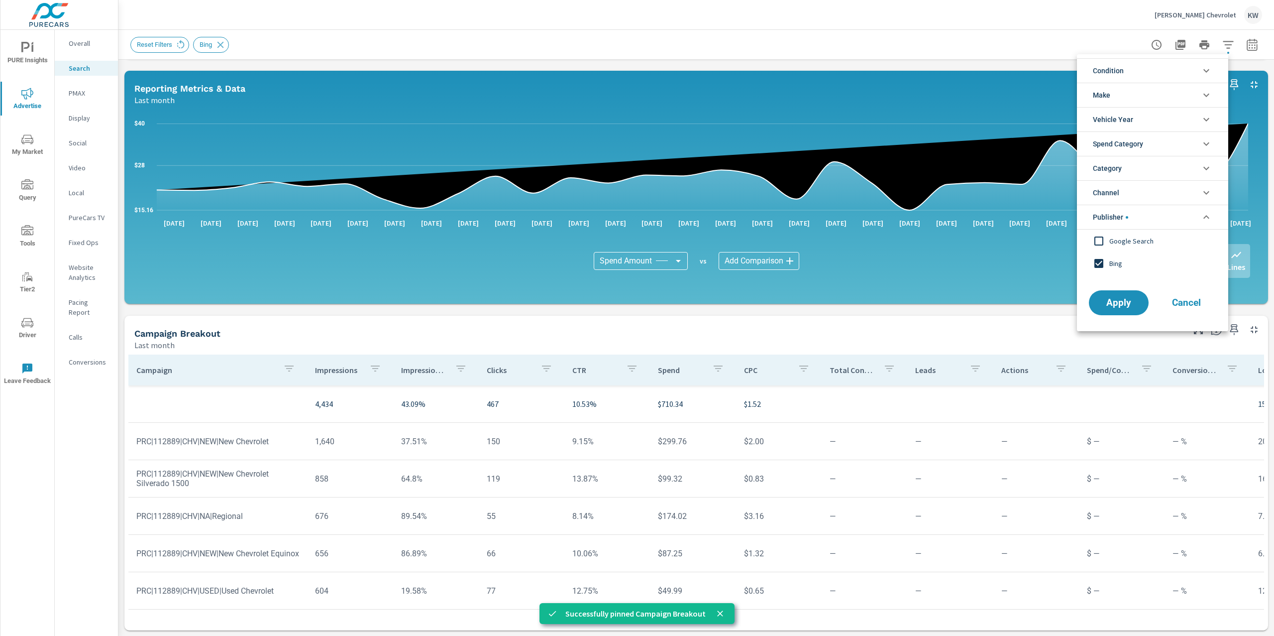
scroll to position [0, 0]
click at [1098, 266] on input "filter options" at bounding box center [1099, 263] width 21 height 21
click at [1116, 296] on button "Apply" at bounding box center [1119, 303] width 62 height 26
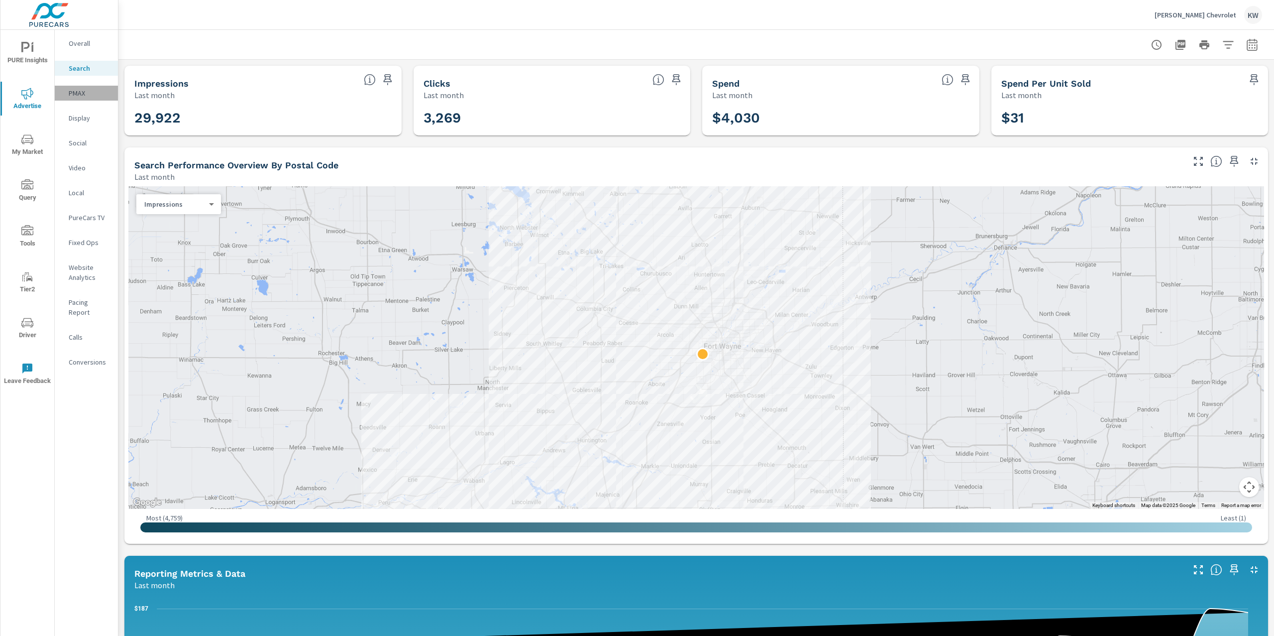
click at [87, 97] on p "PMAX" at bounding box center [89, 93] width 41 height 10
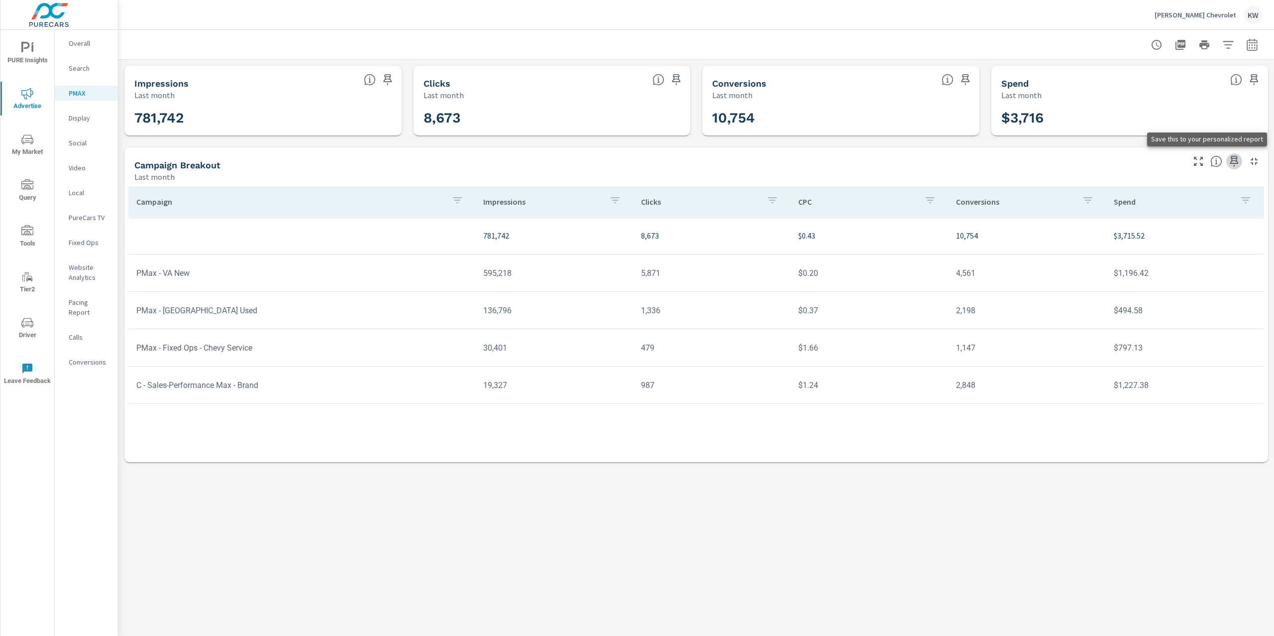
click at [1234, 165] on icon "button" at bounding box center [1235, 161] width 8 height 11
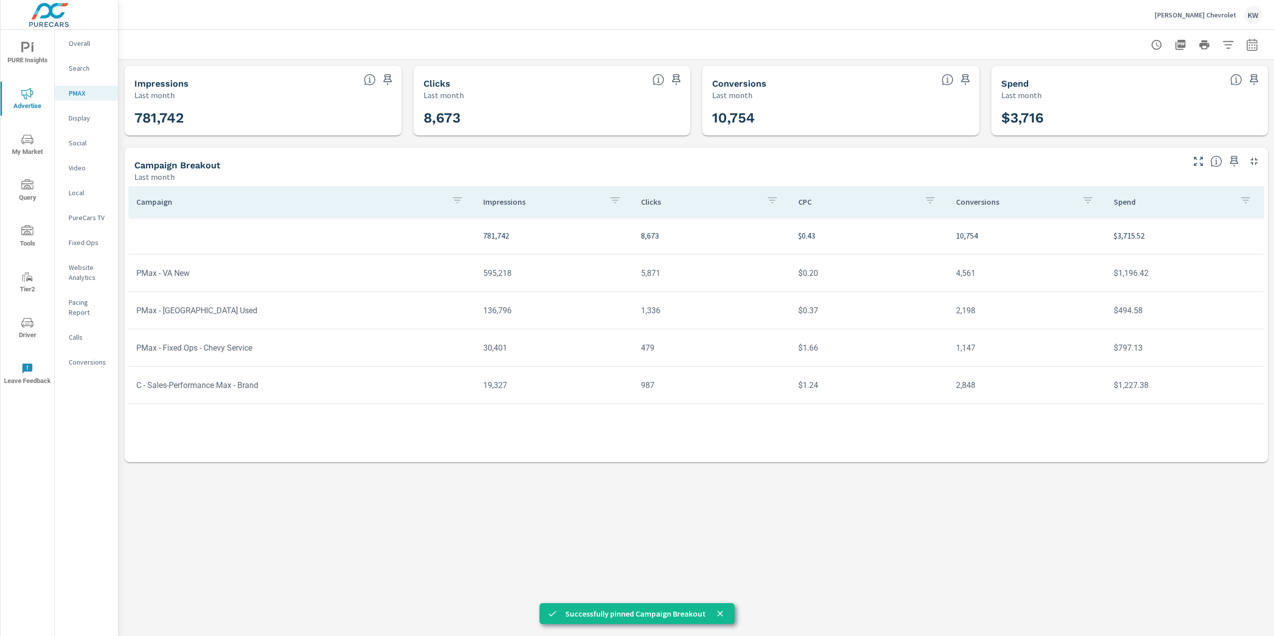
click at [77, 139] on p "Social" at bounding box center [89, 143] width 41 height 10
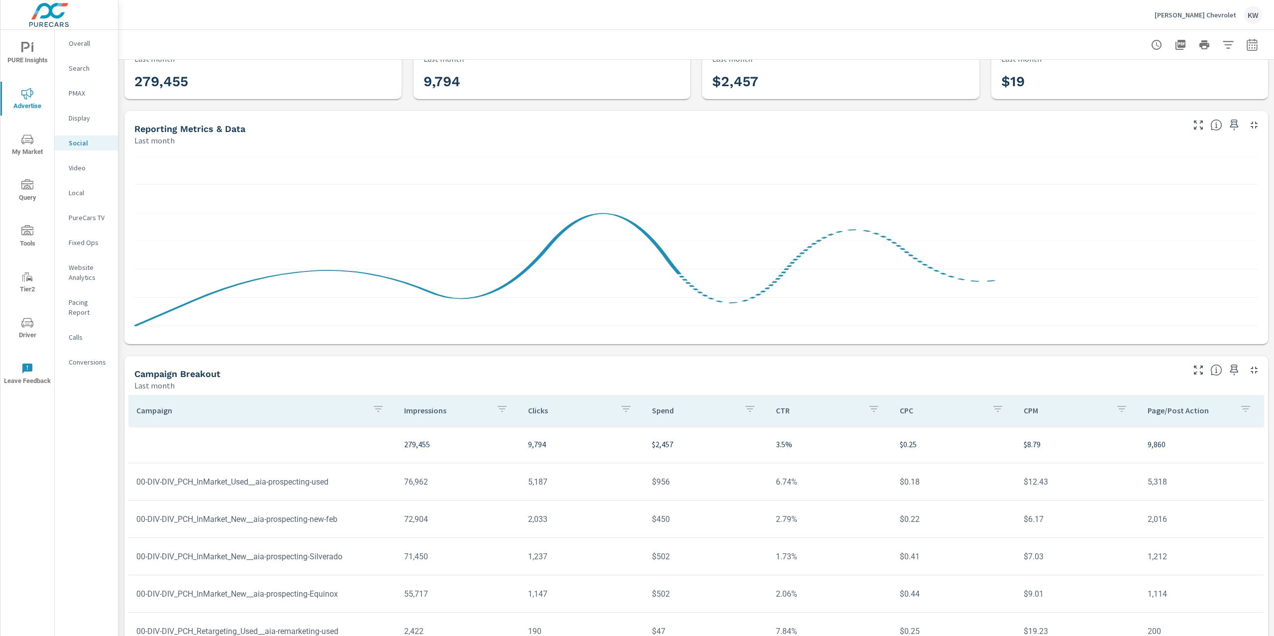
scroll to position [37, 0]
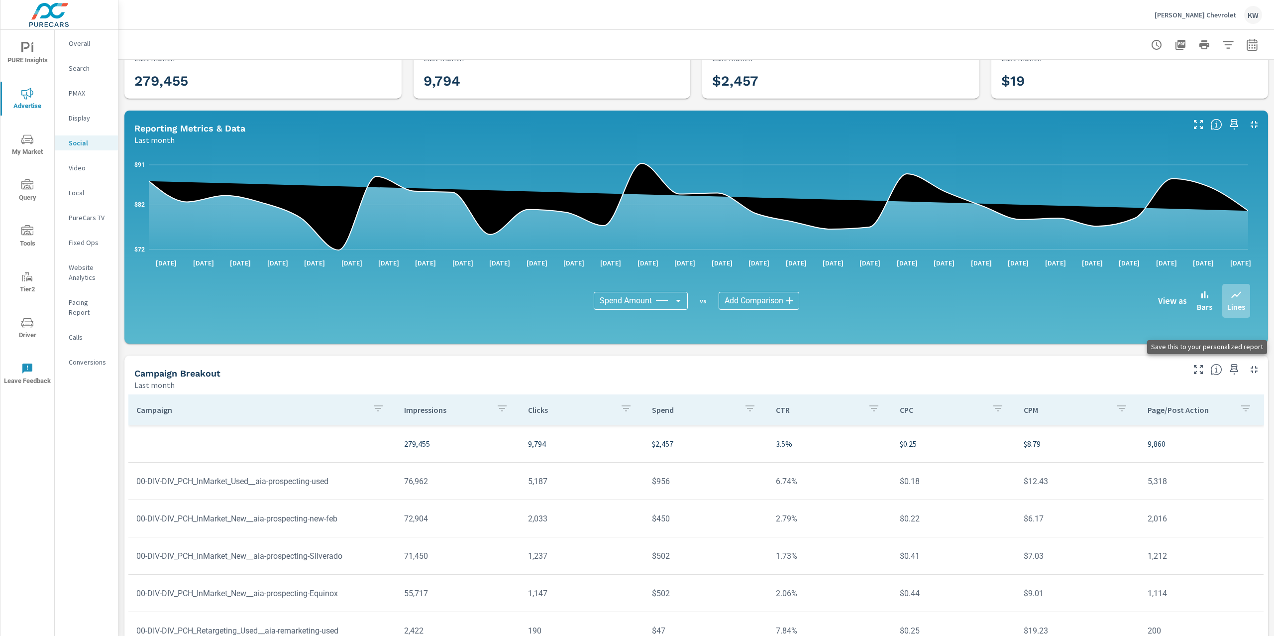
click at [1229, 371] on icon "button" at bounding box center [1235, 369] width 12 height 12
click at [21, 46] on icon "nav menu" at bounding box center [25, 47] width 8 height 10
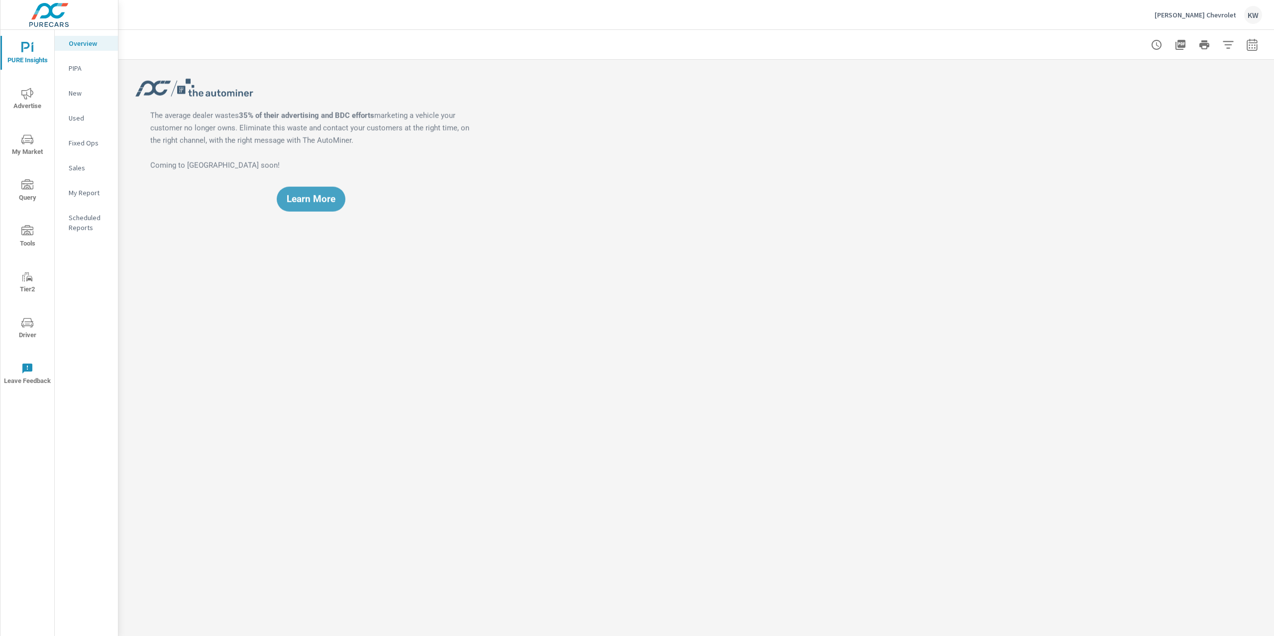
click at [81, 194] on p "My Report" at bounding box center [89, 193] width 41 height 10
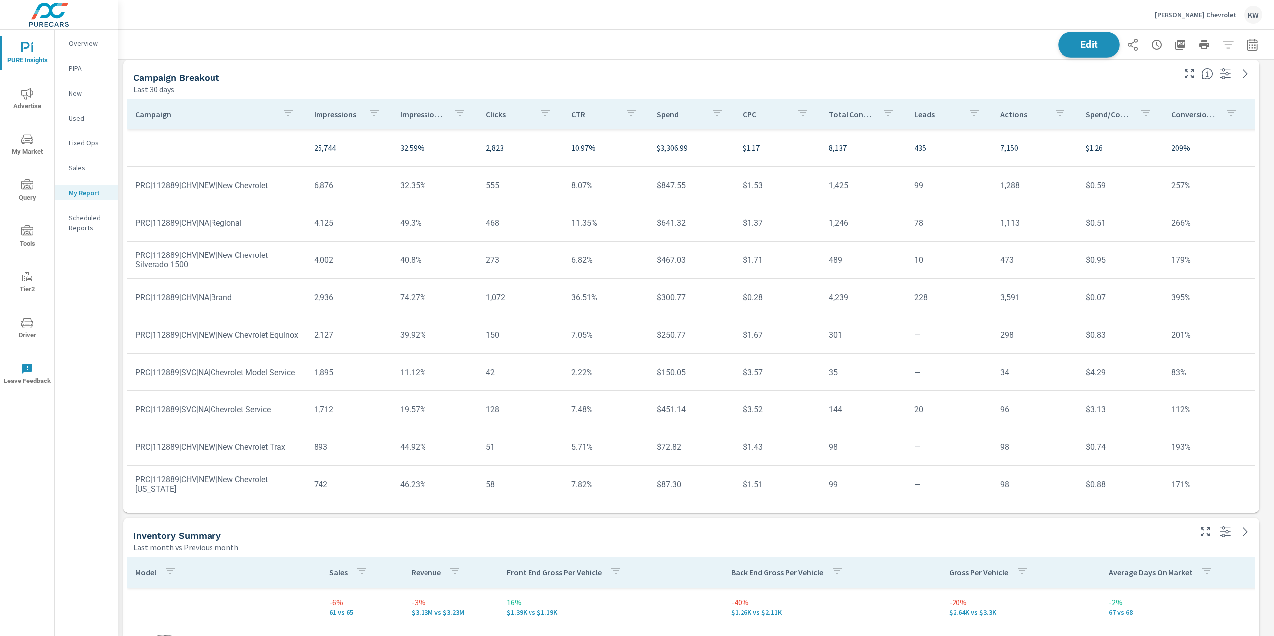
scroll to position [5178, 1167]
click at [1083, 46] on span "Edit" at bounding box center [1089, 44] width 41 height 9
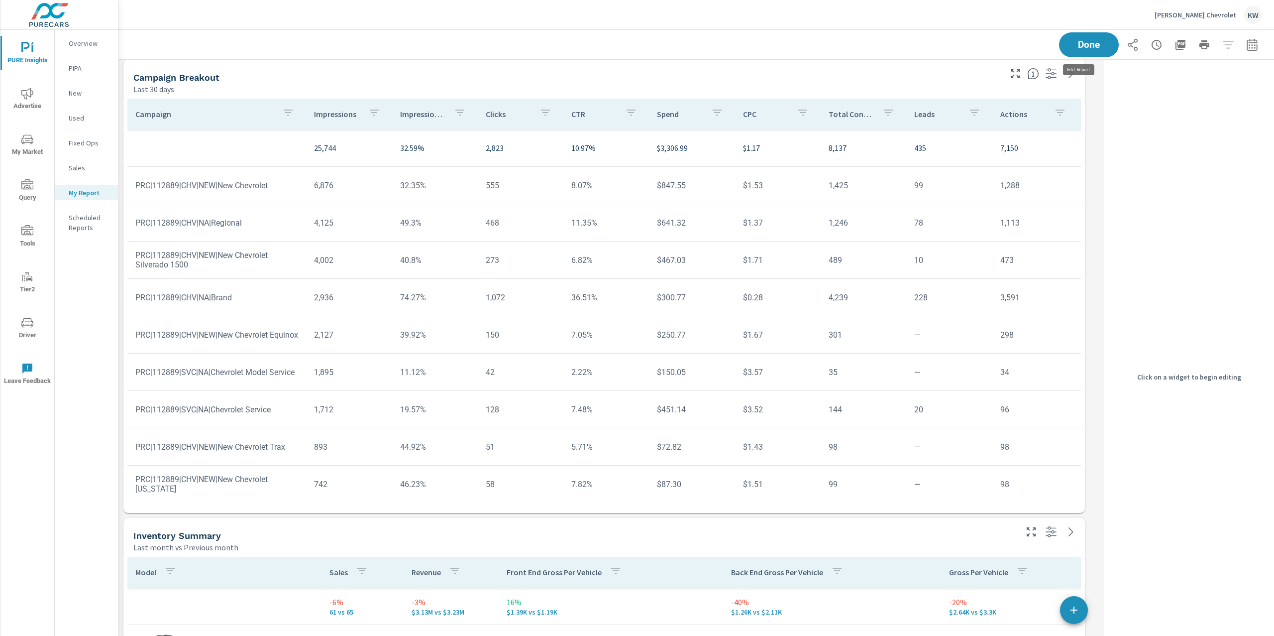
scroll to position [5178, 992]
click at [892, 89] on div "Last 30 days" at bounding box center [566, 89] width 866 height 12
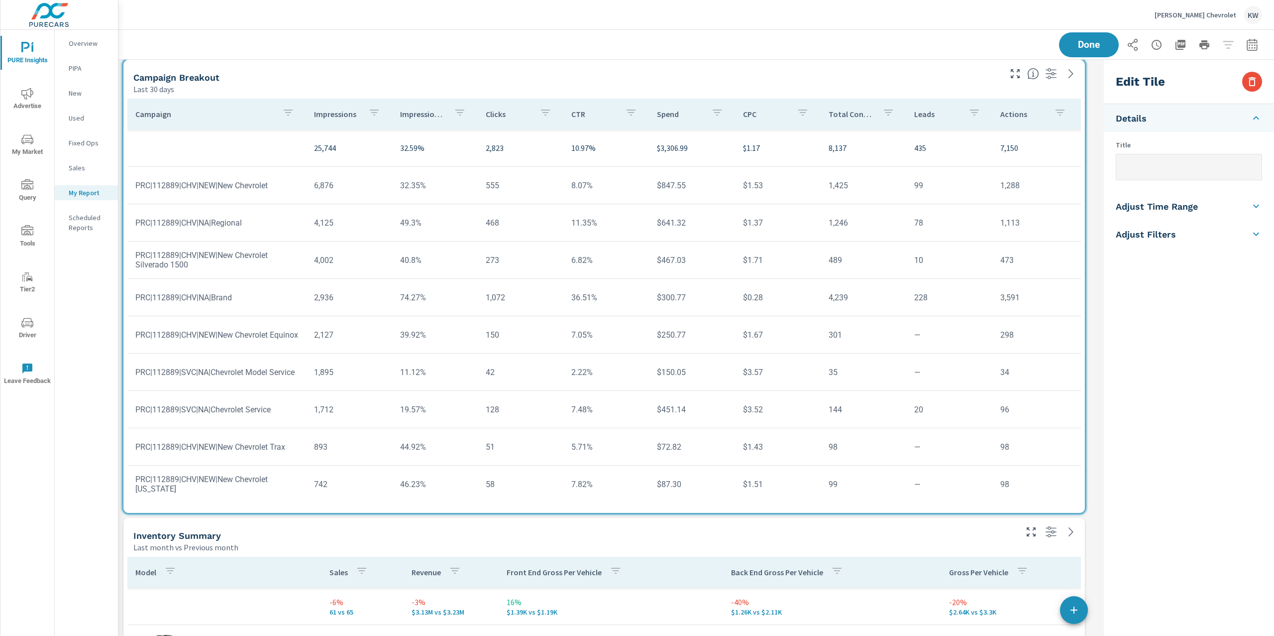
click at [1207, 207] on li "Adjust Time Range" at bounding box center [1189, 206] width 170 height 28
click at [1177, 178] on input "checkbox" at bounding box center [1165, 177] width 57 height 19
checkbox input "true"
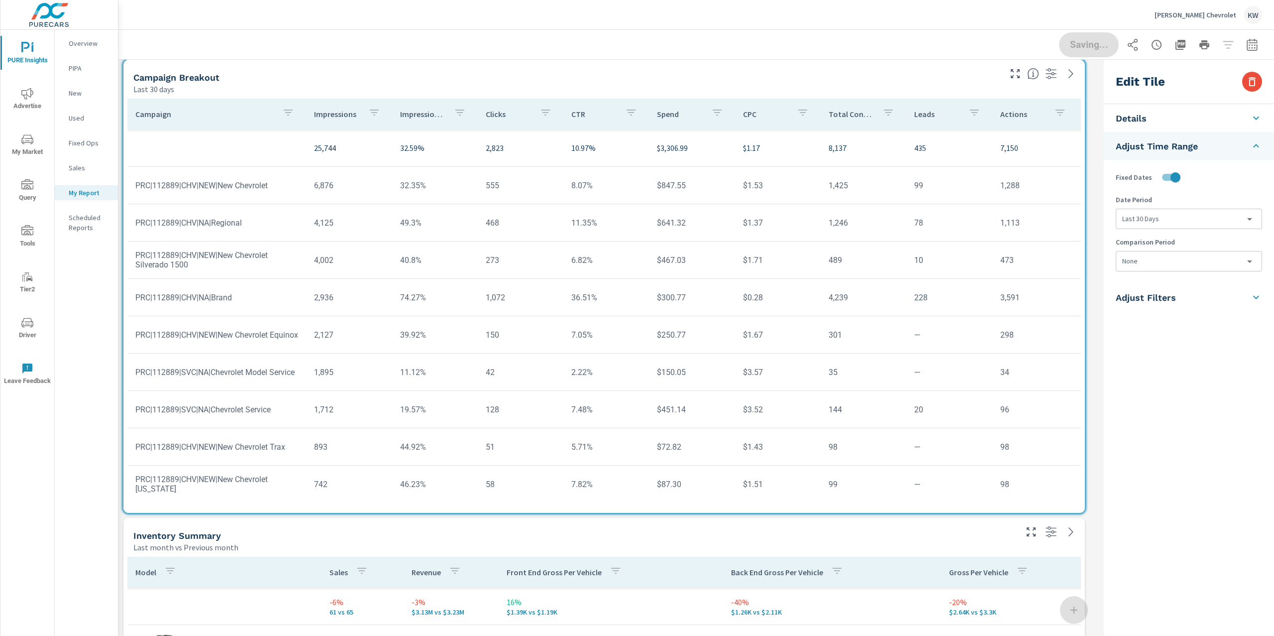
click at [1176, 227] on body "PURE Insights Advertise My Market Query Tools Tier2 Driver Leave Feedback Overv…" at bounding box center [637, 318] width 1274 height 636
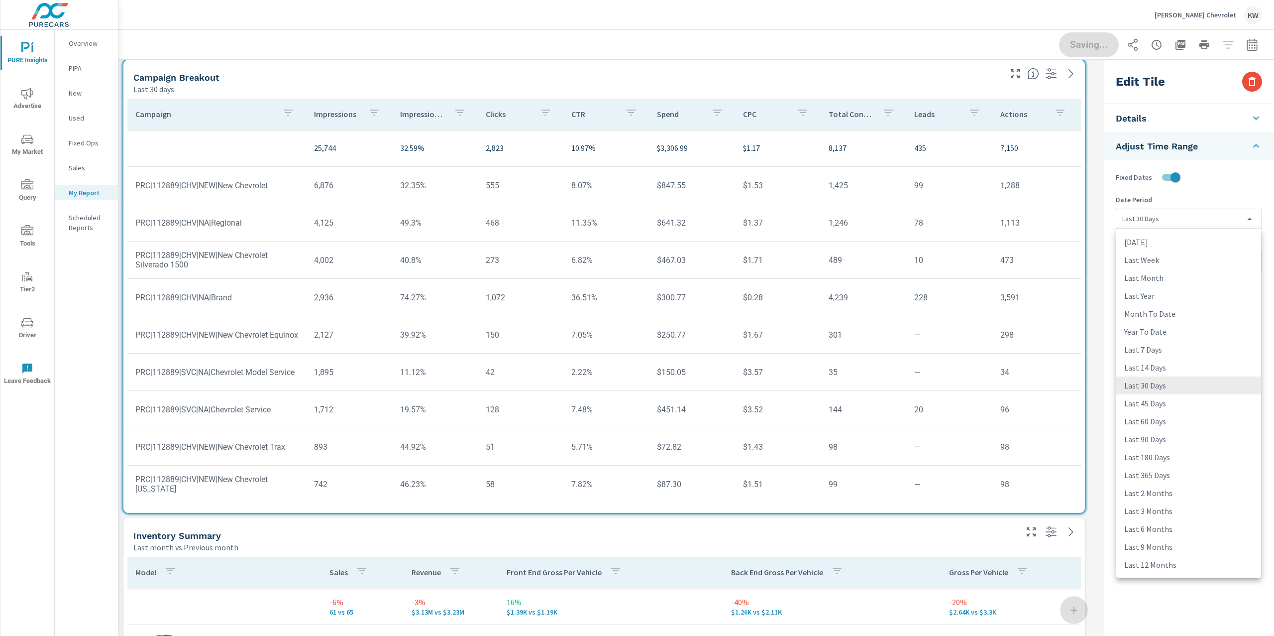
click at [1165, 281] on li "Last Month" at bounding box center [1189, 278] width 145 height 18
type input "lastMonth"
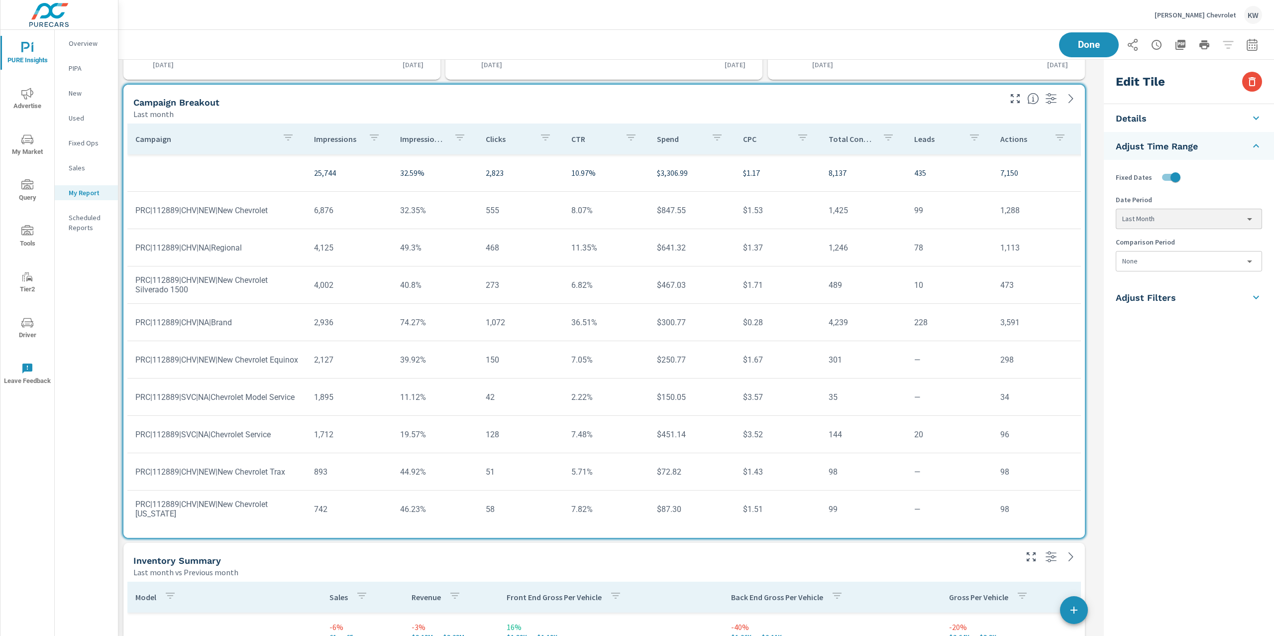
scroll to position [622, 0]
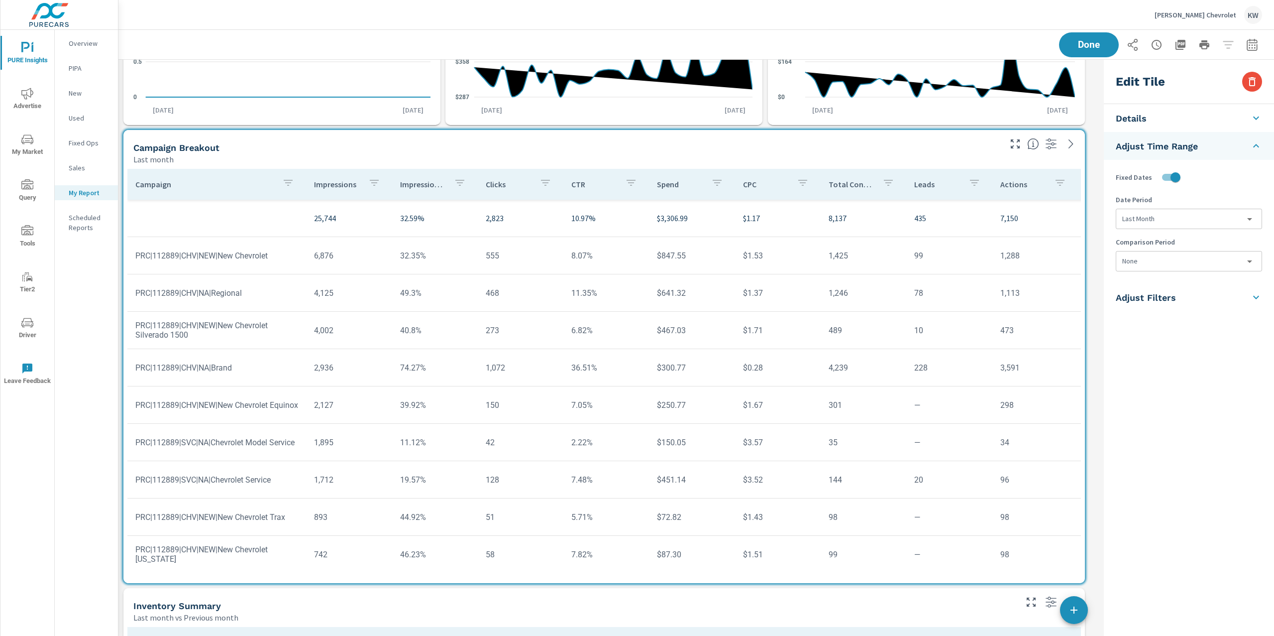
click at [1201, 121] on li "Details" at bounding box center [1189, 118] width 170 height 28
click at [1140, 174] on input "text" at bounding box center [1189, 166] width 145 height 25
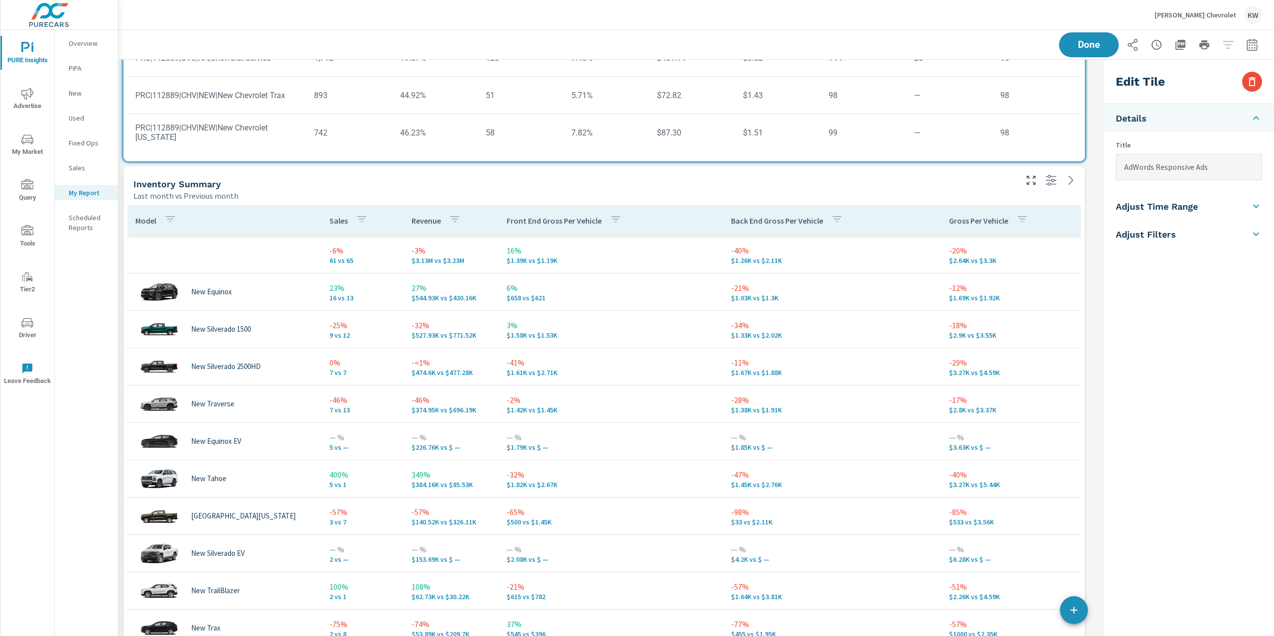
scroll to position [1044, 0]
type input "AdWords Responsive Ads"
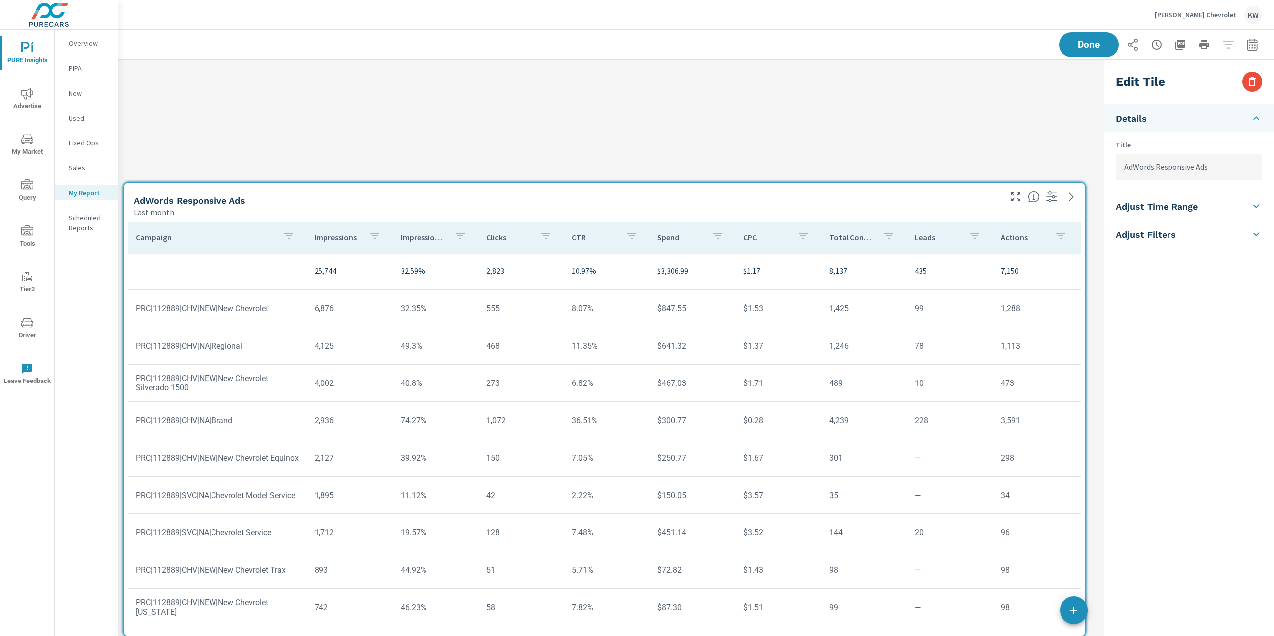
drag, startPoint x: 881, startPoint y: 154, endPoint x: 882, endPoint y: 636, distance: 481.9
click at [882, 635] on div "PURE Insights Report DeHaven Chevrolet Report date range: Sep 02, 2025 - Oct 01…" at bounding box center [696, 333] width 1156 height 606
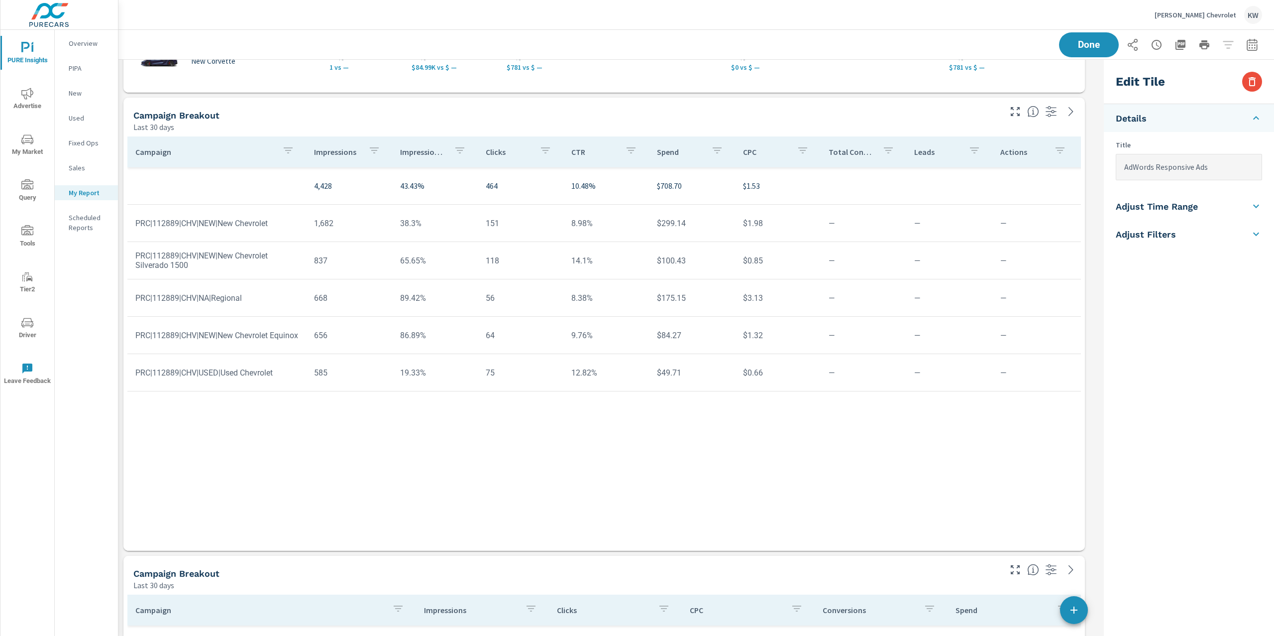
scroll to position [1229, 0]
click at [887, 115] on div "Campaign Breakout" at bounding box center [566, 113] width 866 height 11
checkbox input "false"
type input "last30Days"
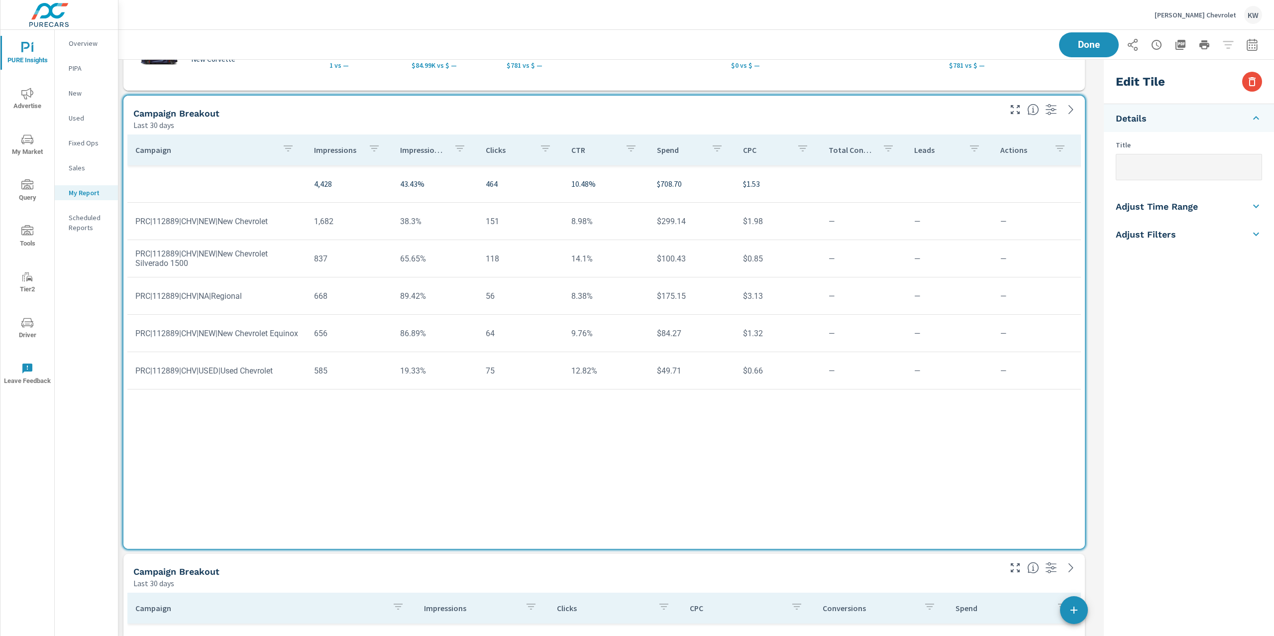
click at [1137, 171] on input "text" at bounding box center [1189, 166] width 145 height 25
type input "Bing Ads"
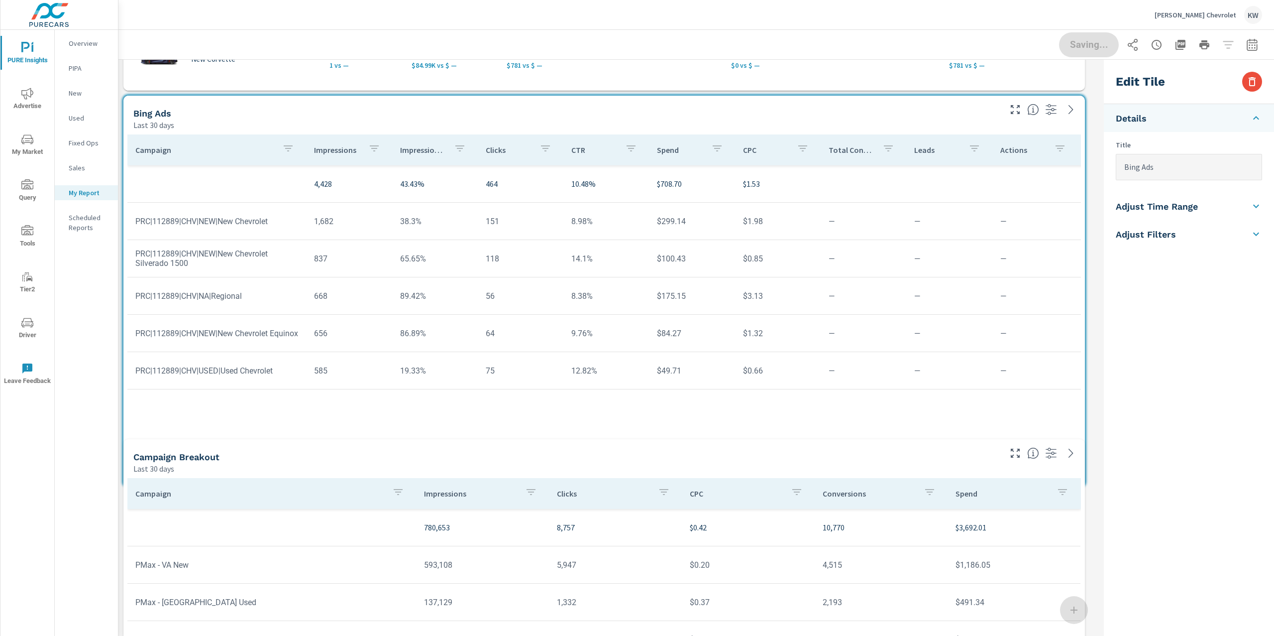
scroll to position [5, 4]
drag, startPoint x: 1083, startPoint y: 546, endPoint x: 1086, endPoint y: 478, distance: 67.7
click at [123, 477] on span at bounding box center [123, 477] width 0 height 0
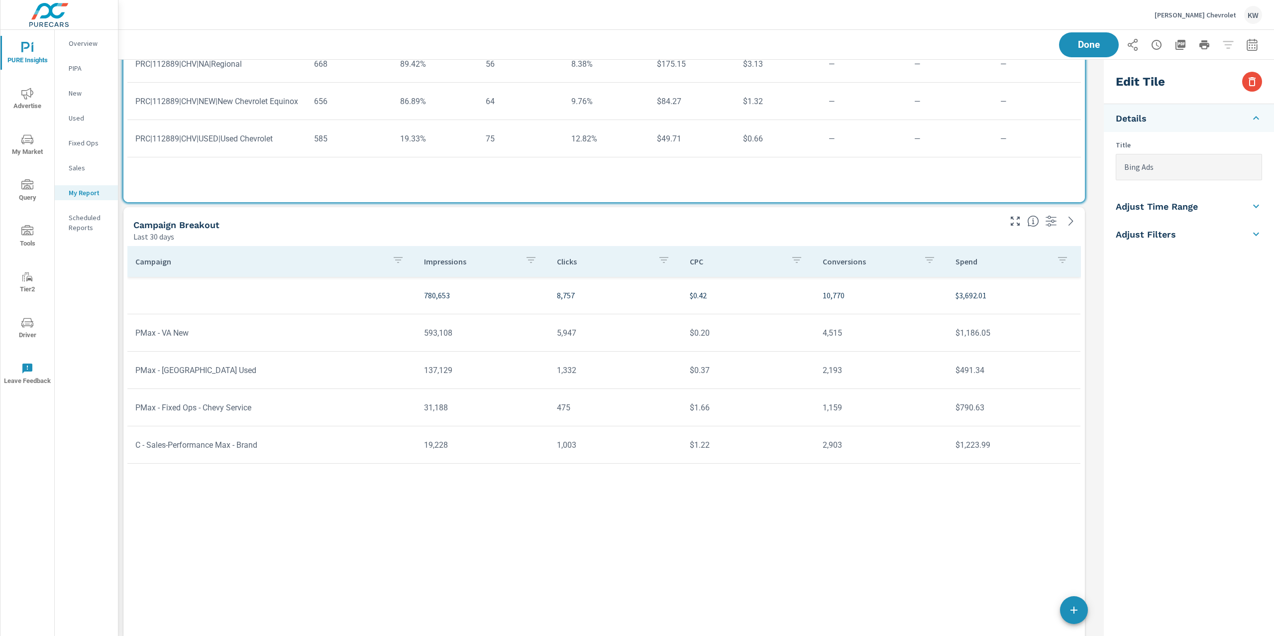
scroll to position [1464, 0]
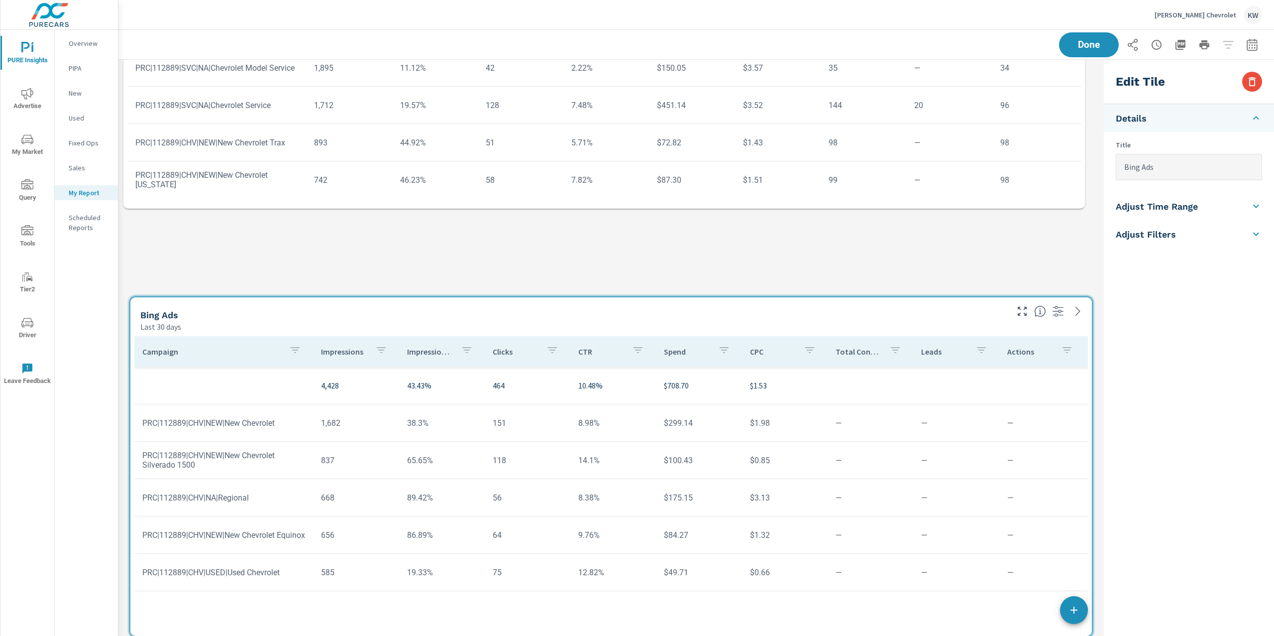
drag, startPoint x: 1023, startPoint y: 190, endPoint x: 1030, endPoint y: 636, distance: 446.1
click at [1030, 635] on div "PURE Insights Report DeHaven Chevrolet Report date range: Sep 02, 2025 - Oct 01…" at bounding box center [696, 333] width 1156 height 606
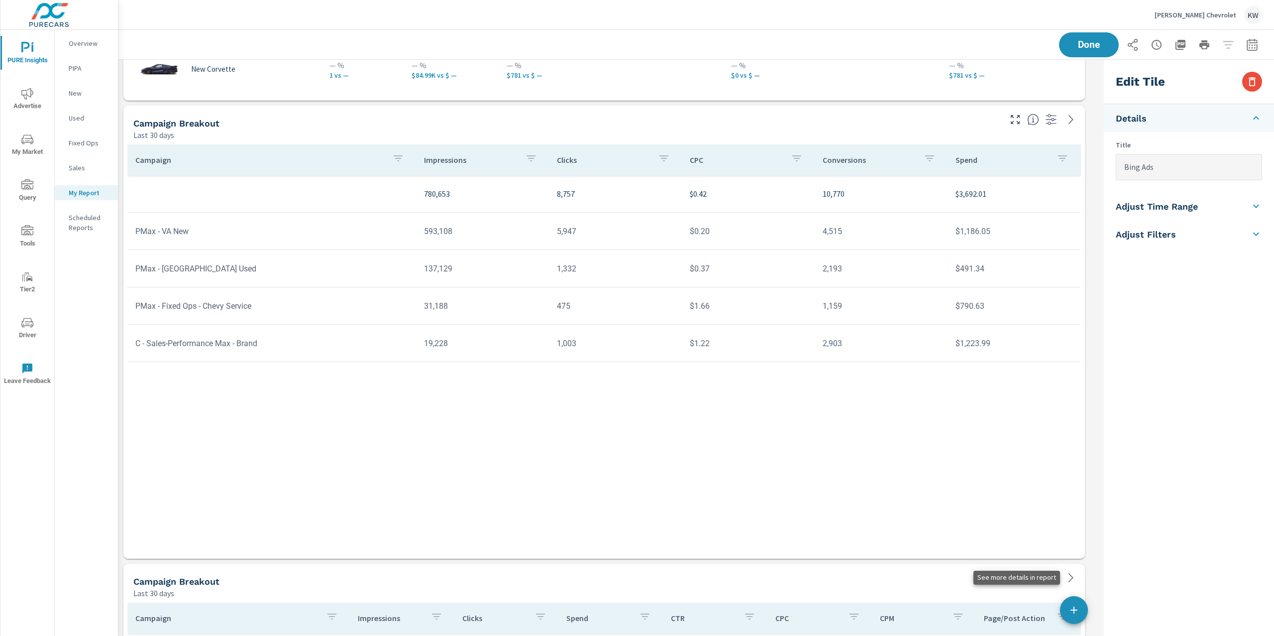
scroll to position [5064, 992]
click at [948, 118] on div "Campaign Breakout" at bounding box center [566, 122] width 866 height 11
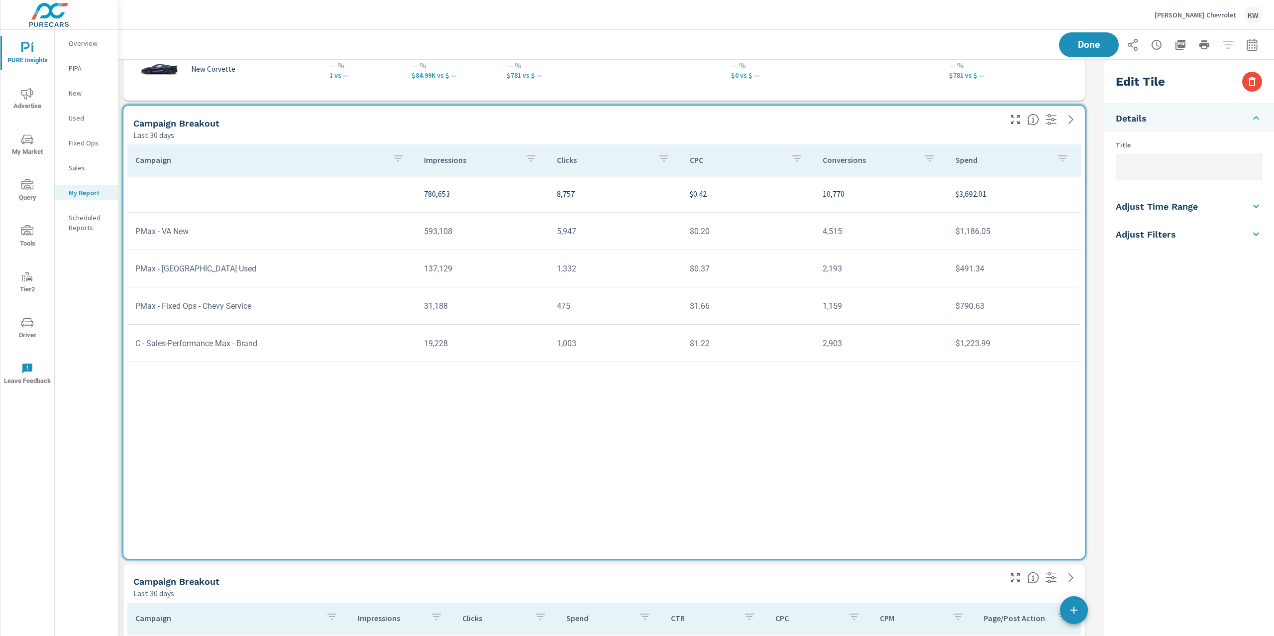
click at [1131, 167] on input "text" at bounding box center [1189, 166] width 145 height 25
type input "PMax/VAs"
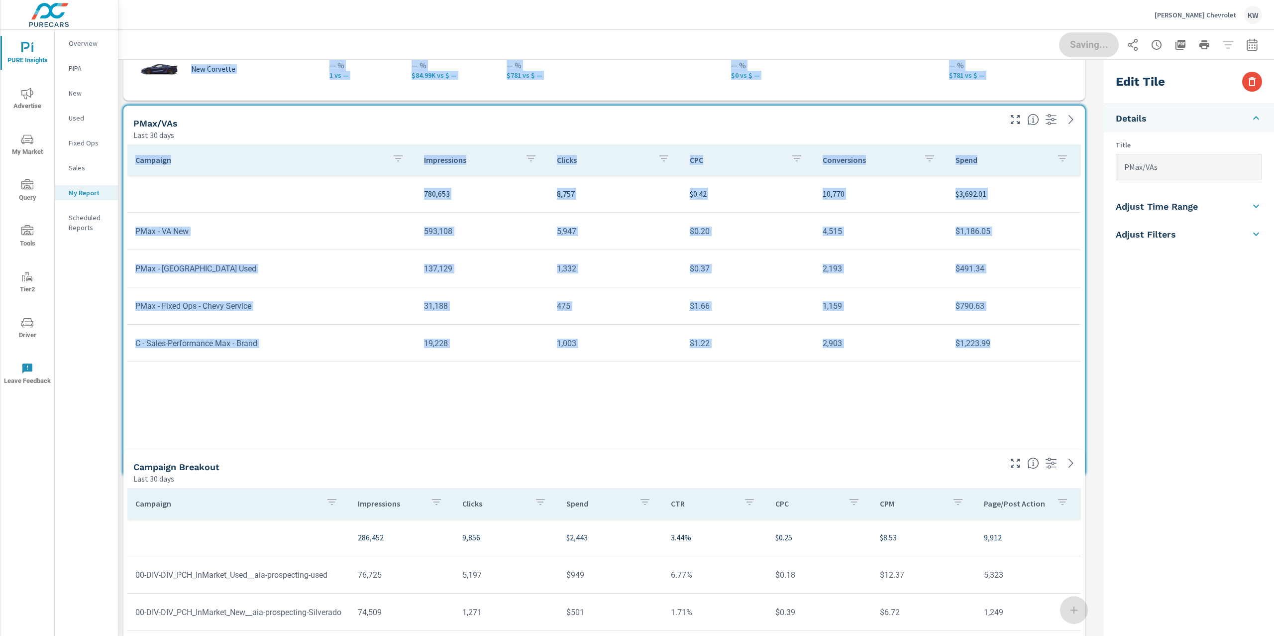
scroll to position [4, 4]
drag, startPoint x: 1085, startPoint y: 554, endPoint x: 1087, endPoint y: 473, distance: 81.2
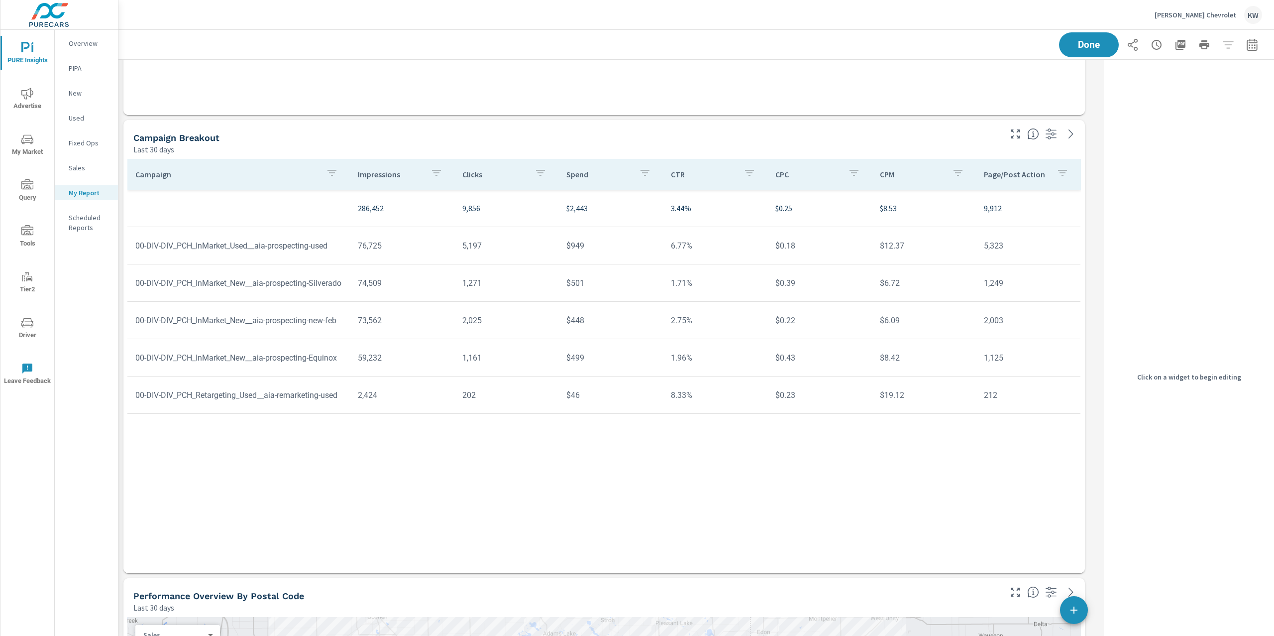
scroll to position [1536, 0]
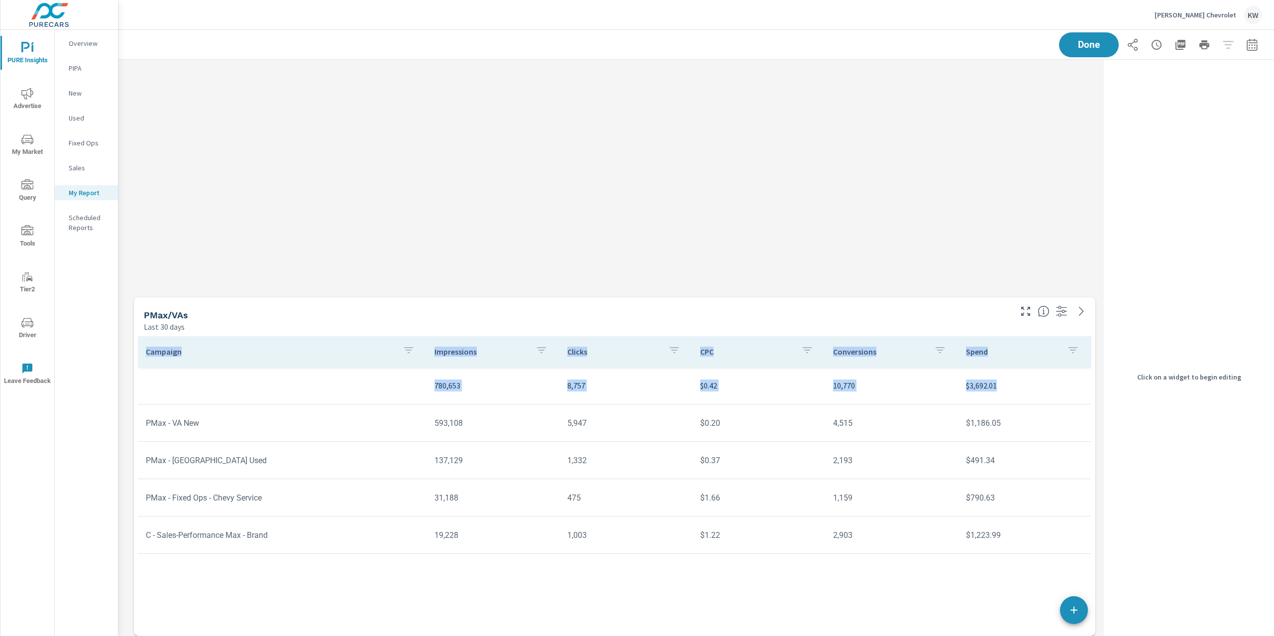
drag, startPoint x: 951, startPoint y: 105, endPoint x: 966, endPoint y: 634, distance: 529.4
click at [961, 617] on div "Campaign Impressions Clicks CPC Conversions Spend 780,653 8,757 $0.42 10,770 $3…" at bounding box center [615, 476] width 954 height 281
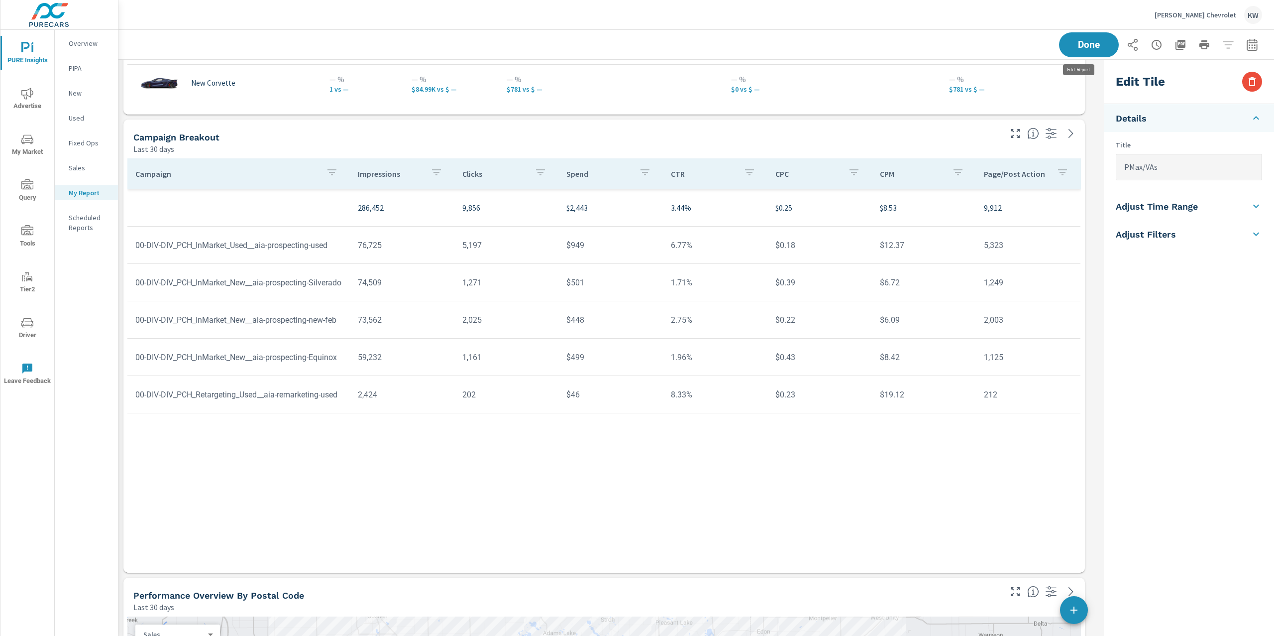
scroll to position [4949, 992]
click at [946, 132] on div "Campaign Breakout" at bounding box center [566, 136] width 866 height 11
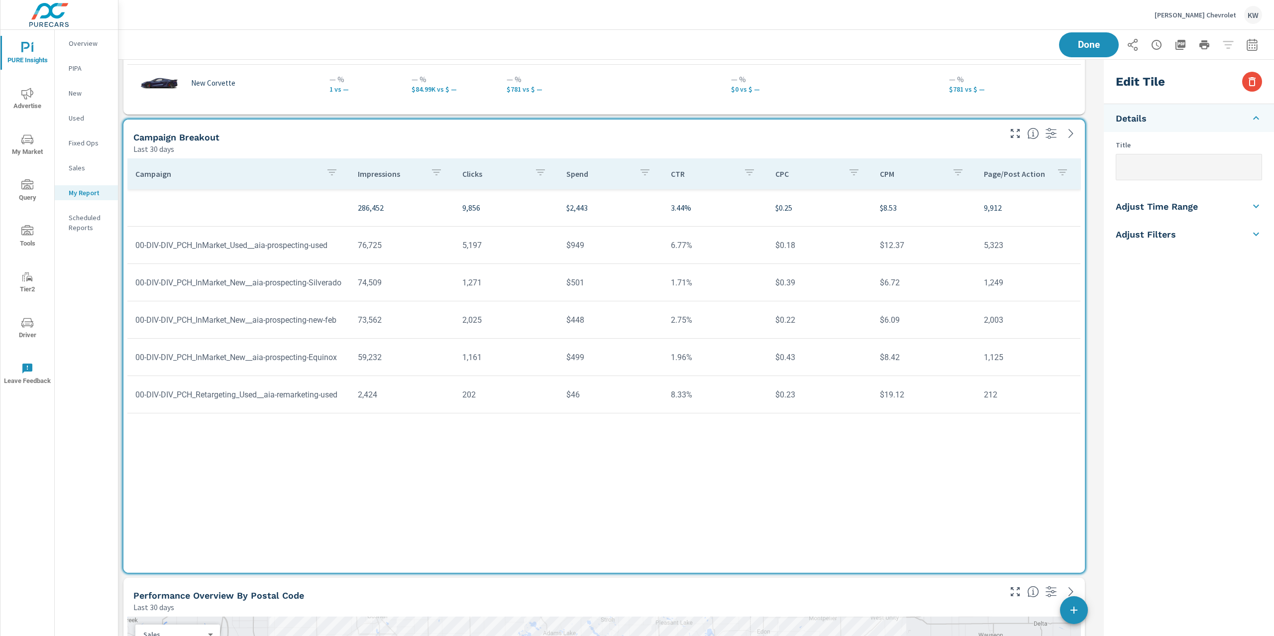
click at [1183, 176] on input "text" at bounding box center [1189, 166] width 145 height 25
type input "Social Ads"
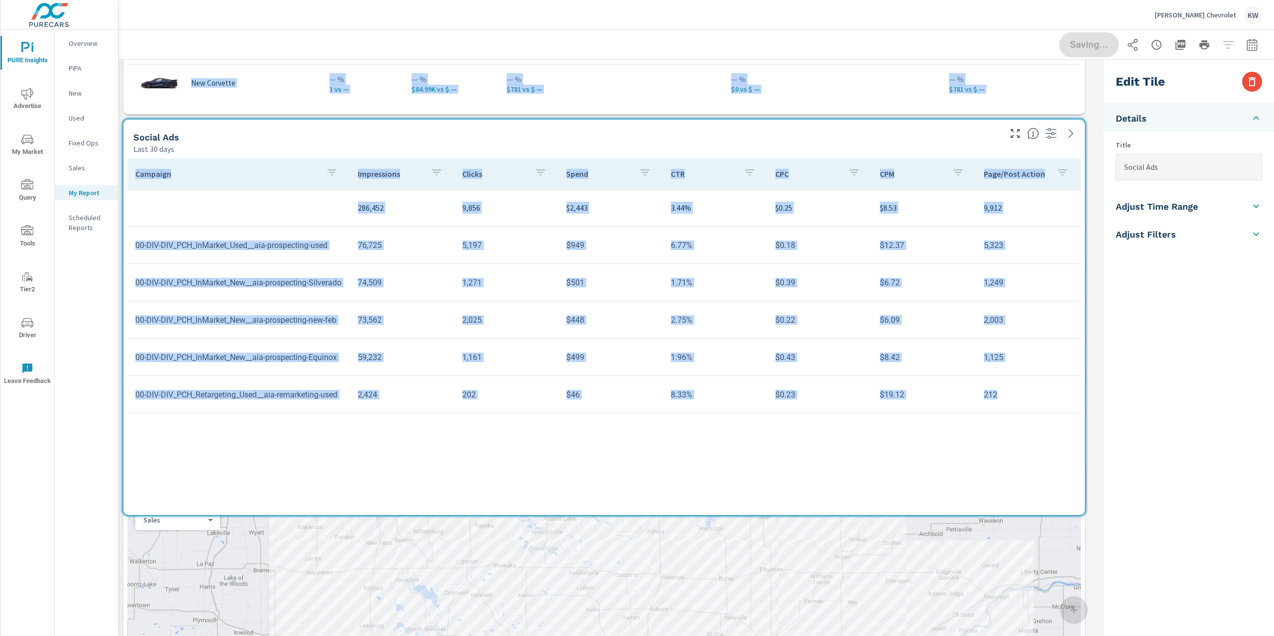
scroll to position [5, 4]
drag, startPoint x: 1083, startPoint y: 567, endPoint x: 1089, endPoint y: 508, distance: 59.5
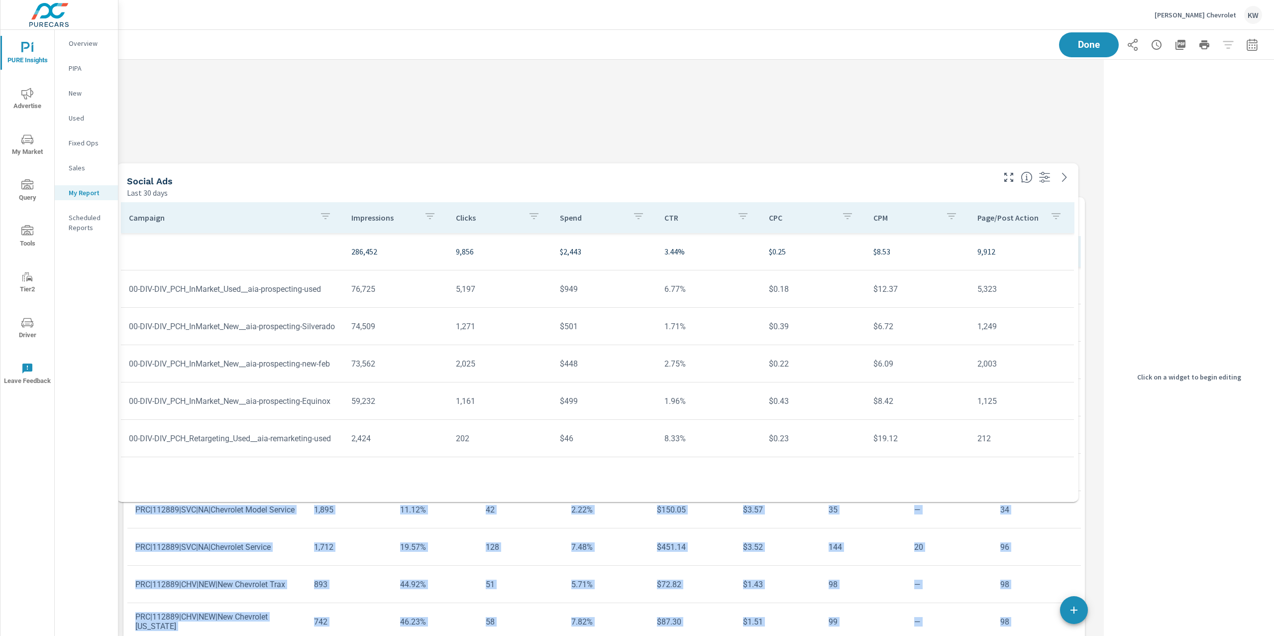
scroll to position [4835, 992]
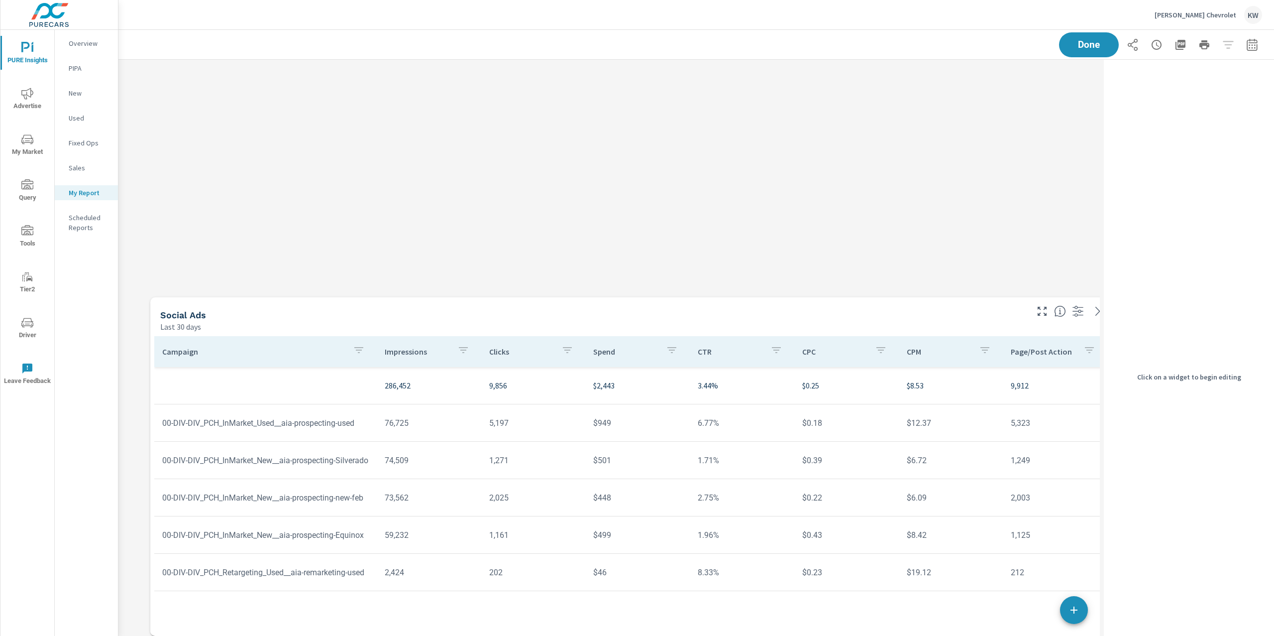
drag, startPoint x: 953, startPoint y: 143, endPoint x: 980, endPoint y: 636, distance: 493.6
click at [980, 635] on div "PURE Insights Report DeHaven Chevrolet Report date range: Sep 02, 2025 - Oct 01…" at bounding box center [696, 333] width 1156 height 606
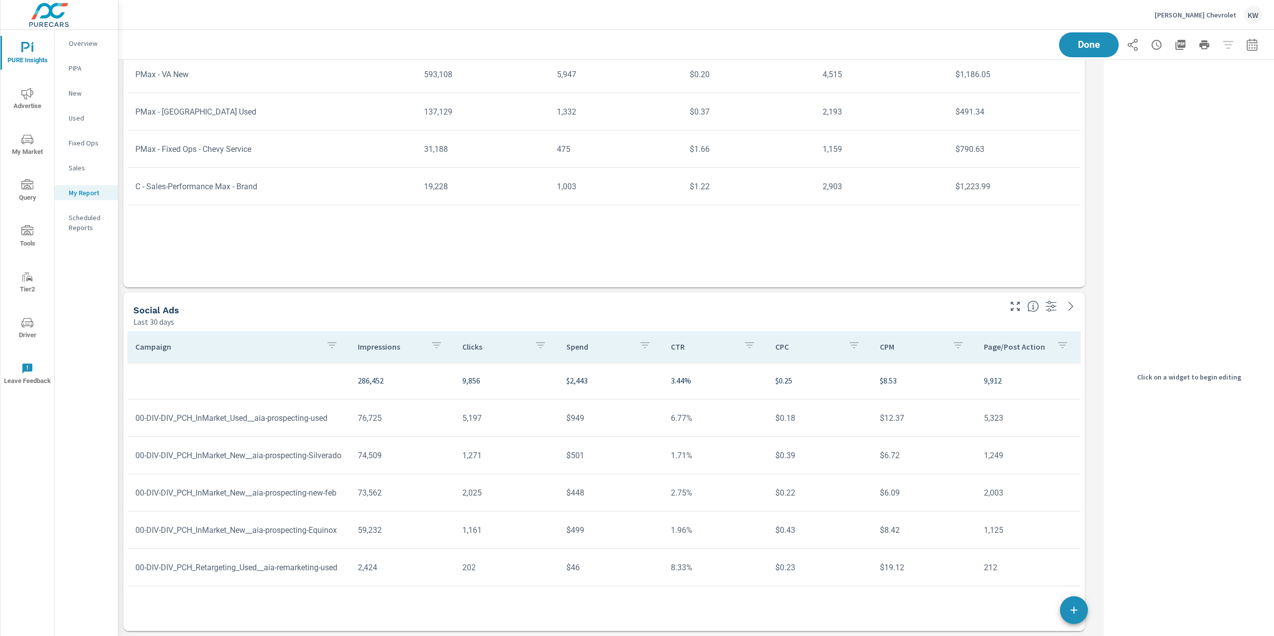
scroll to position [4238, 0]
click at [932, 319] on div "Last 30 days" at bounding box center [566, 322] width 866 height 12
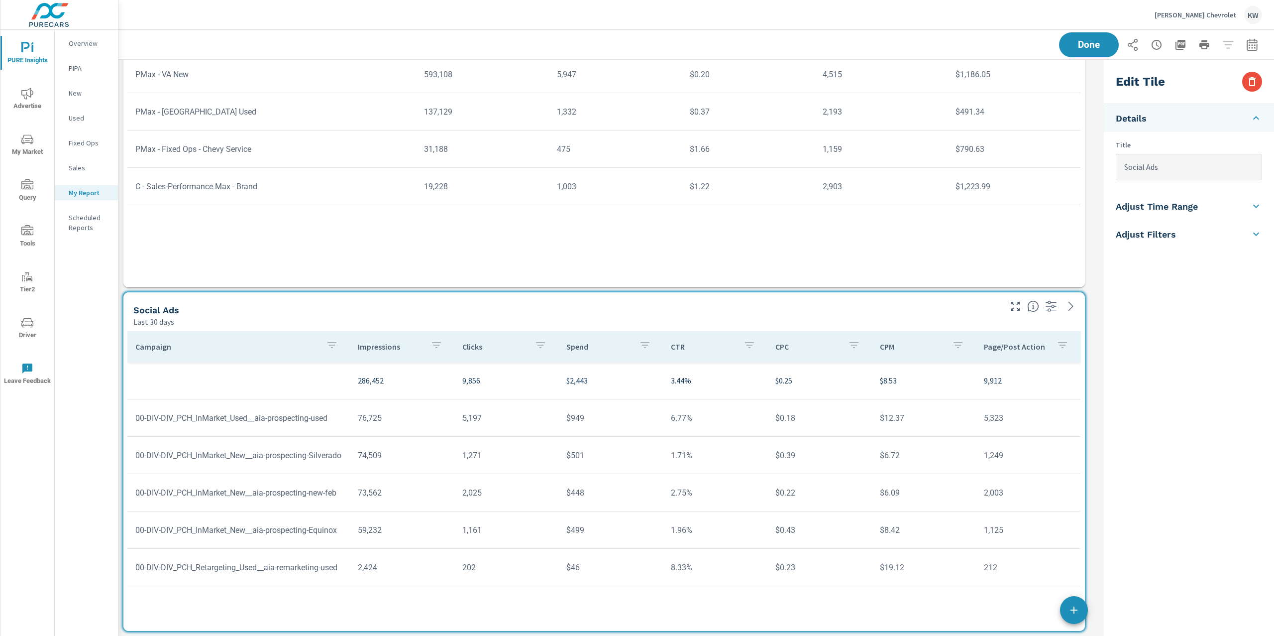
click at [1200, 212] on li "Adjust Time Range" at bounding box center [1189, 206] width 170 height 28
drag, startPoint x: 1173, startPoint y: 177, endPoint x: 1177, endPoint y: 182, distance: 6.1
click at [1174, 177] on input "checkbox" at bounding box center [1165, 177] width 57 height 19
checkbox input "true"
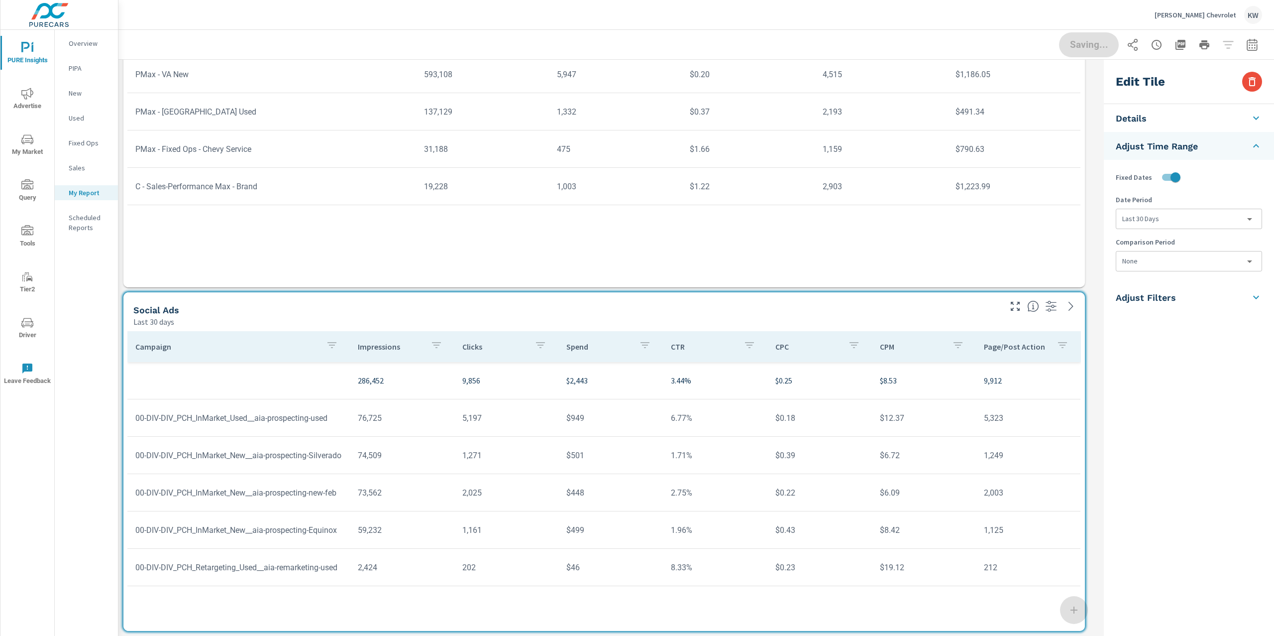
click at [1178, 218] on body "PURE Insights Advertise My Market Query Tools Tier2 Driver Leave Feedback Overv…" at bounding box center [637, 318] width 1274 height 636
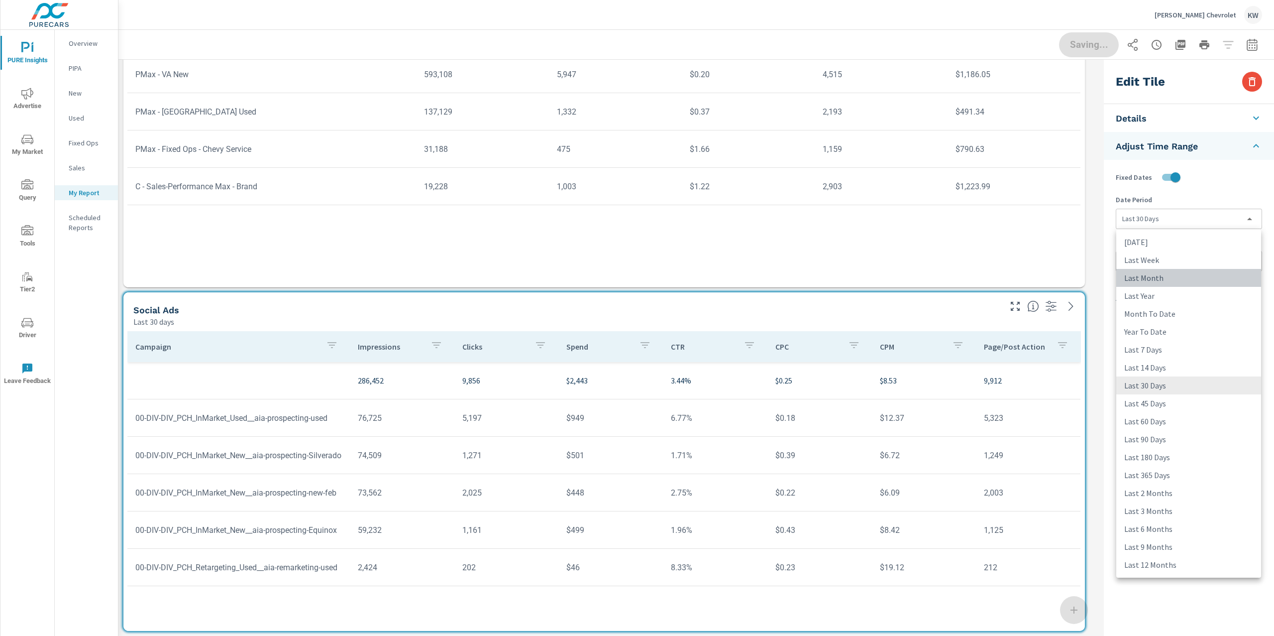
click at [1157, 280] on li "Last Month" at bounding box center [1189, 278] width 145 height 18
type input "lastMonth"
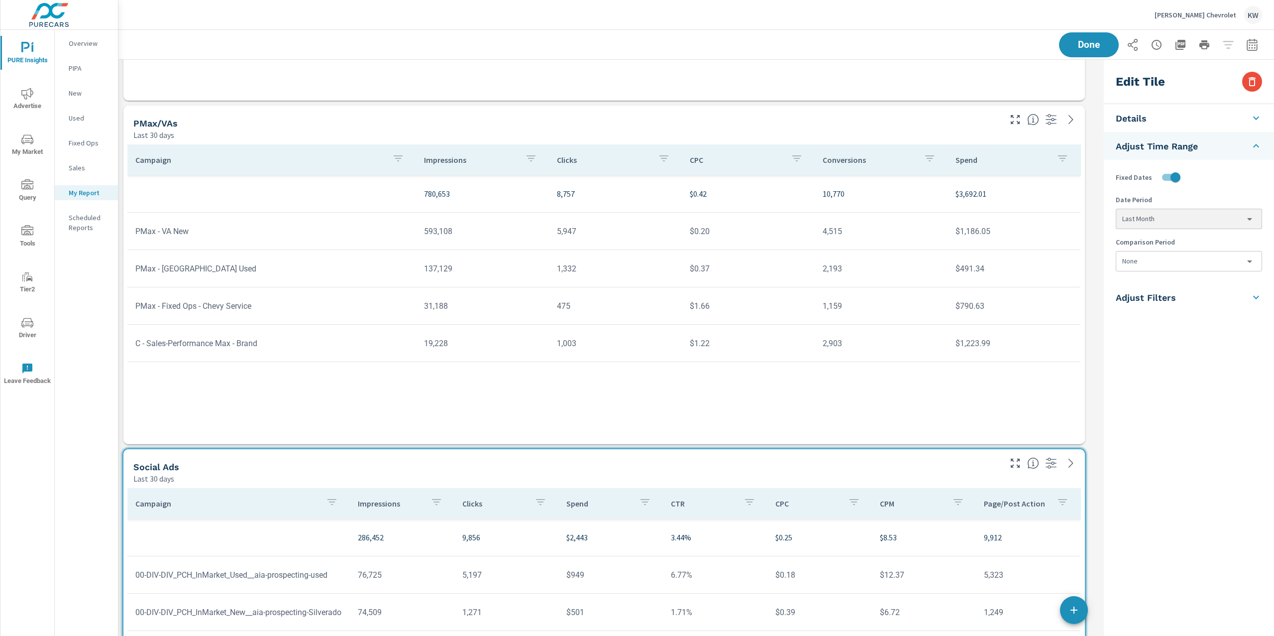
scroll to position [4080, 0]
click at [966, 128] on div "PMax/VAs" at bounding box center [566, 123] width 866 height 11
type input "PMax/VAs"
checkbox input "false"
type input "last30Days"
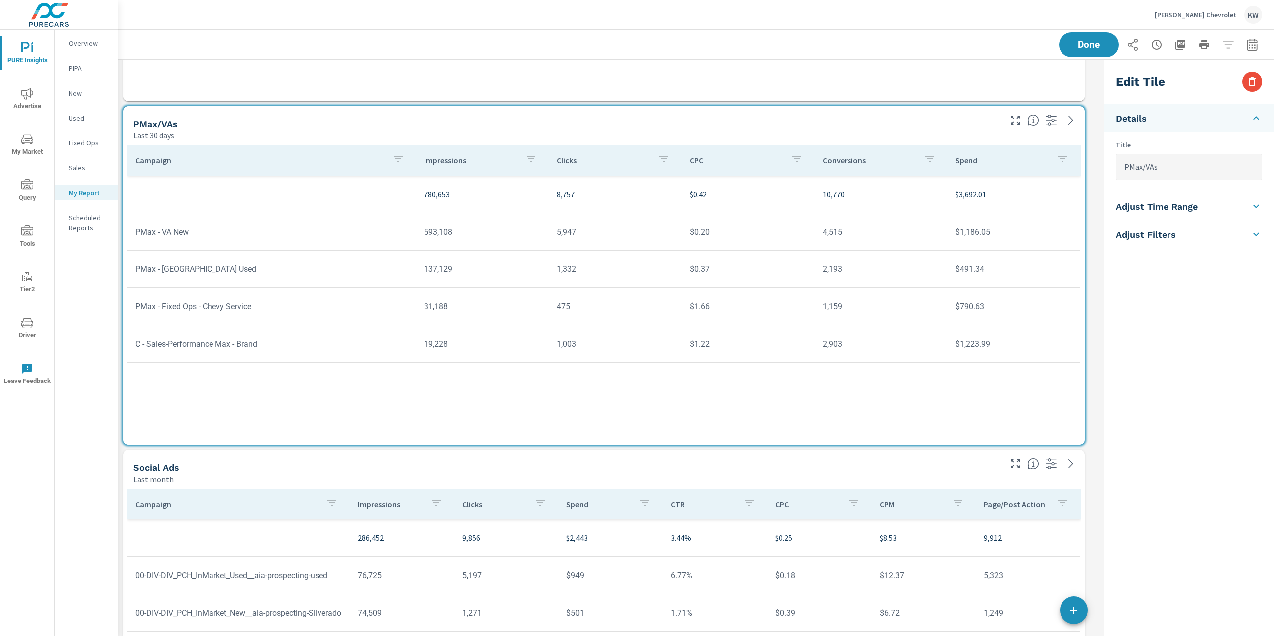
click at [1213, 200] on li "Adjust Time Range" at bounding box center [1189, 206] width 170 height 28
click at [1172, 180] on input "checkbox" at bounding box center [1165, 177] width 57 height 19
checkbox input "true"
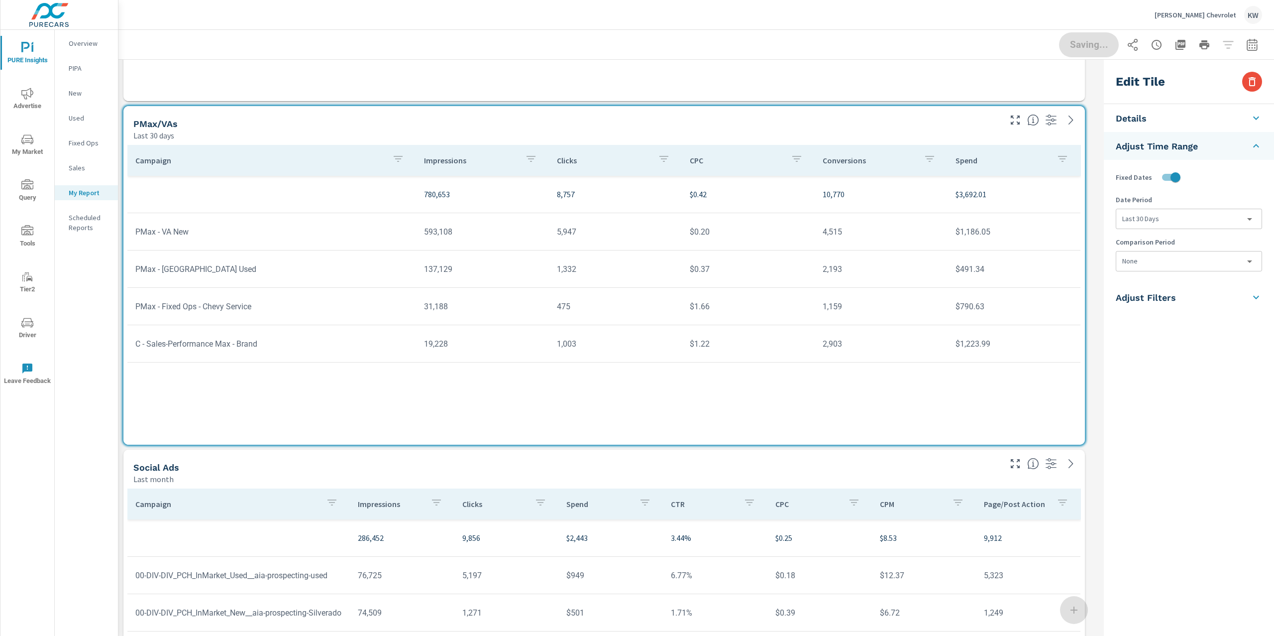
click at [1182, 218] on body "PURE Insights Advertise My Market Query Tools Tier2 Driver Leave Feedback Overv…" at bounding box center [637, 318] width 1274 height 636
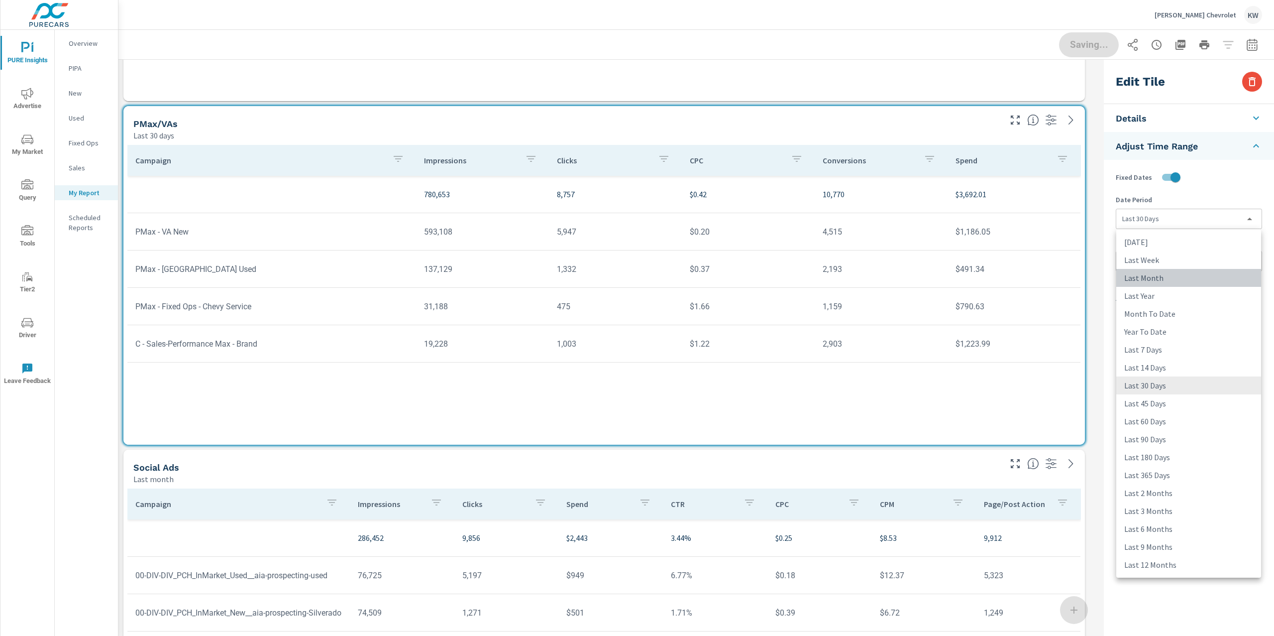
click at [1165, 276] on li "Last Month" at bounding box center [1189, 278] width 145 height 18
type input "lastMonth"
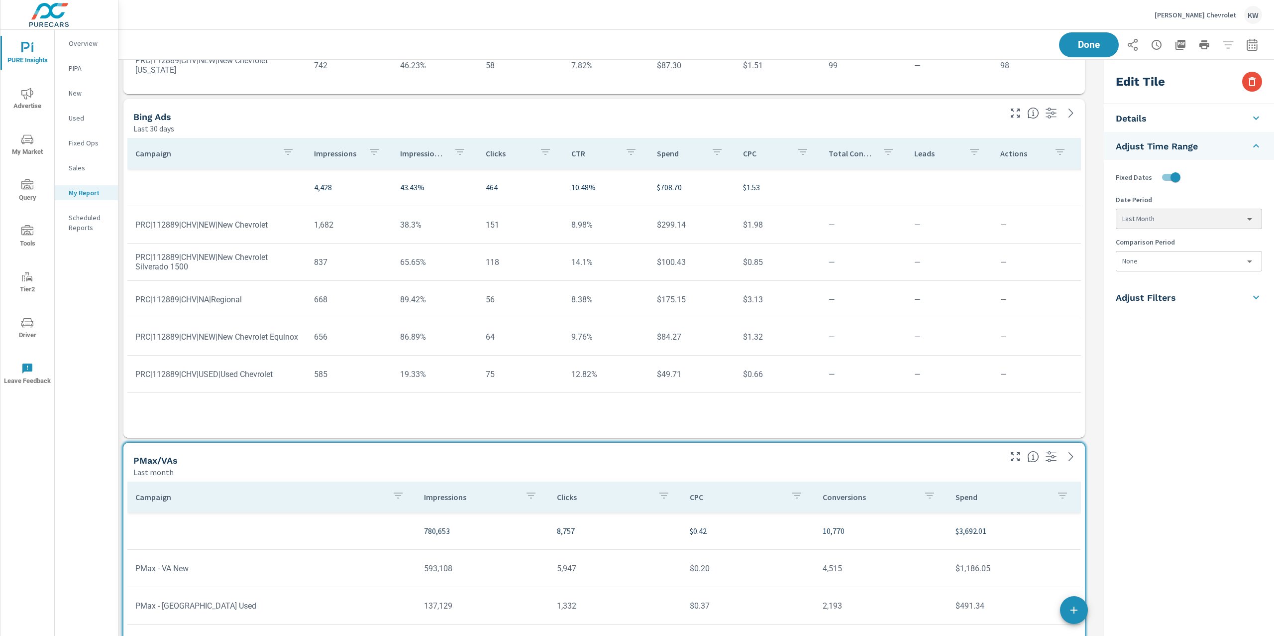
scroll to position [3686, 0]
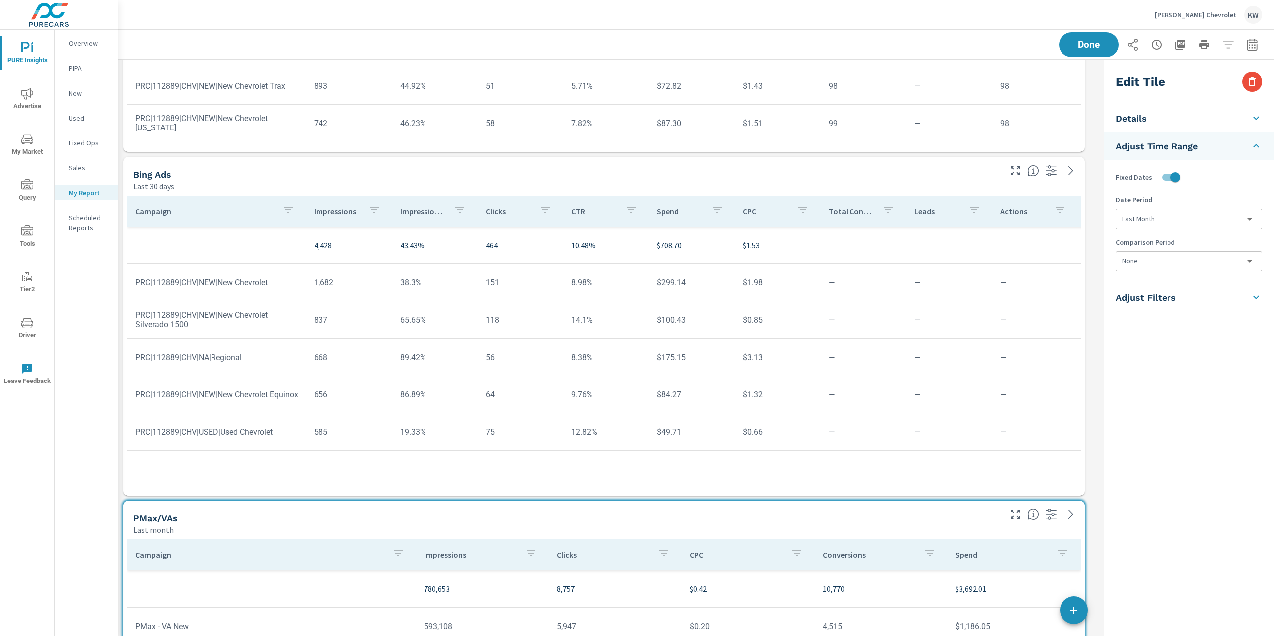
click at [992, 186] on div "Last 30 days" at bounding box center [566, 186] width 866 height 12
type input "Bing Ads"
checkbox input "false"
type input "last30Days"
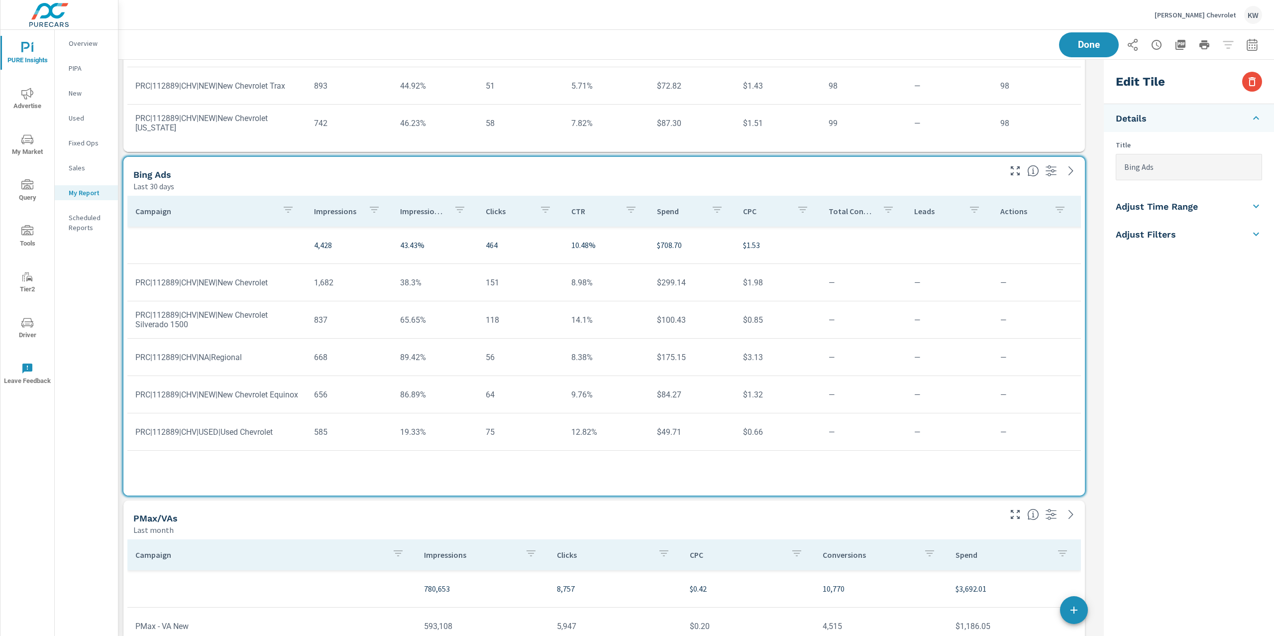
click at [1231, 206] on li "Adjust Time Range" at bounding box center [1189, 206] width 170 height 28
click at [1177, 179] on input "checkbox" at bounding box center [1165, 177] width 57 height 19
checkbox input "true"
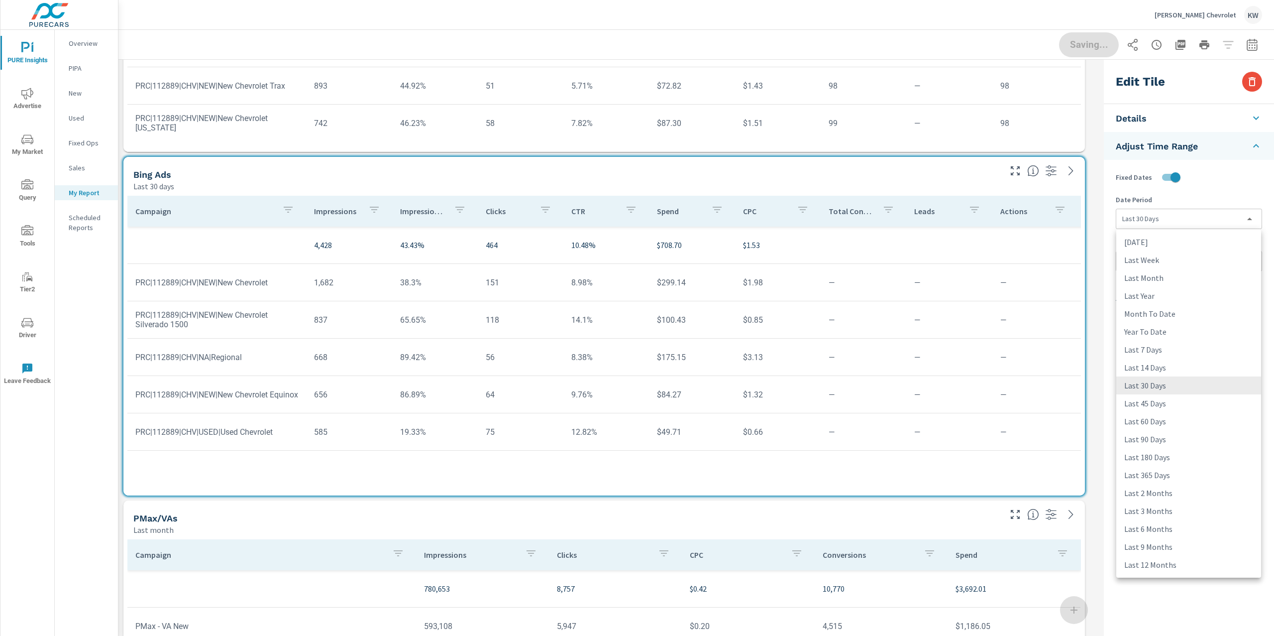
click at [1169, 218] on body "PURE Insights Advertise My Market Query Tools Tier2 Driver Leave Feedback Overv…" at bounding box center [637, 318] width 1274 height 636
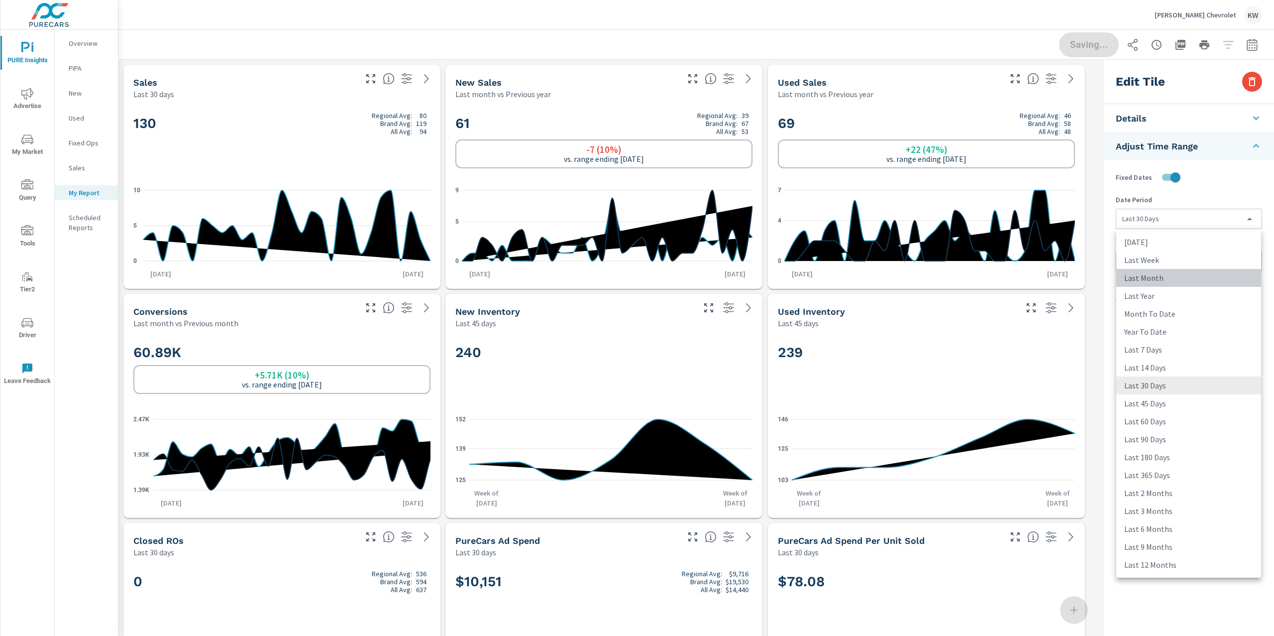
click at [1165, 277] on li "Last Month" at bounding box center [1189, 278] width 145 height 18
type input "lastMonth"
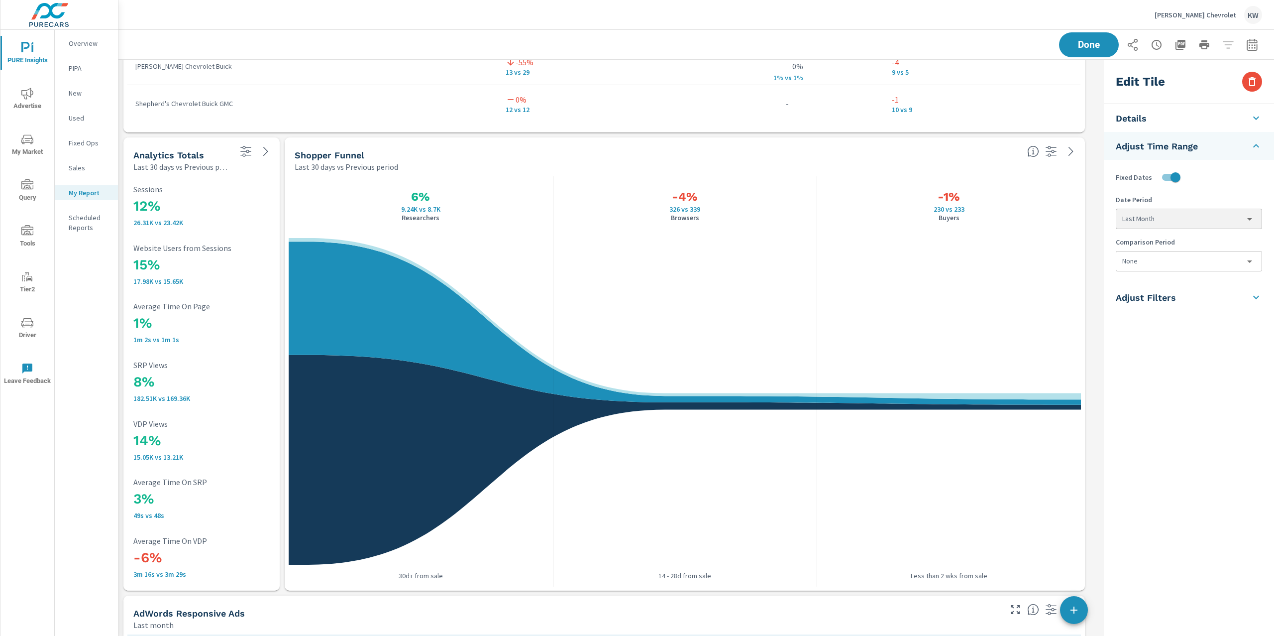
scroll to position [3280, 0]
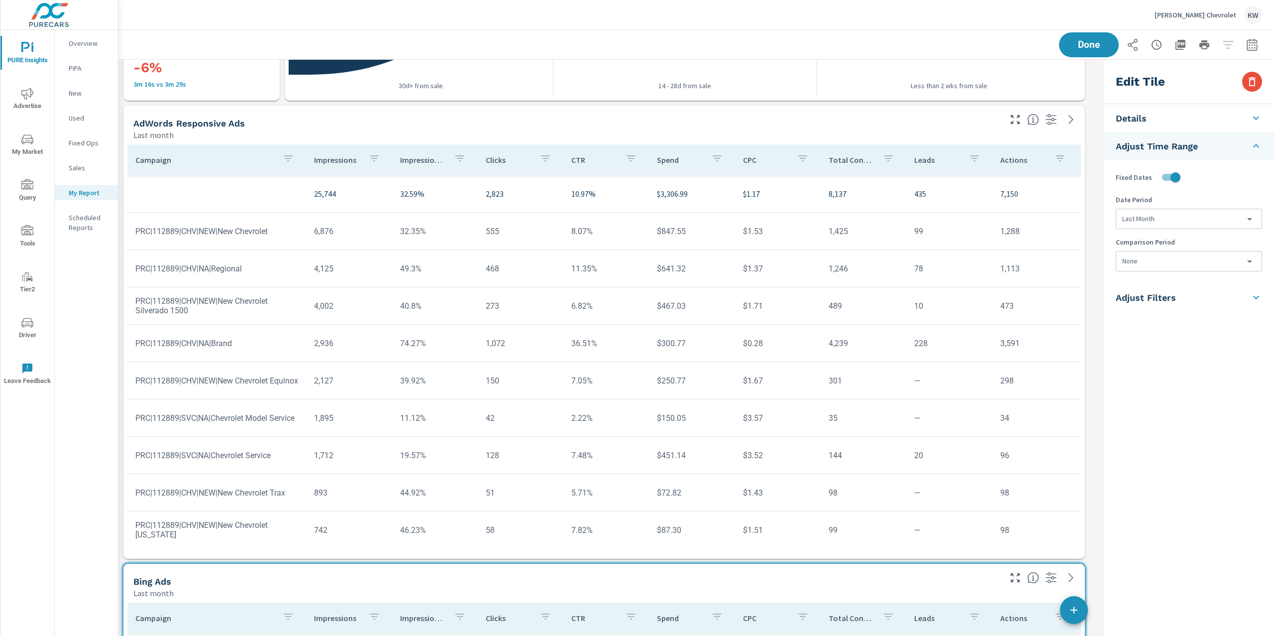
click at [901, 126] on div "AdWords Responsive Ads" at bounding box center [566, 122] width 866 height 11
type input "AdWords Responsive Ads"
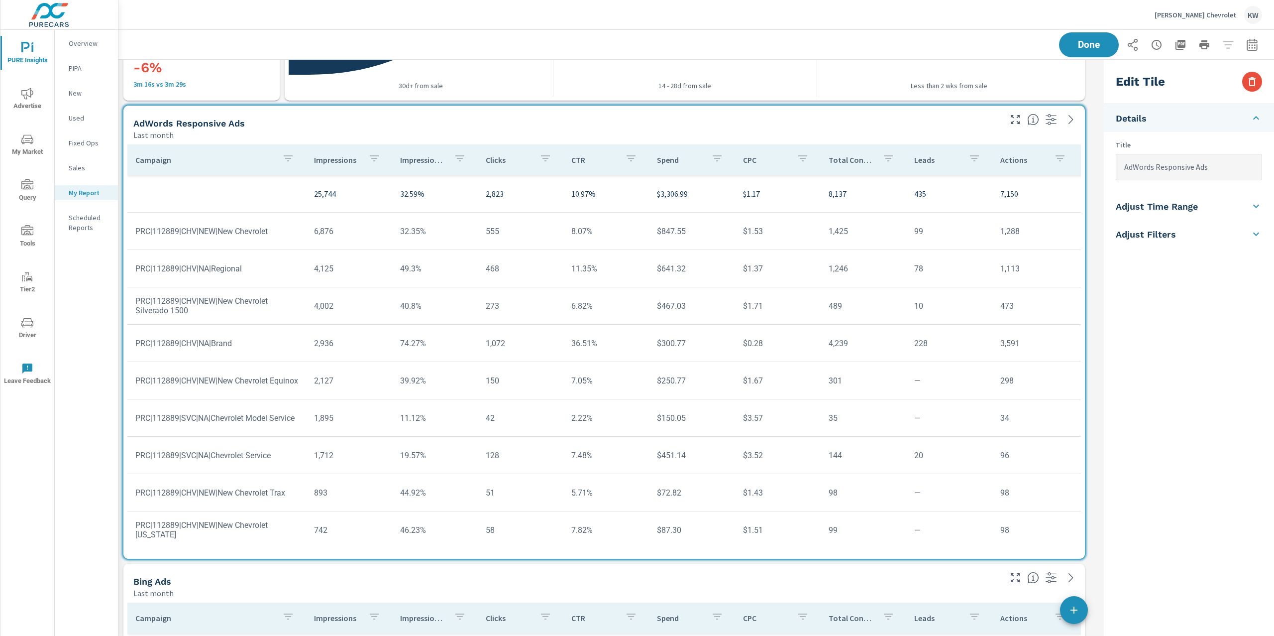
click at [1246, 206] on li "Adjust Time Range" at bounding box center [1189, 206] width 170 height 28
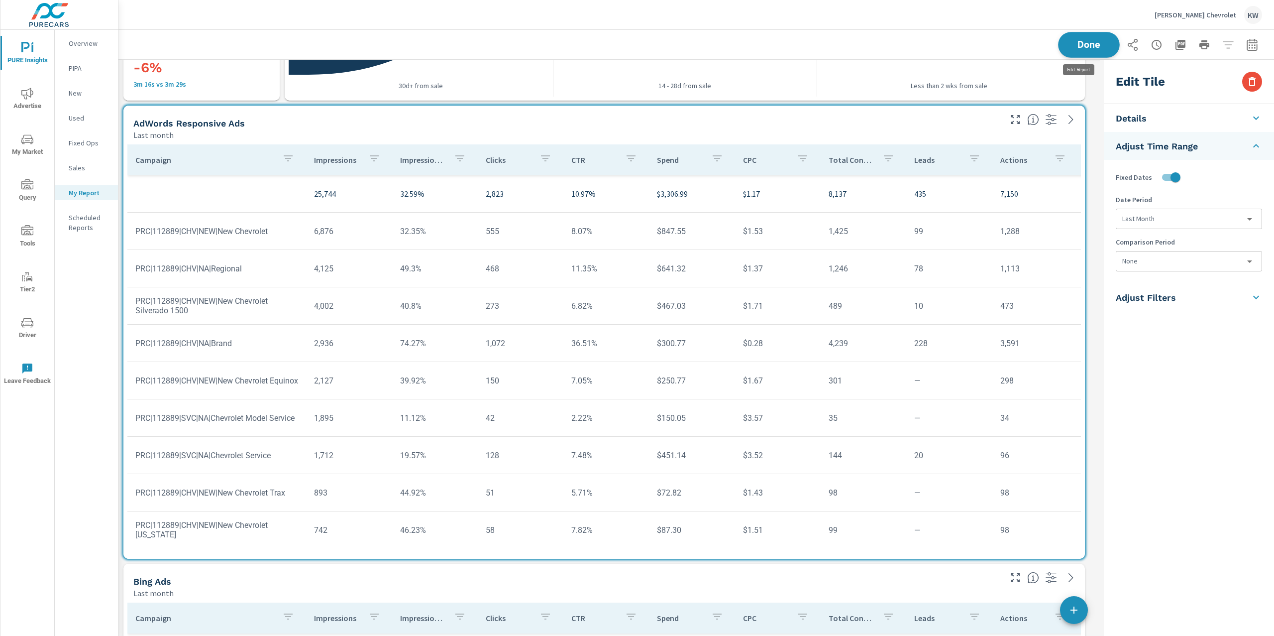
scroll to position [4835, 992]
click at [1081, 48] on span "Done" at bounding box center [1089, 44] width 41 height 9
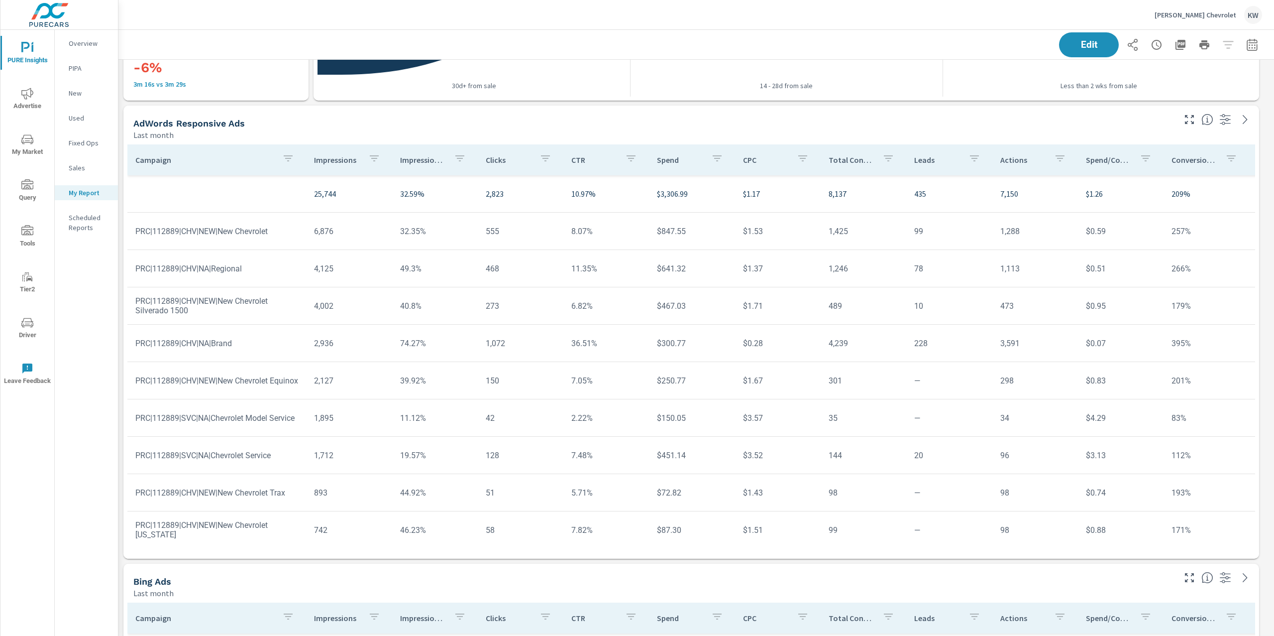
scroll to position [4835, 1167]
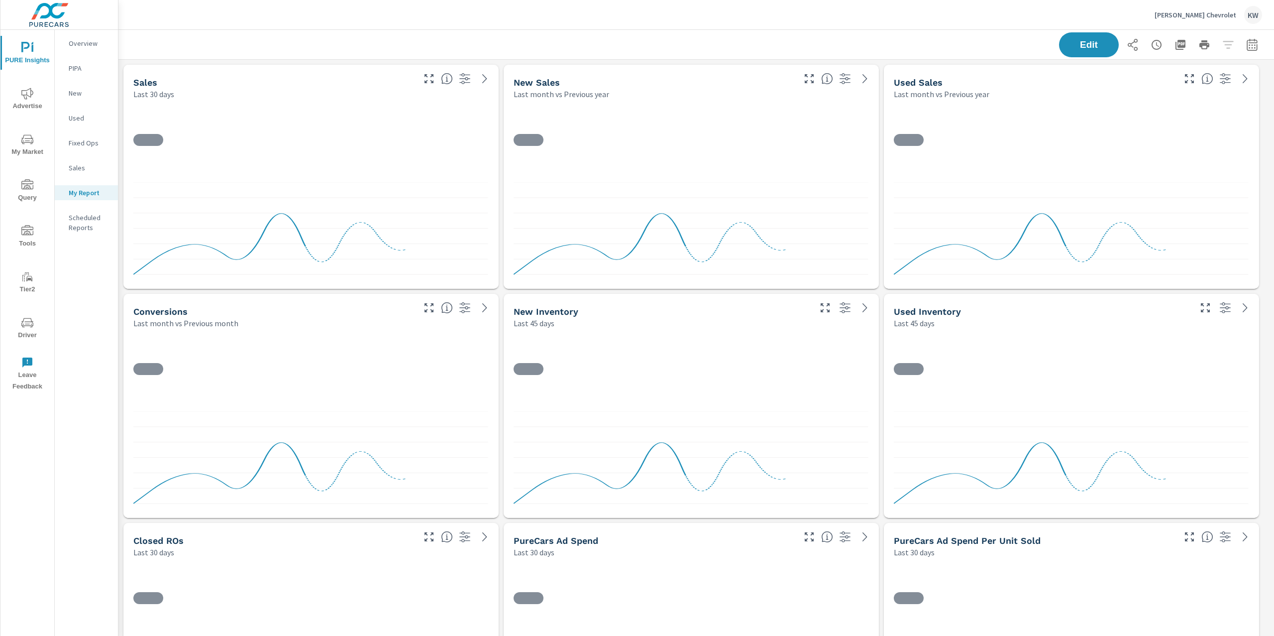
scroll to position [4835, 1167]
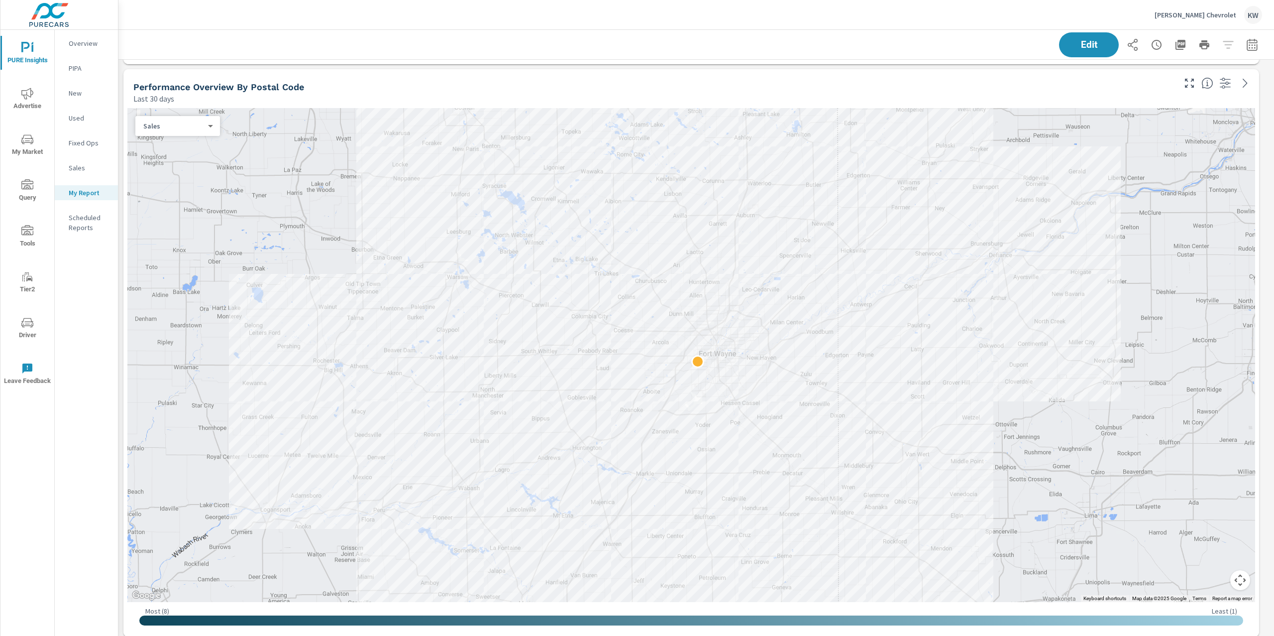
scroll to position [1257, 0]
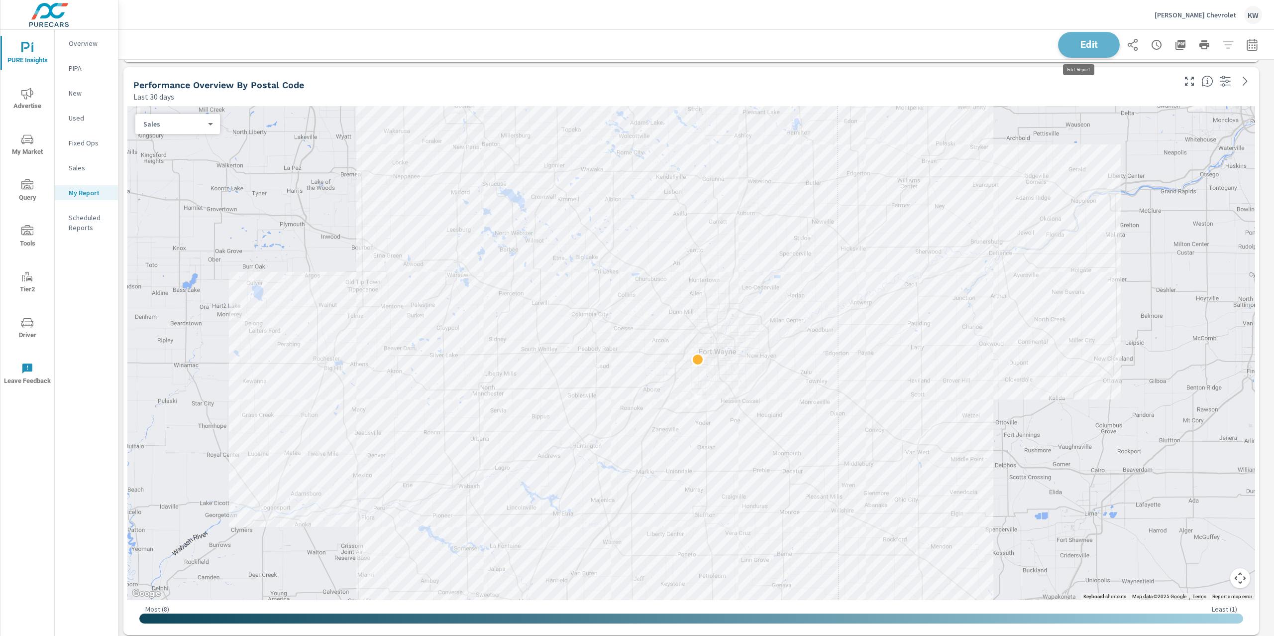
click at [1091, 41] on span "Edit" at bounding box center [1089, 44] width 41 height 9
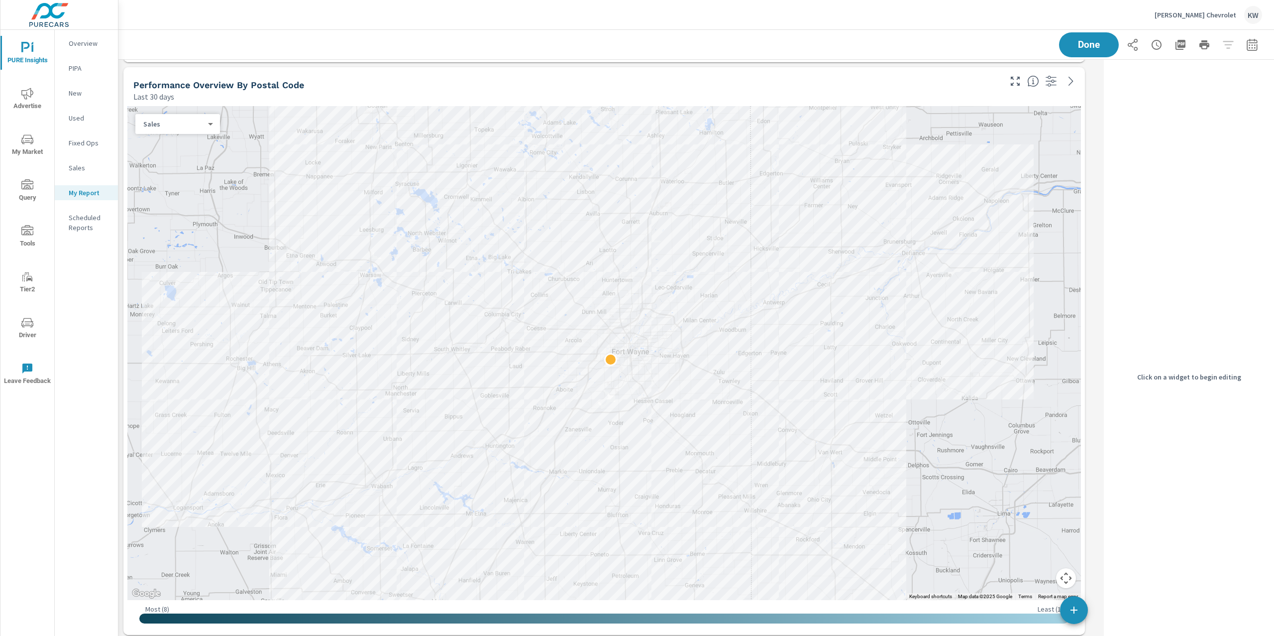
scroll to position [4835, 992]
click at [904, 81] on div "Performance Overview By Postal Code" at bounding box center [566, 84] width 866 height 11
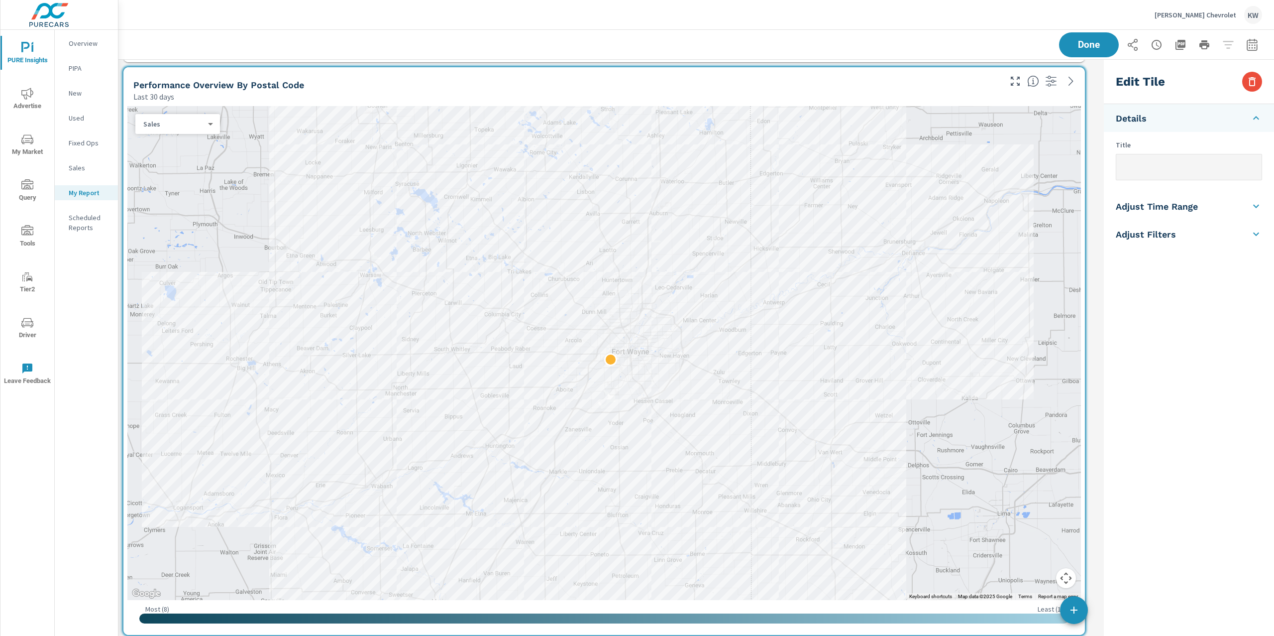
click at [1224, 218] on li "Adjust Time Range" at bounding box center [1189, 206] width 170 height 28
click at [1175, 180] on input "checkbox" at bounding box center [1165, 177] width 57 height 19
checkbox input "true"
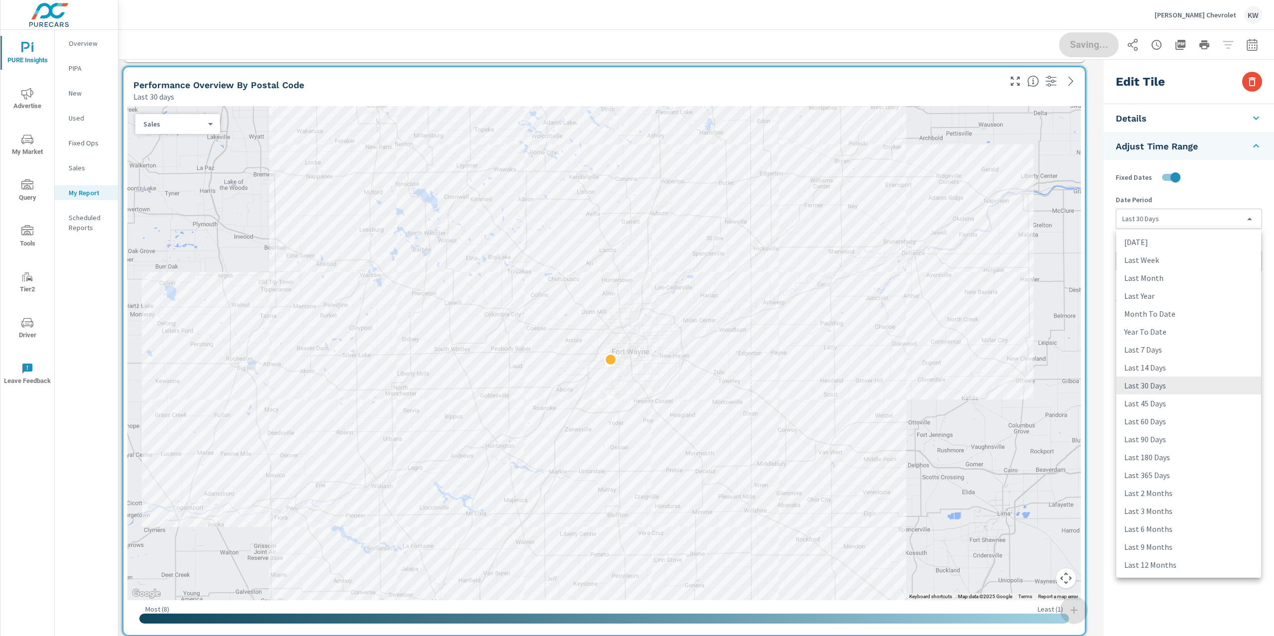
click at [1176, 226] on body "PURE Insights Advertise My Market Query Tools Tier2 Driver Leave Feedback Overv…" at bounding box center [637, 318] width 1274 height 636
click at [1175, 278] on li "Last Month" at bounding box center [1189, 278] width 145 height 18
type input "lastMonth"
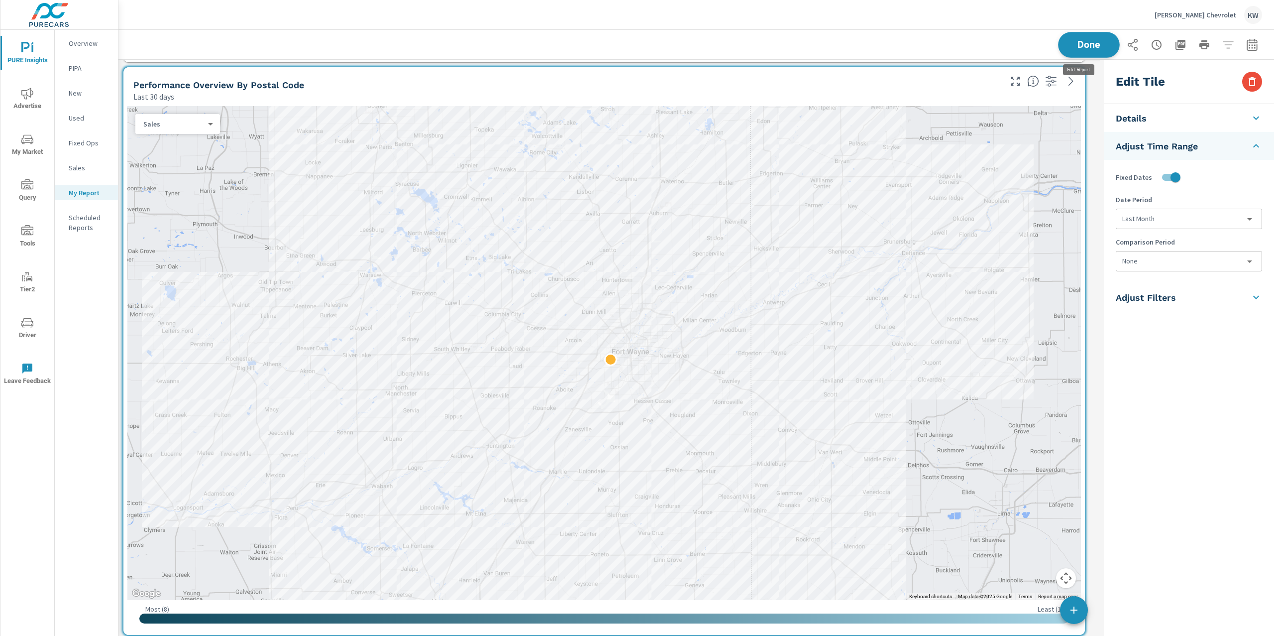
click at [1096, 52] on button "Done" at bounding box center [1089, 45] width 62 height 26
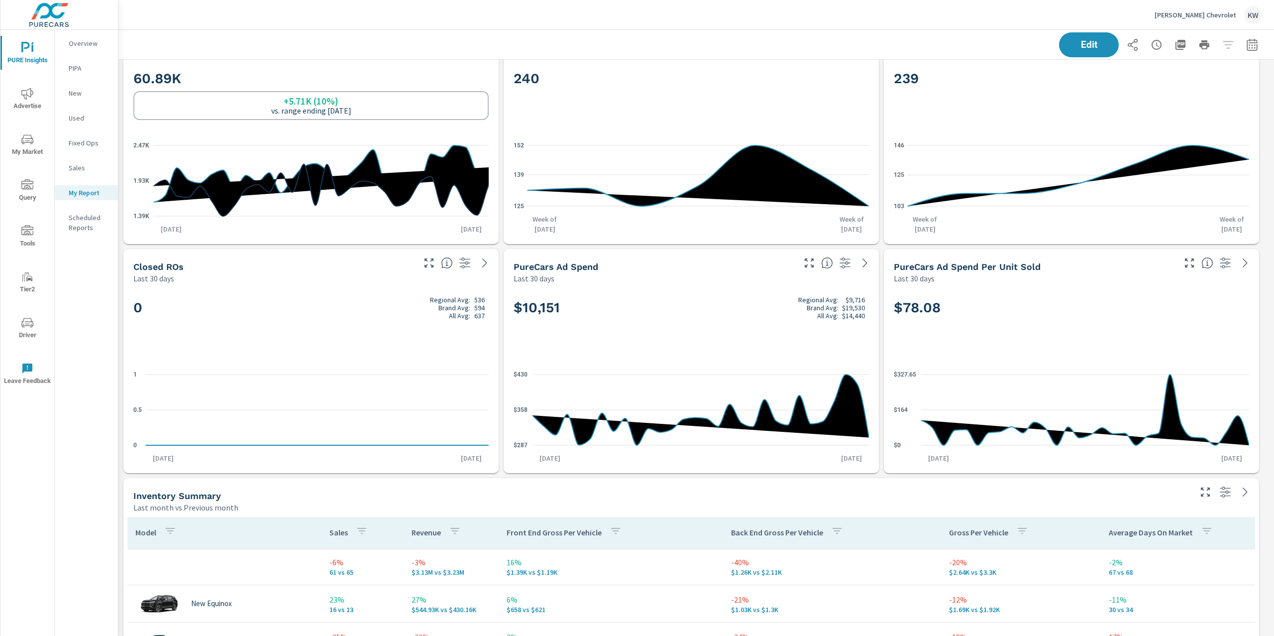
scroll to position [0, 0]
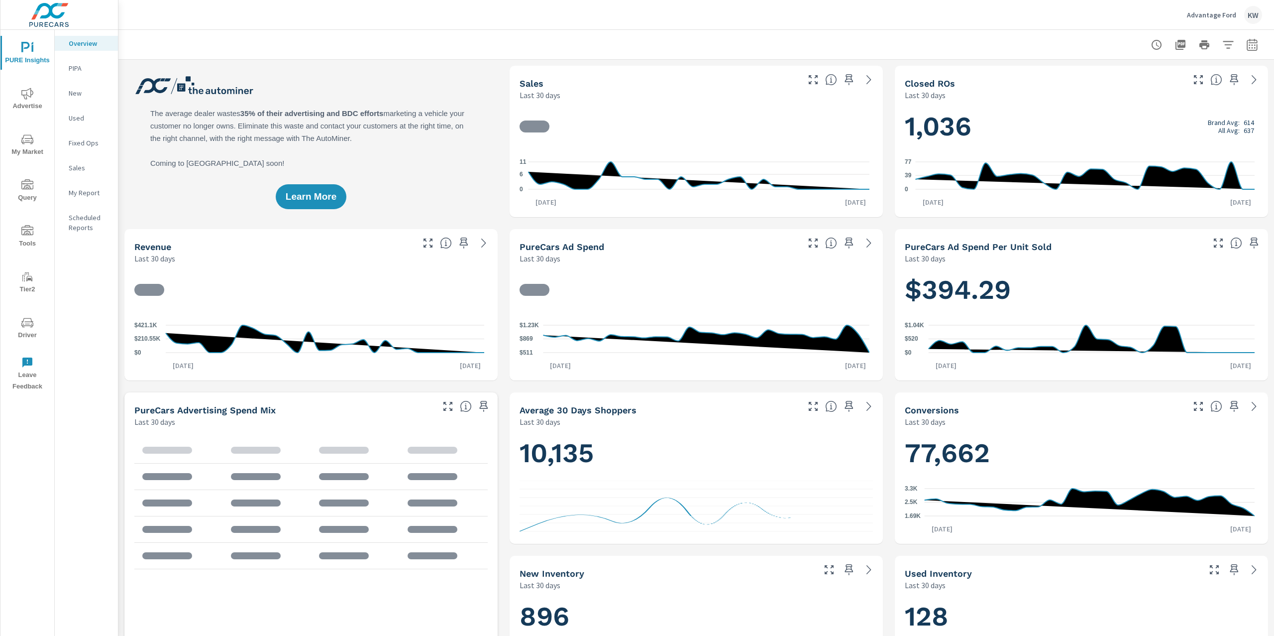
click at [1209, 20] on div "Advantage Ford KW" at bounding box center [1224, 15] width 75 height 18
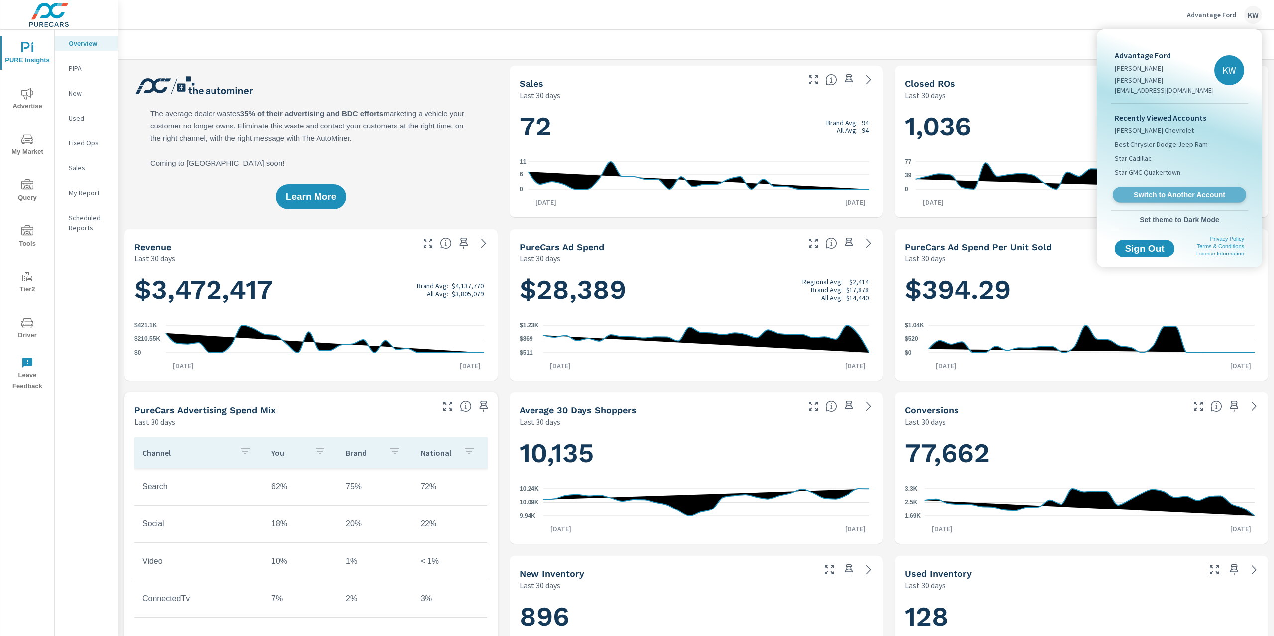
click at [1157, 190] on span "Switch to Another Account" at bounding box center [1180, 194] width 122 height 9
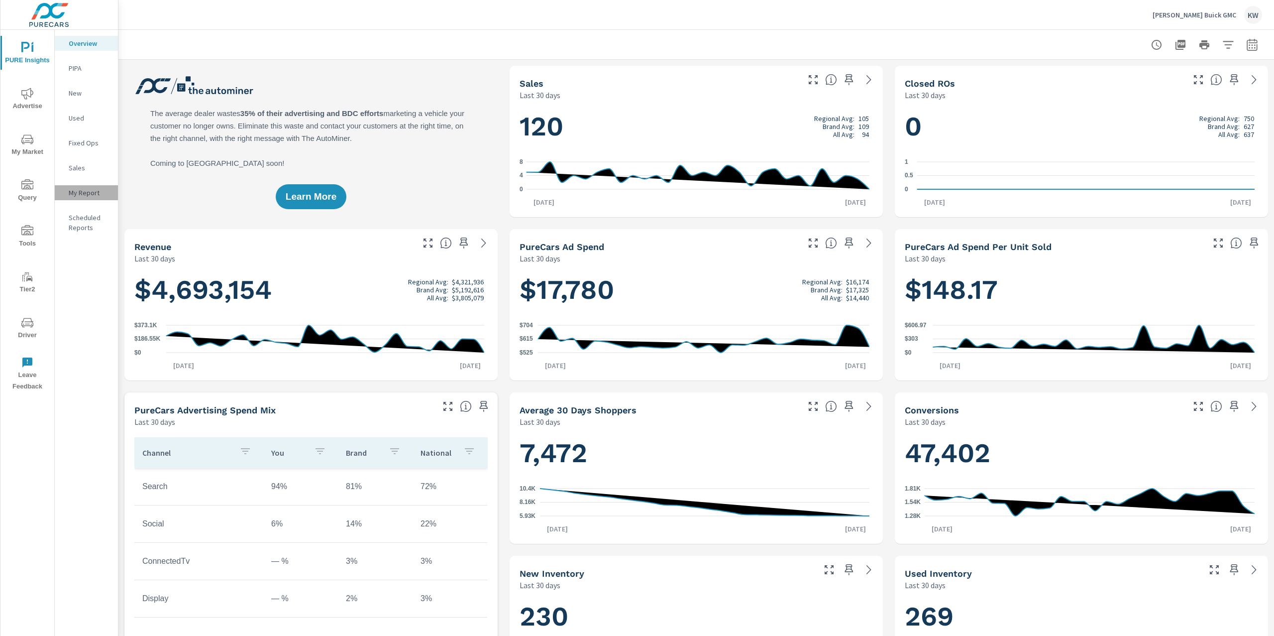
click at [79, 195] on p "My Report" at bounding box center [89, 193] width 41 height 10
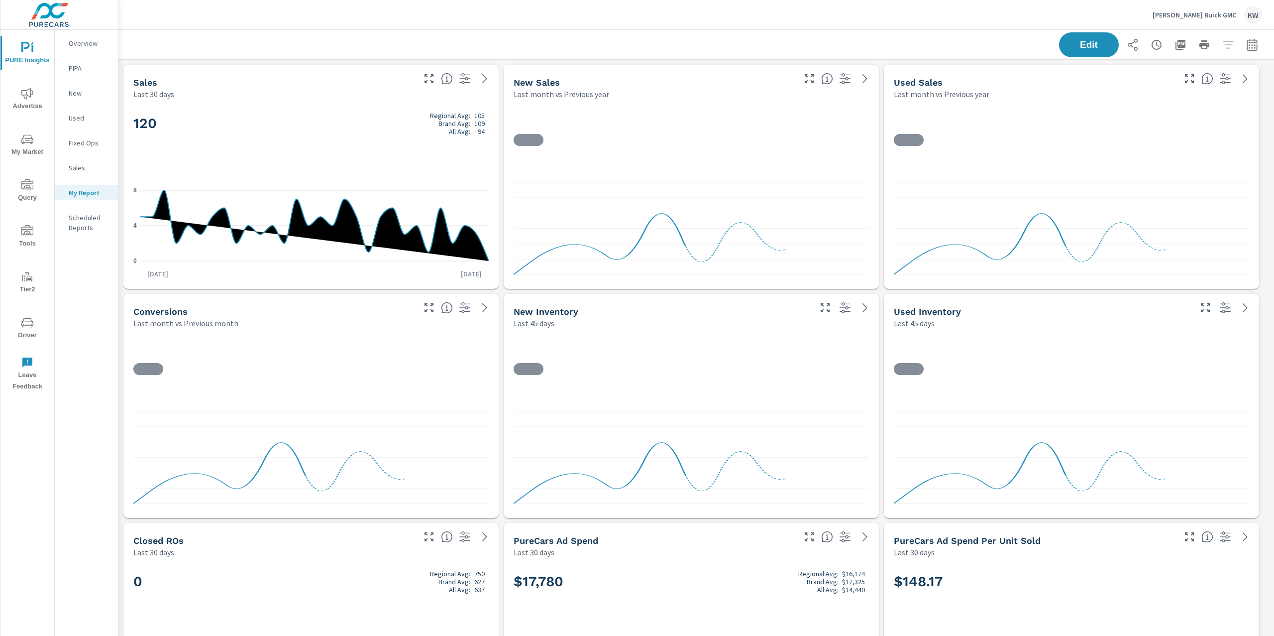
scroll to position [4606, 1167]
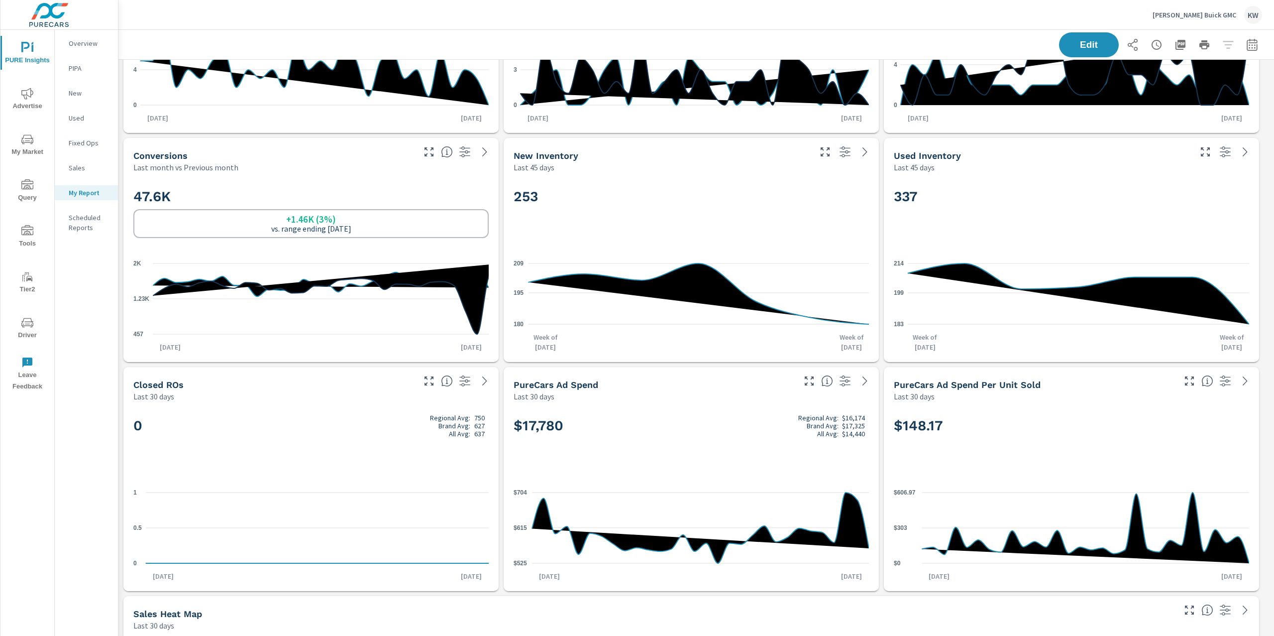
scroll to position [161, 0]
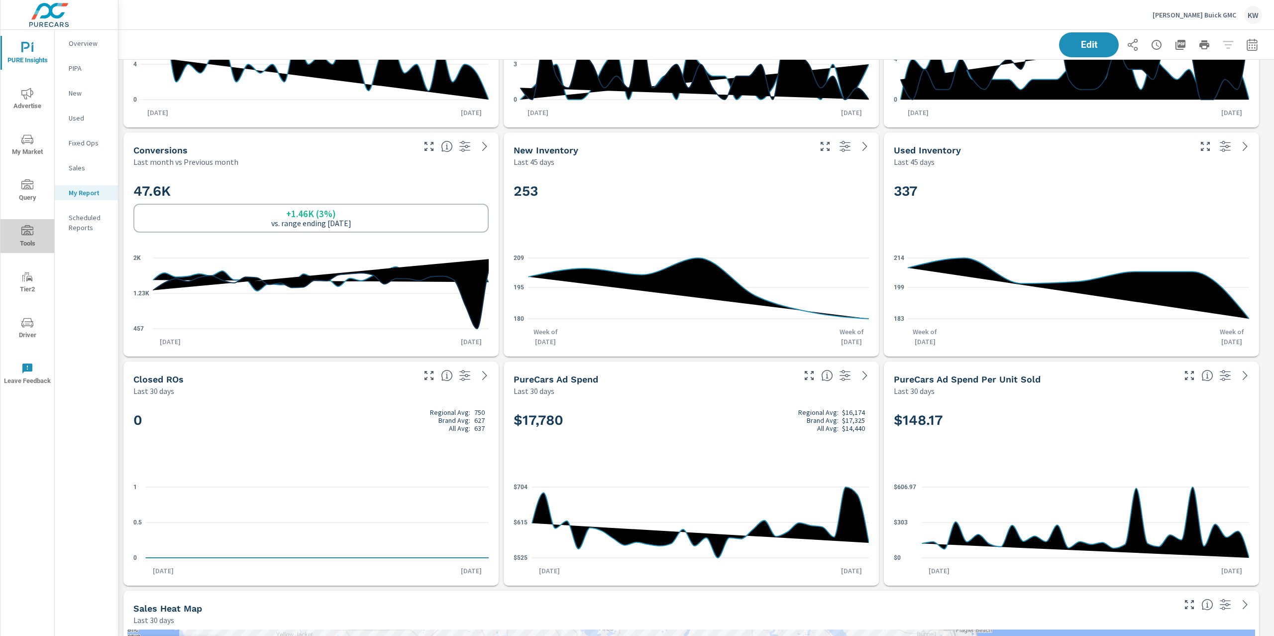
click at [24, 235] on icon "nav menu" at bounding box center [27, 231] width 12 height 12
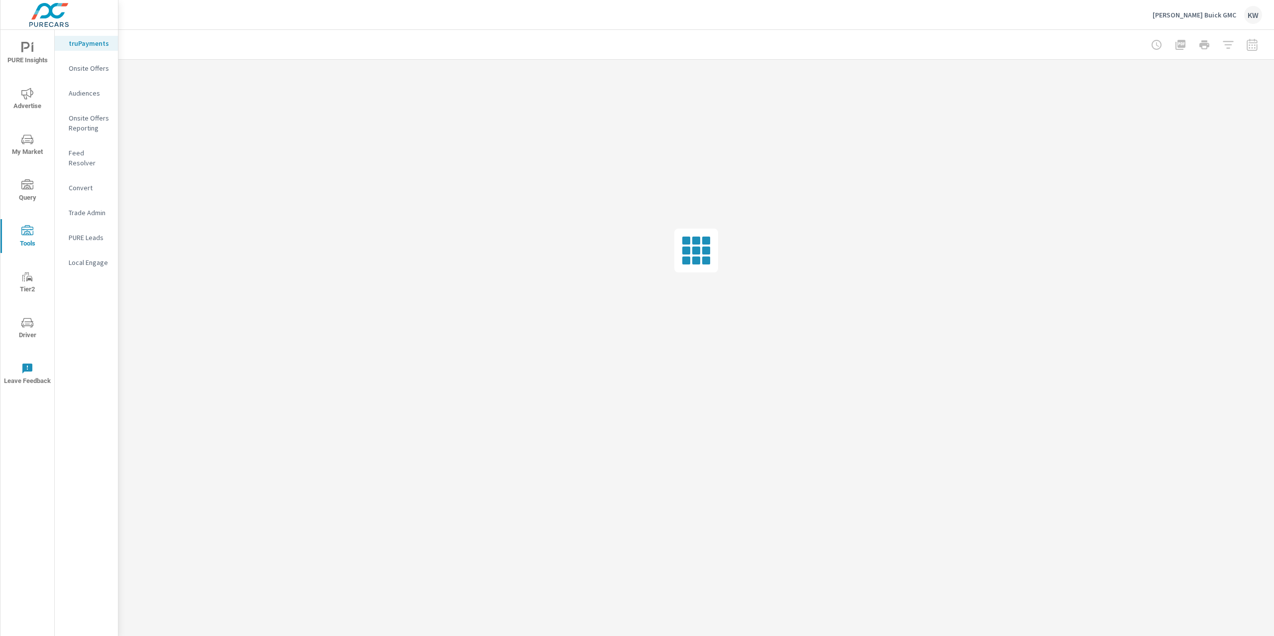
click at [90, 152] on p "Feed Resolver" at bounding box center [89, 158] width 41 height 20
